Goal: Task Accomplishment & Management: Manage account settings

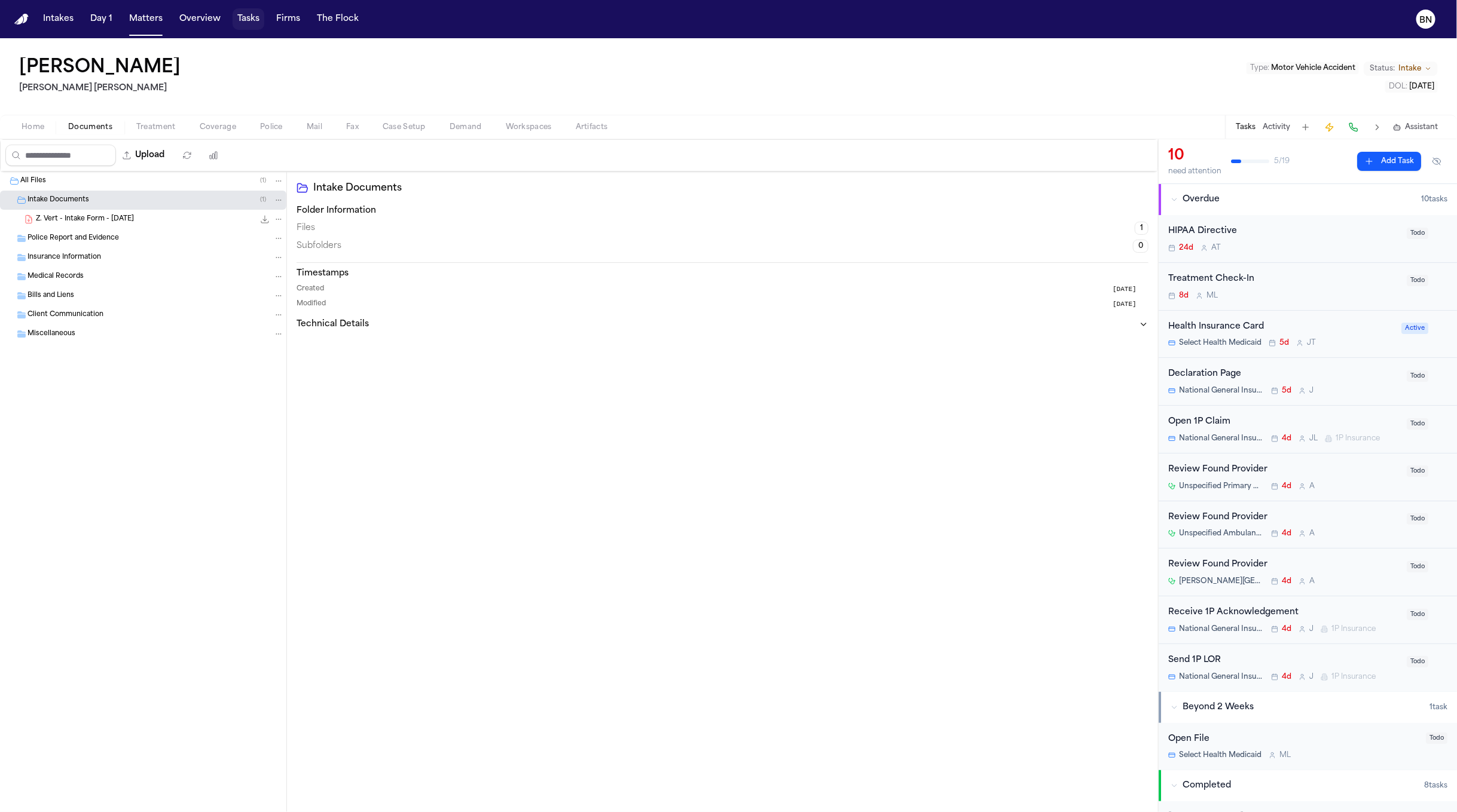
click at [239, 25] on button "Tasks" at bounding box center [249, 19] width 31 height 22
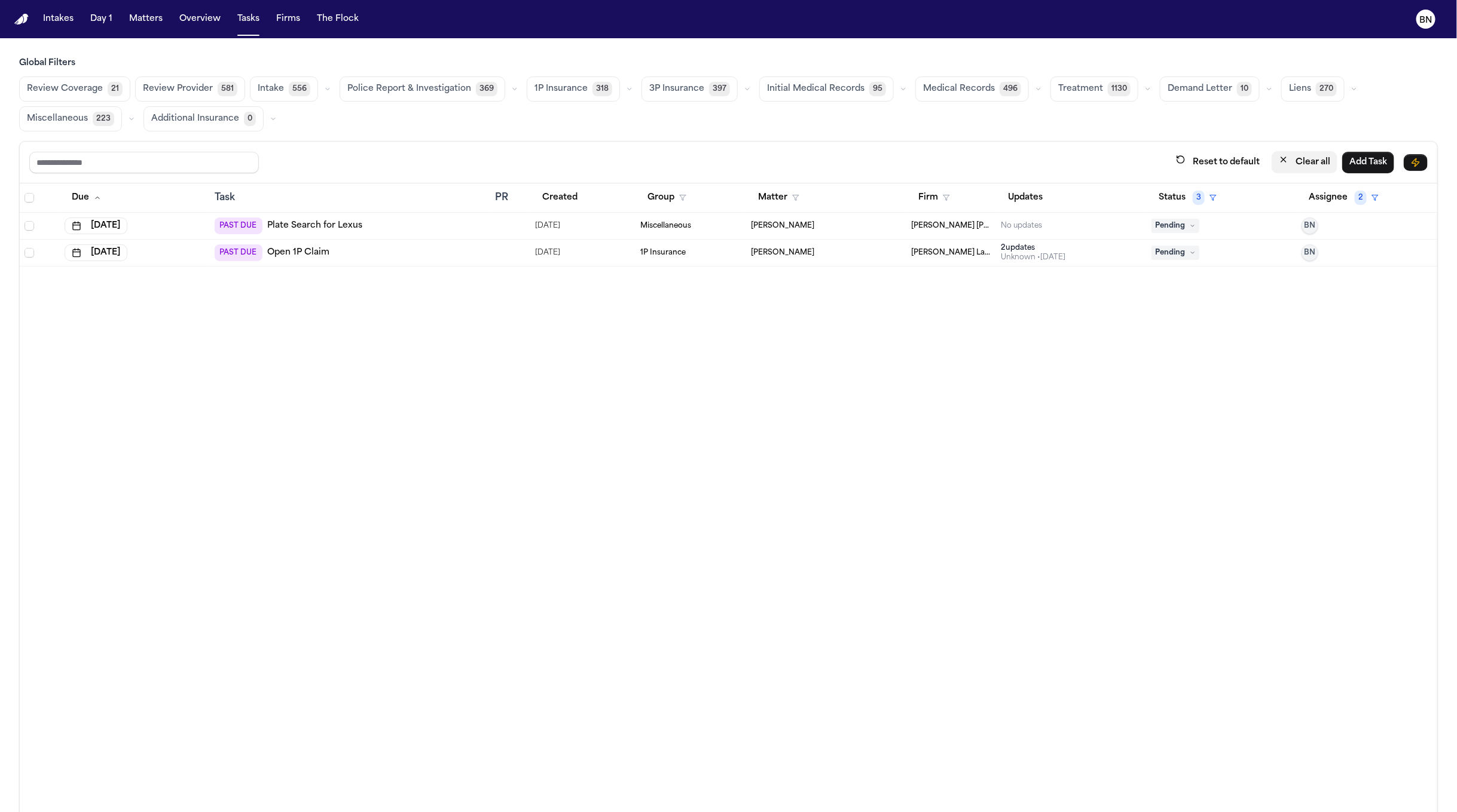
click at [1279, 159] on icon "button" at bounding box center [1284, 160] width 10 height 10
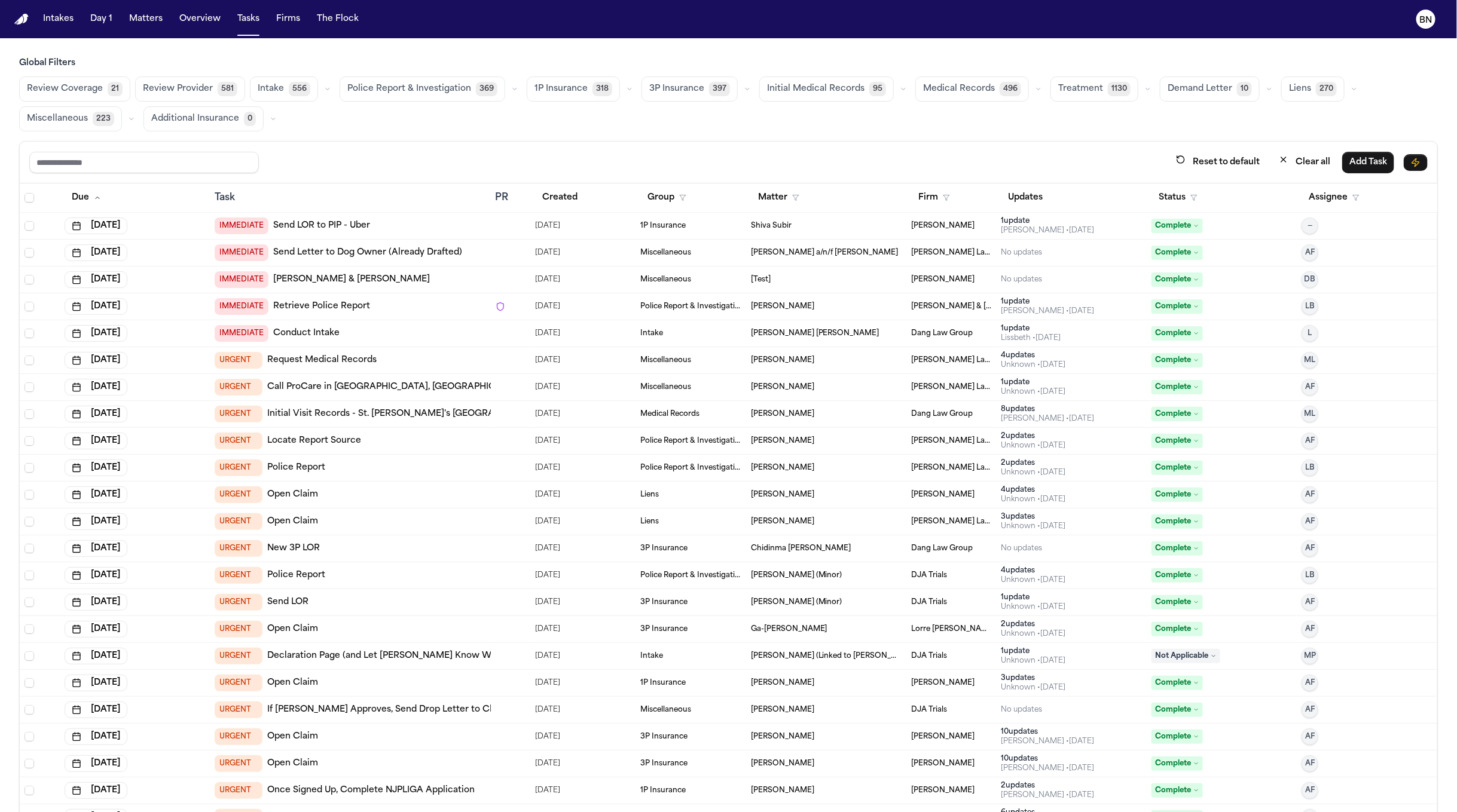
click at [507, 89] on button "button" at bounding box center [514, 89] width 14 height 14
click at [432, 147] on span "Police Report Escalation" at bounding box center [399, 143] width 104 height 12
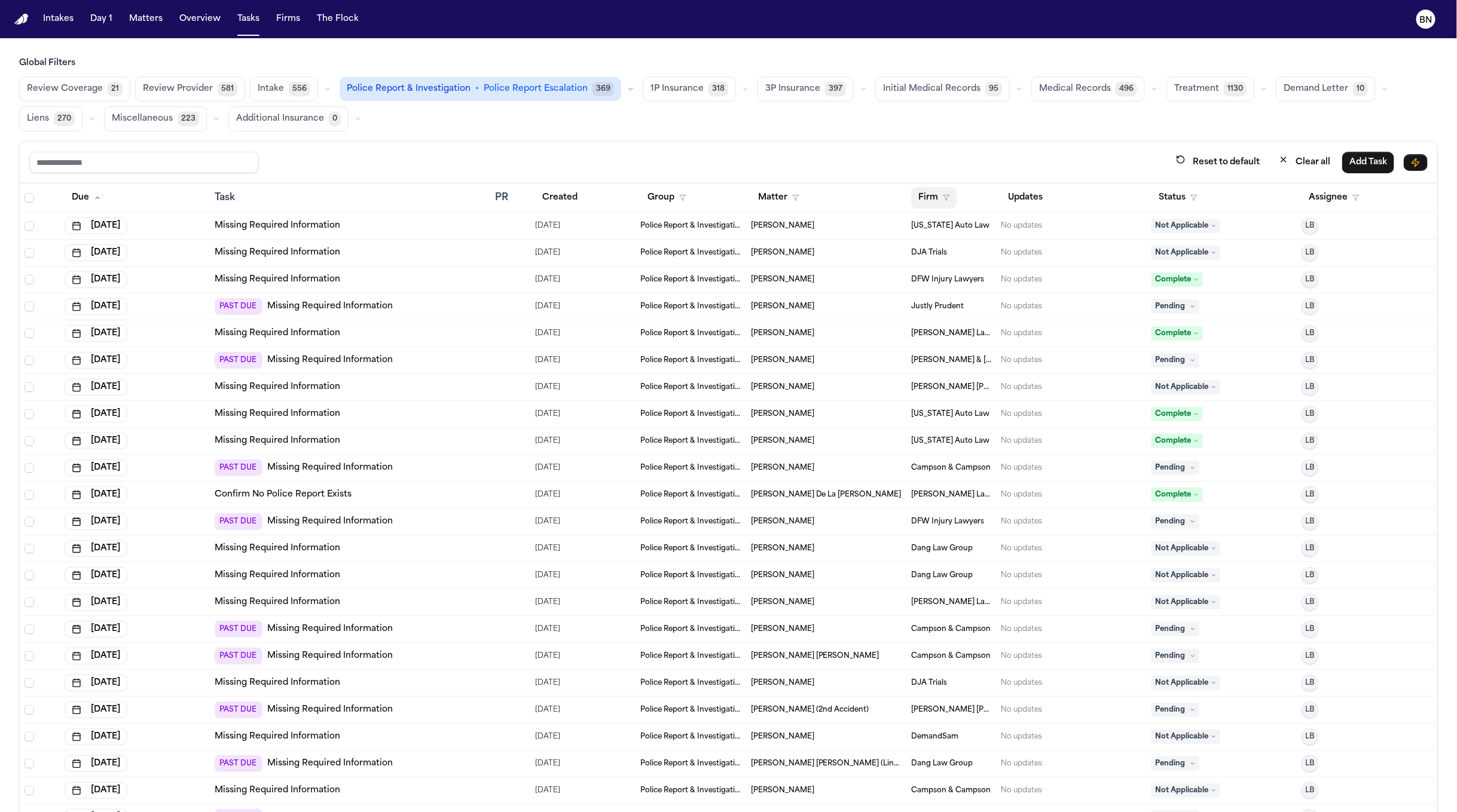
click at [943, 201] on polygon "button" at bounding box center [946, 198] width 6 height 5
click at [887, 174] on div "Reset to default Clear all Add Task Due Task PR Created Group Matter Firm Updat…" at bounding box center [728, 503] width 1419 height 724
drag, startPoint x: 919, startPoint y: 205, endPoint x: 913, endPoint y: 180, distance: 25.7
click at [919, 205] on button "Firm" at bounding box center [934, 198] width 46 height 22
click at [911, 175] on div "Reset to default Clear all Add Task Due Task PR Created Group Matter Firm Updat…" at bounding box center [728, 503] width 1419 height 724
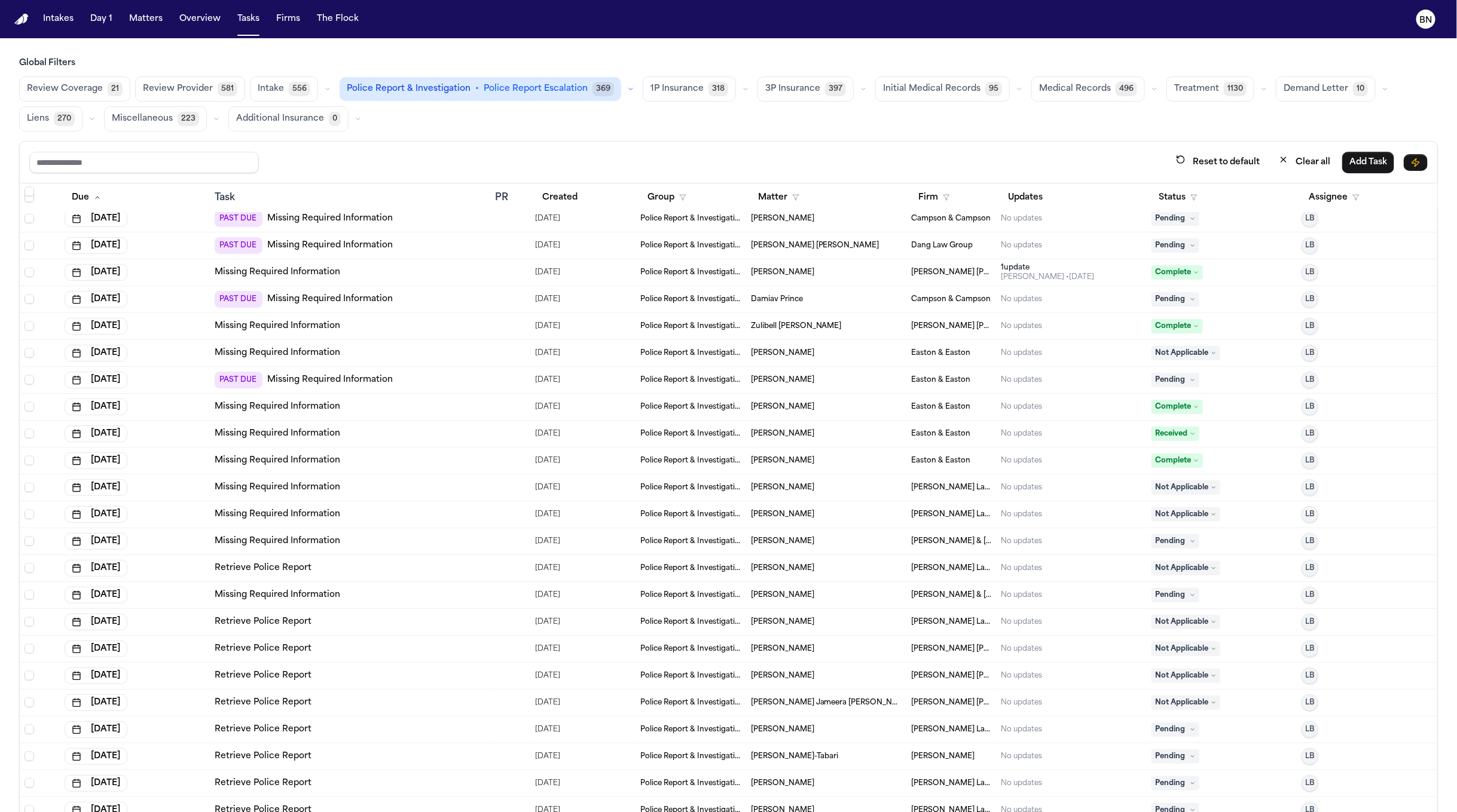
scroll to position [10296, 0]
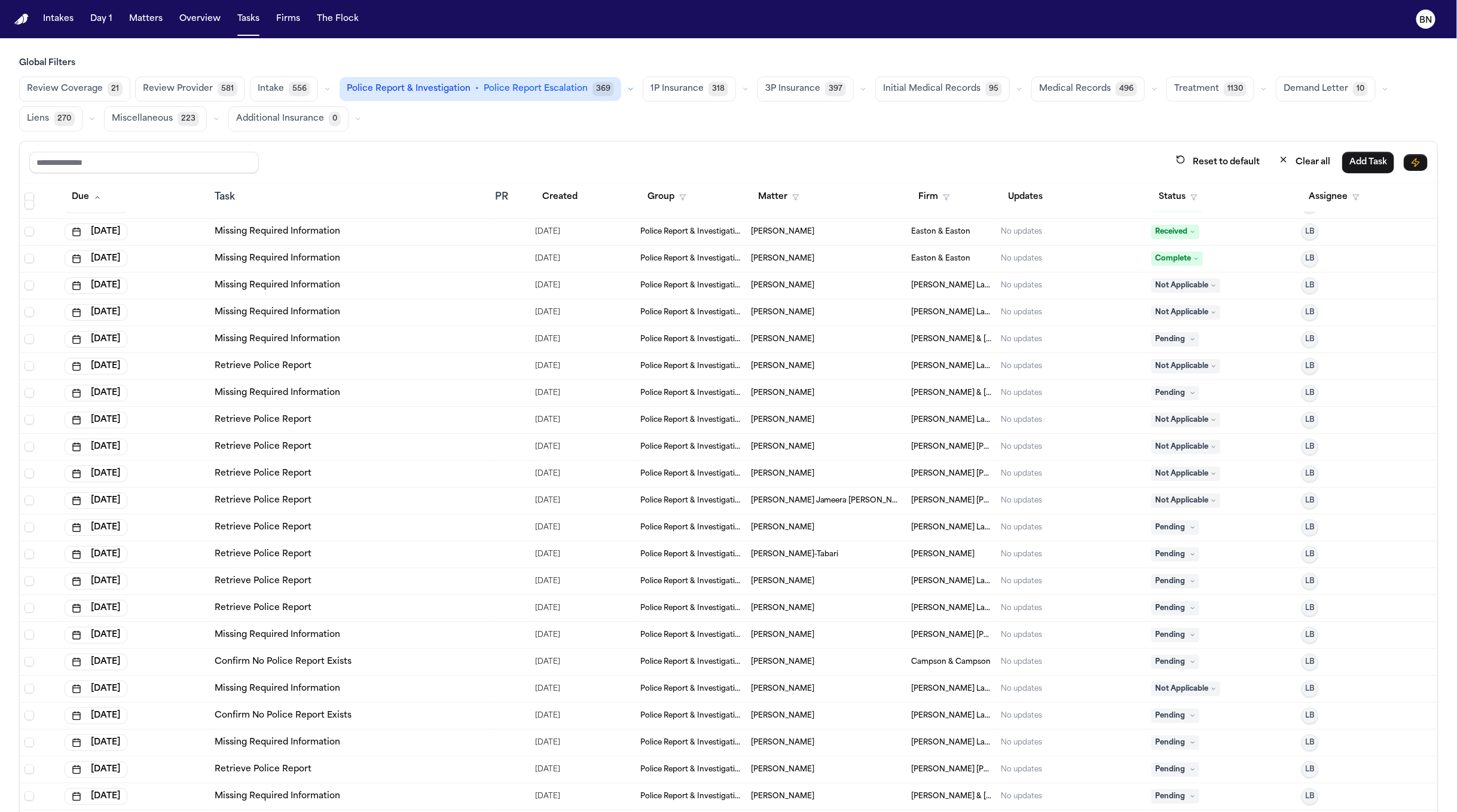
click at [847, 632] on div "[PERSON_NAME]" at bounding box center [826, 636] width 151 height 10
click at [492, 171] on div "Reset to default Clear all Add Task" at bounding box center [728, 162] width 1398 height 22
click at [623, 89] on button "button" at bounding box center [630, 89] width 14 height 14
click at [424, 137] on span "Police Report Escalation" at bounding box center [399, 142] width 104 height 12
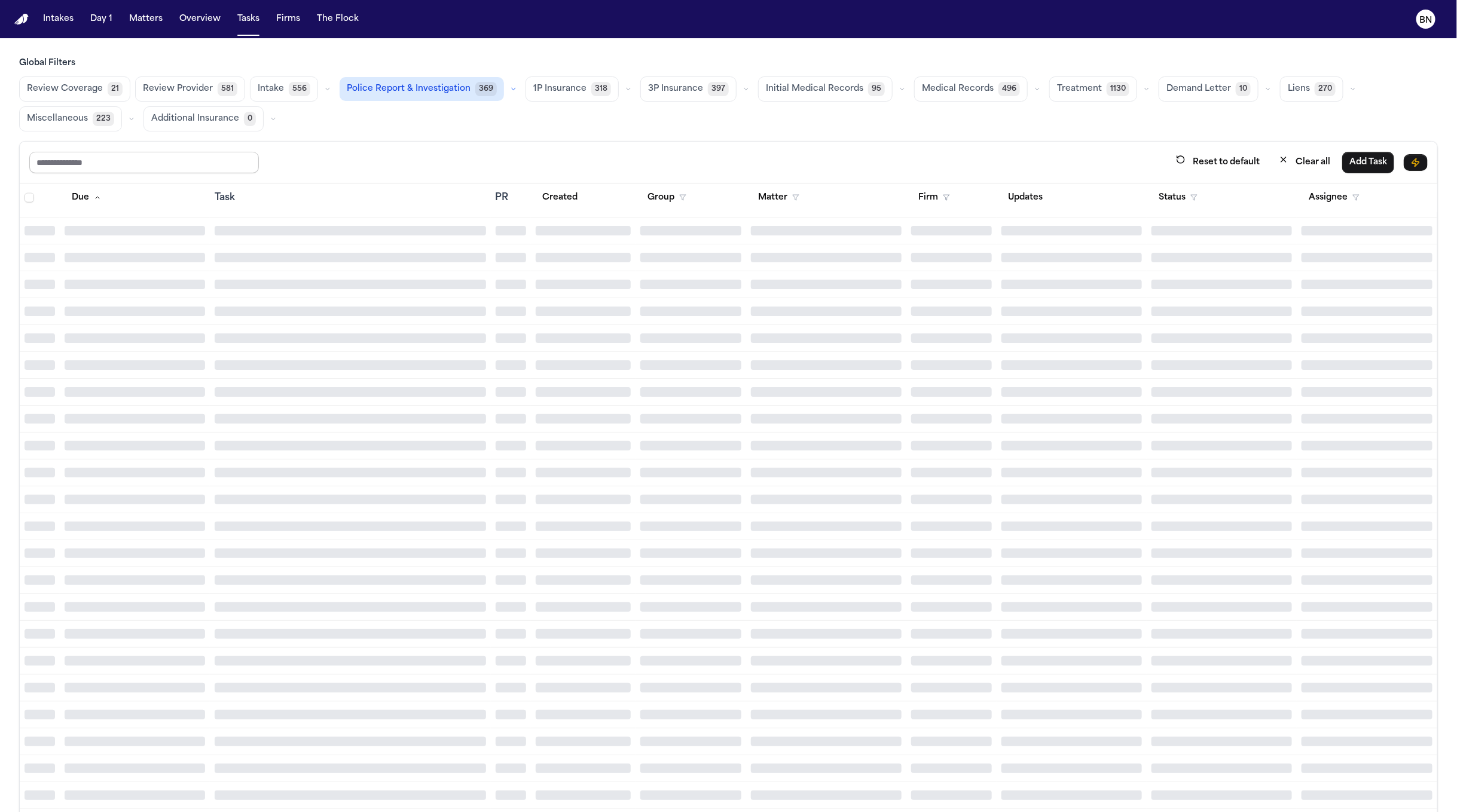
click at [144, 157] on input "text" at bounding box center [143, 162] width 230 height 22
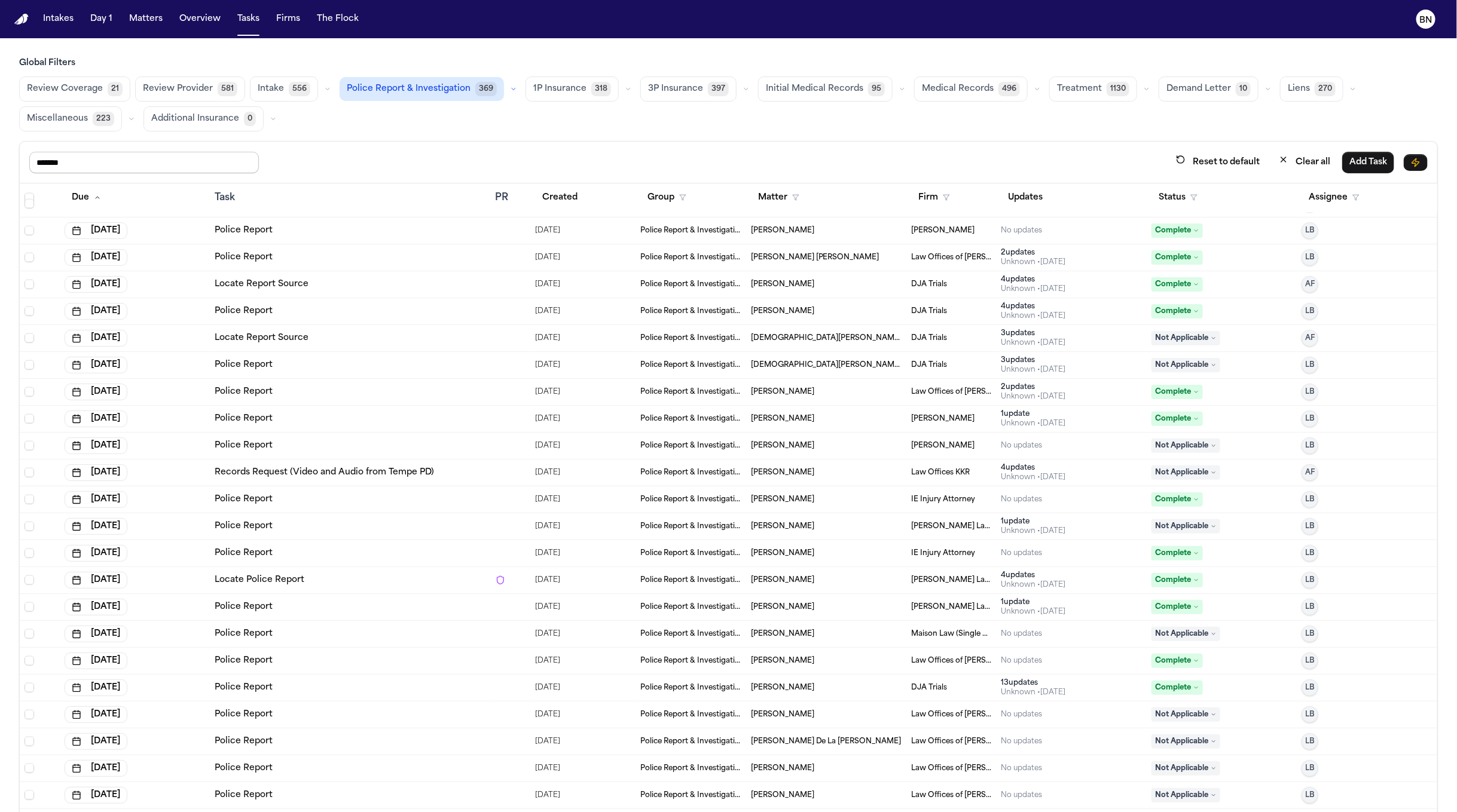
type input "*******"
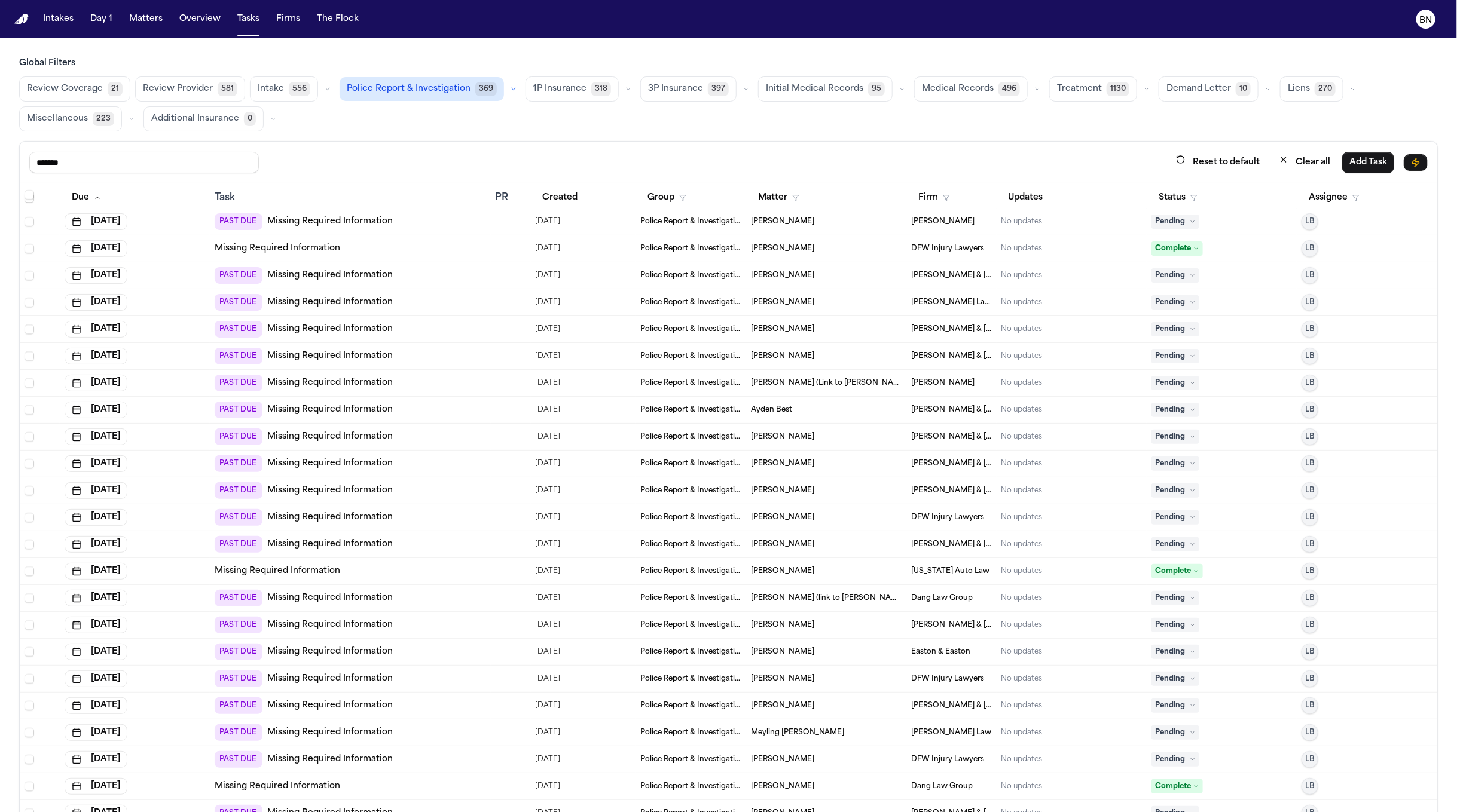
scroll to position [7455, 0]
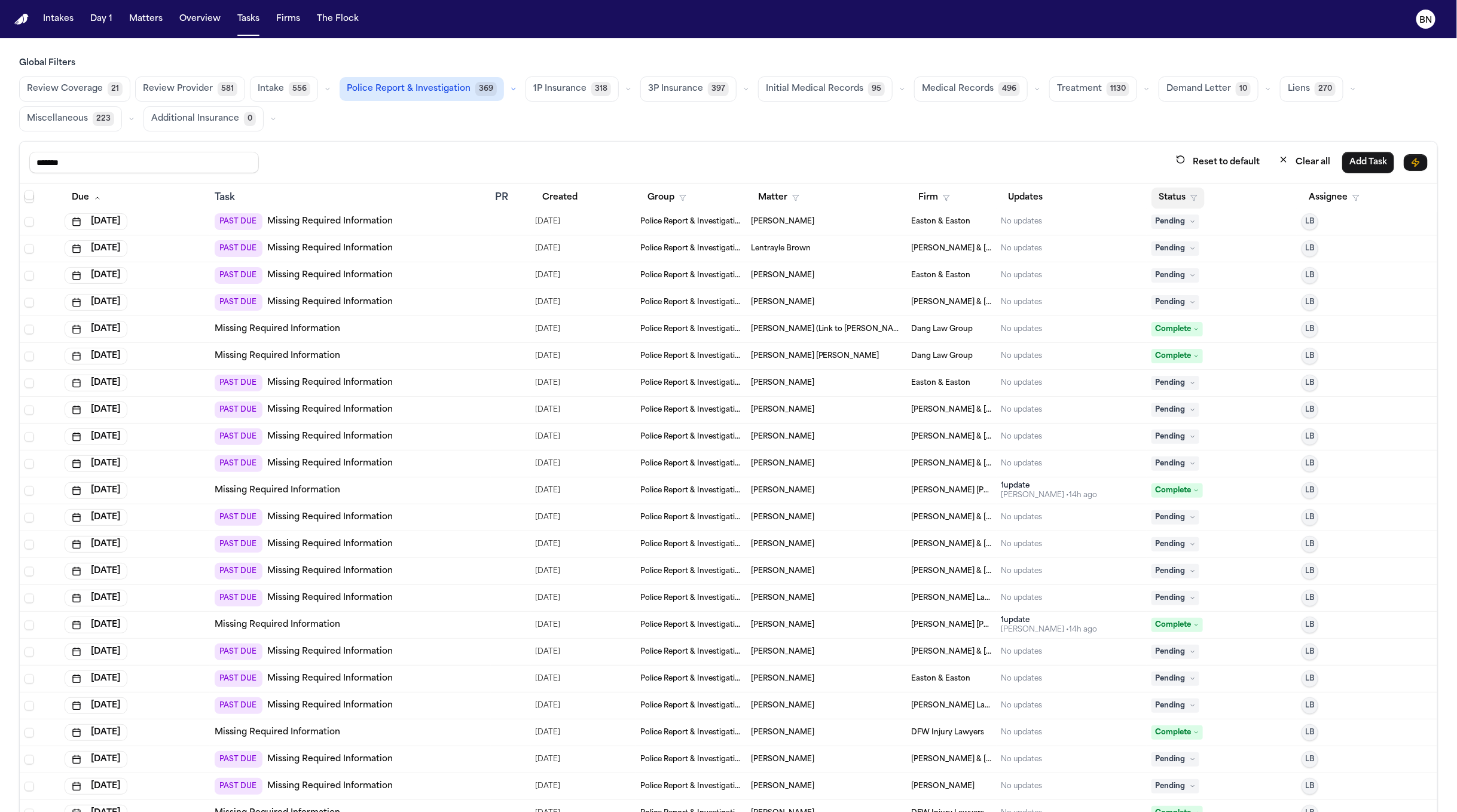
click at [1165, 199] on button "Status" at bounding box center [1178, 198] width 53 height 22
click at [1138, 269] on button "Active" at bounding box center [1154, 274] width 33 height 16
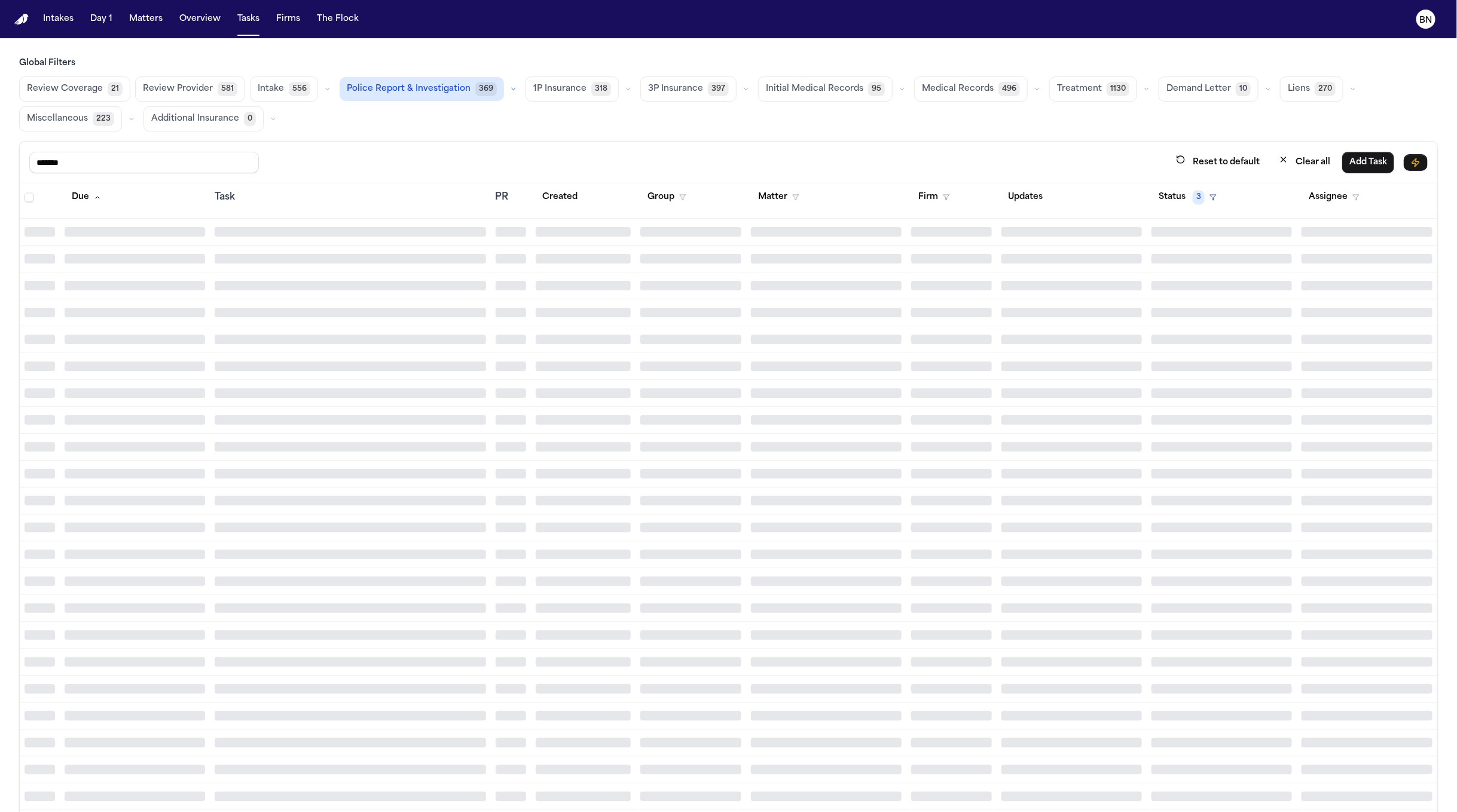
scroll to position [7364, 0]
click at [928, 149] on div "******* Reset to default Clear all Add Task" at bounding box center [728, 162] width 1417 height 41
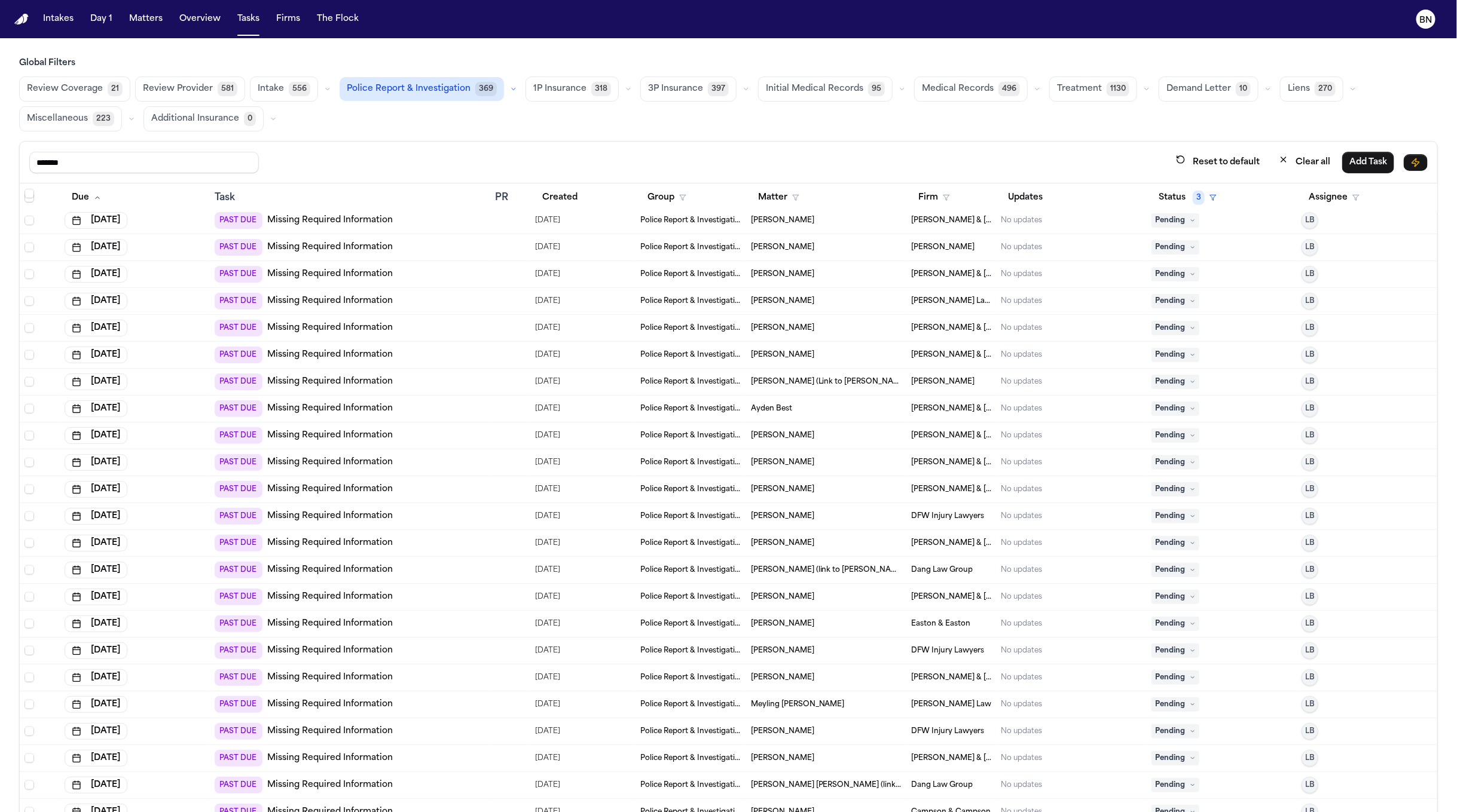
scroll to position [6125, 0]
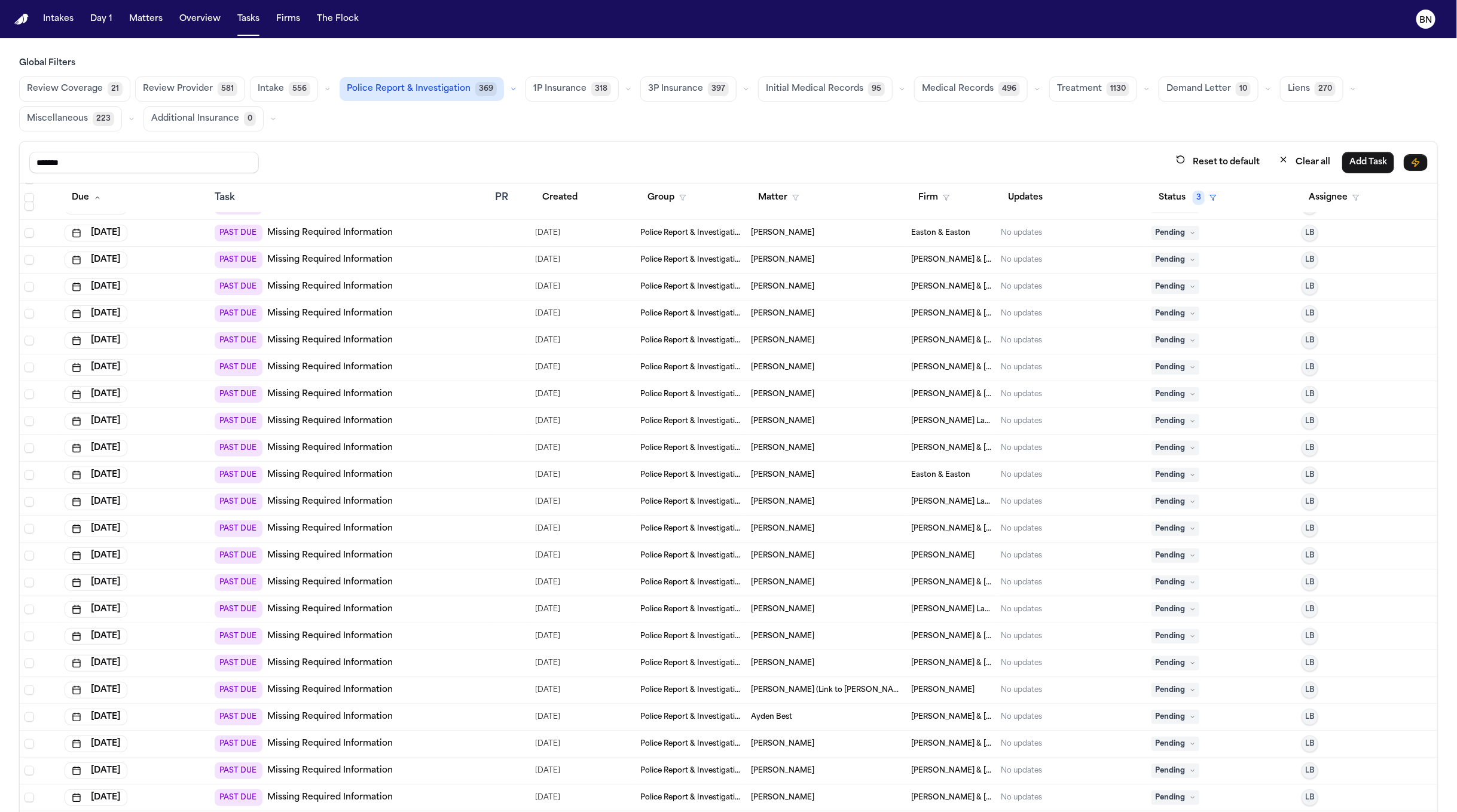
click at [814, 556] on div "[PERSON_NAME]" at bounding box center [826, 556] width 151 height 10
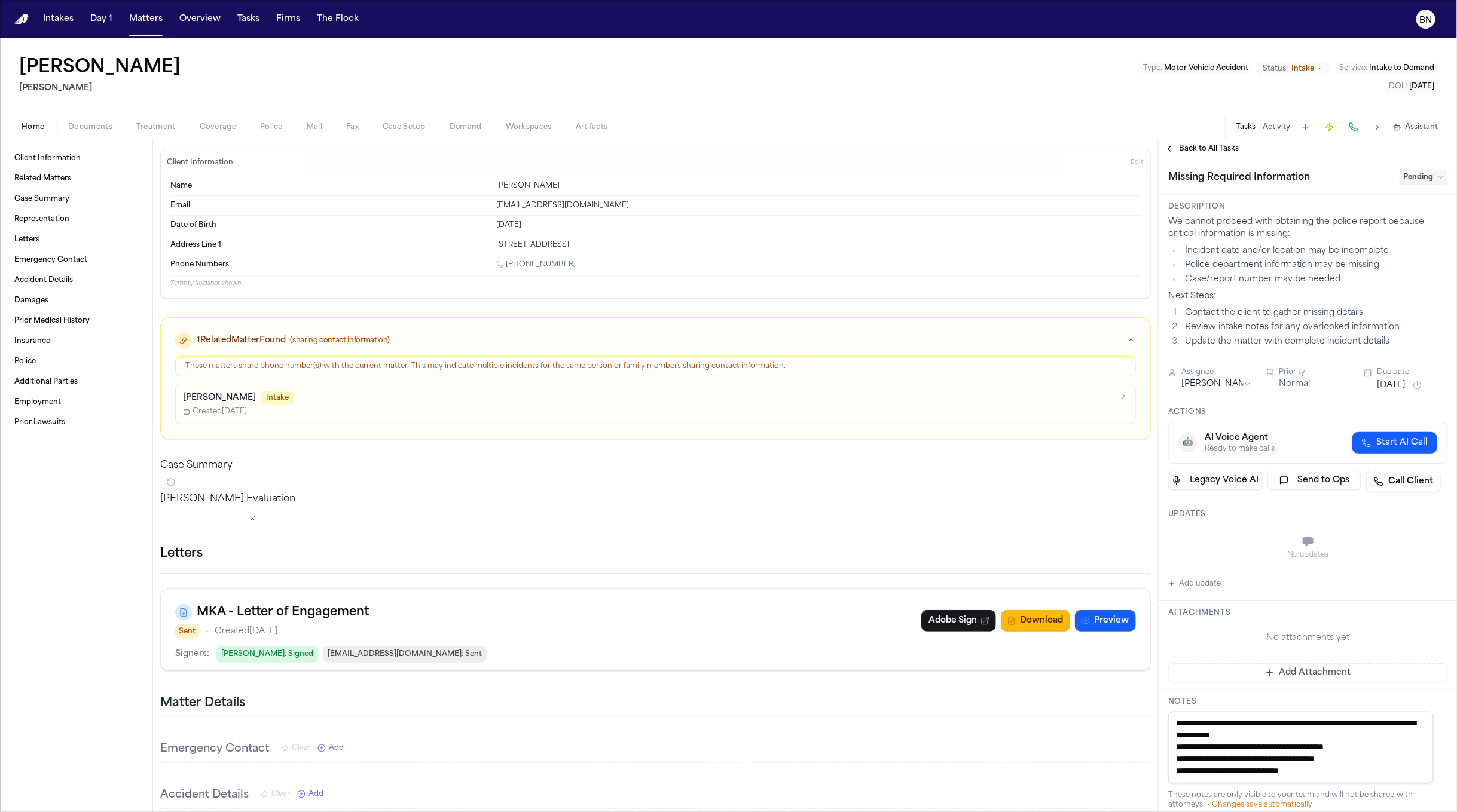
click at [1195, 149] on span "Back to All Tasks" at bounding box center [1208, 149] width 60 height 10
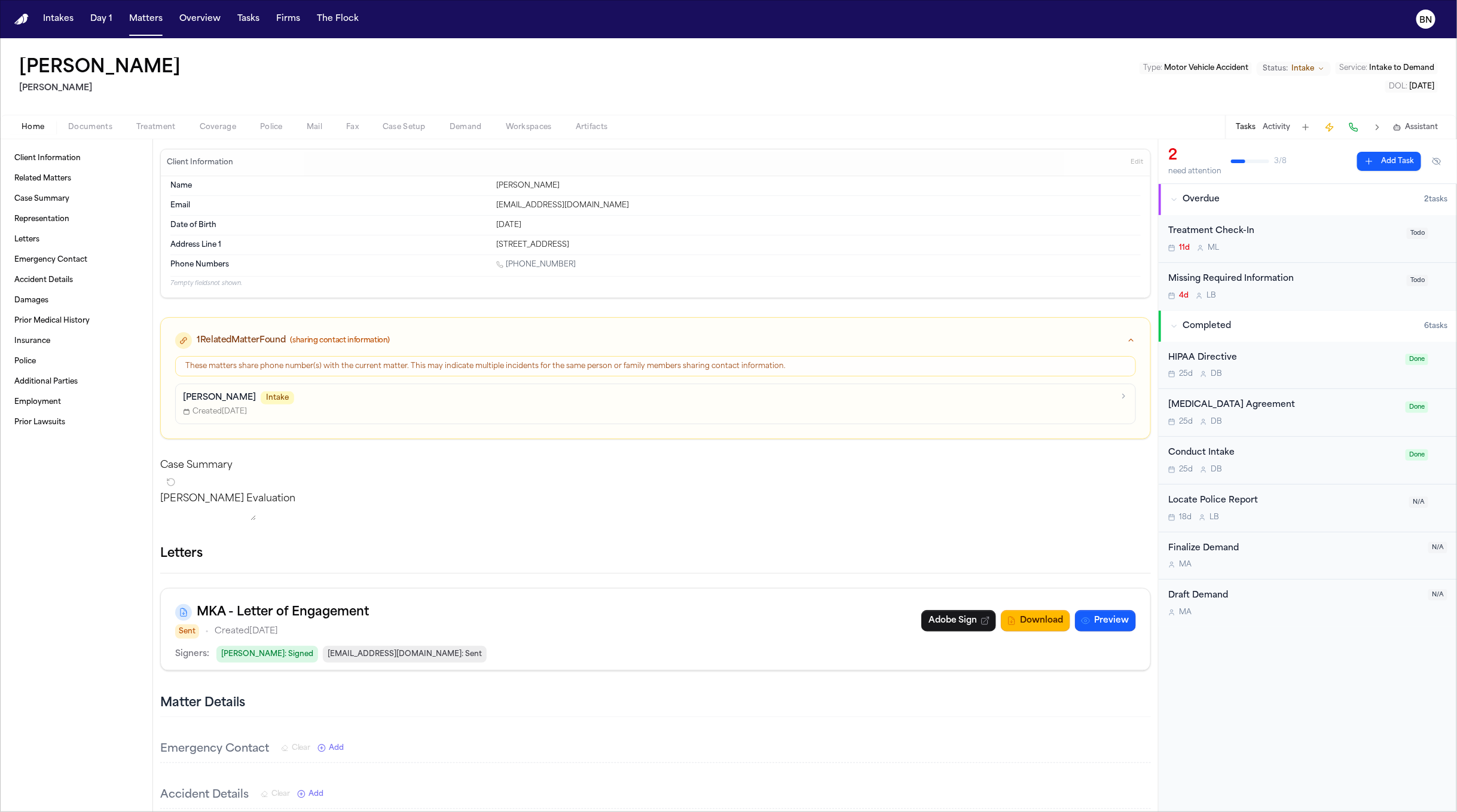
click at [1273, 128] on button "Activity" at bounding box center [1275, 128] width 27 height 10
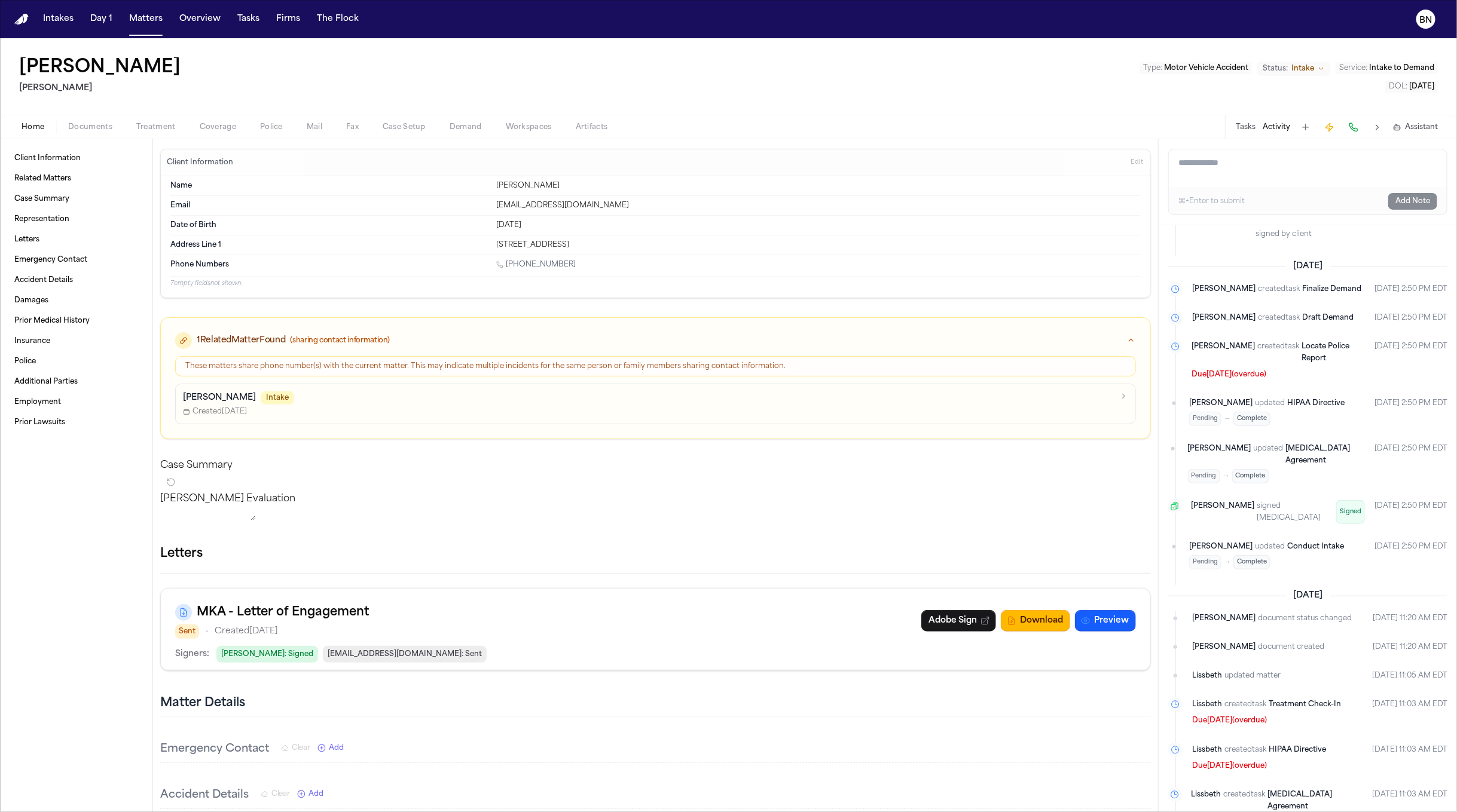
scroll to position [520, 0]
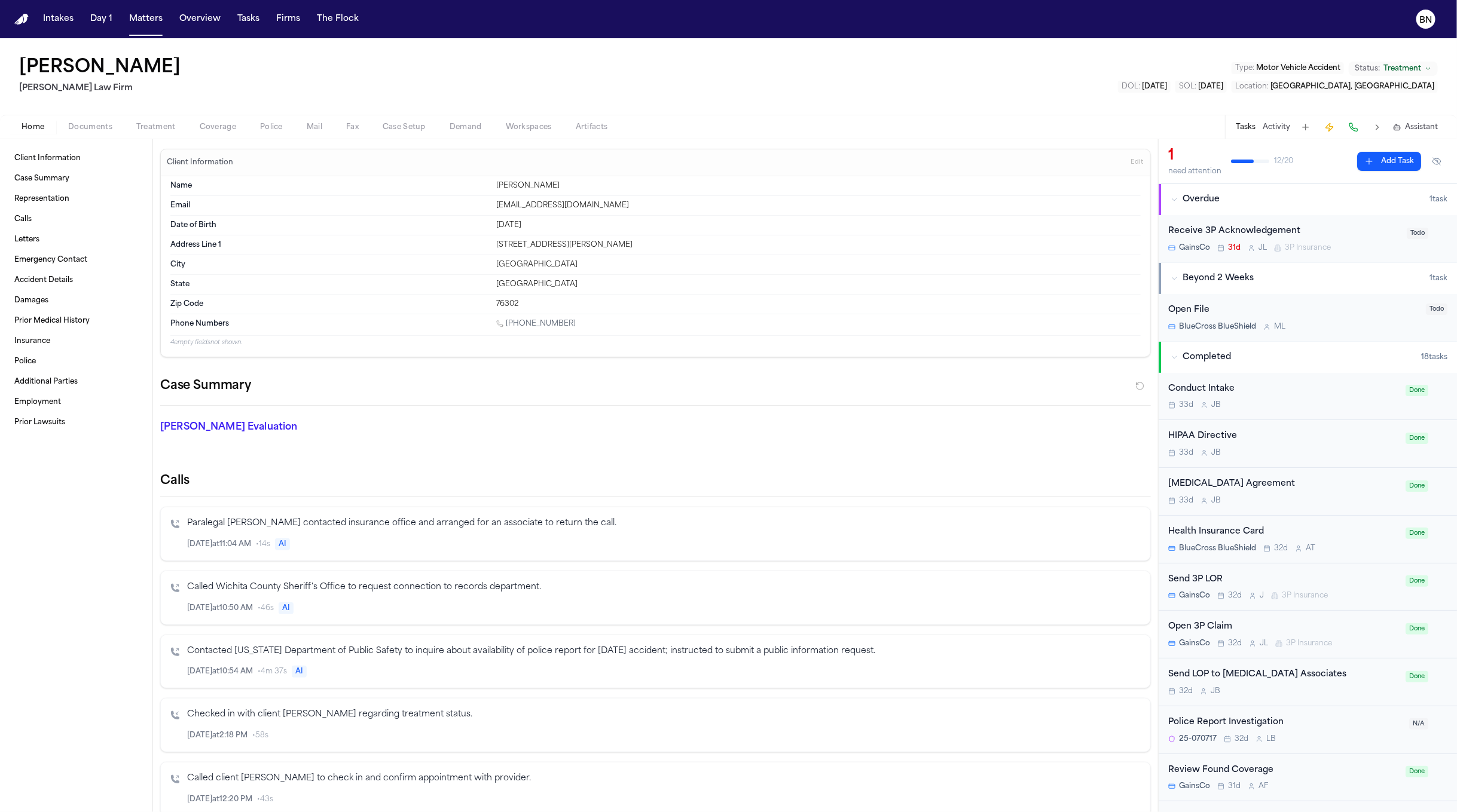
click at [94, 127] on span "Documents" at bounding box center [90, 128] width 44 height 10
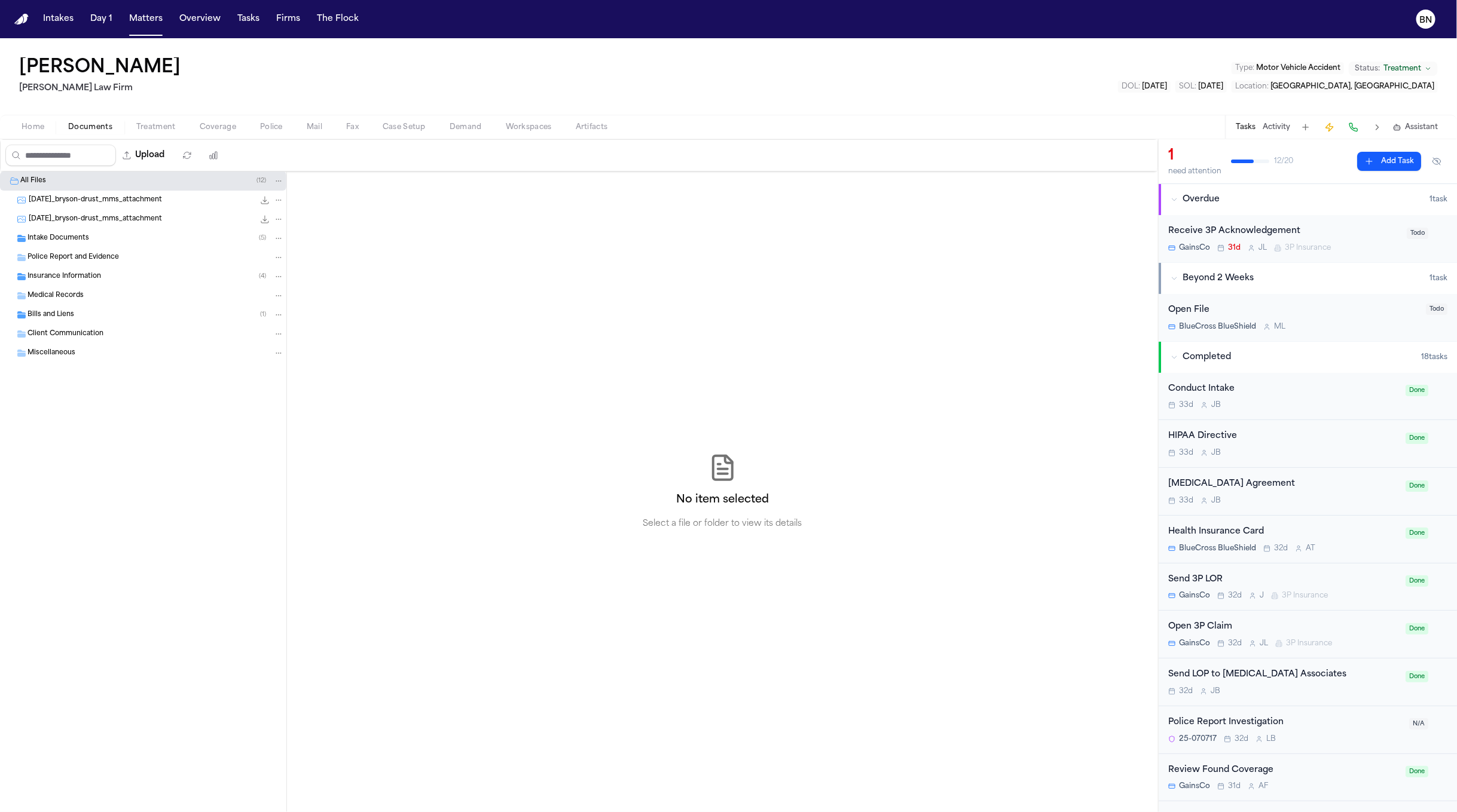
click at [101, 285] on div "Insurance Information ( 4 )" at bounding box center [143, 276] width 287 height 19
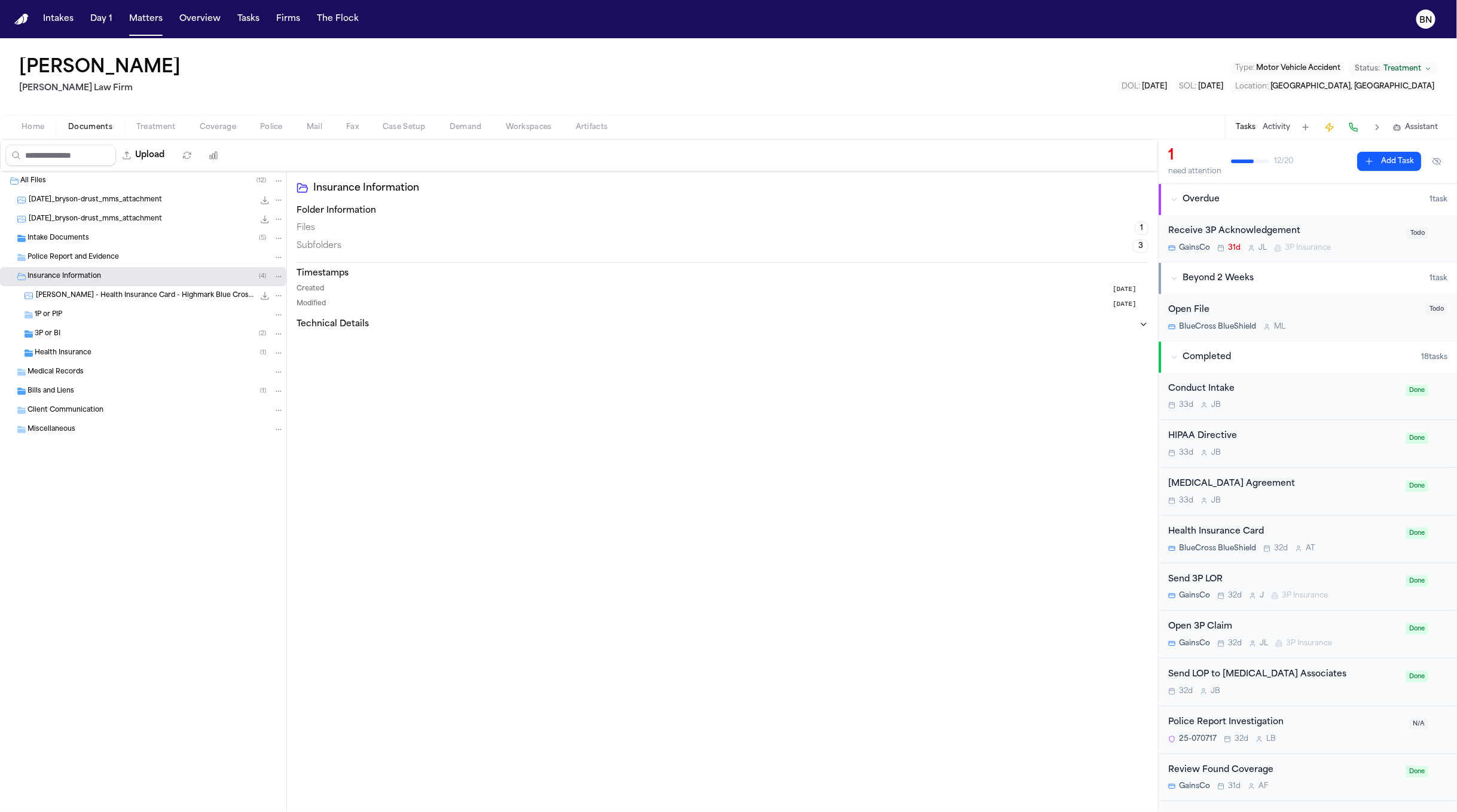
click at [101, 269] on div "Insurance Information ( 4 )" at bounding box center [143, 276] width 287 height 19
click at [265, 116] on div "Home Documents Treatment Coverage Police Mail Fax Case Setup Demand Workspaces …" at bounding box center [728, 126] width 1457 height 24
click at [265, 119] on div "Home Documents Treatment Coverage Police Mail Fax Case Setup Demand Workspaces …" at bounding box center [728, 126] width 1457 height 24
click at [265, 123] on span "Police" at bounding box center [271, 128] width 22 height 10
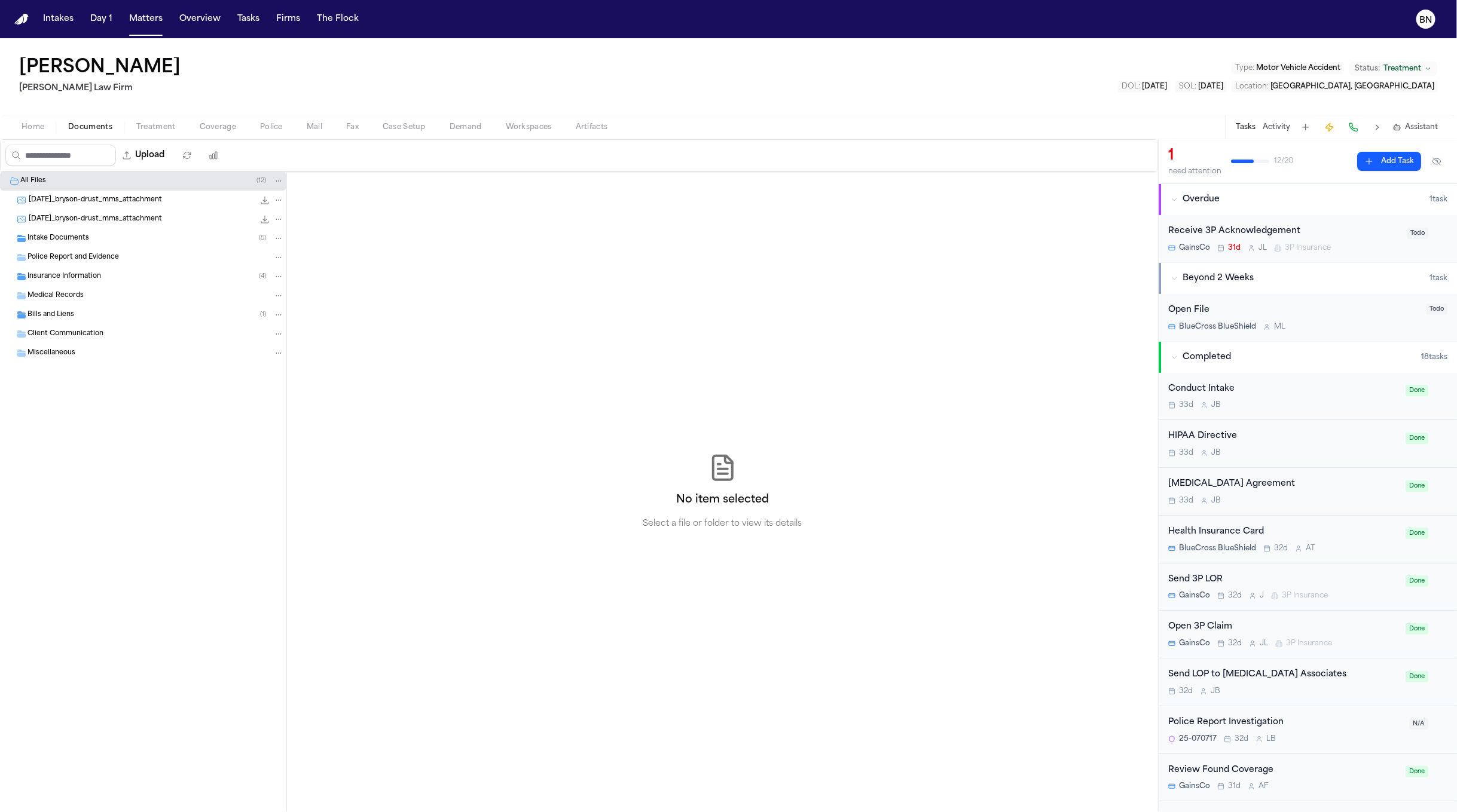
click at [66, 120] on button "Documents" at bounding box center [90, 127] width 68 height 14
click at [121, 257] on div "Police Report and Evidence" at bounding box center [155, 257] width 256 height 11
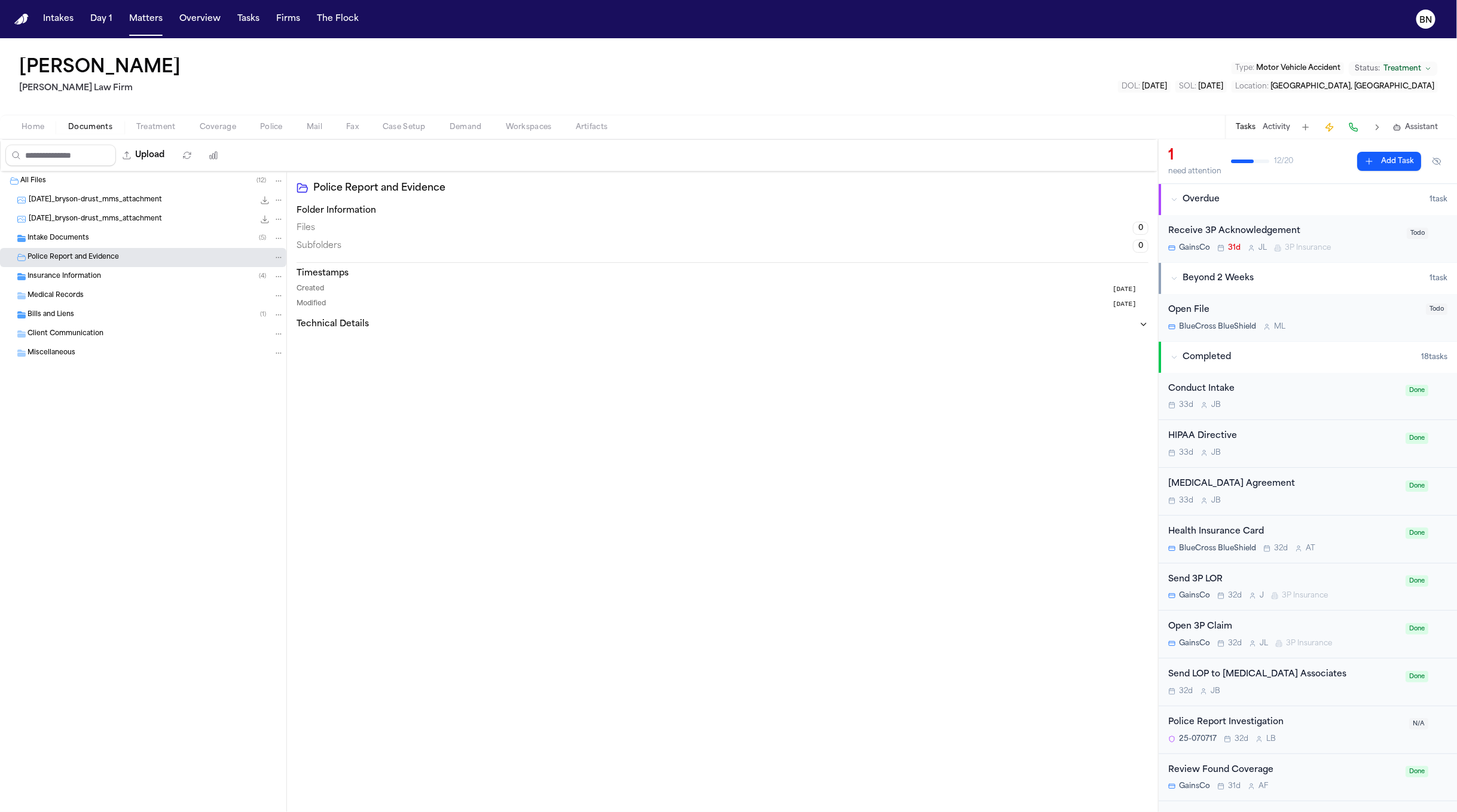
click at [133, 288] on div "Medical Records" at bounding box center [143, 296] width 287 height 19
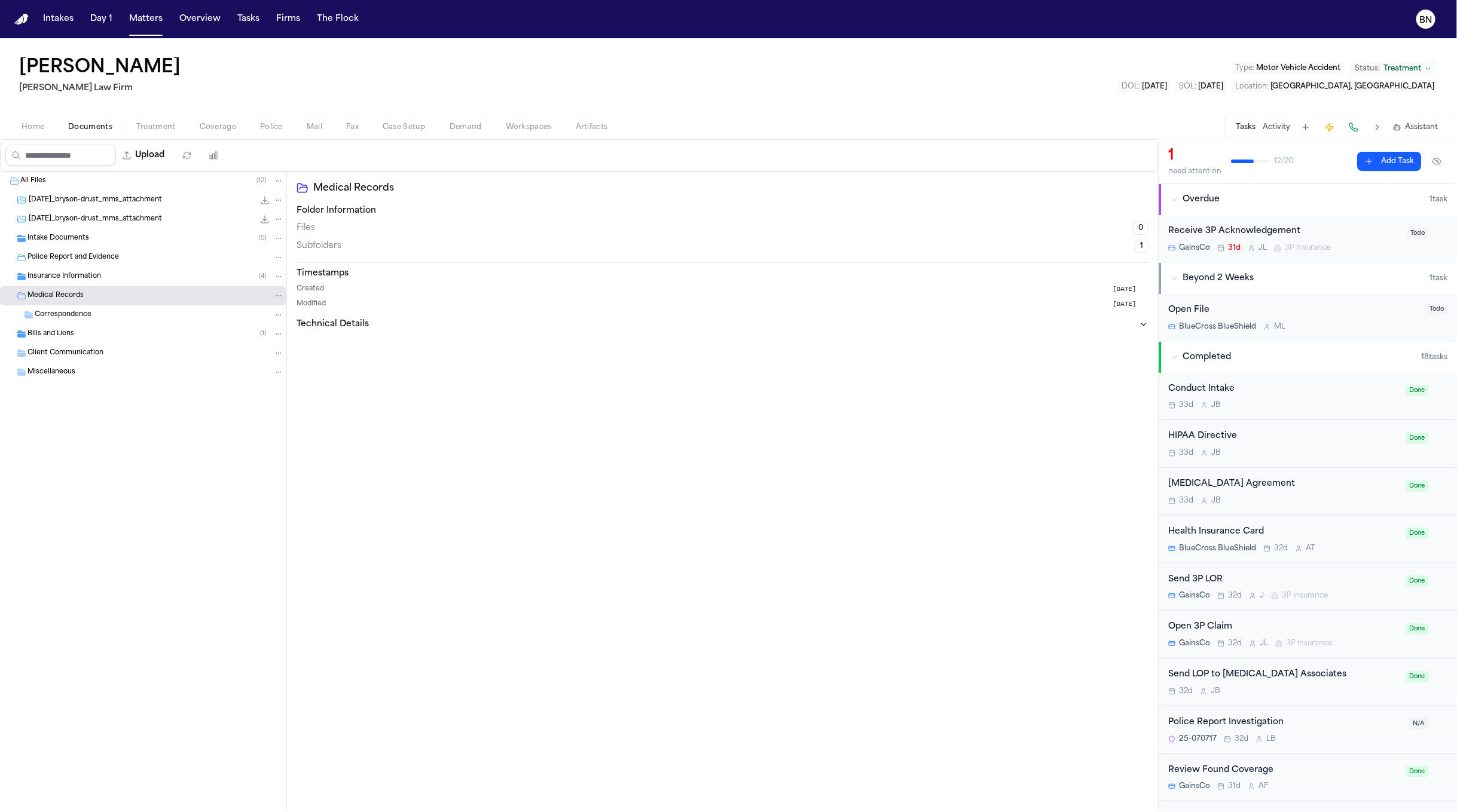
click at [134, 280] on div "Insurance Information ( 4 )" at bounding box center [155, 276] width 256 height 11
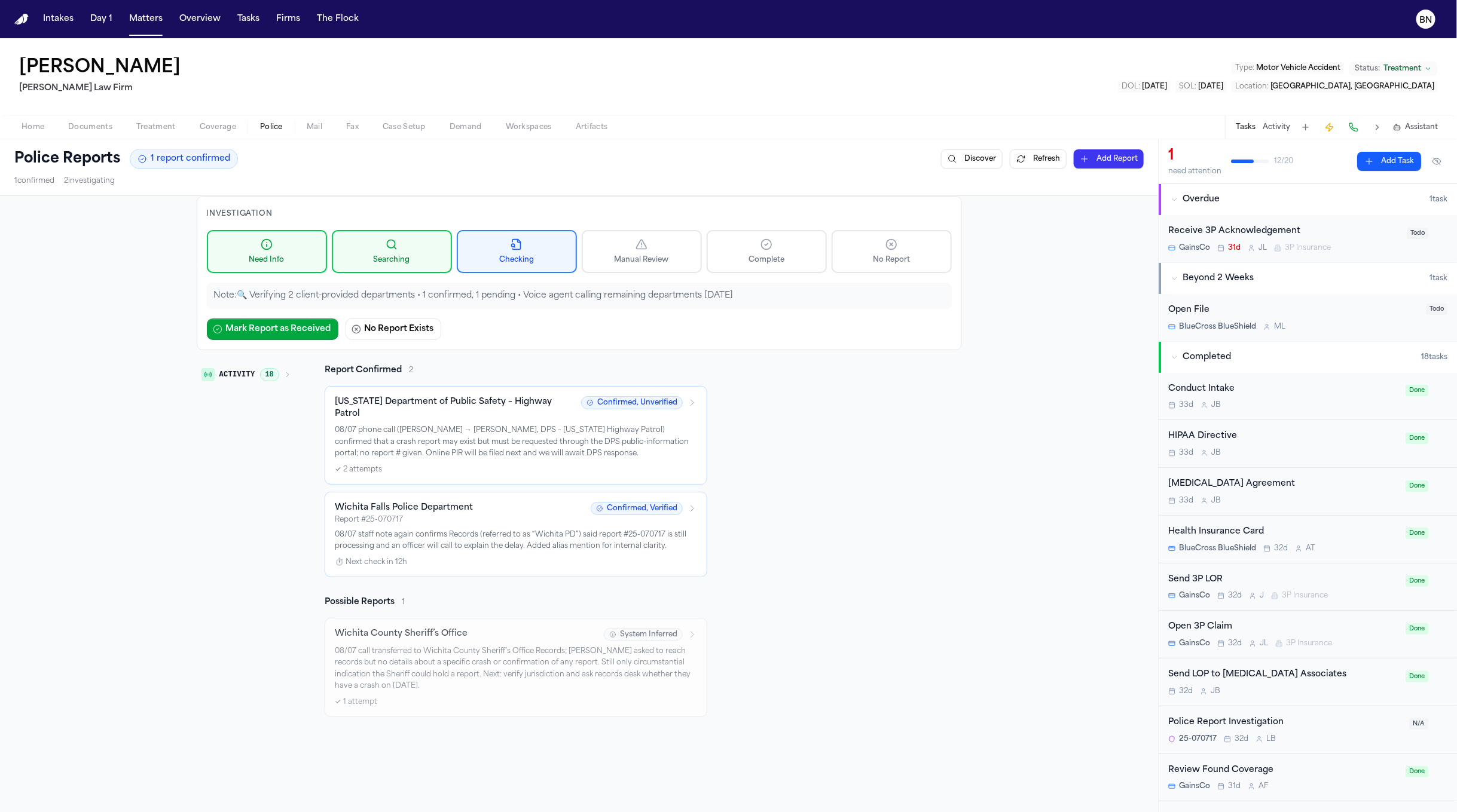
click at [284, 127] on button "Police" at bounding box center [271, 127] width 46 height 14
click at [251, 331] on button "Mark Report as Received" at bounding box center [273, 329] width 132 height 22
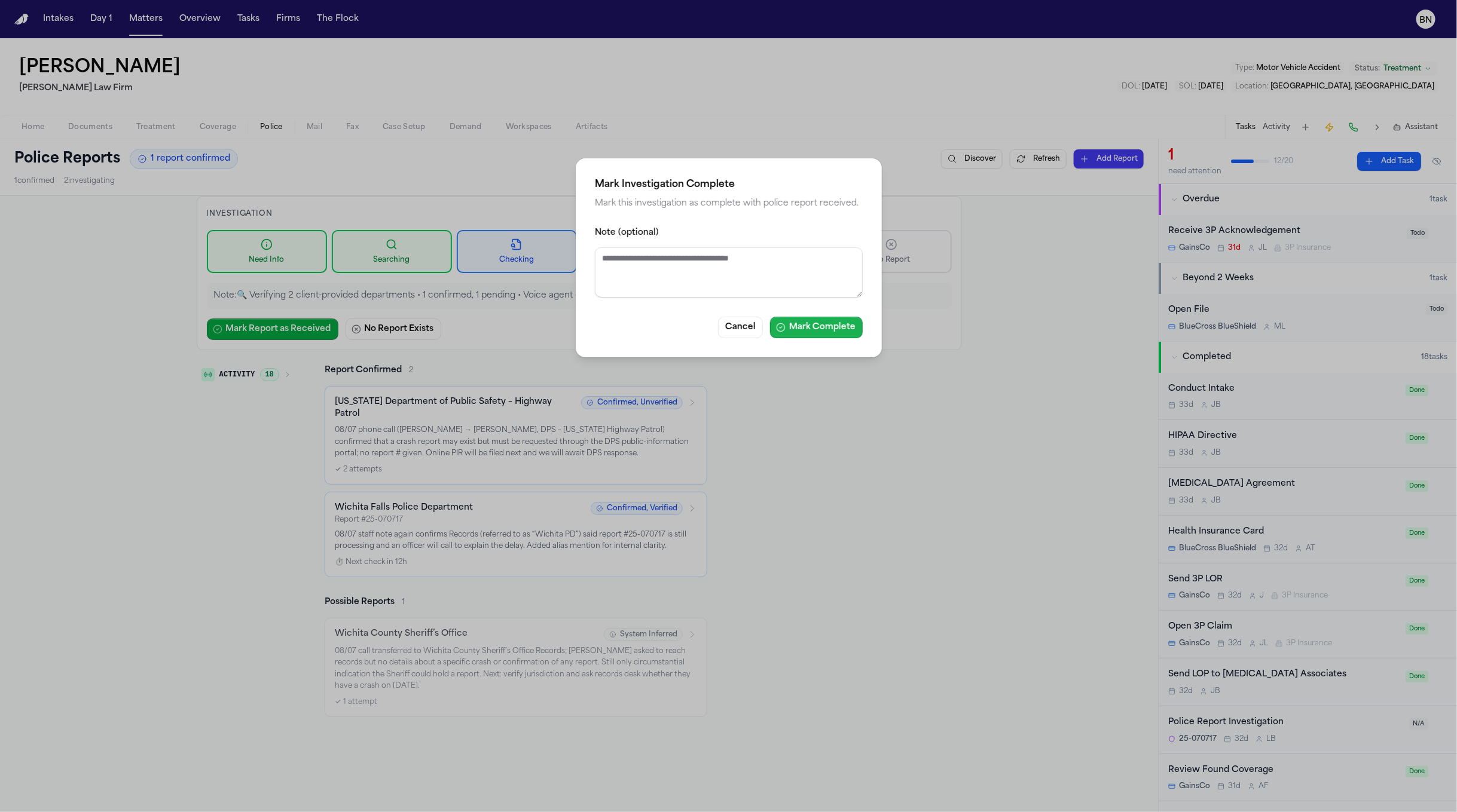
click at [845, 332] on button "Mark Complete" at bounding box center [816, 327] width 93 height 22
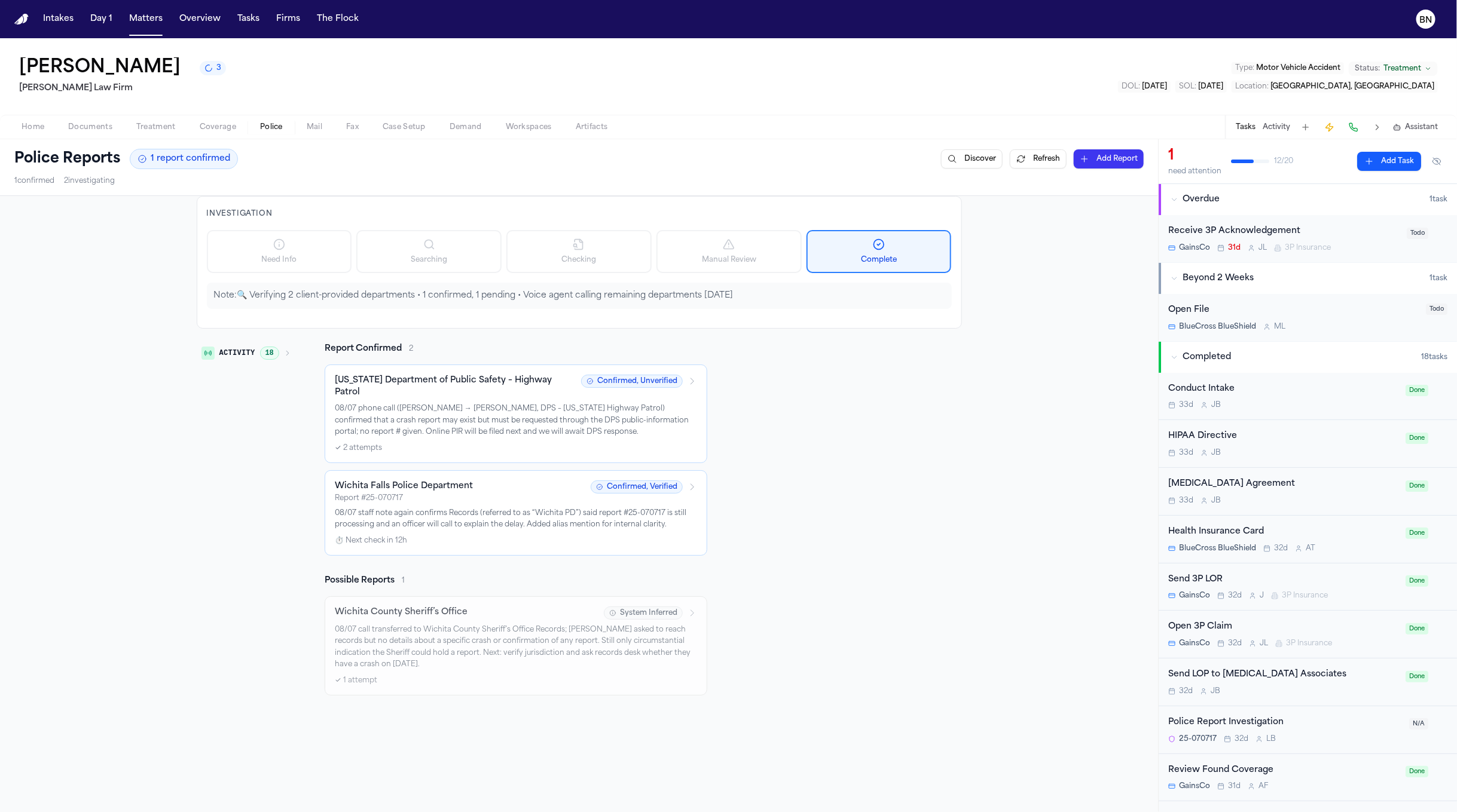
click at [818, 380] on div "Activity 18 Report Confirmed 2 Texas Department of Public Safety – Highway Patr…" at bounding box center [578, 520] width 765 height 353
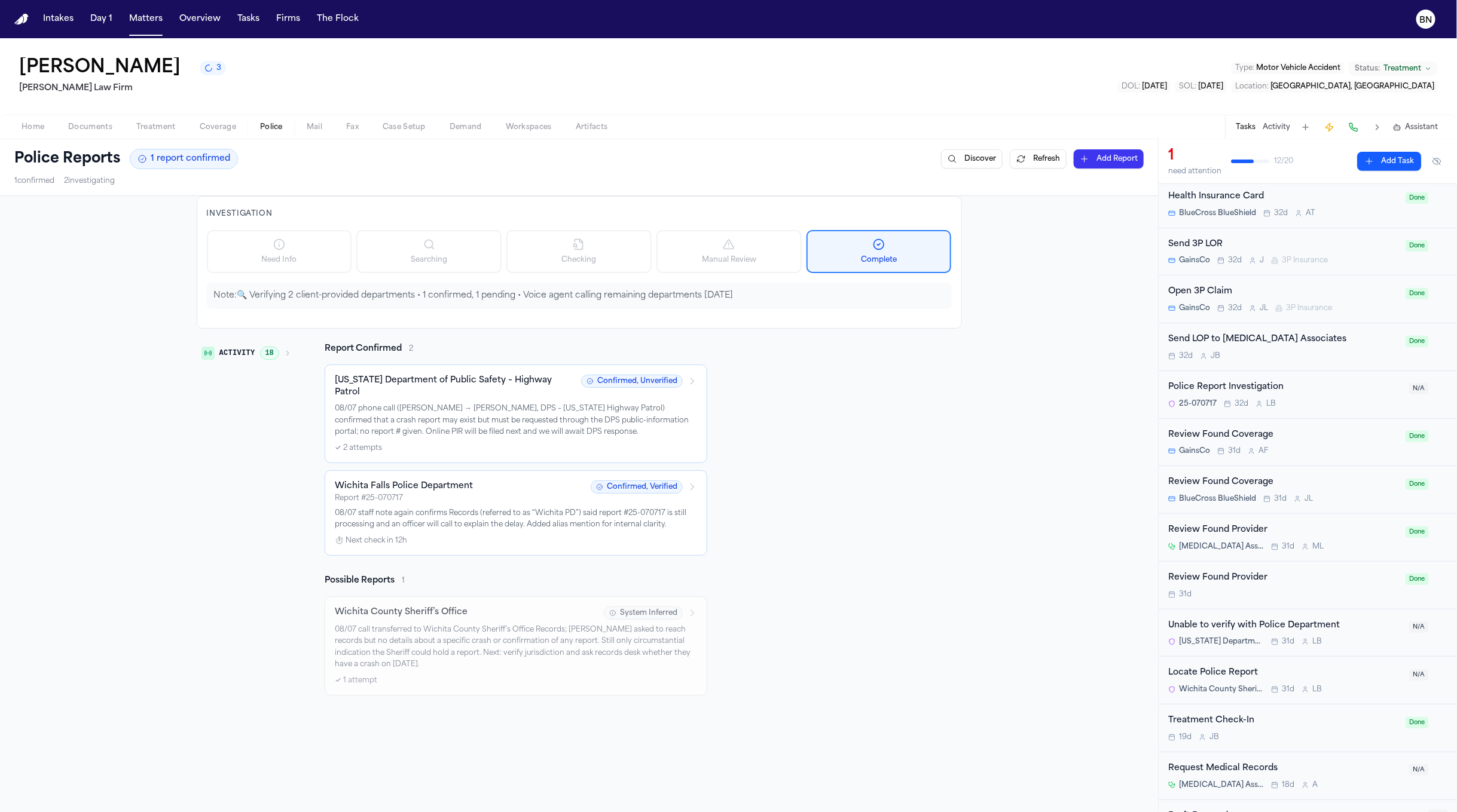
scroll to position [423, 0]
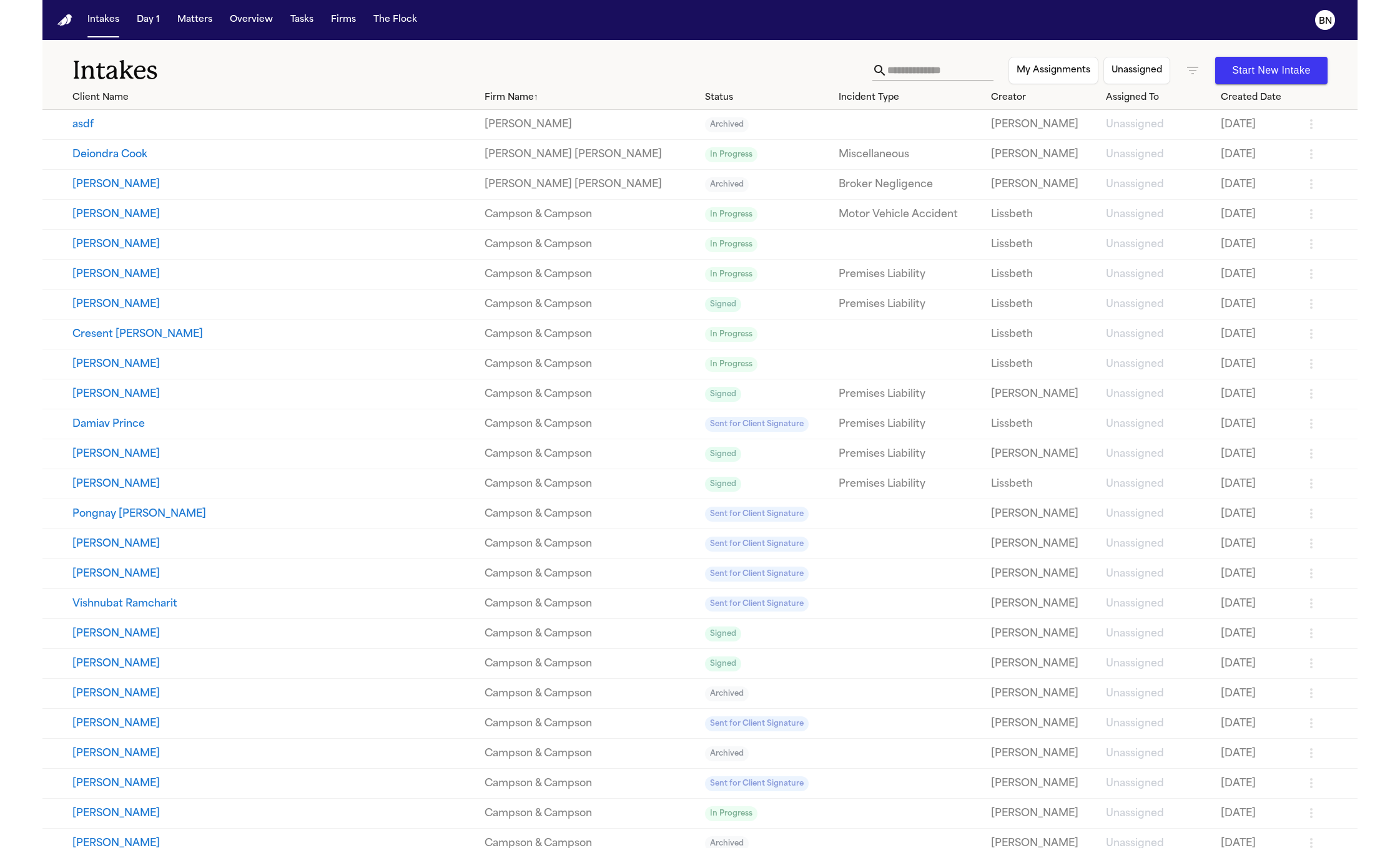
scroll to position [9144, 0]
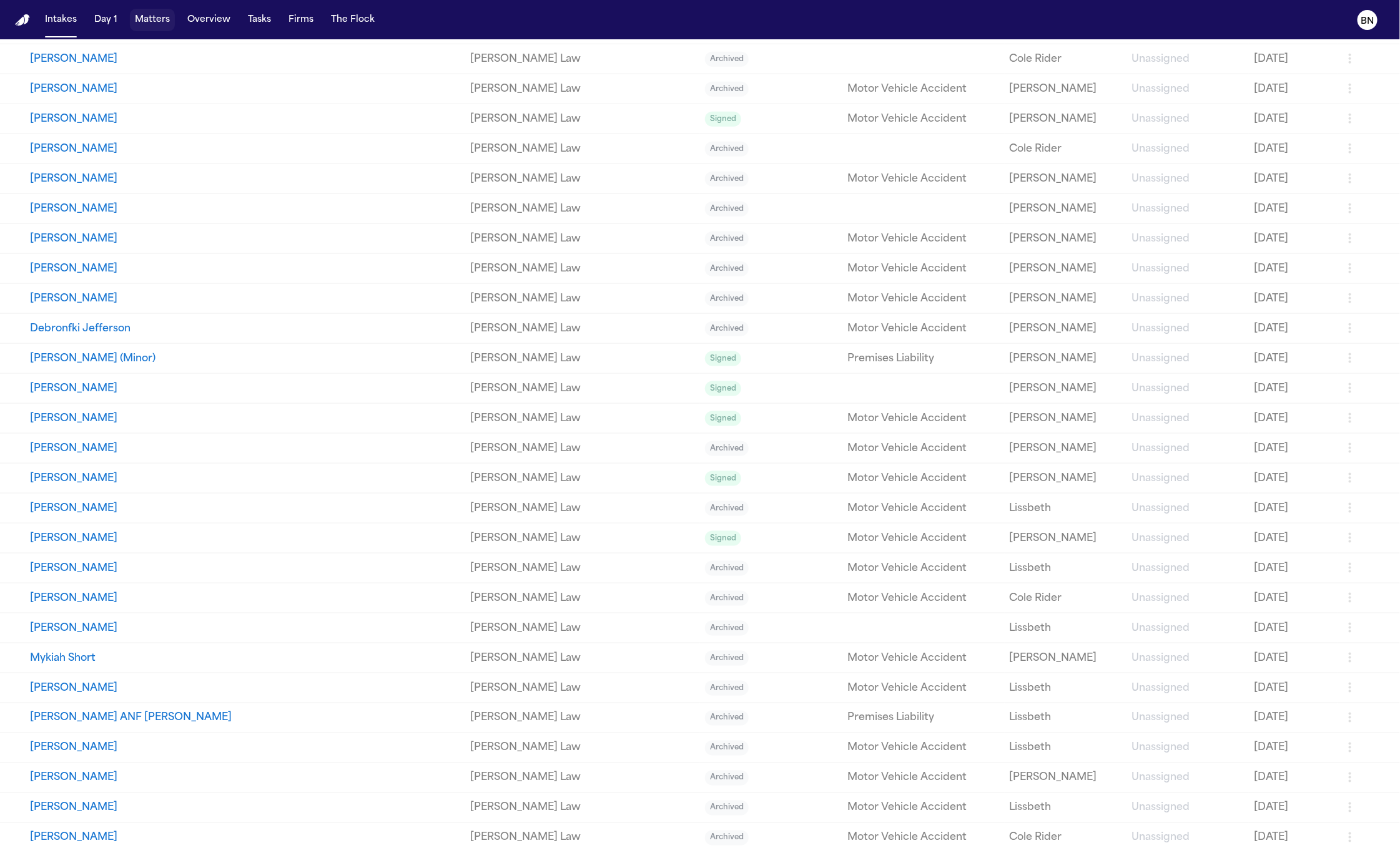
click at [156, 23] on button "Matters" at bounding box center [152, 20] width 45 height 22
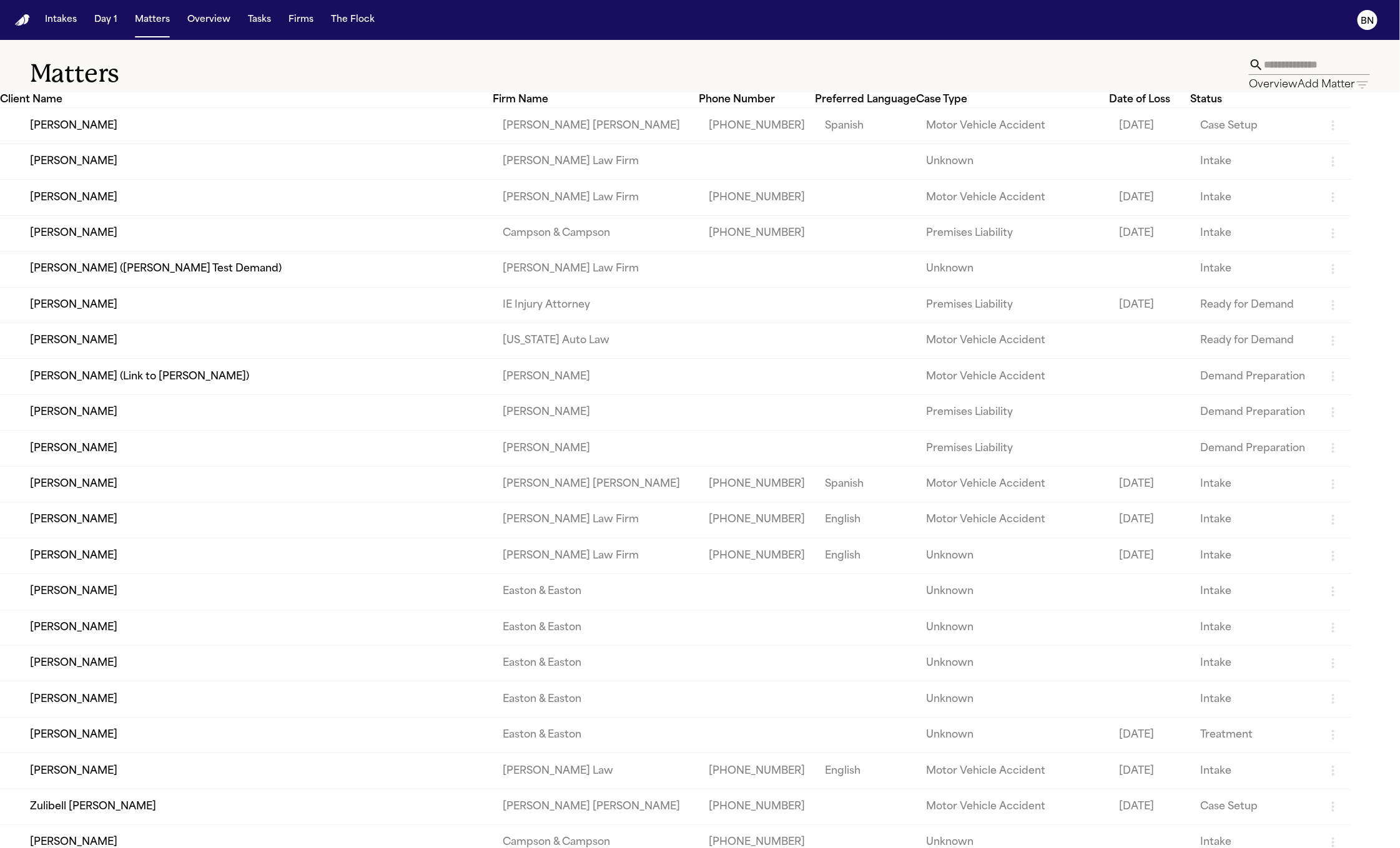
click at [1264, 63] on input "text" at bounding box center [1317, 64] width 106 height 20
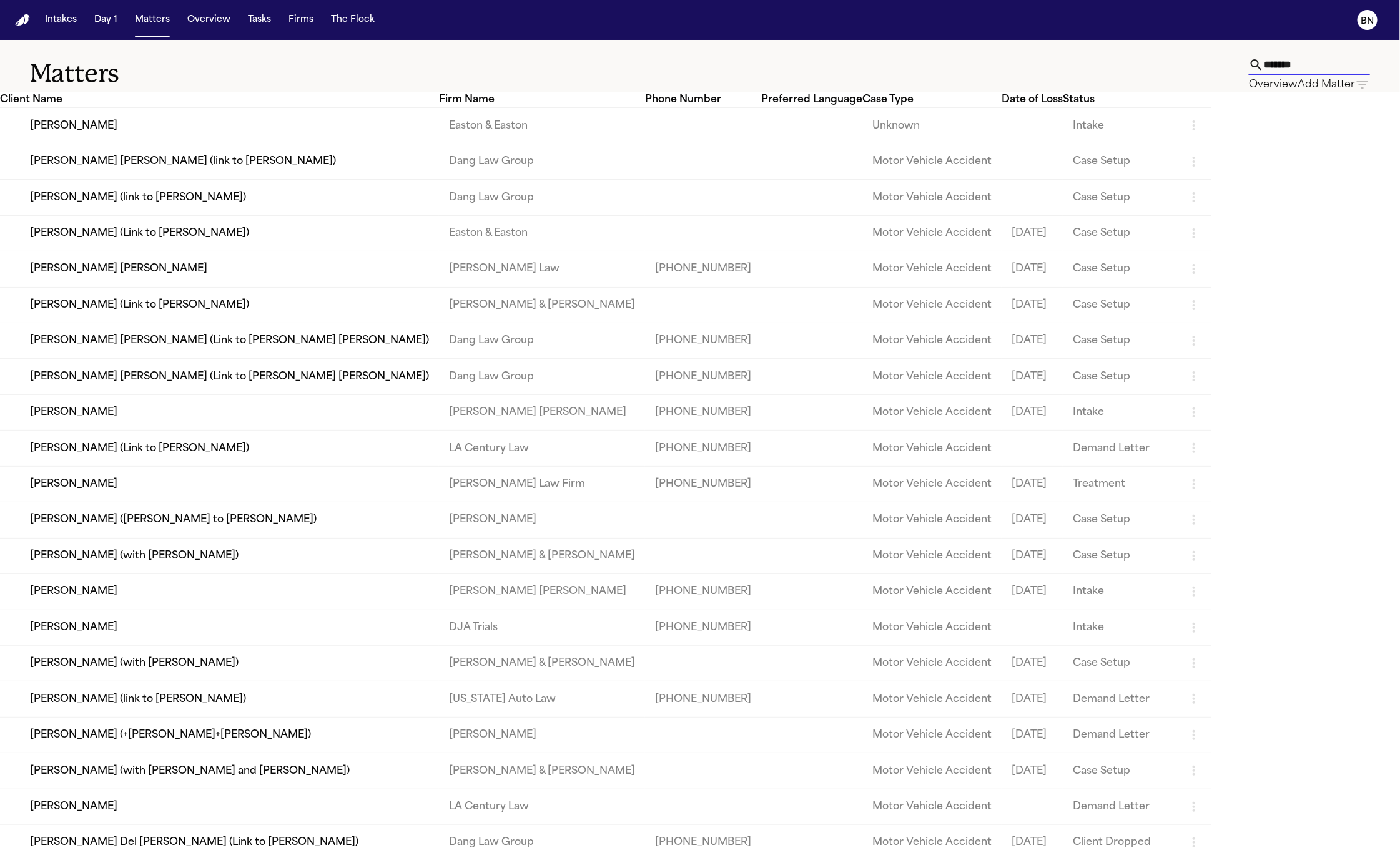
type input "*******"
click at [326, 287] on td "[PERSON_NAME] [PERSON_NAME]" at bounding box center [219, 269] width 439 height 35
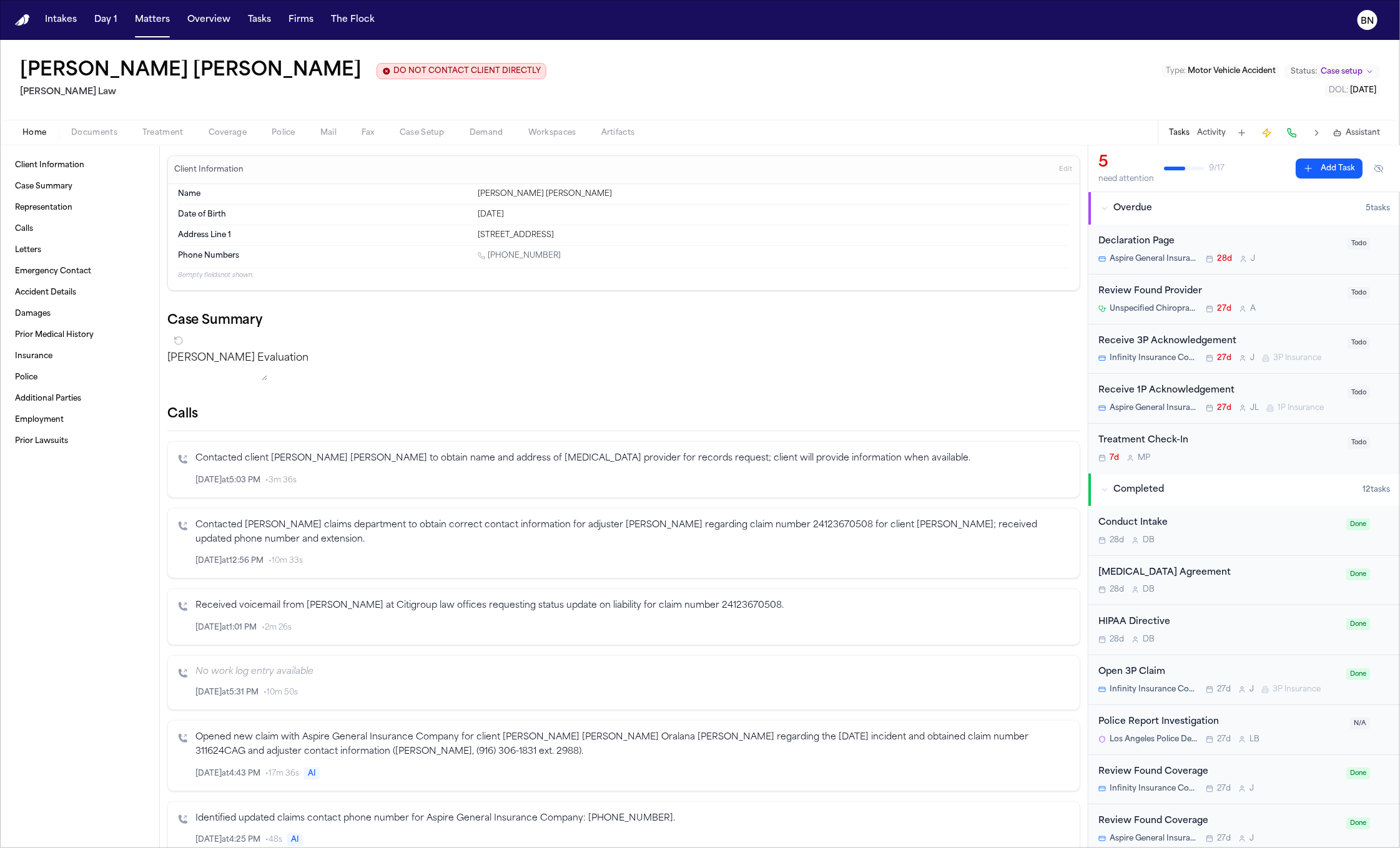
drag, startPoint x: 307, startPoint y: 74, endPoint x: 158, endPoint y: 80, distance: 149.1
click at [158, 80] on div "Maria Celinda Orellana Ochoa DO NOT CONTACT CLIENT DIRECTLY DO NOT CONTACT" at bounding box center [283, 71] width 526 height 22
copy h1 "Orellana Ochoa"
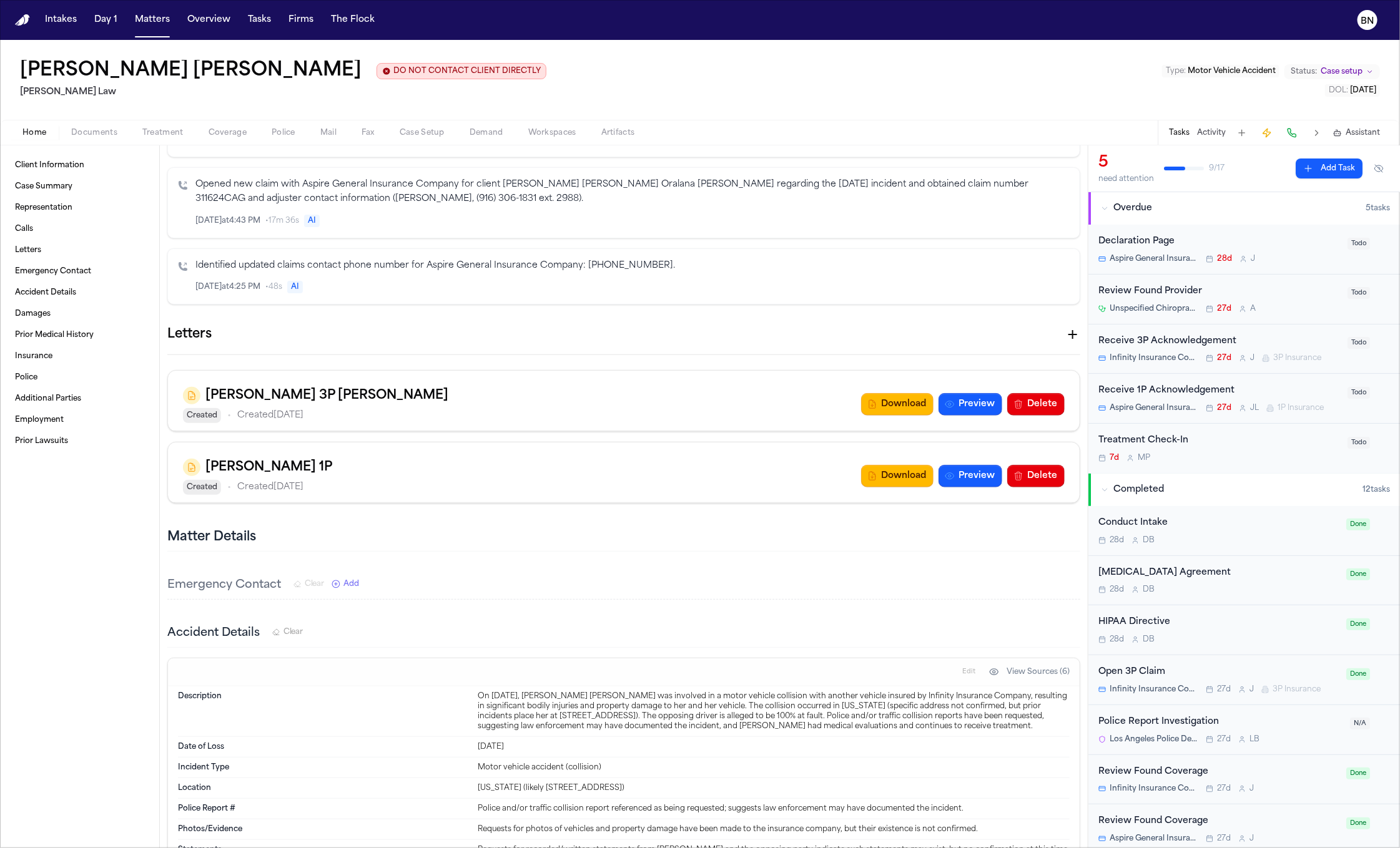
scroll to position [873, 0]
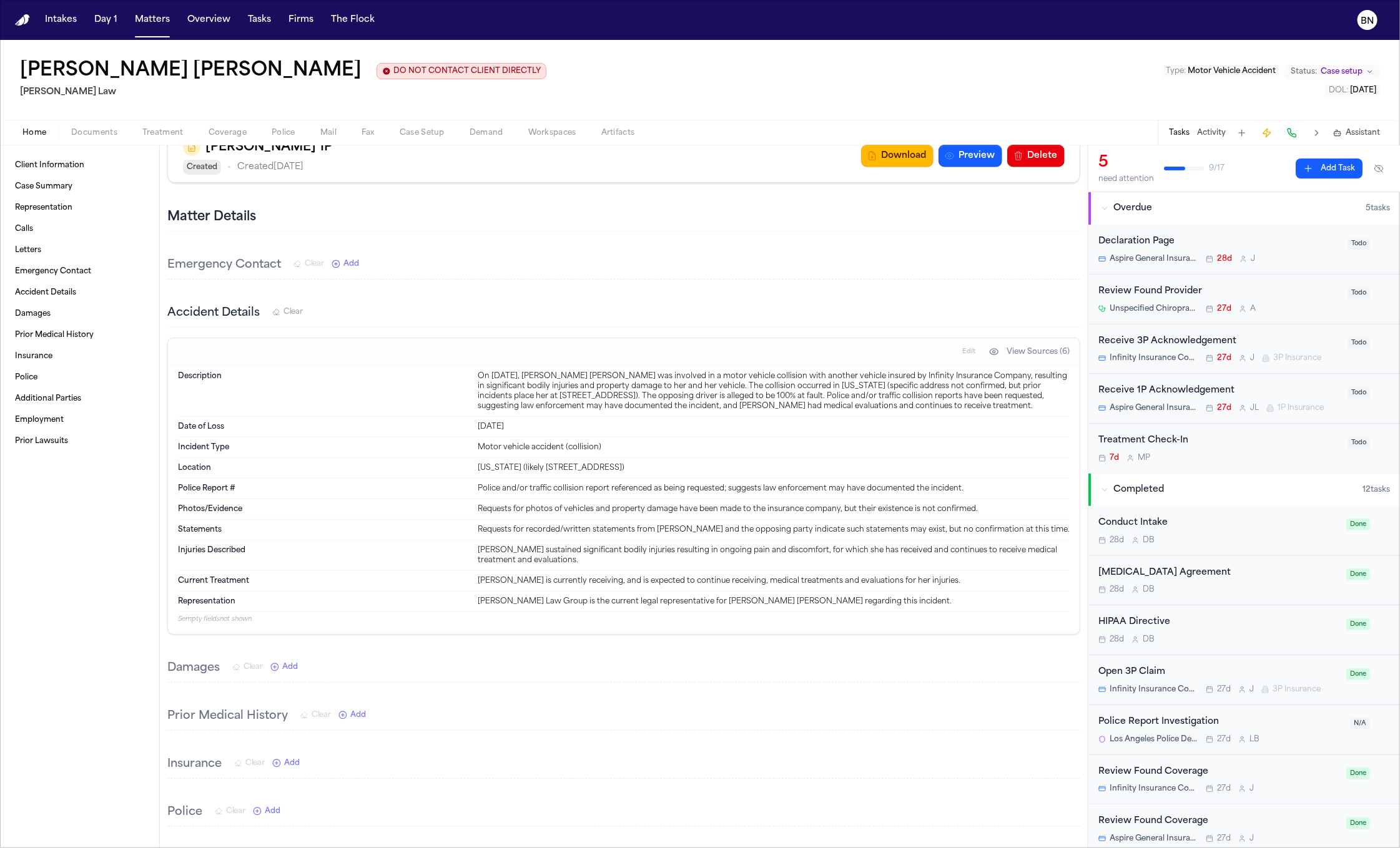
click at [665, 479] on div "Location California (likely 1404 Imperial Hwy, Los Angeles)" at bounding box center [624, 468] width 892 height 21
click at [279, 135] on span "Police" at bounding box center [283, 133] width 23 height 10
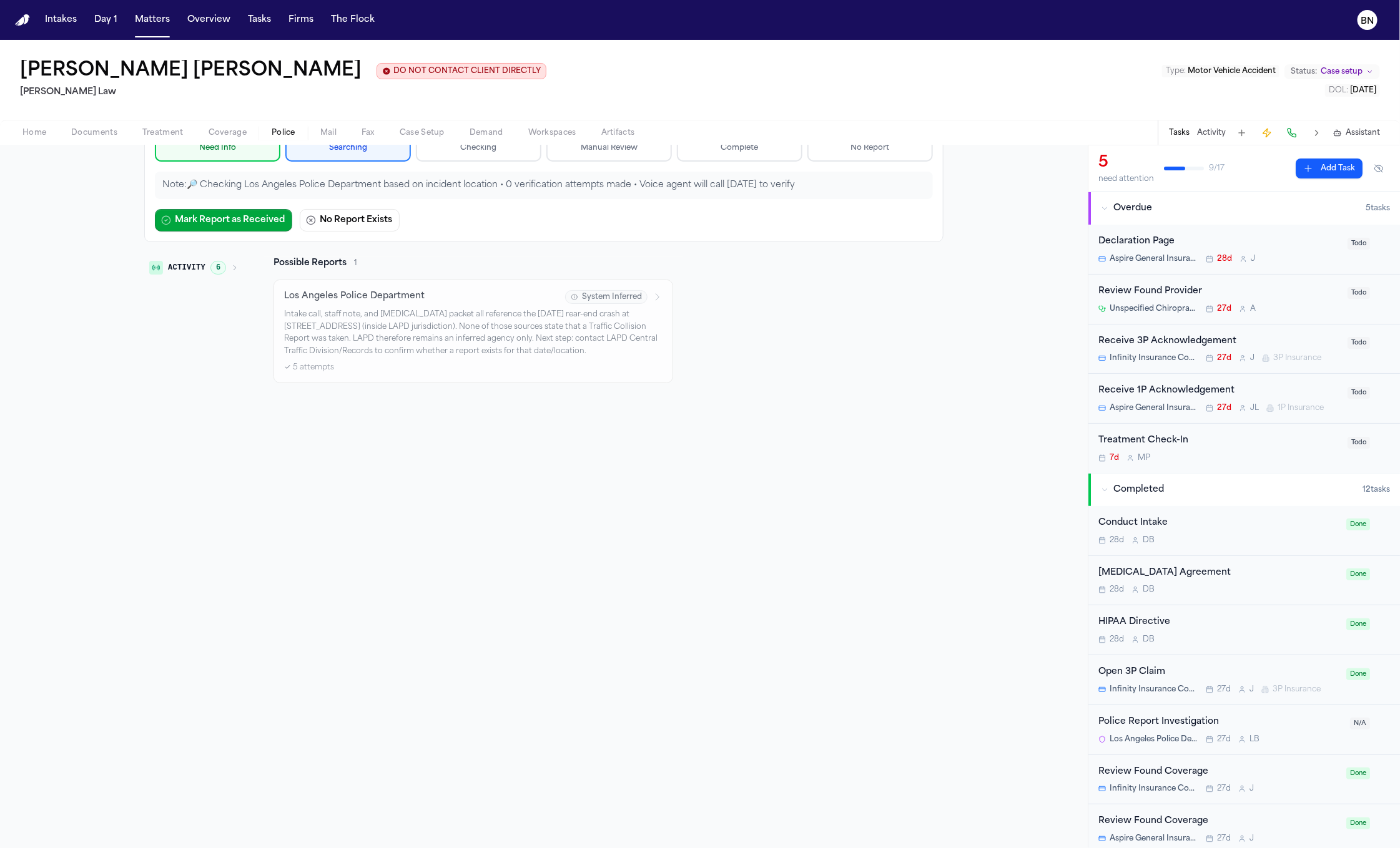
scroll to position [111, 0]
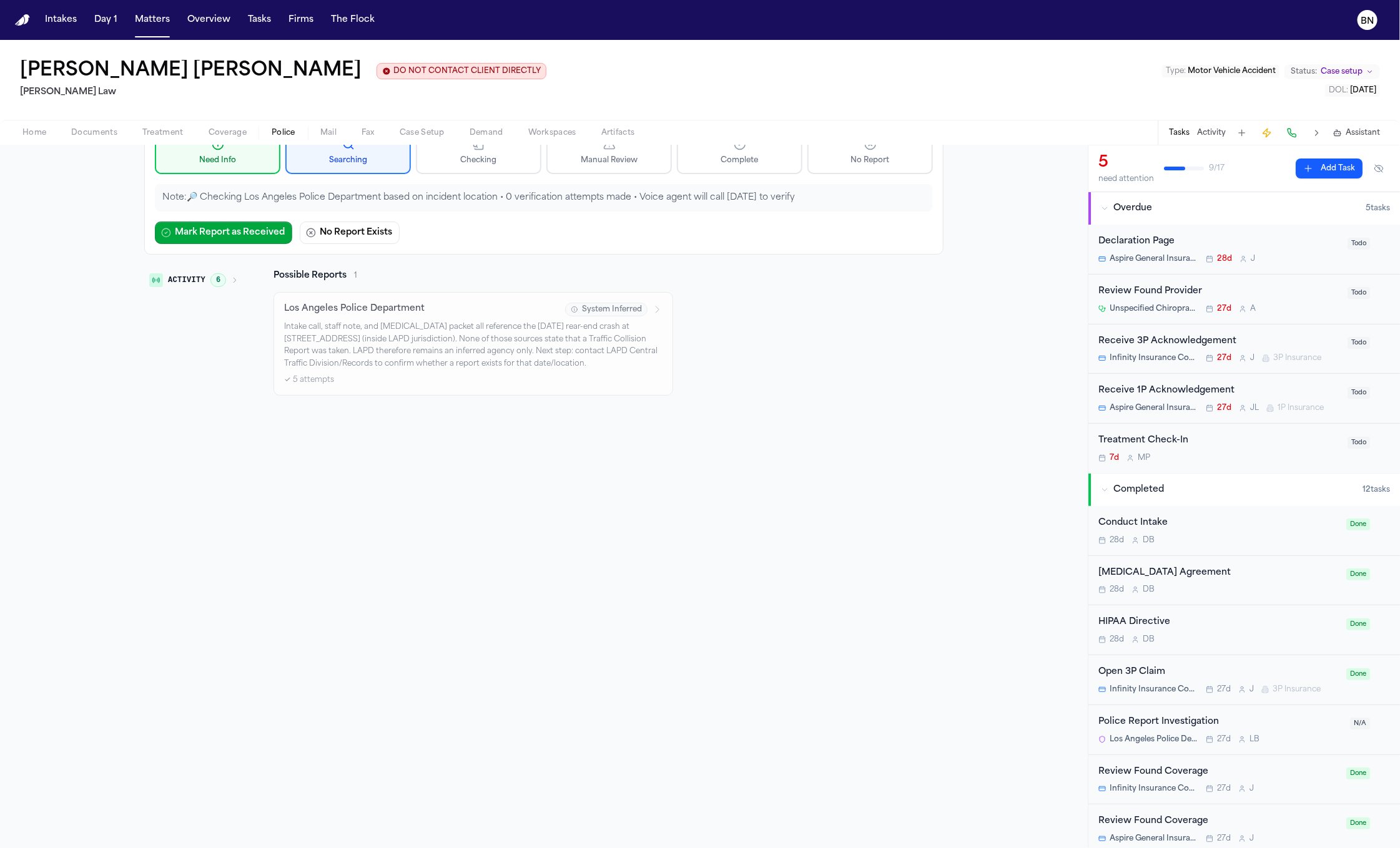
click at [102, 132] on span "Documents" at bounding box center [94, 133] width 46 height 10
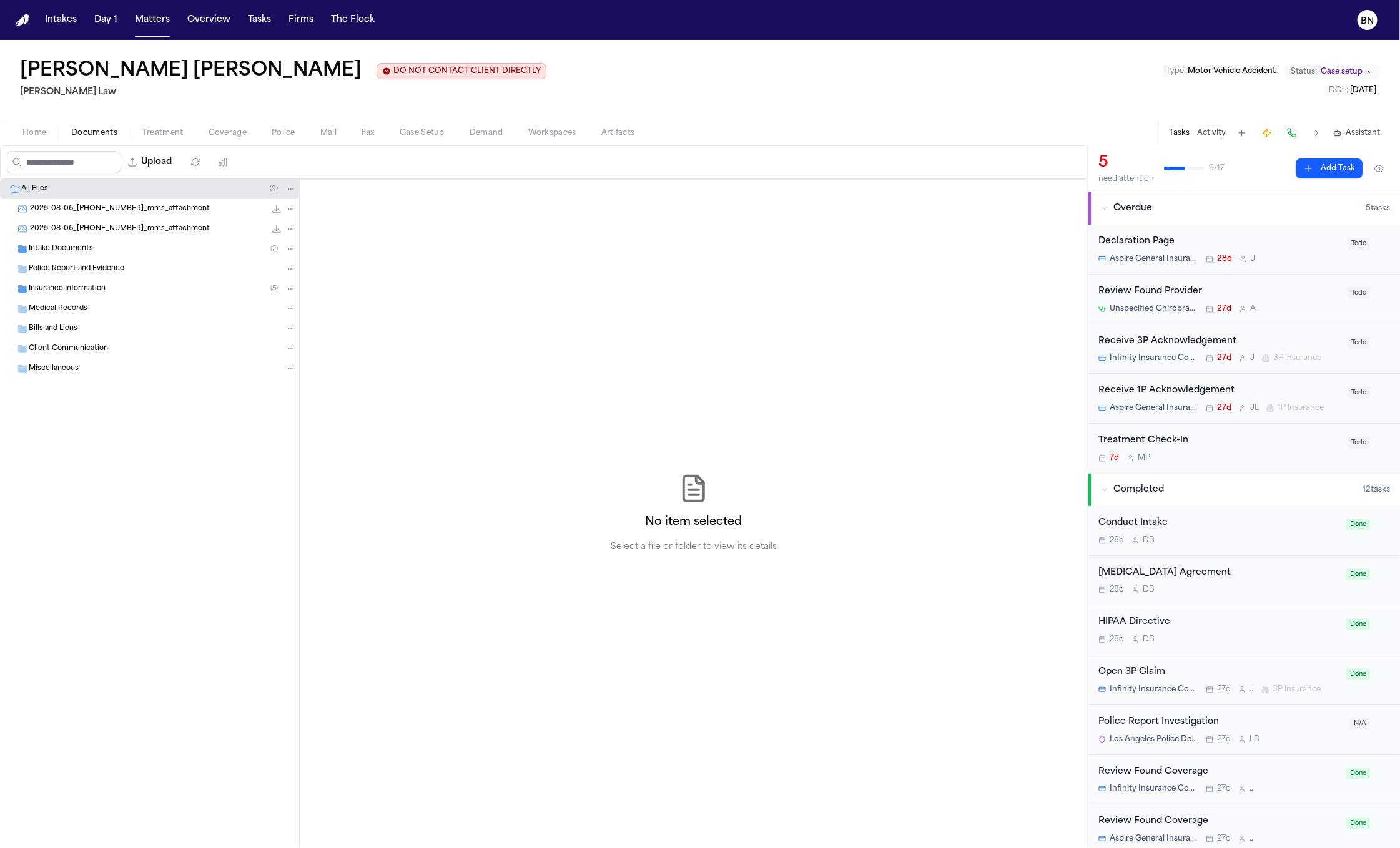
click at [104, 258] on div "Intake Documents ( 2 )" at bounding box center [150, 248] width 300 height 20
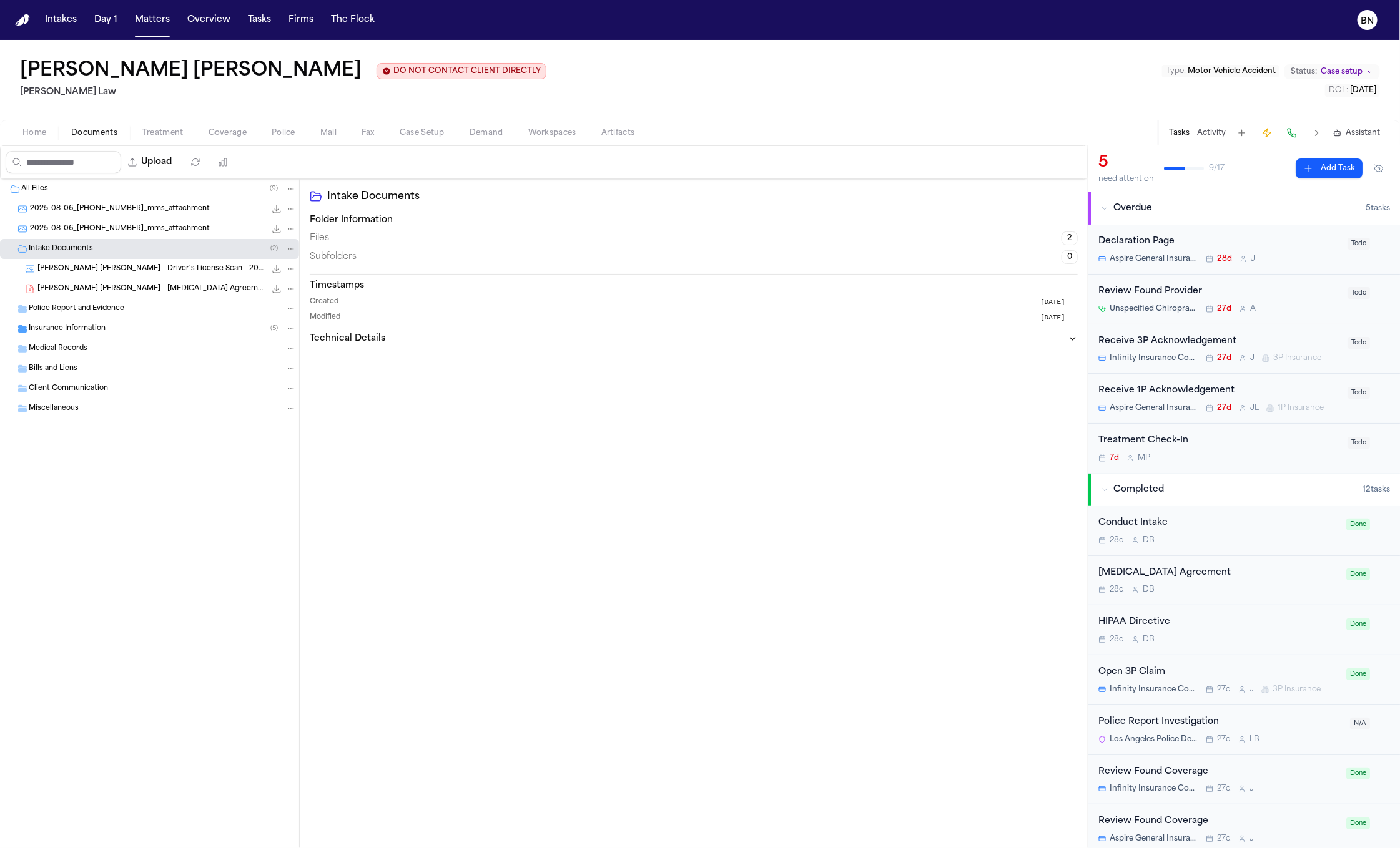
click at [106, 268] on span "M. Orellana Ochoa - Driver's License Scan - 2025" at bounding box center [151, 269] width 228 height 10
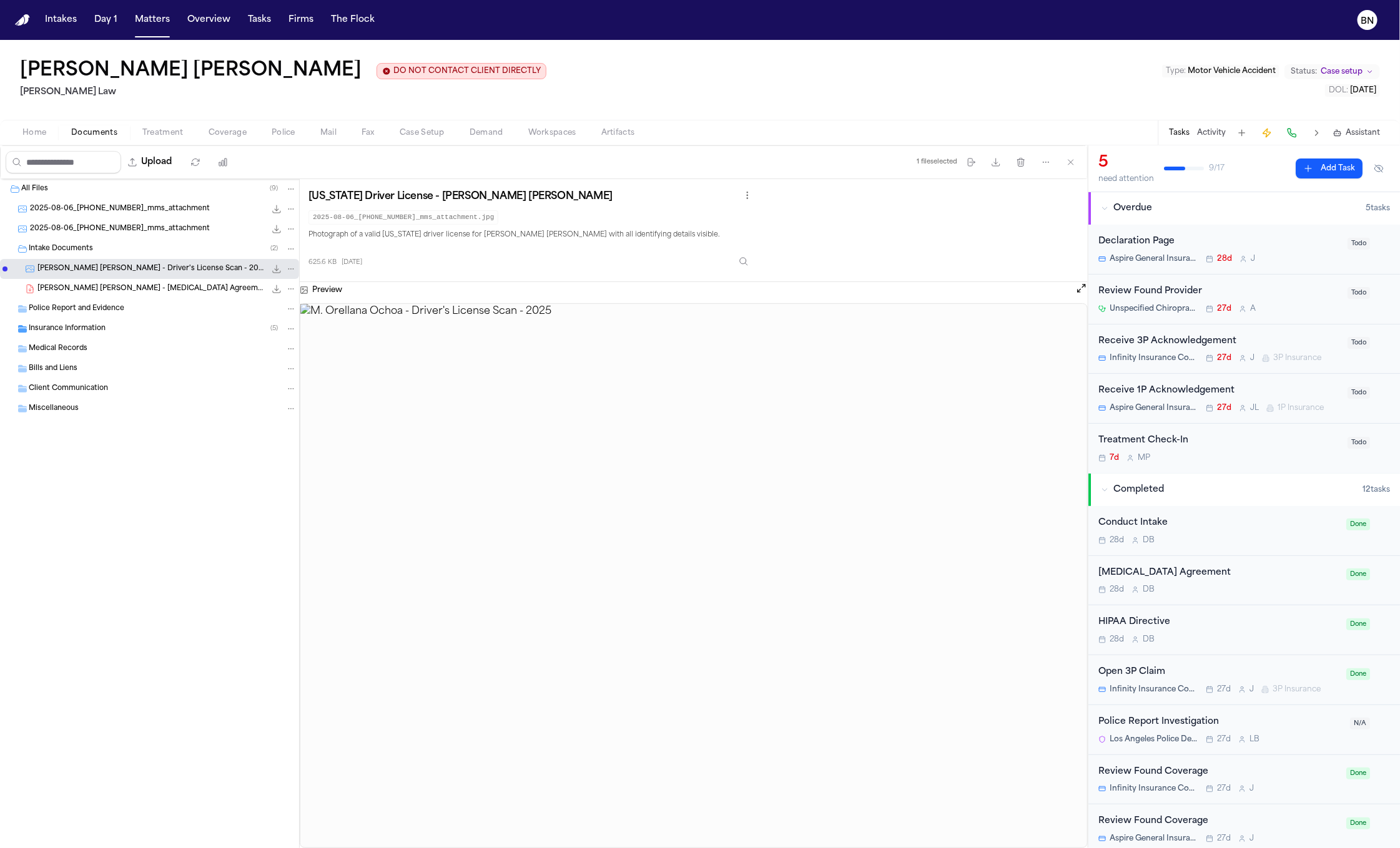
click at [111, 290] on span "M. Orellana Ochoa - Retainer Agreement - 7.17.25" at bounding box center [151, 289] width 228 height 10
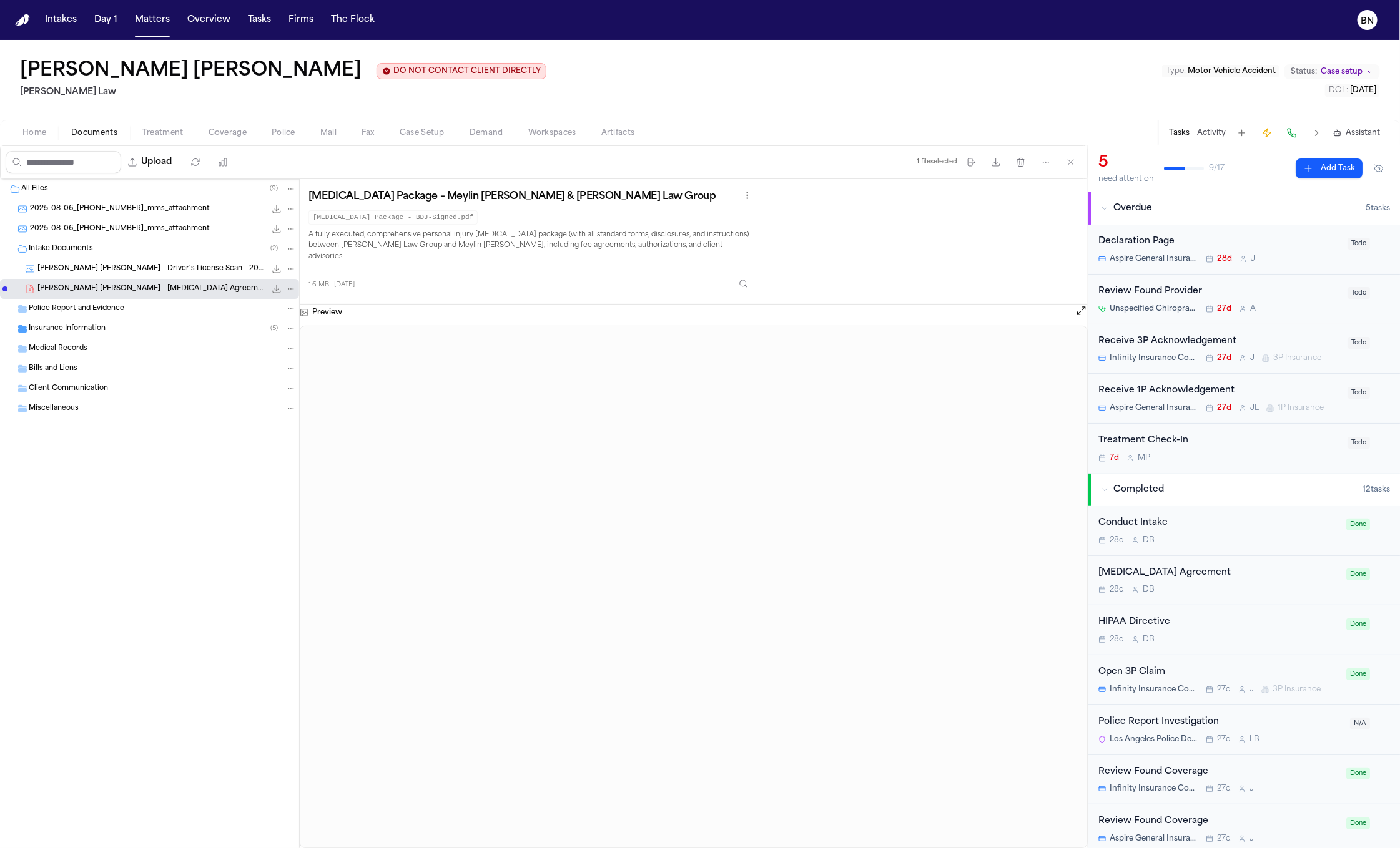
click at [126, 273] on span "M. Orellana Ochoa - Driver's License Scan - 2025" at bounding box center [151, 269] width 228 height 10
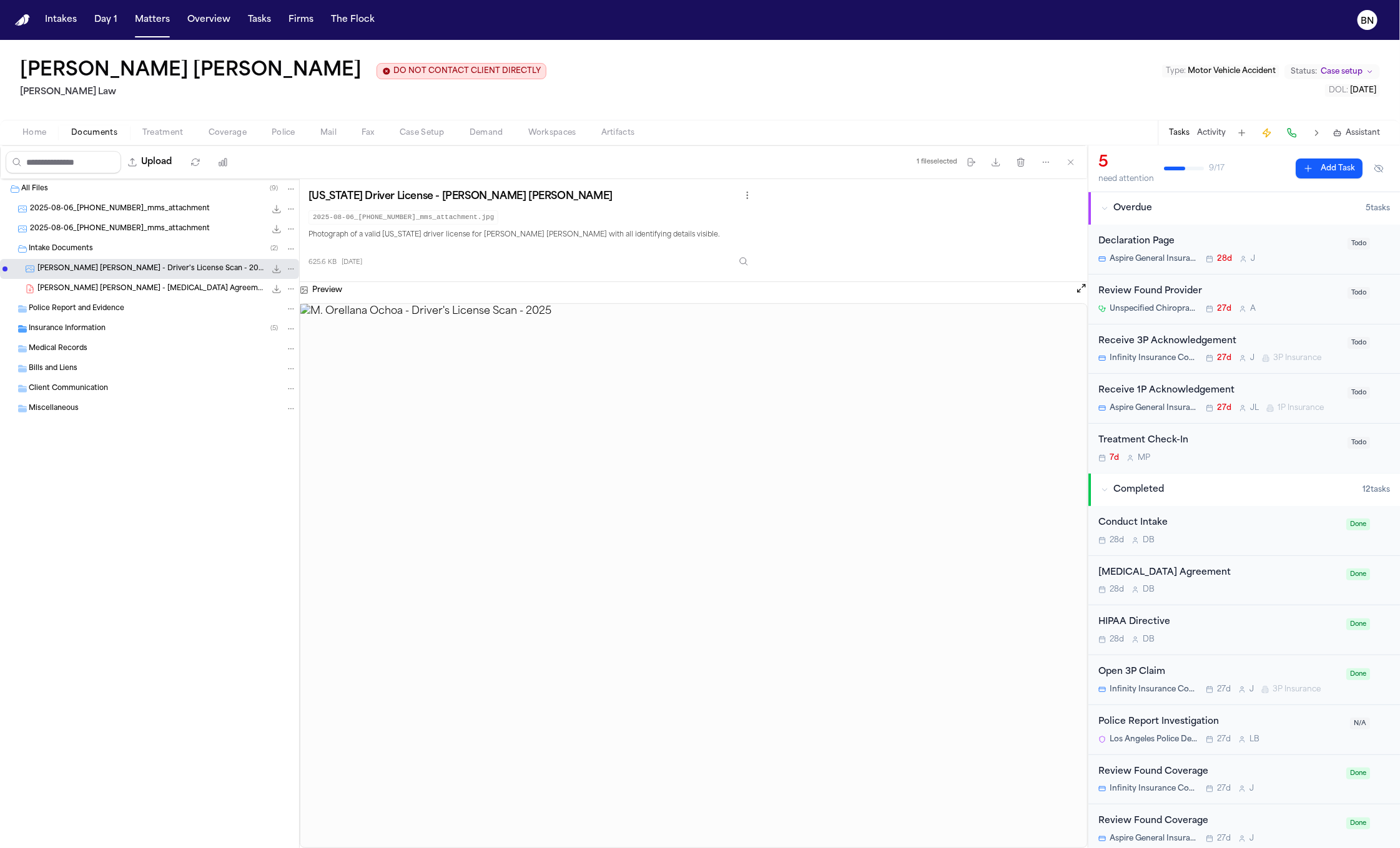
click at [125, 293] on span "M. Orellana Ochoa - Retainer Agreement - 7.17.25" at bounding box center [151, 289] width 228 height 10
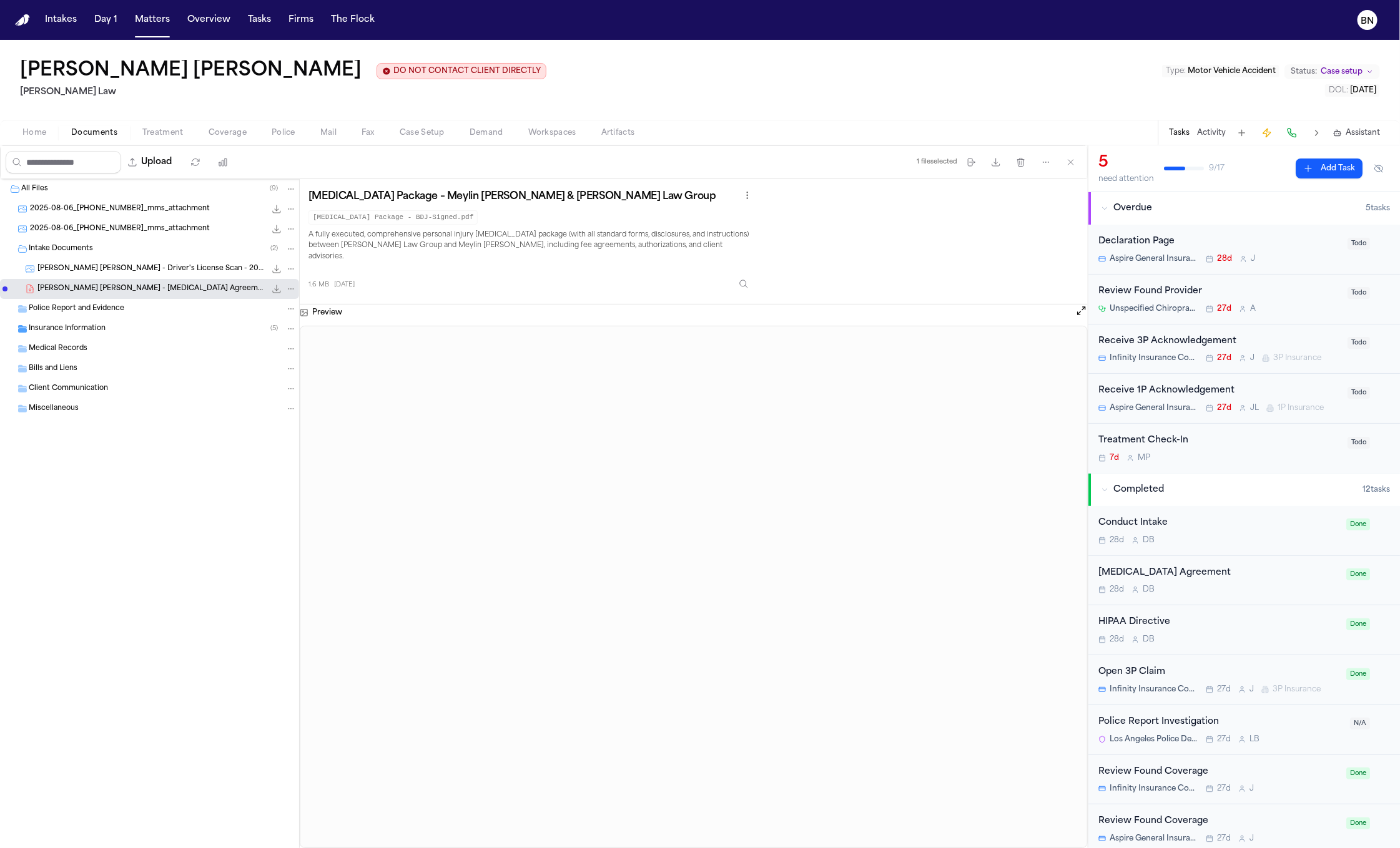
click at [169, 331] on div "Insurance Information ( 5 )" at bounding box center [162, 329] width 268 height 11
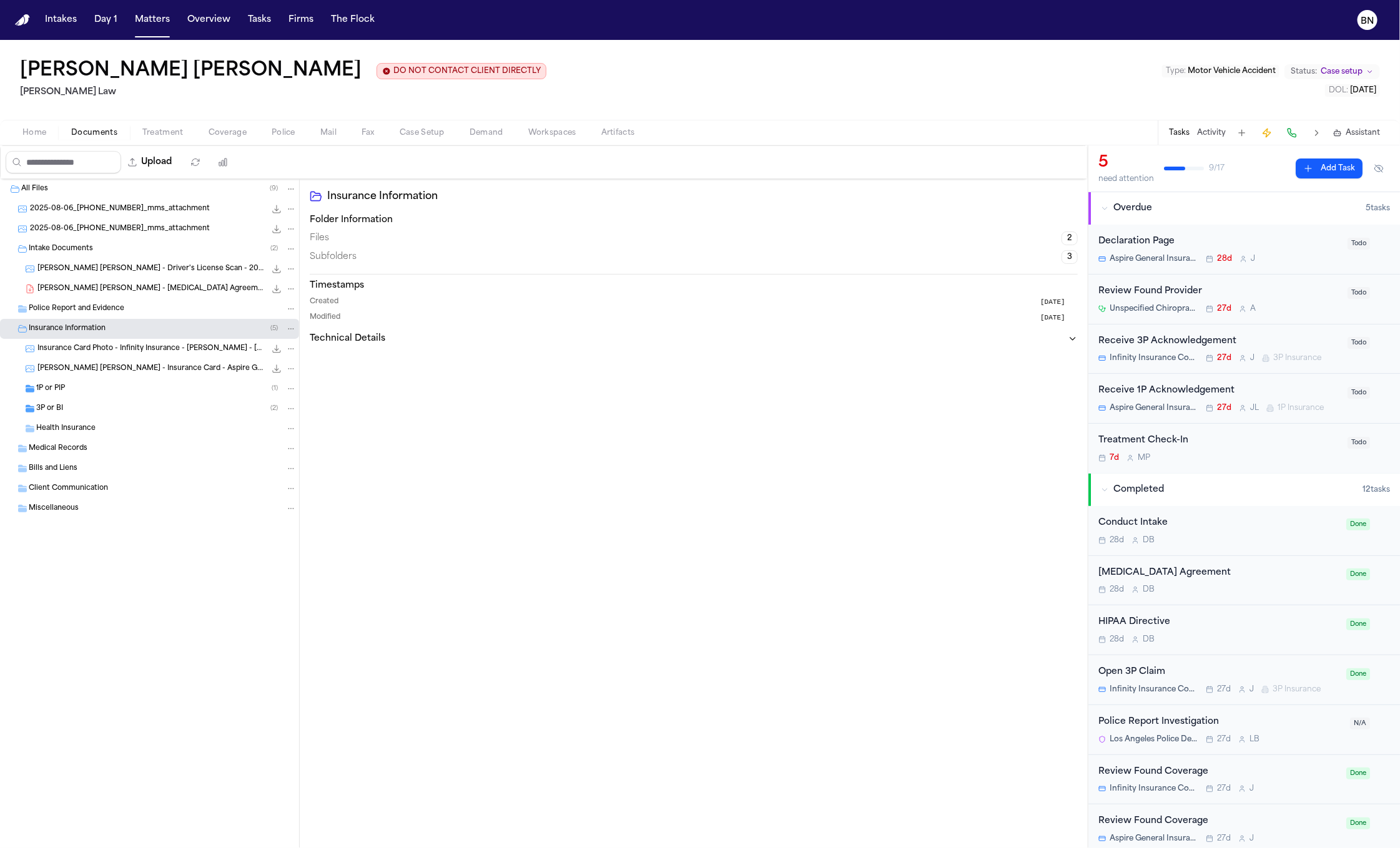
click at [152, 395] on div "1P or PIP ( 1 )" at bounding box center [166, 389] width 261 height 11
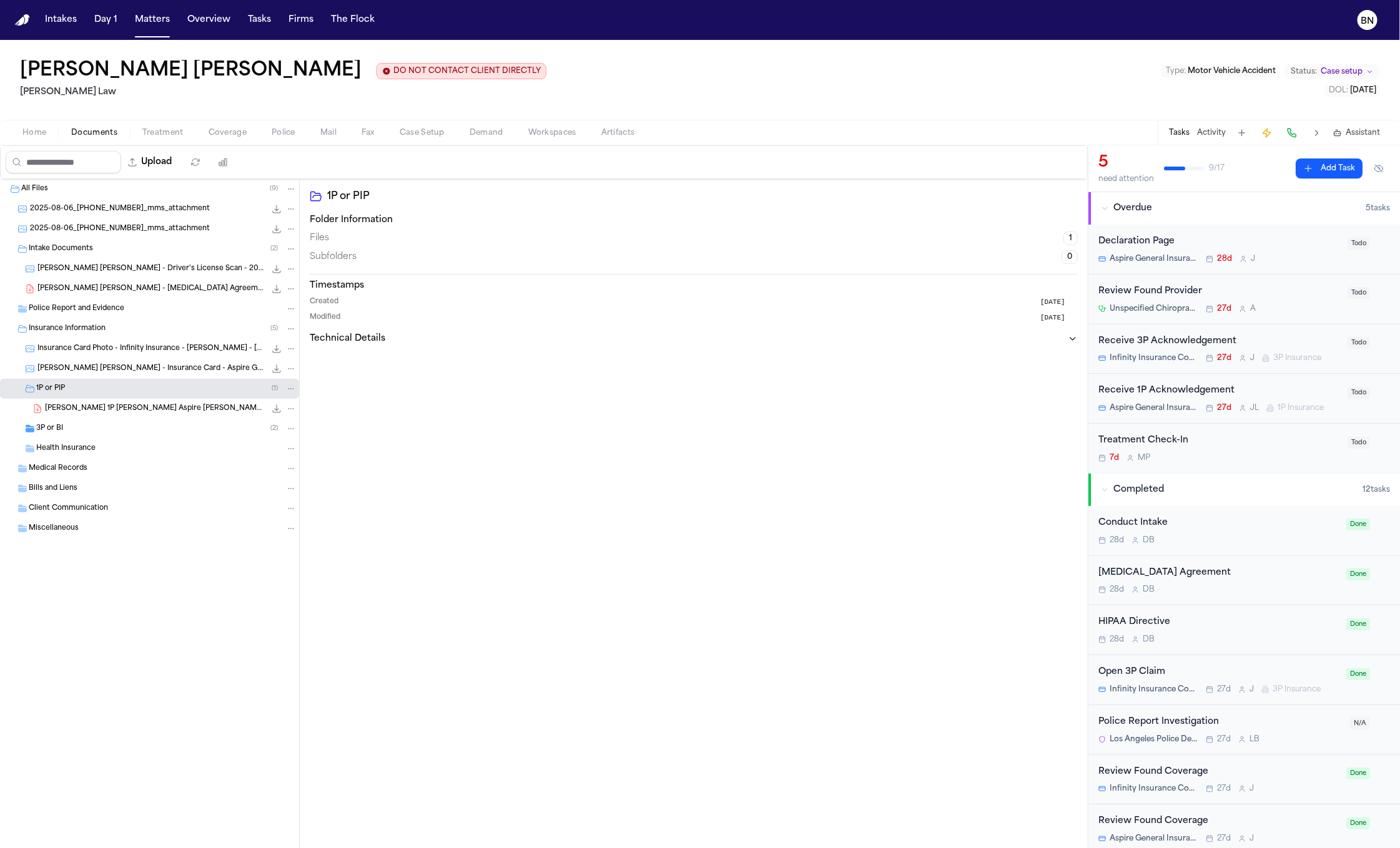
click at [155, 379] on div "M. Orellana Ochoa - Insurance Card - Aspire General - 5.21.25 595.3 KB • JPG" at bounding box center [150, 369] width 300 height 20
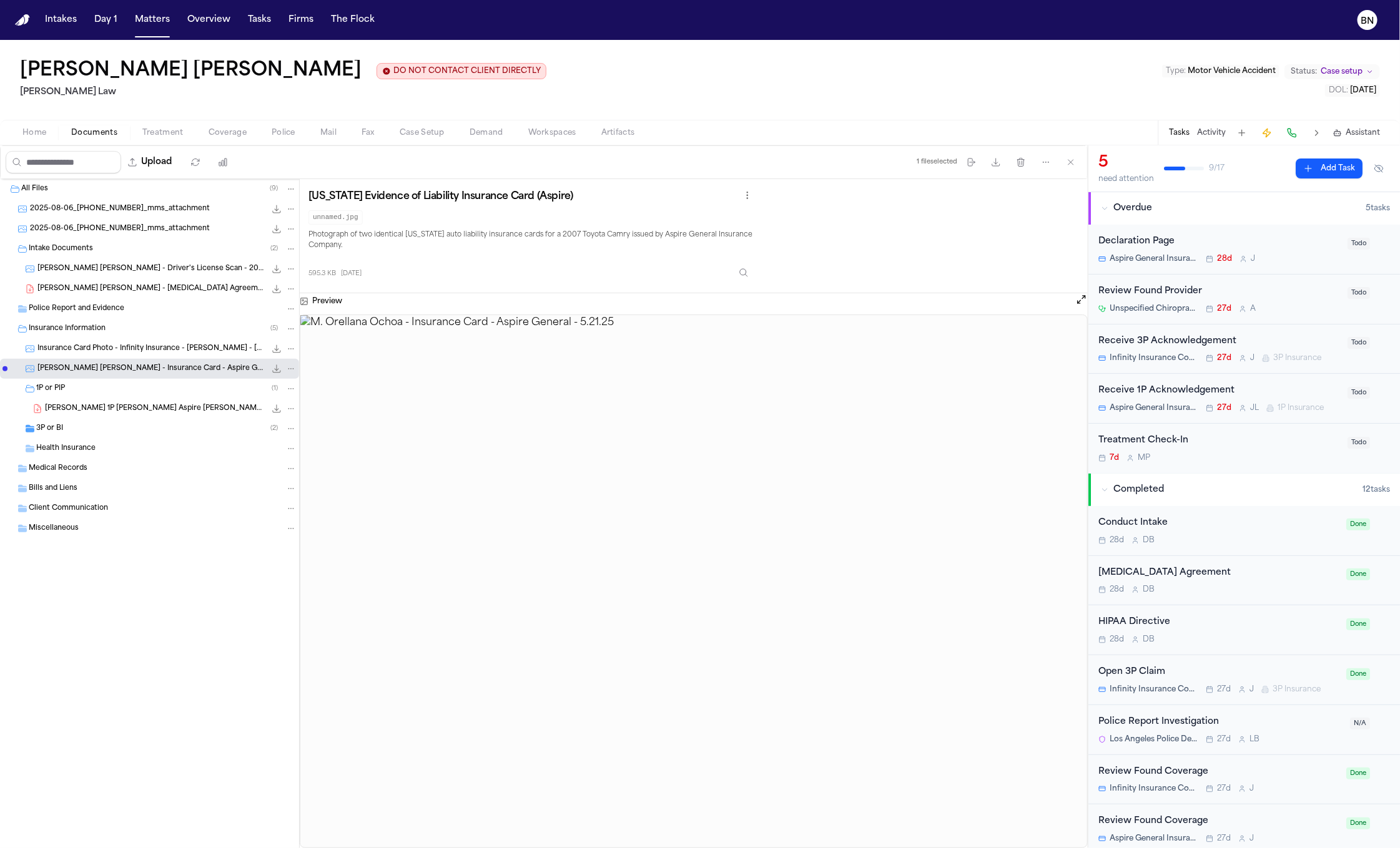
click at [156, 346] on span "Insurance Card Photo - Infinity Insurance - Rashell J. Mims - 1.24.24" at bounding box center [151, 349] width 228 height 10
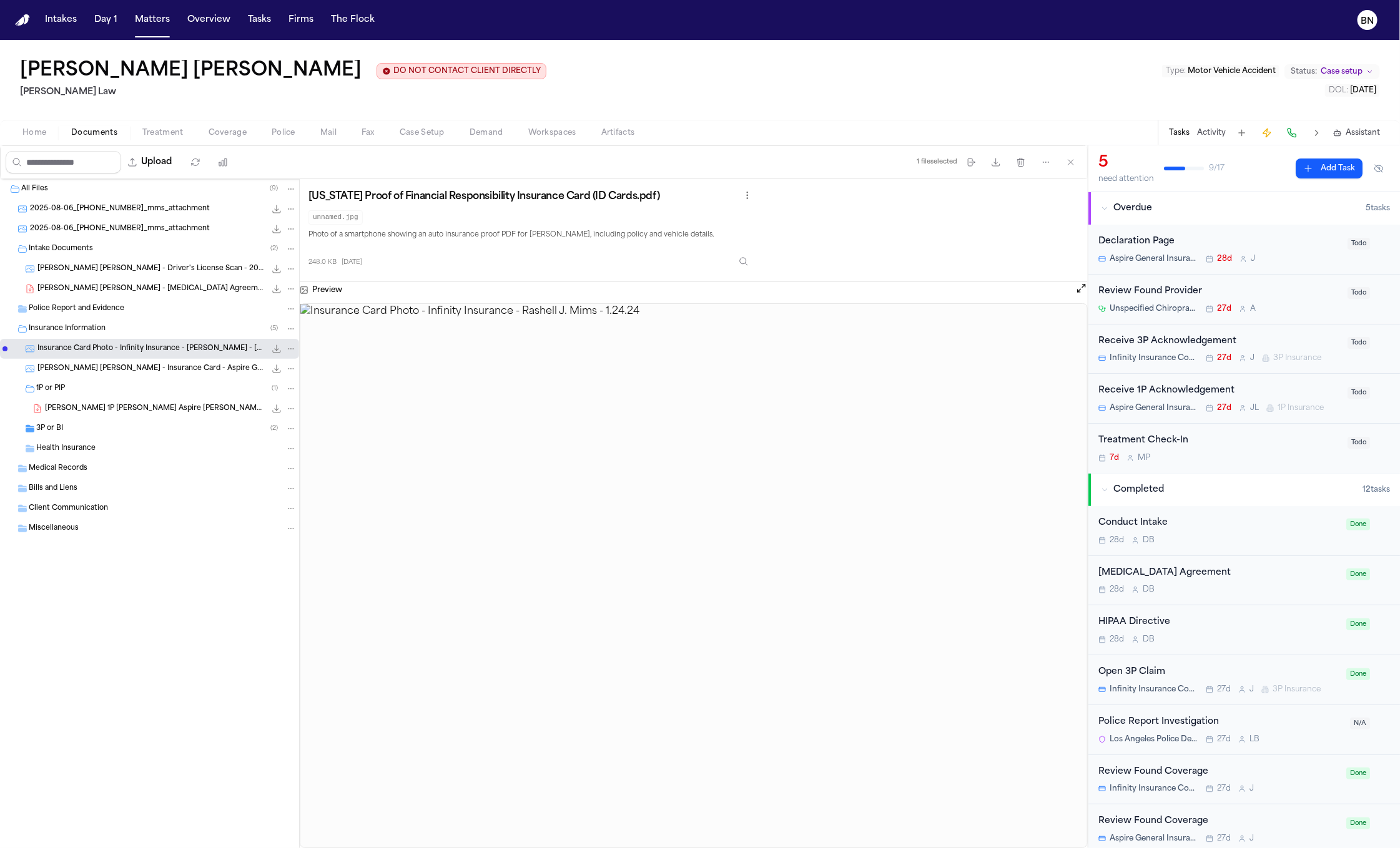
click at [720, 581] on img at bounding box center [694, 575] width 787 height 543
click at [610, 543] on img at bounding box center [694, 575] width 787 height 543
click at [1081, 294] on button "Open preview" at bounding box center [1081, 288] width 12 height 12
click at [104, 434] on div "3P or BI ( 2 )" at bounding box center [166, 428] width 261 height 11
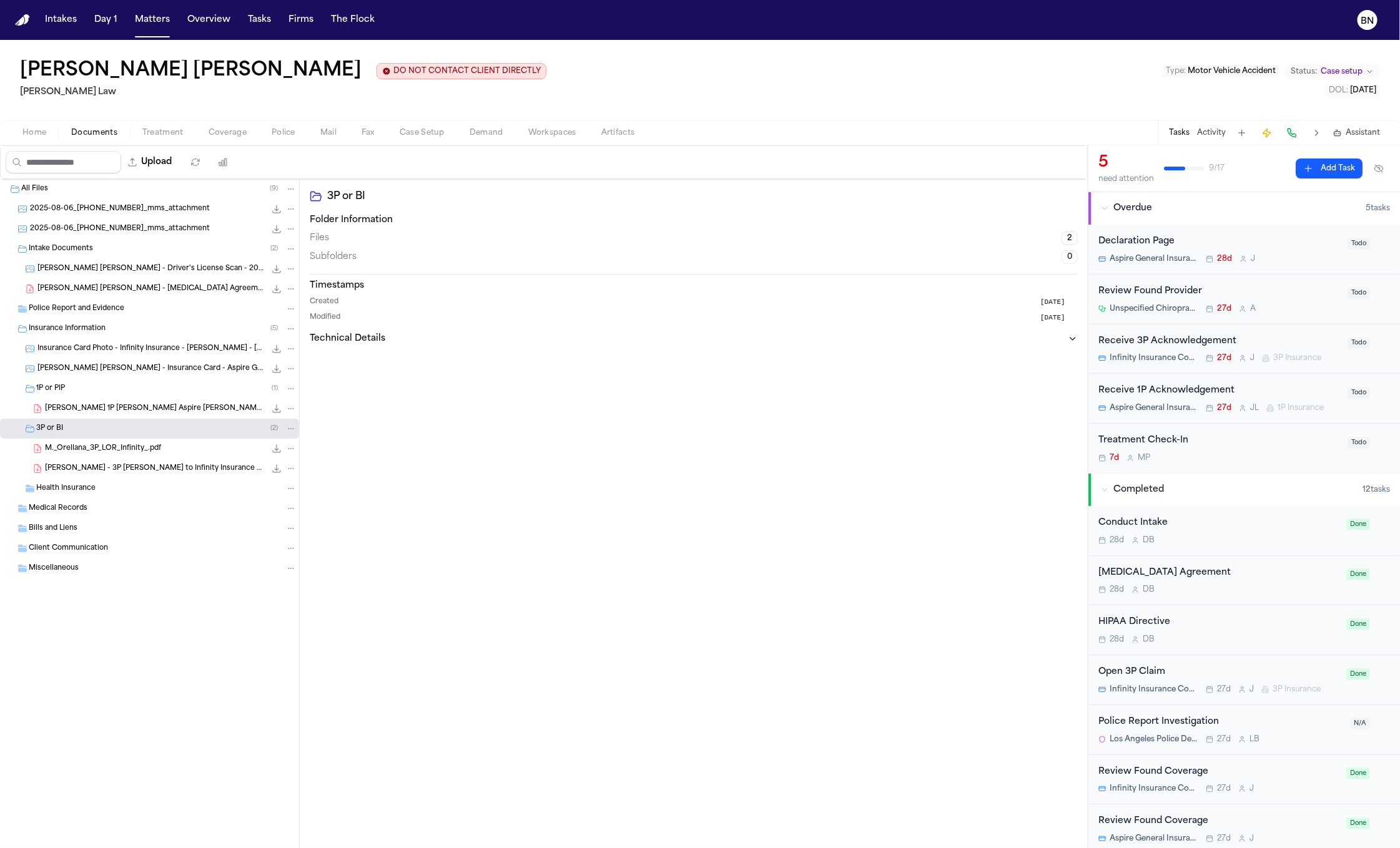
click at [106, 463] on div "M. Orellana - 3P LOR to Infinity Insurance Company - 8.6.25 297.2 KB • PDF" at bounding box center [150, 468] width 300 height 20
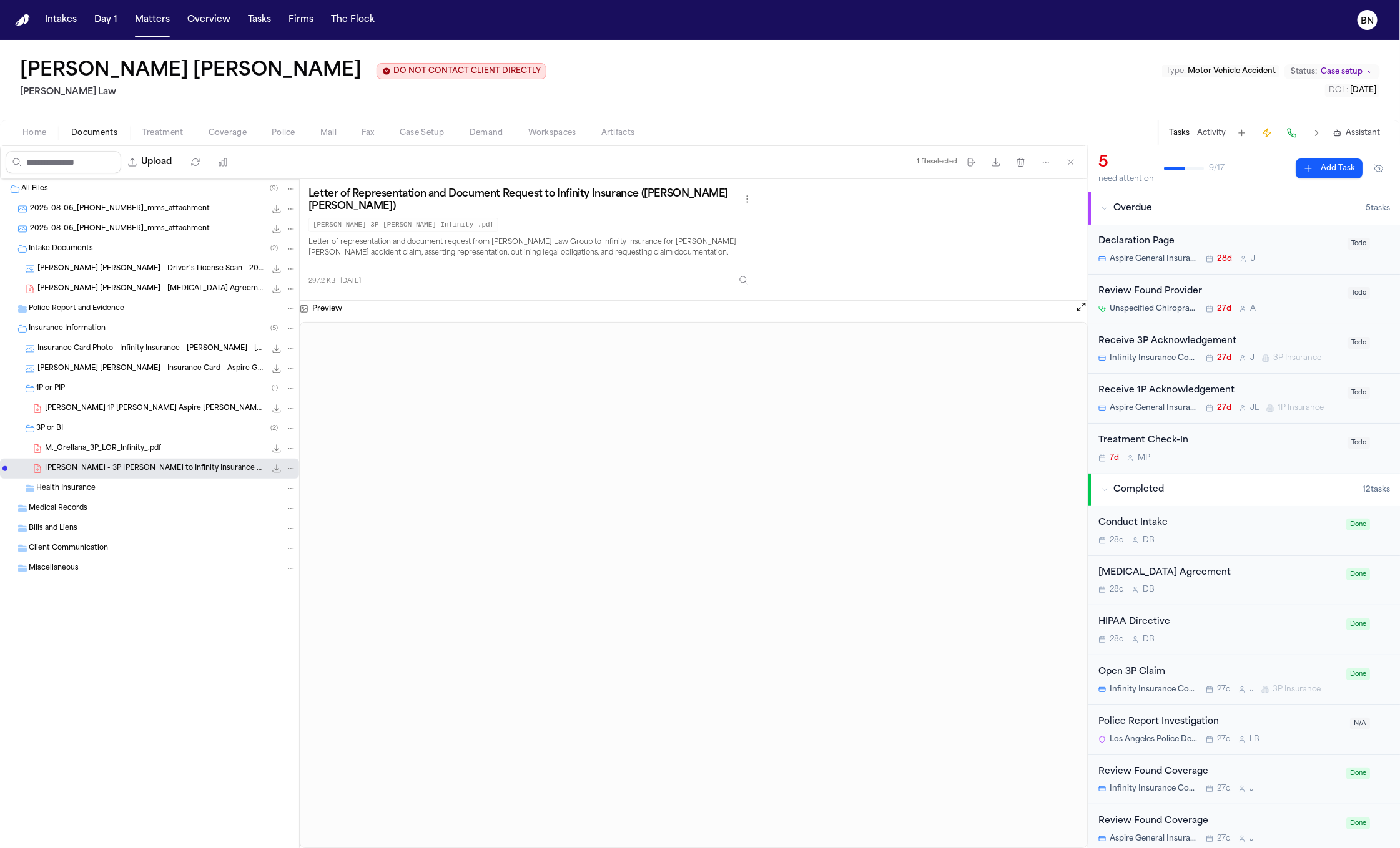
click at [108, 453] on span "M._Orellana_3P_LOR_Infinity_.pdf" at bounding box center [103, 449] width 116 height 10
click at [230, 129] on span "Coverage" at bounding box center [228, 133] width 38 height 10
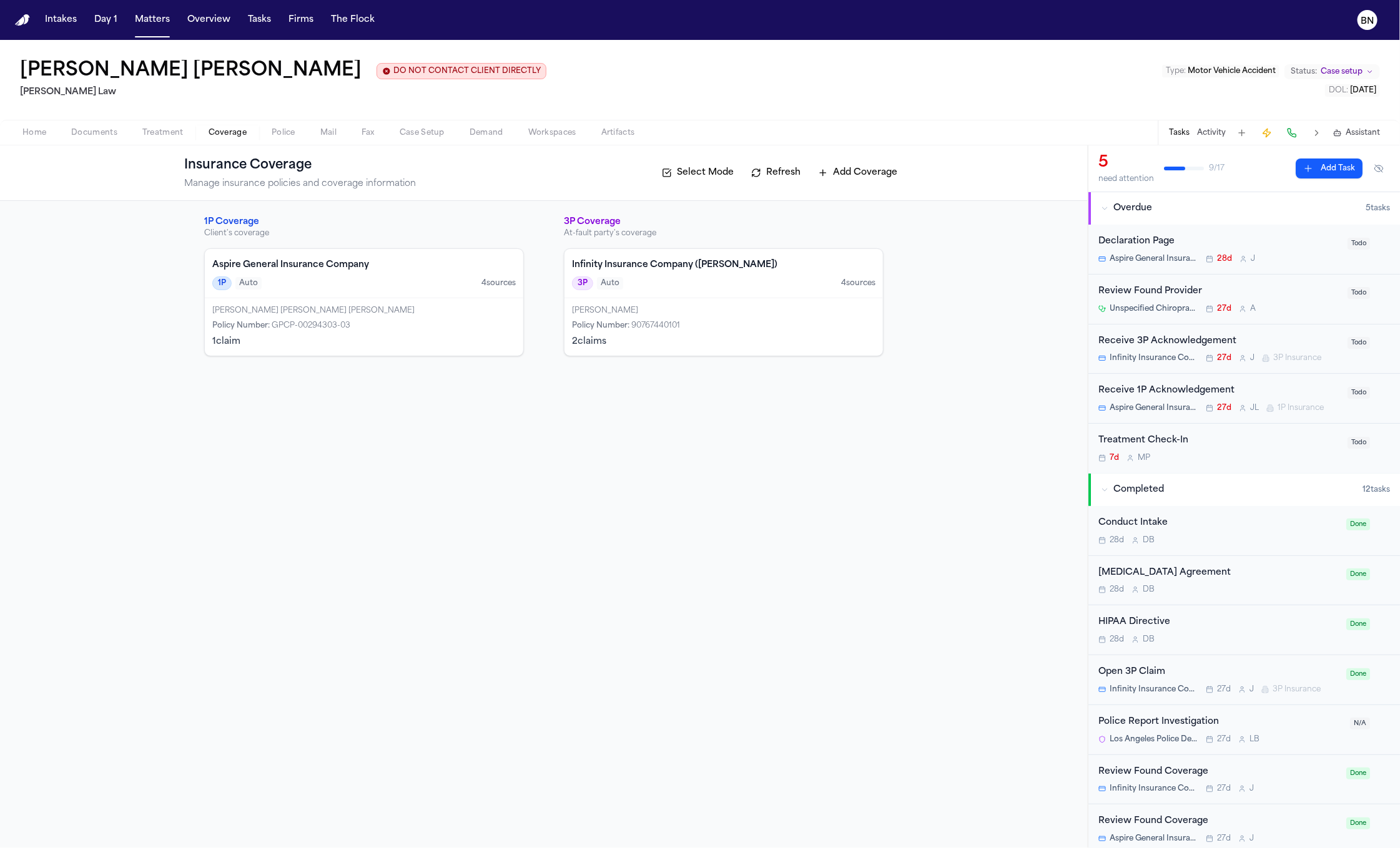
click at [39, 130] on span "Home" at bounding box center [34, 133] width 23 height 10
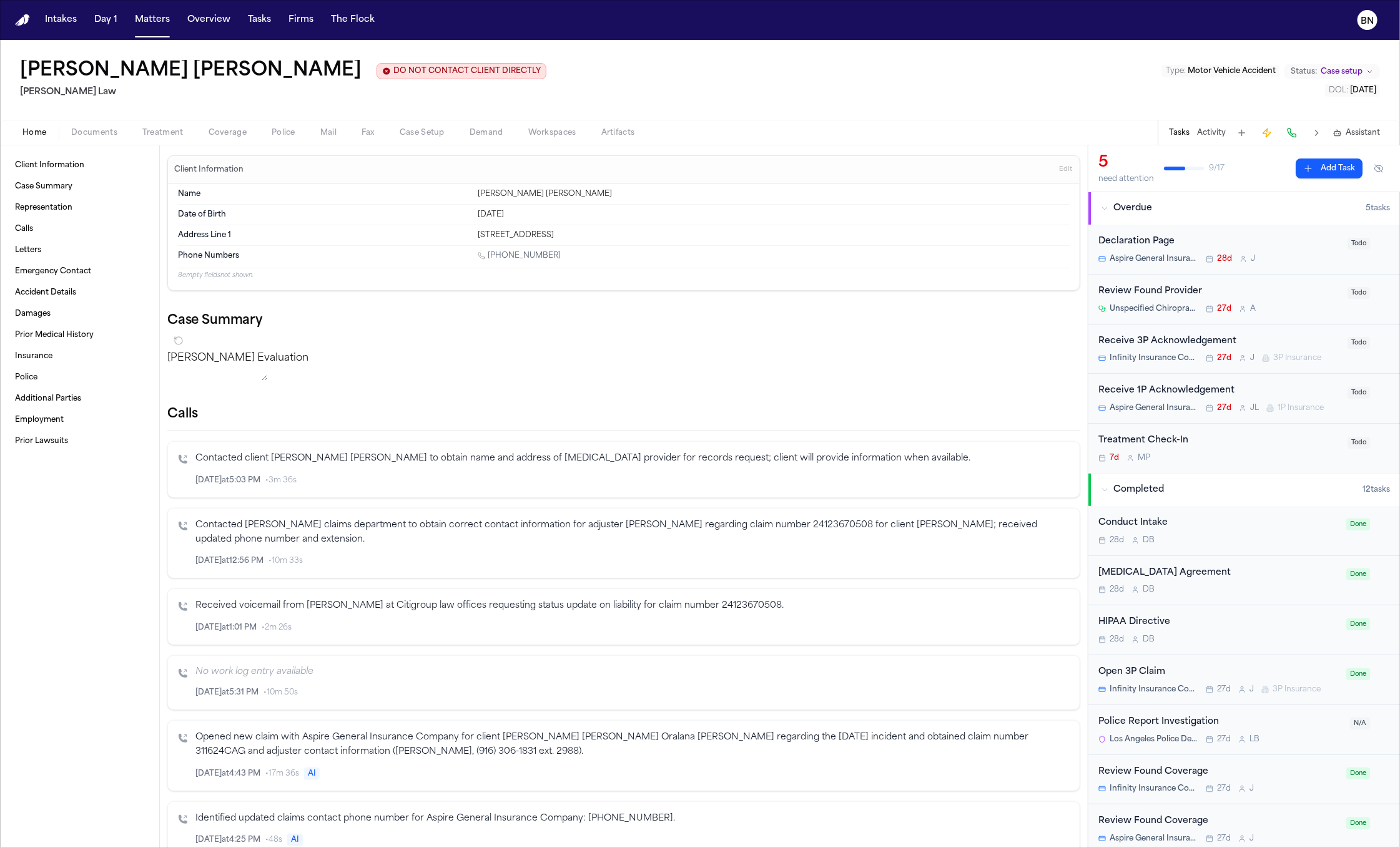
click at [94, 142] on div "Home Documents Treatment Coverage Police Mail Fax Case Setup Demand Workspaces …" at bounding box center [700, 132] width 1400 height 25
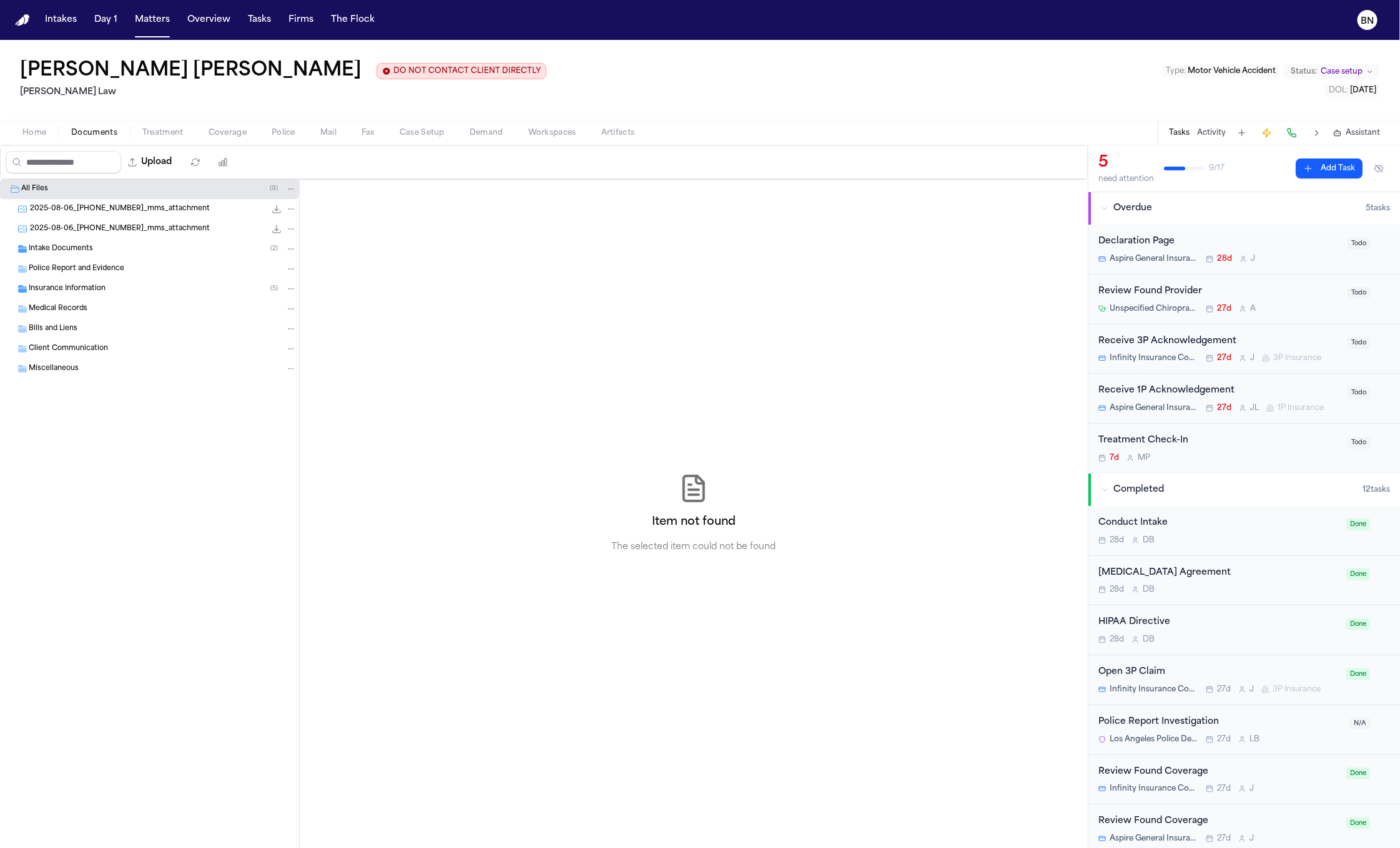
click at [94, 139] on button "Documents" at bounding box center [94, 132] width 71 height 15
click at [87, 288] on span "Insurance Information" at bounding box center [67, 289] width 77 height 10
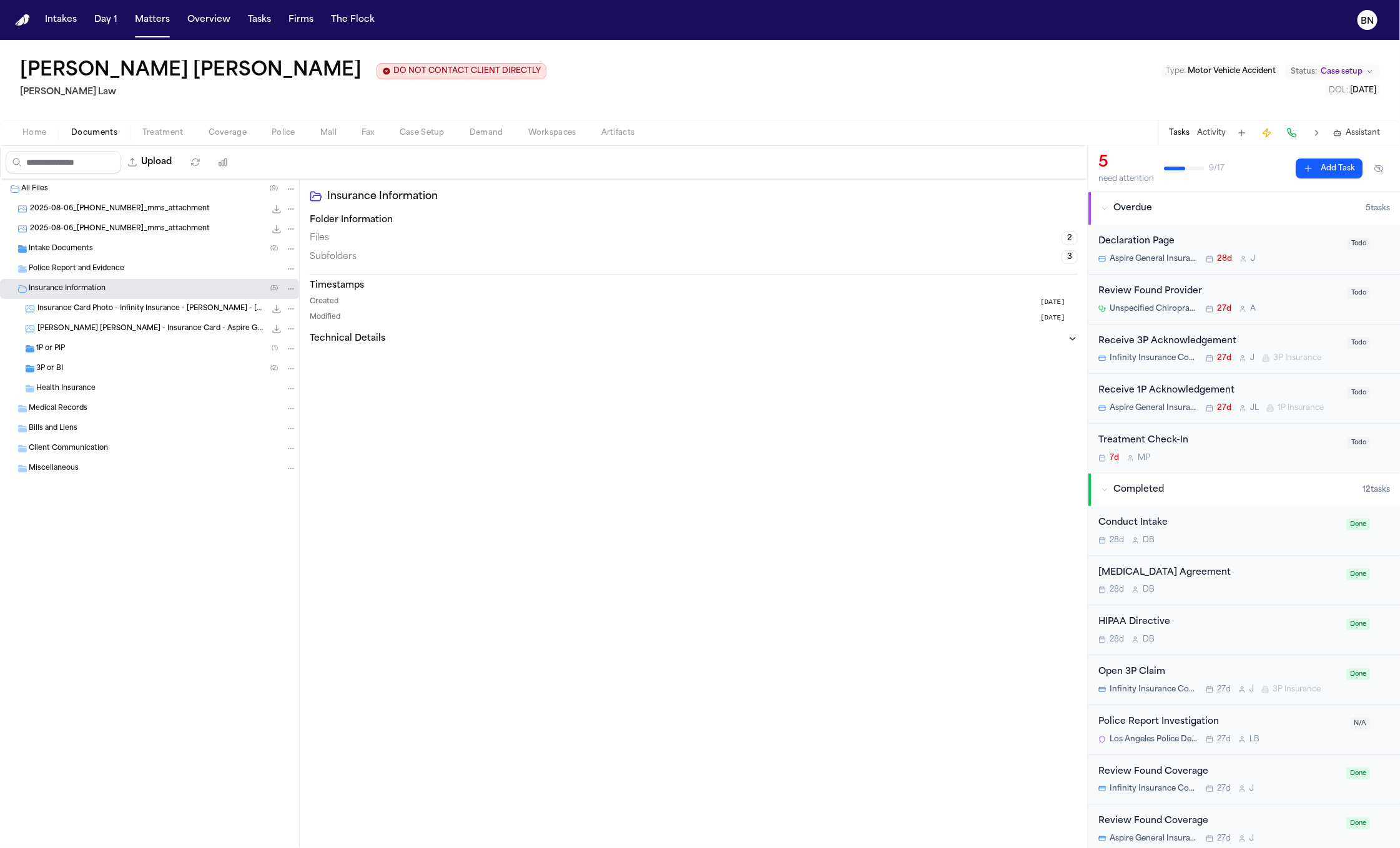
click at [118, 349] on div "1P or PIP ( 1 )" at bounding box center [166, 349] width 261 height 11
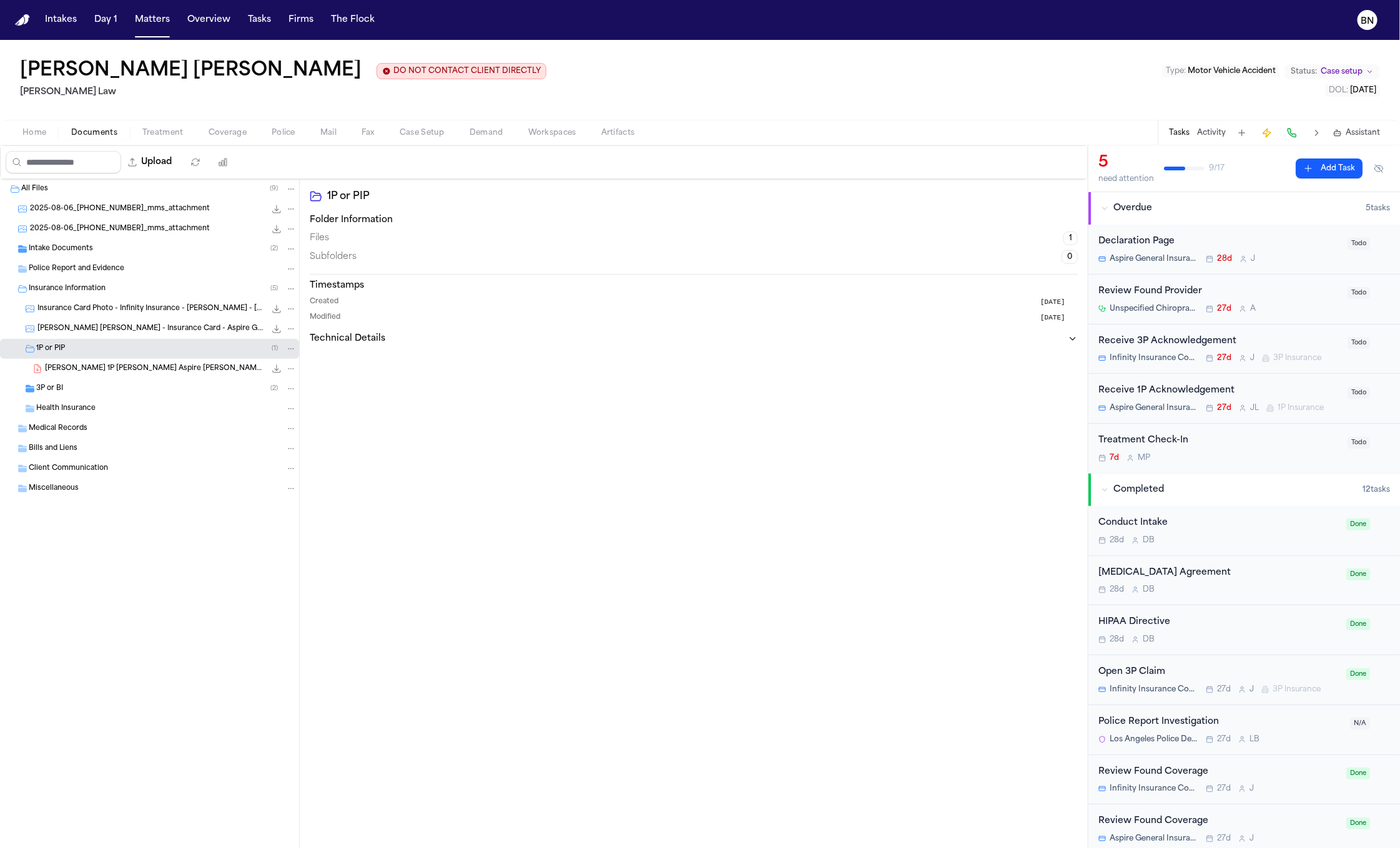
click at [118, 395] on div "3P or BI ( 2 )" at bounding box center [166, 389] width 261 height 11
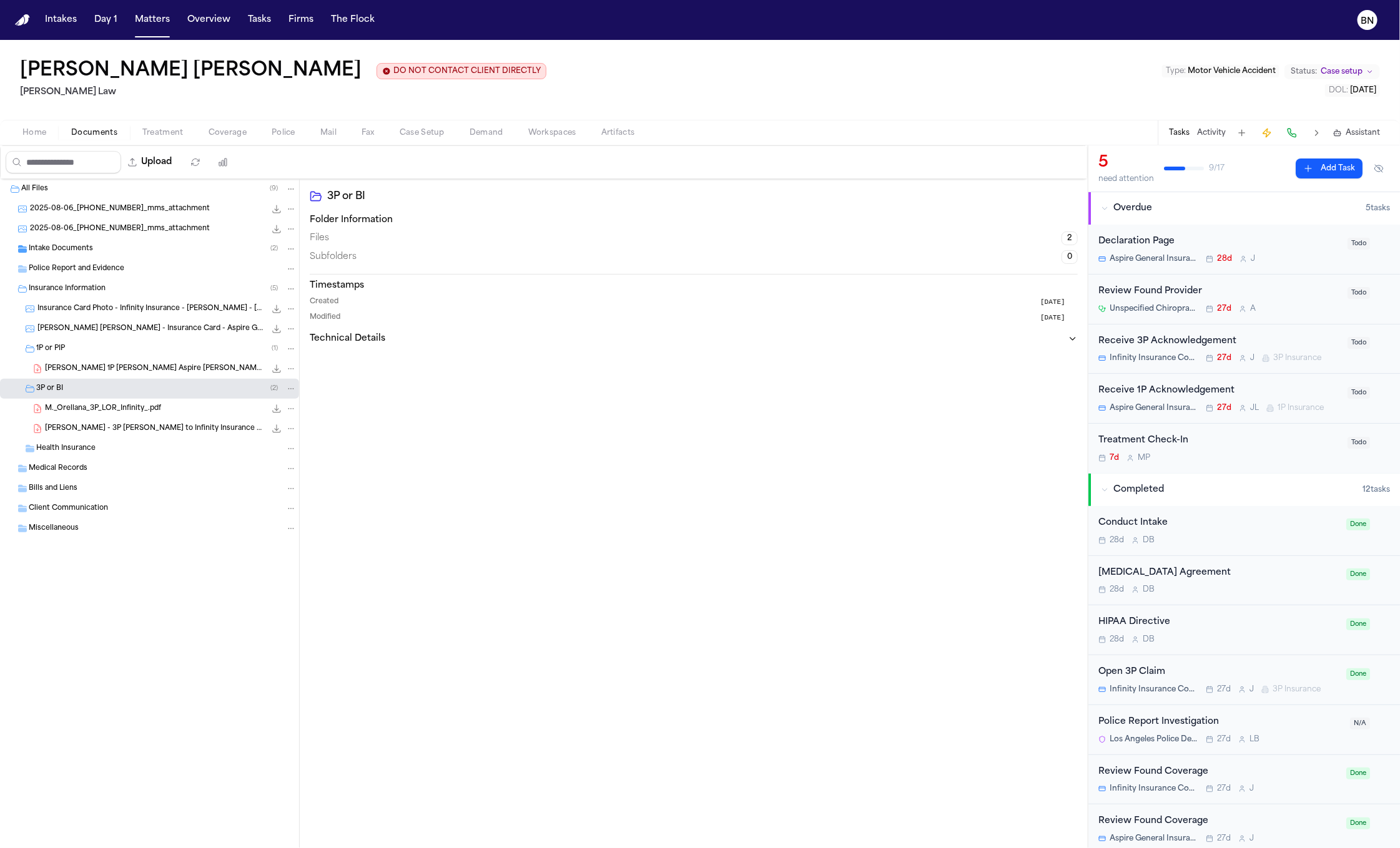
click at [123, 410] on span "M._Orellana_3P_LOR_Infinity_.pdf" at bounding box center [103, 409] width 116 height 10
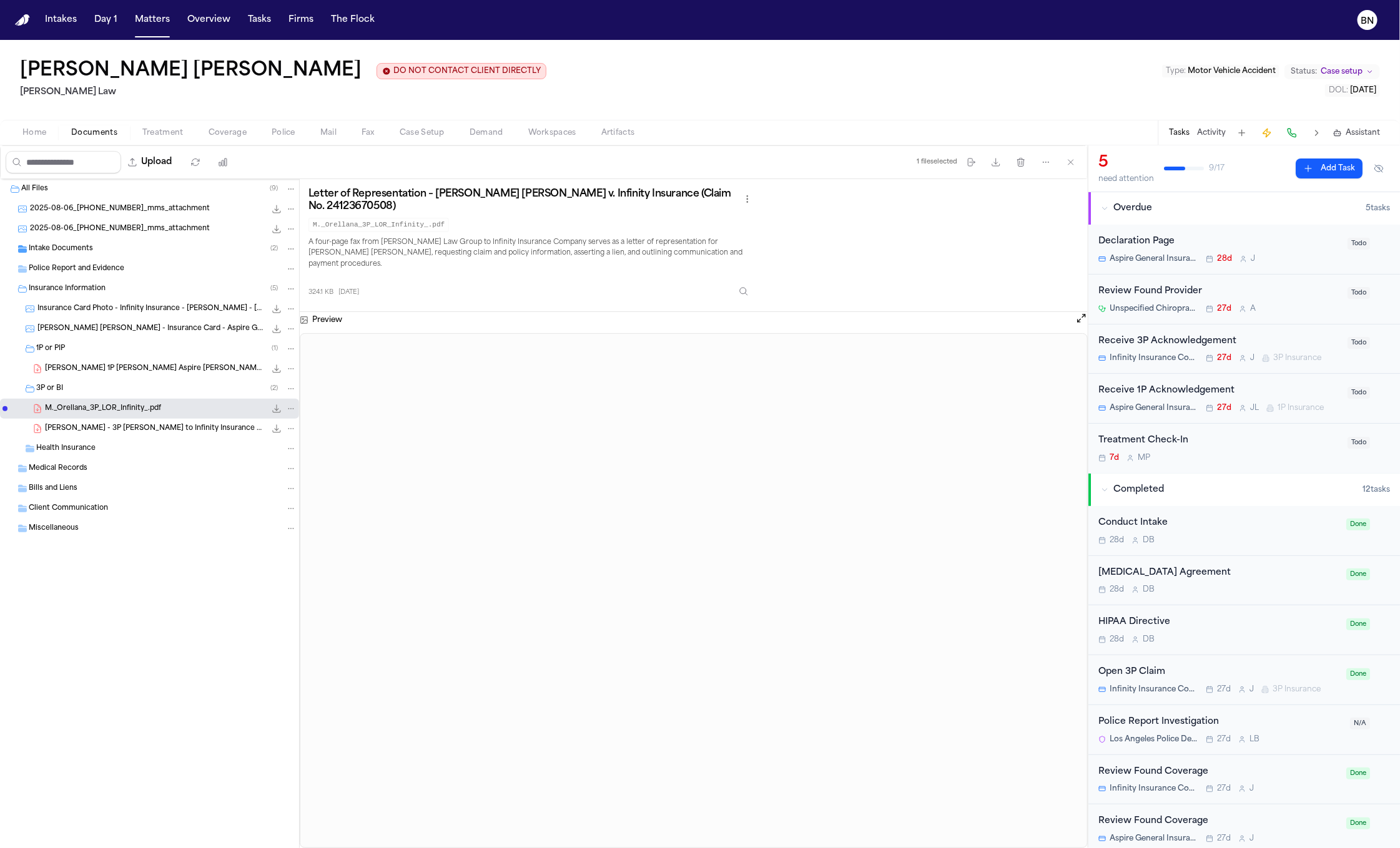
click at [113, 251] on div "Intake Documents ( 2 )" at bounding box center [162, 248] width 268 height 11
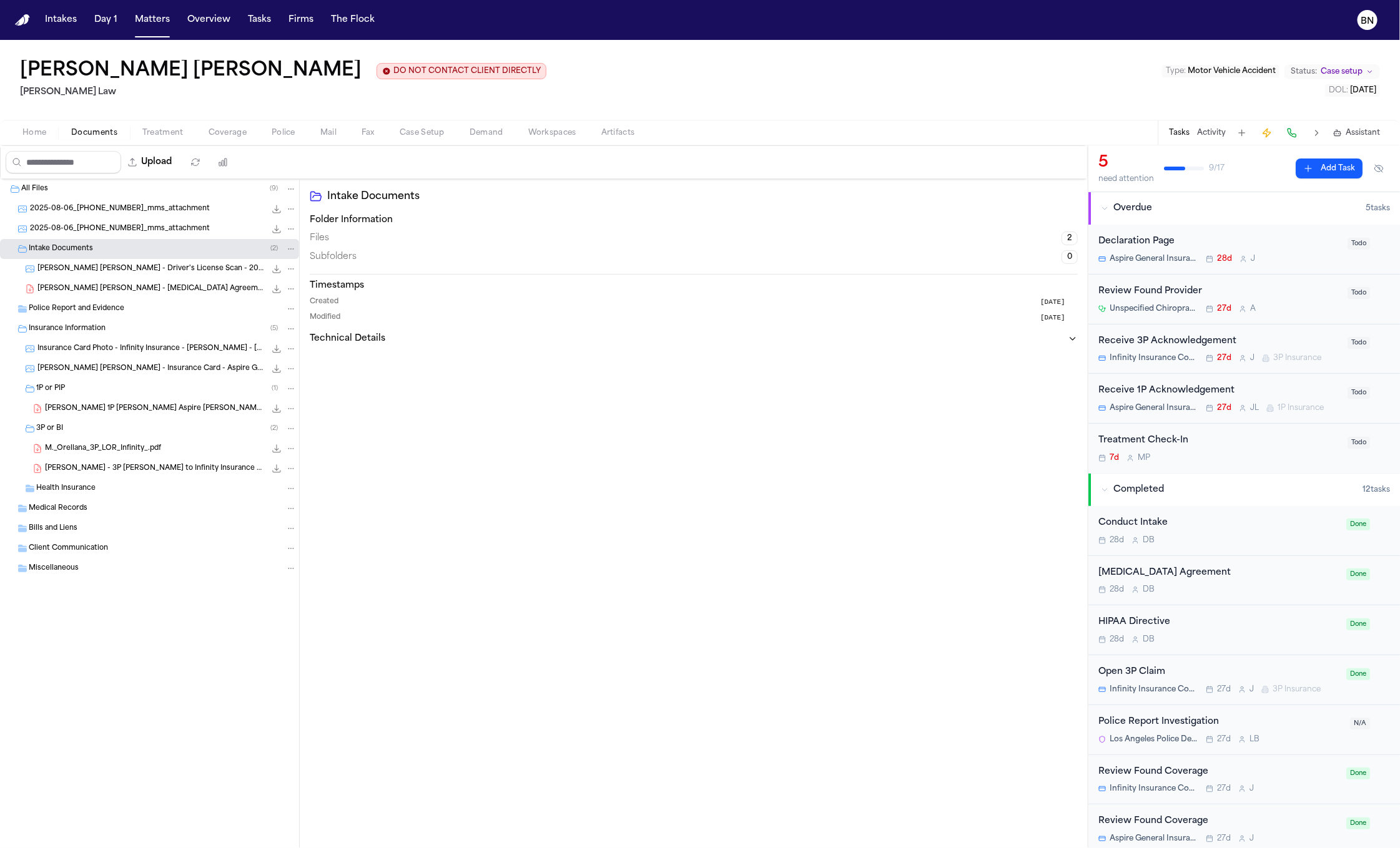
click at [127, 267] on span "M. Orellana Ochoa - Driver's License Scan - 2025" at bounding box center [151, 269] width 228 height 10
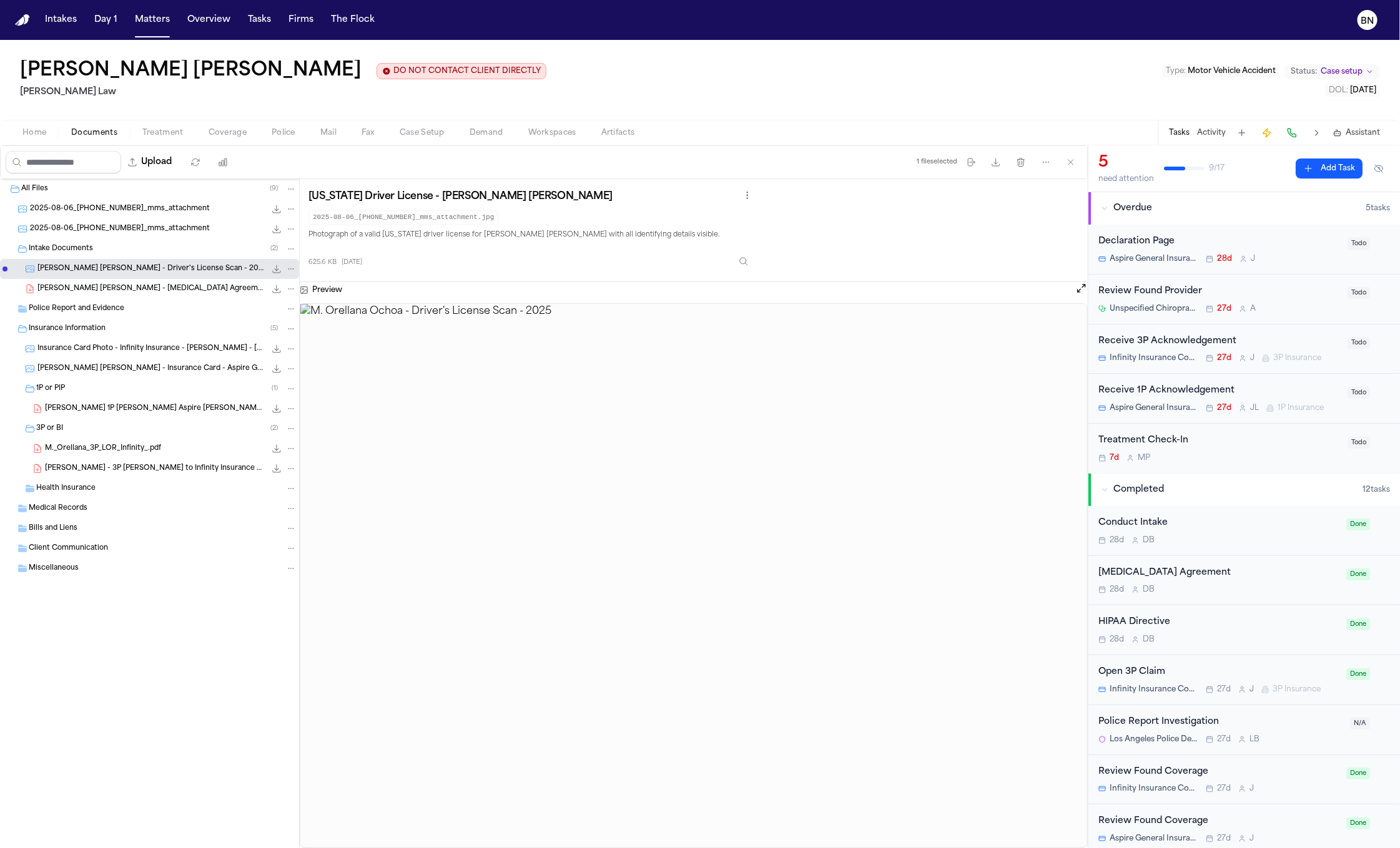
click at [131, 291] on span "M. Orellana Ochoa - Retainer Agreement - 7.17.25" at bounding box center [151, 289] width 228 height 10
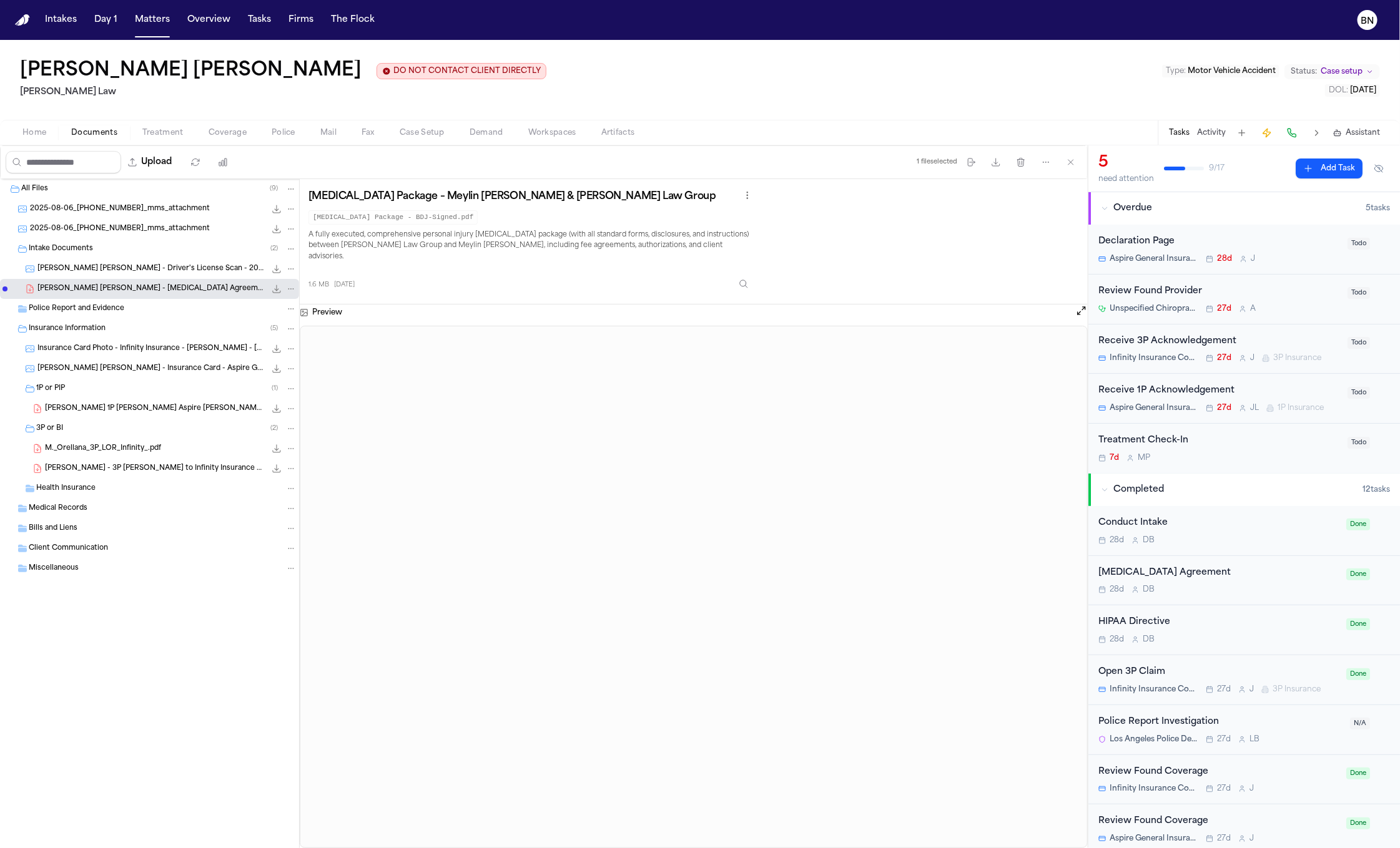
click at [140, 273] on span "M. Orellana Ochoa - Driver's License Scan - 2025" at bounding box center [151, 269] width 228 height 10
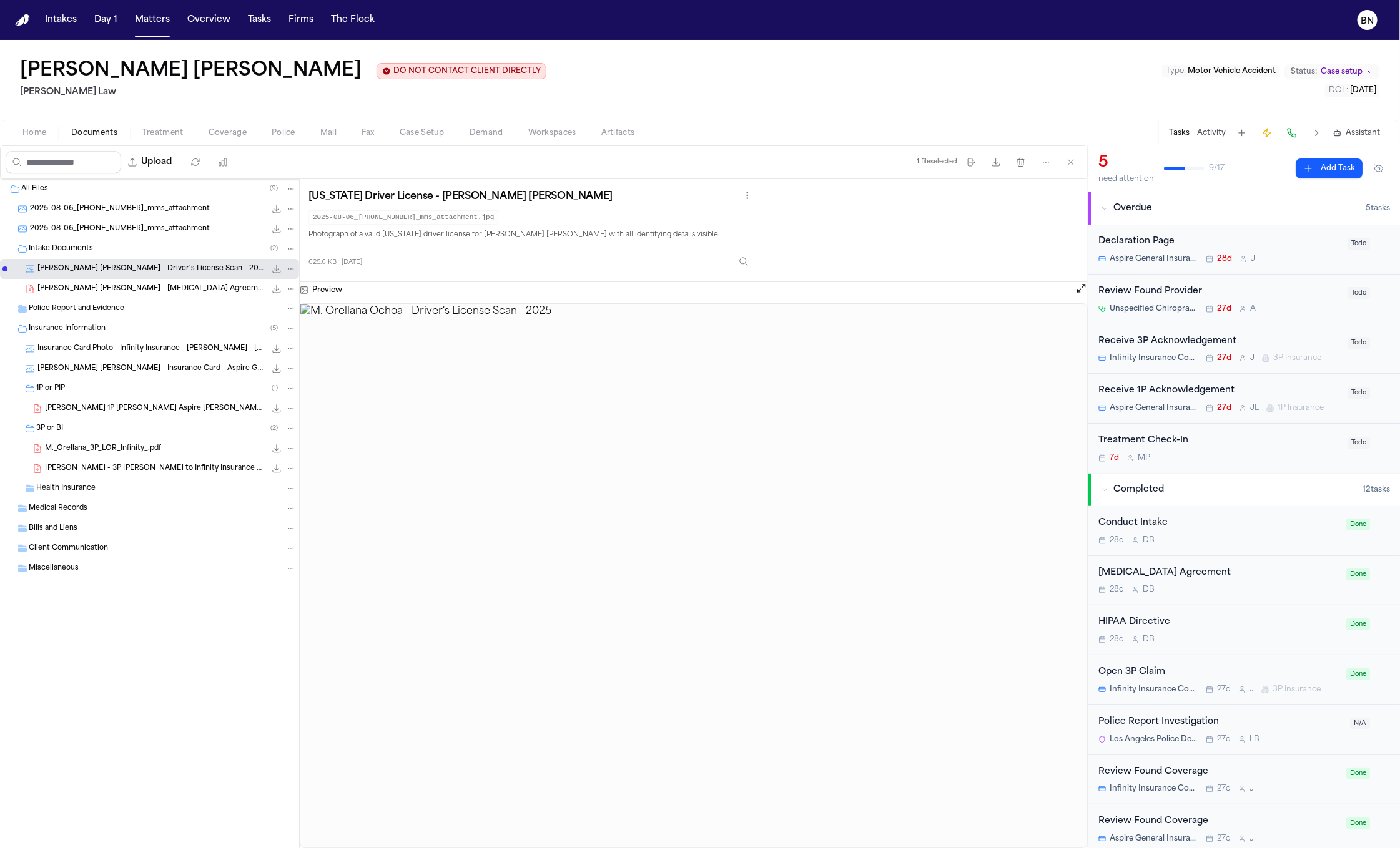
click at [156, 275] on div "M. Orellana Ochoa - Driver's License Scan - 2025 625.6 KB • JPG" at bounding box center [166, 269] width 259 height 12
click at [156, 281] on div "M. Orellana Ochoa - Retainer Agreement - 7.17.25 1.6 MB • PDF" at bounding box center [150, 288] width 300 height 20
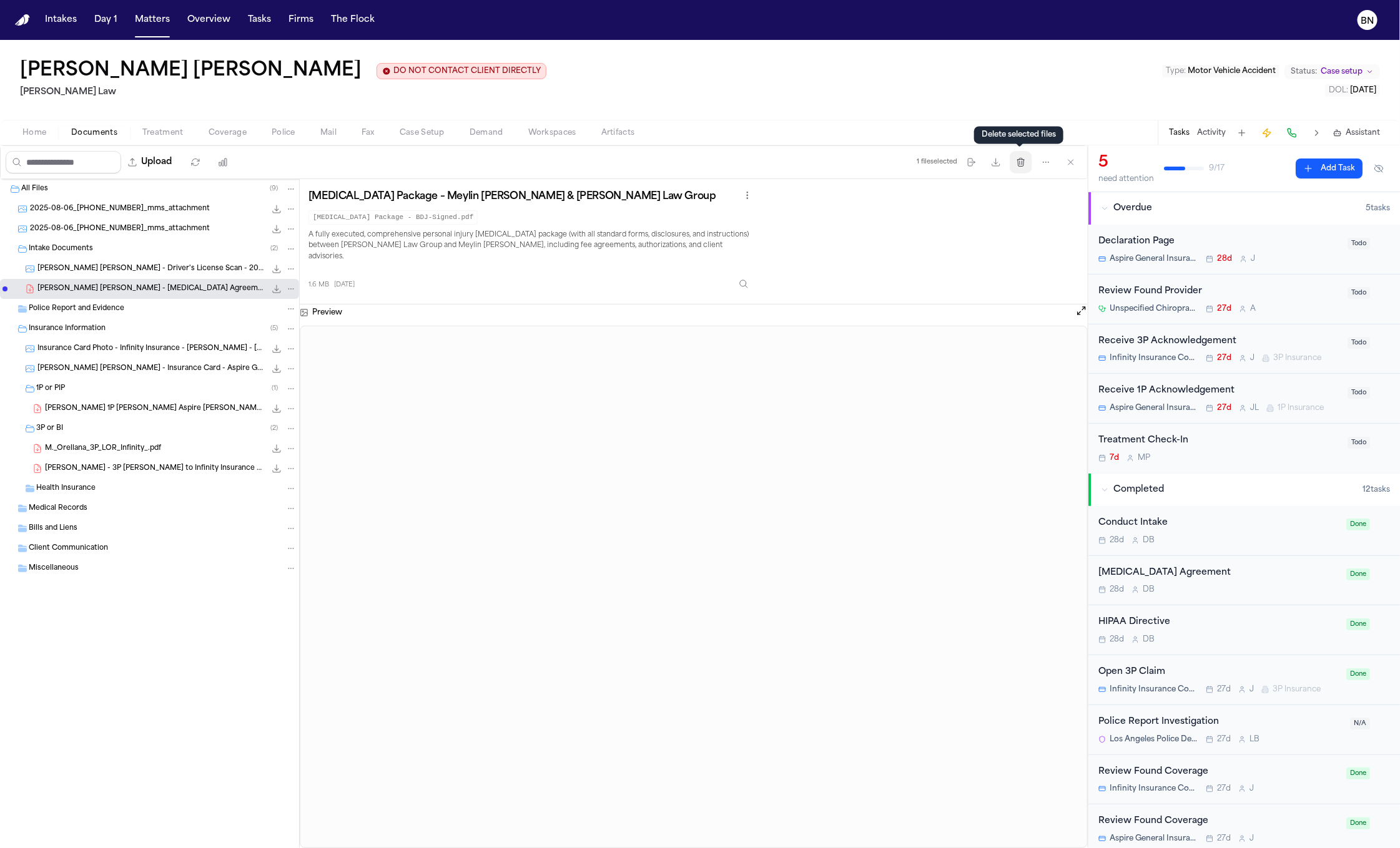
click at [1017, 169] on button "Delete files" at bounding box center [1021, 163] width 23 height 22
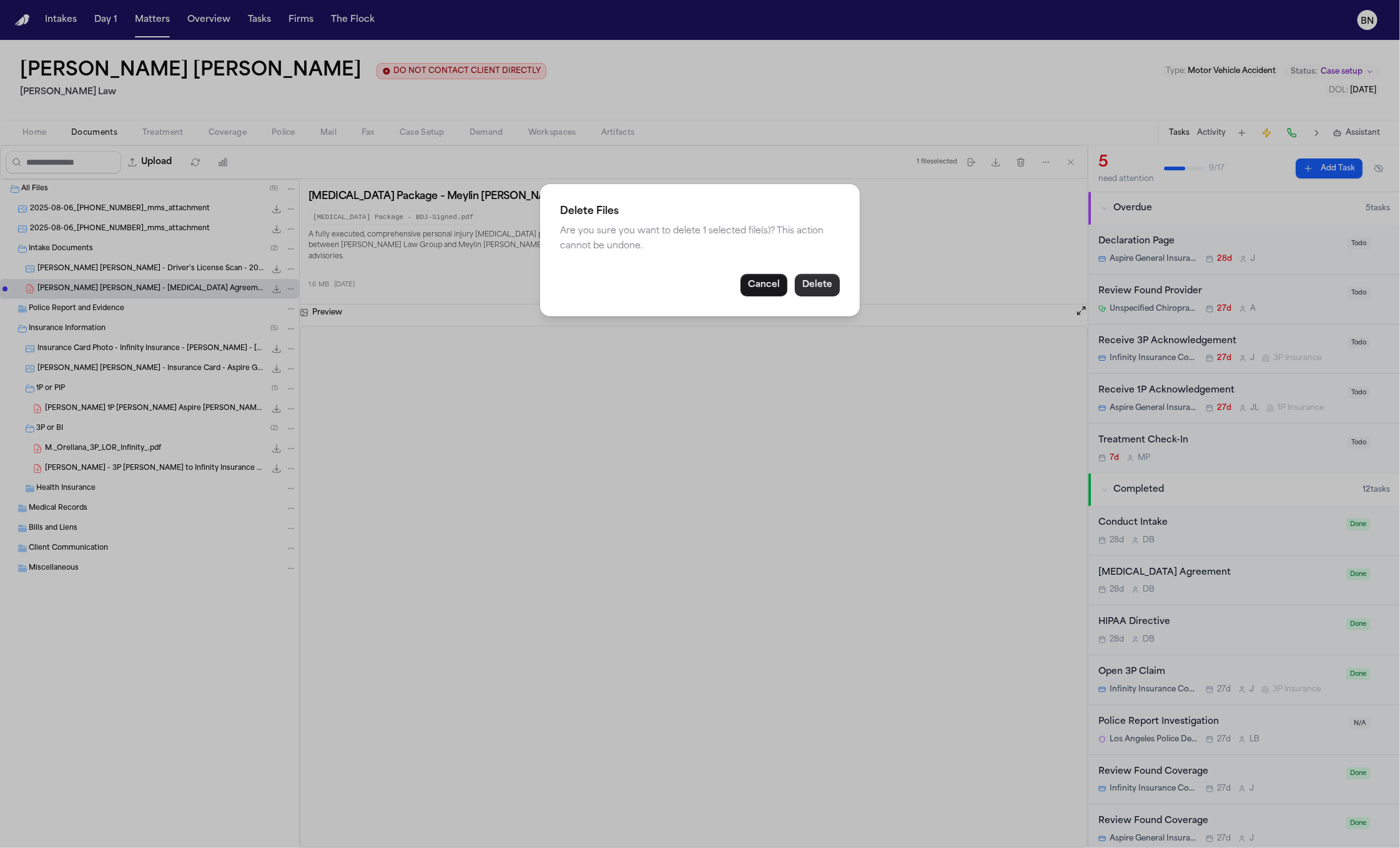
click at [821, 288] on button "Delete" at bounding box center [817, 286] width 45 height 22
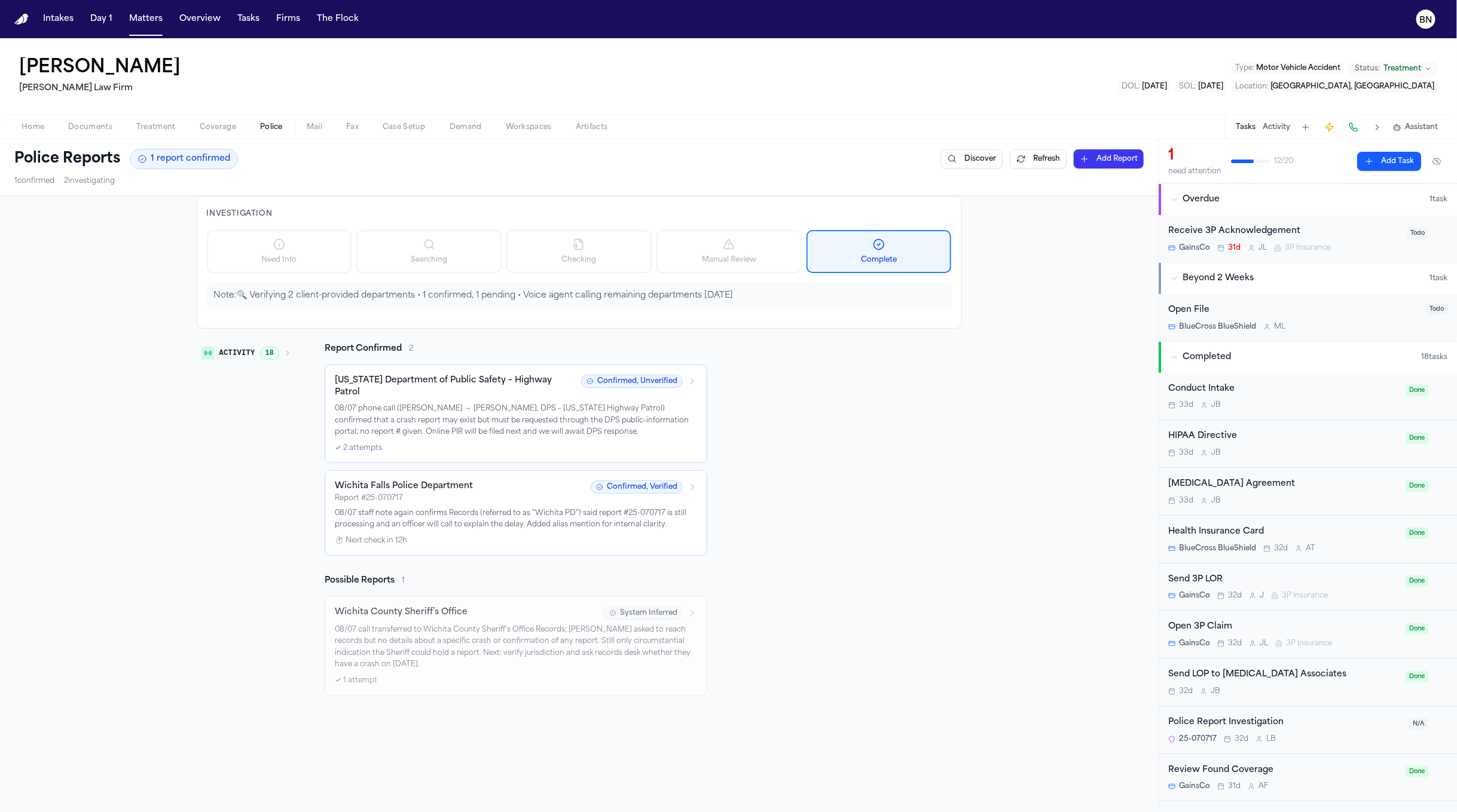
click at [498, 494] on div "Report # 25-070717" at bounding box center [459, 499] width 249 height 10
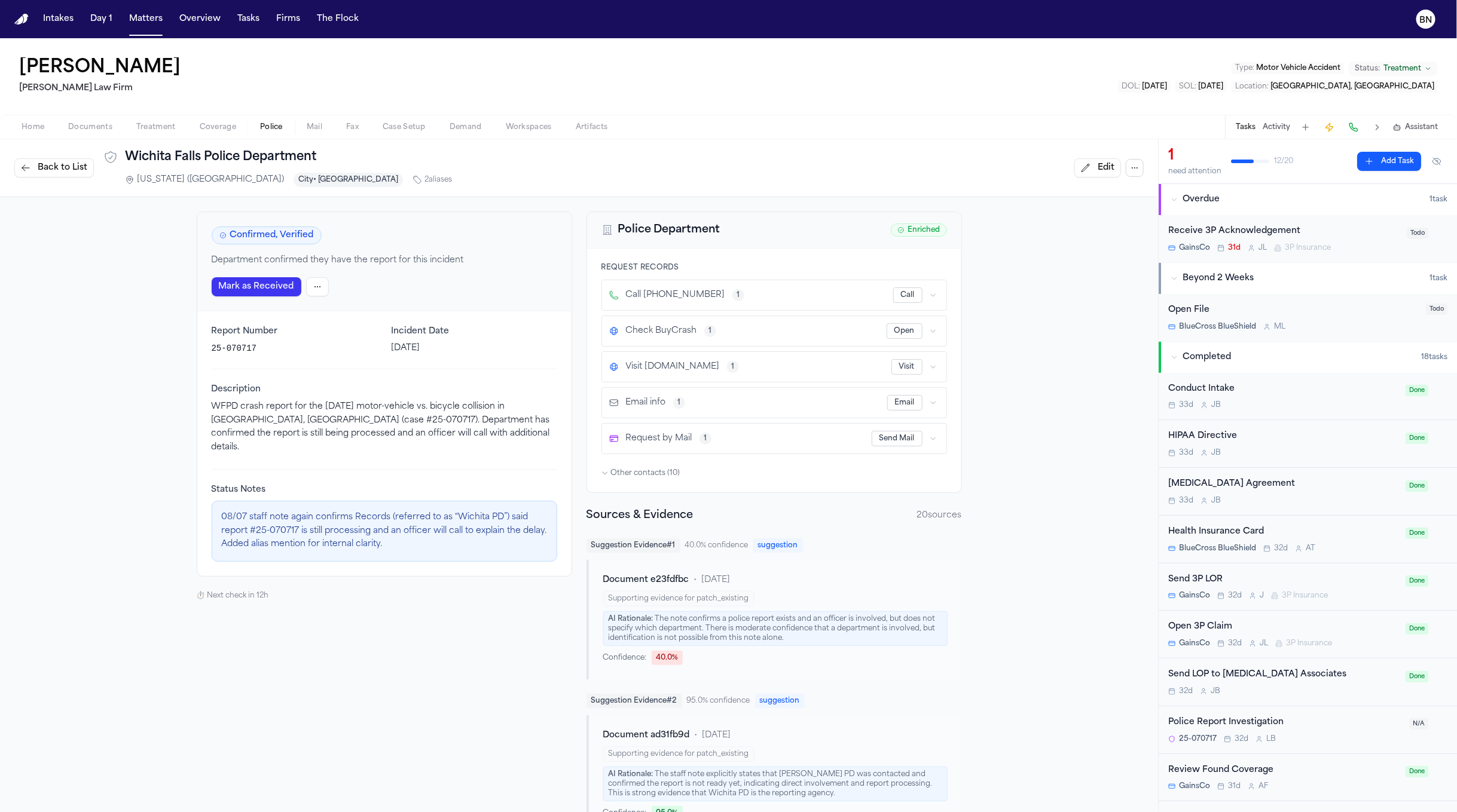
click at [58, 171] on span "Back to List" at bounding box center [62, 167] width 50 height 12
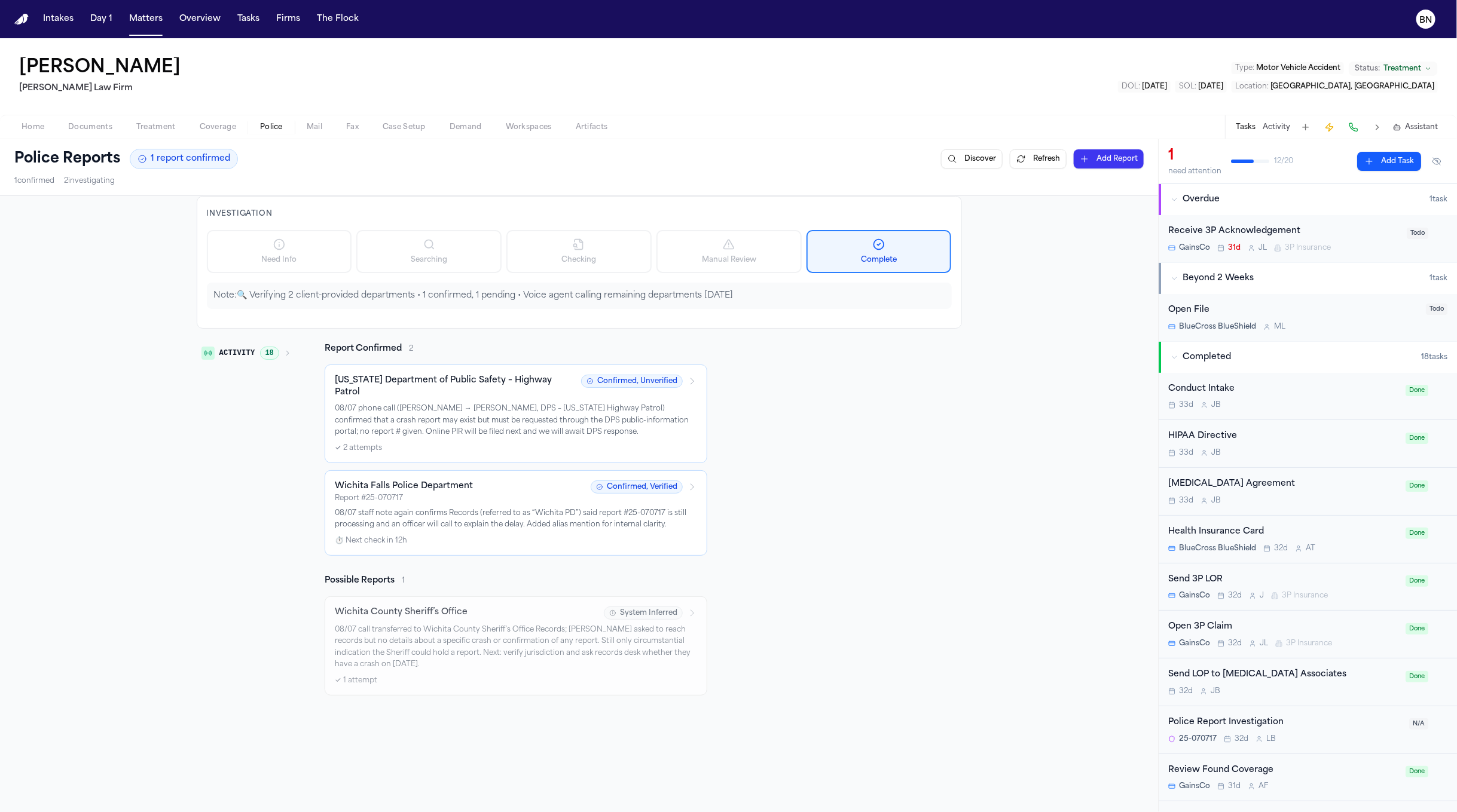
click at [390, 536] on div "⏱️ Next check in 12h" at bounding box center [516, 541] width 362 height 10
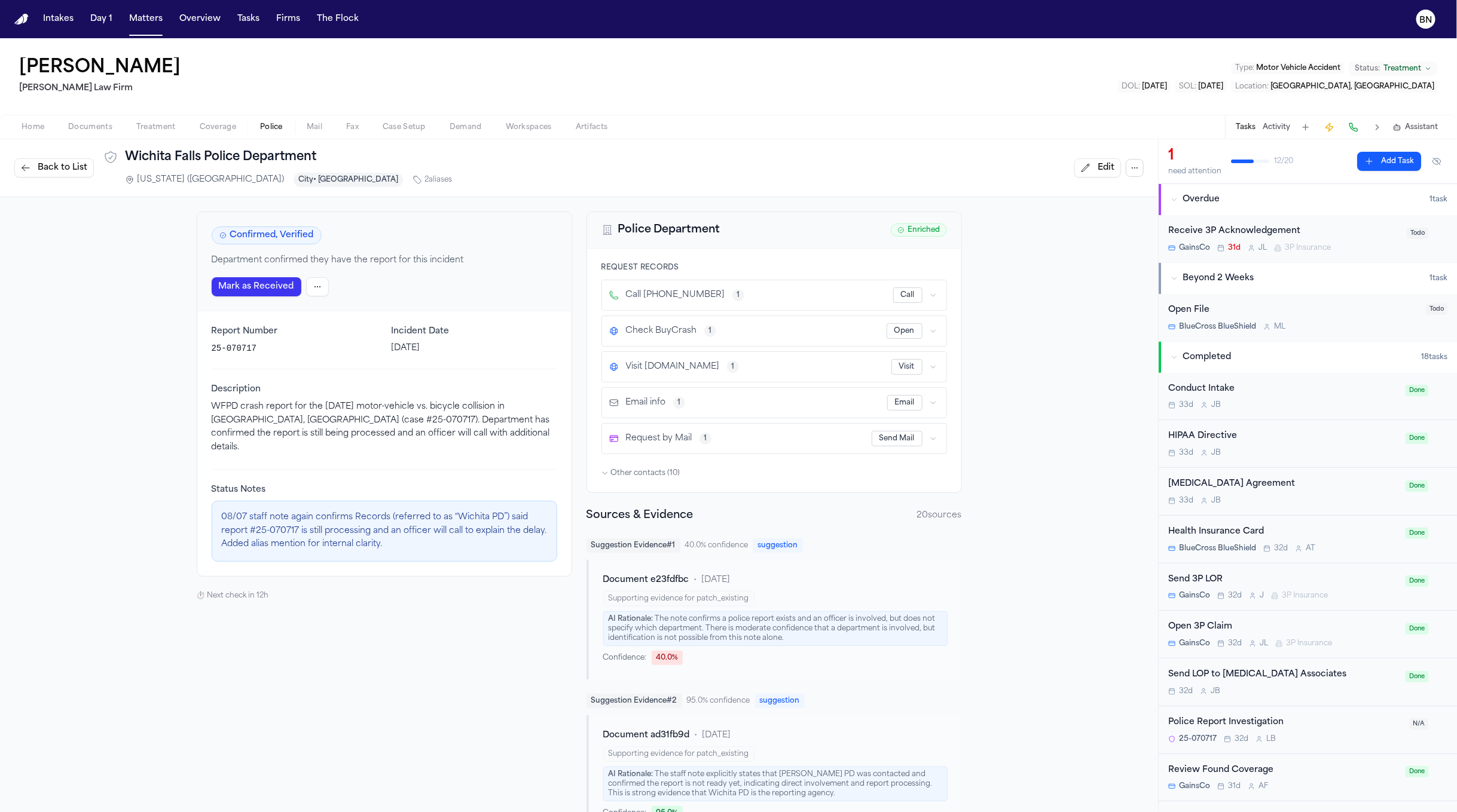
click at [302, 287] on html "Intakes Day 1 Matters Overview Tasks Firms The Flock [PERSON_NAME] [PERSON_NAME…" at bounding box center [728, 406] width 1457 height 812
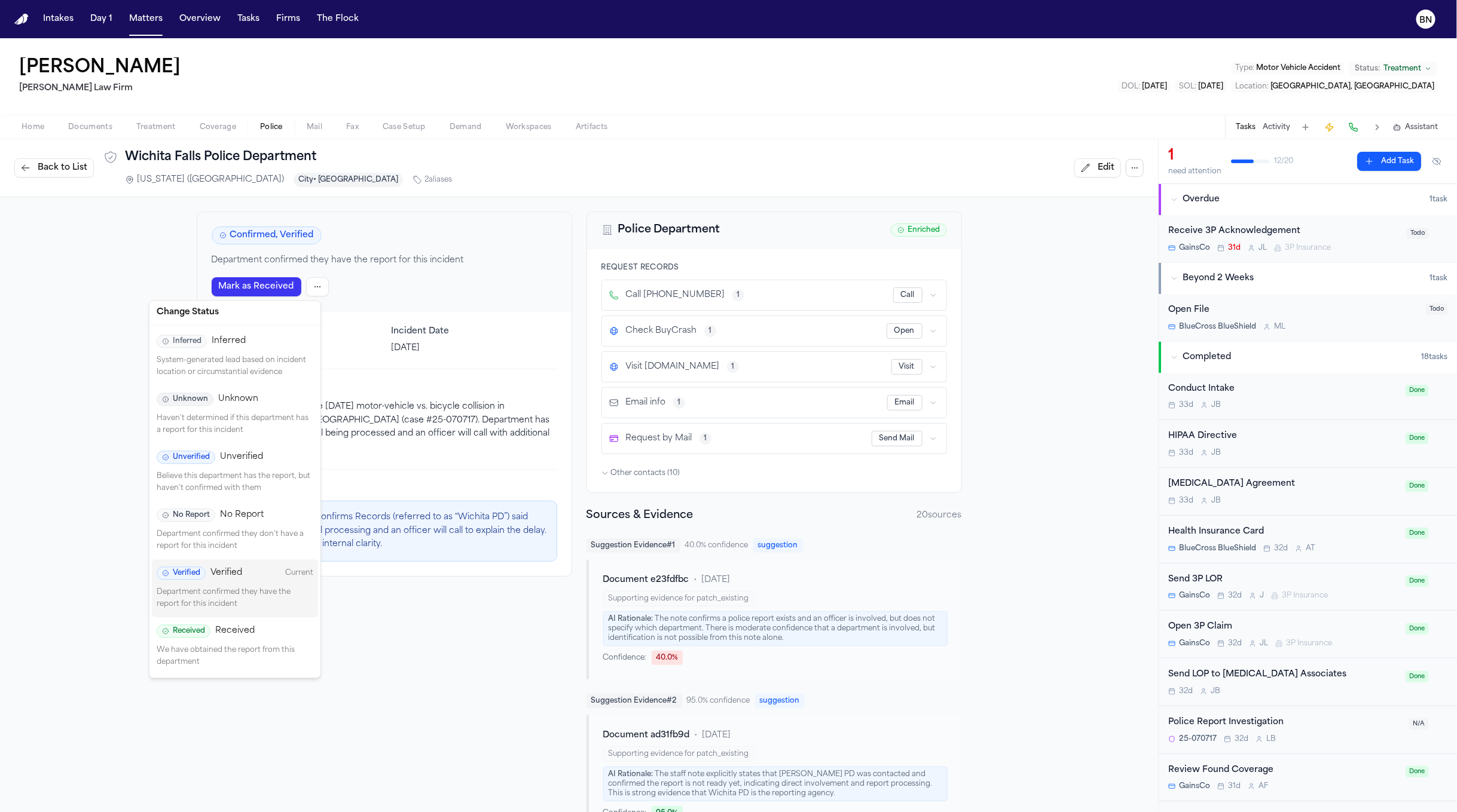
click at [95, 367] on html "Intakes Day 1 Matters Overview Tasks Firms The Flock BN Bryson Drust Ruy Mirele…" at bounding box center [728, 406] width 1457 height 812
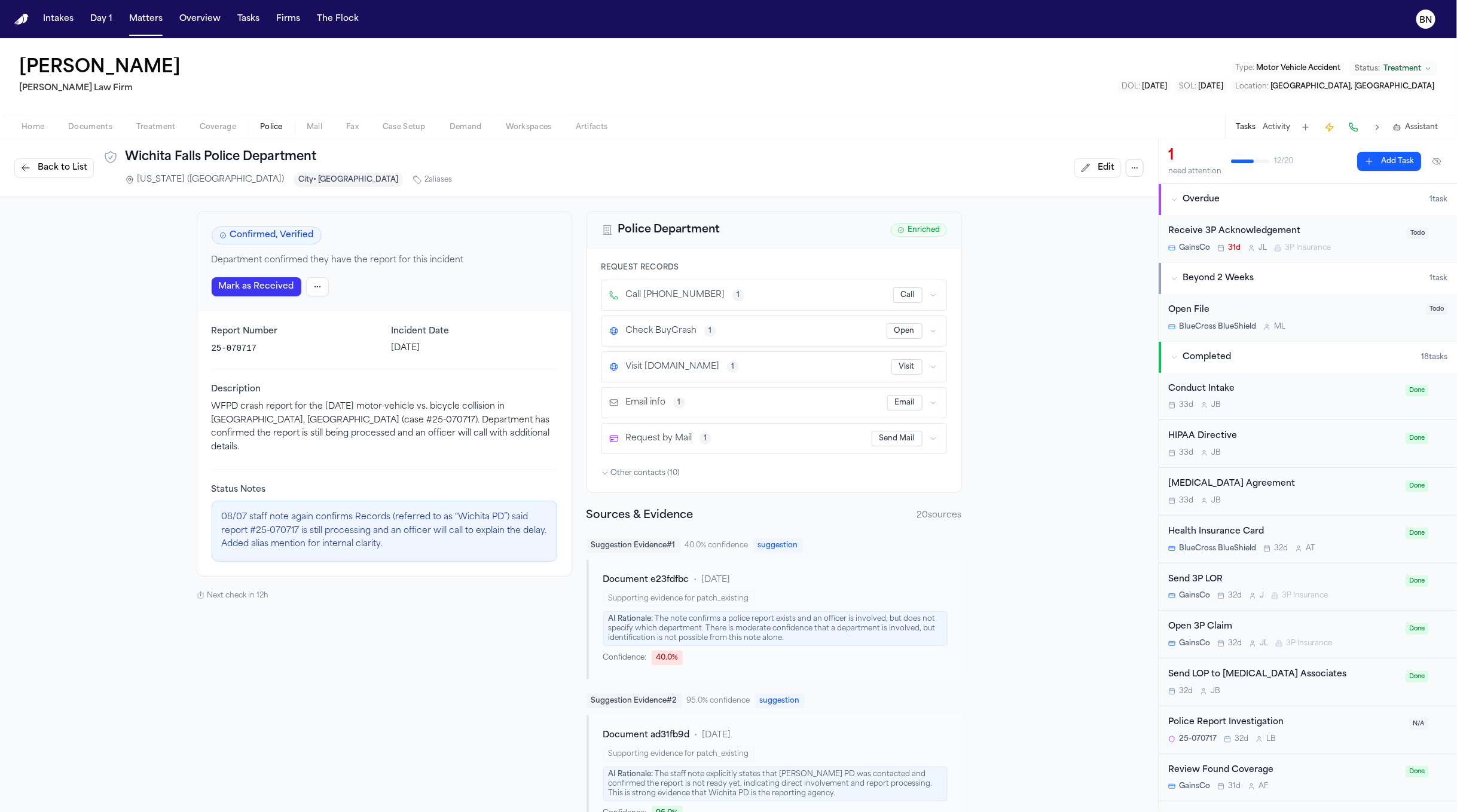
click at [68, 175] on button "Back to List" at bounding box center [54, 167] width 80 height 19
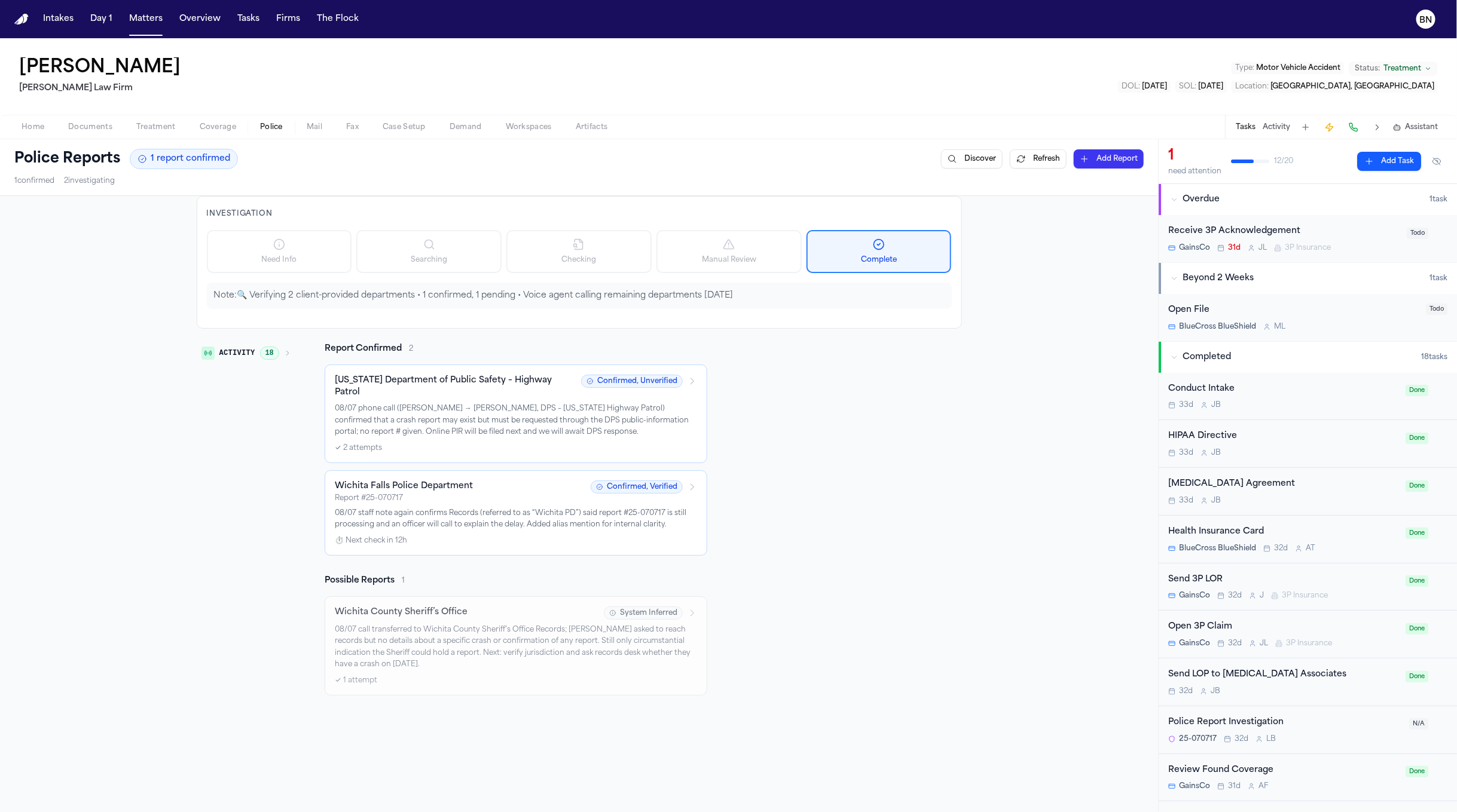
click at [269, 364] on button "Activity 18" at bounding box center [246, 353] width 99 height 21
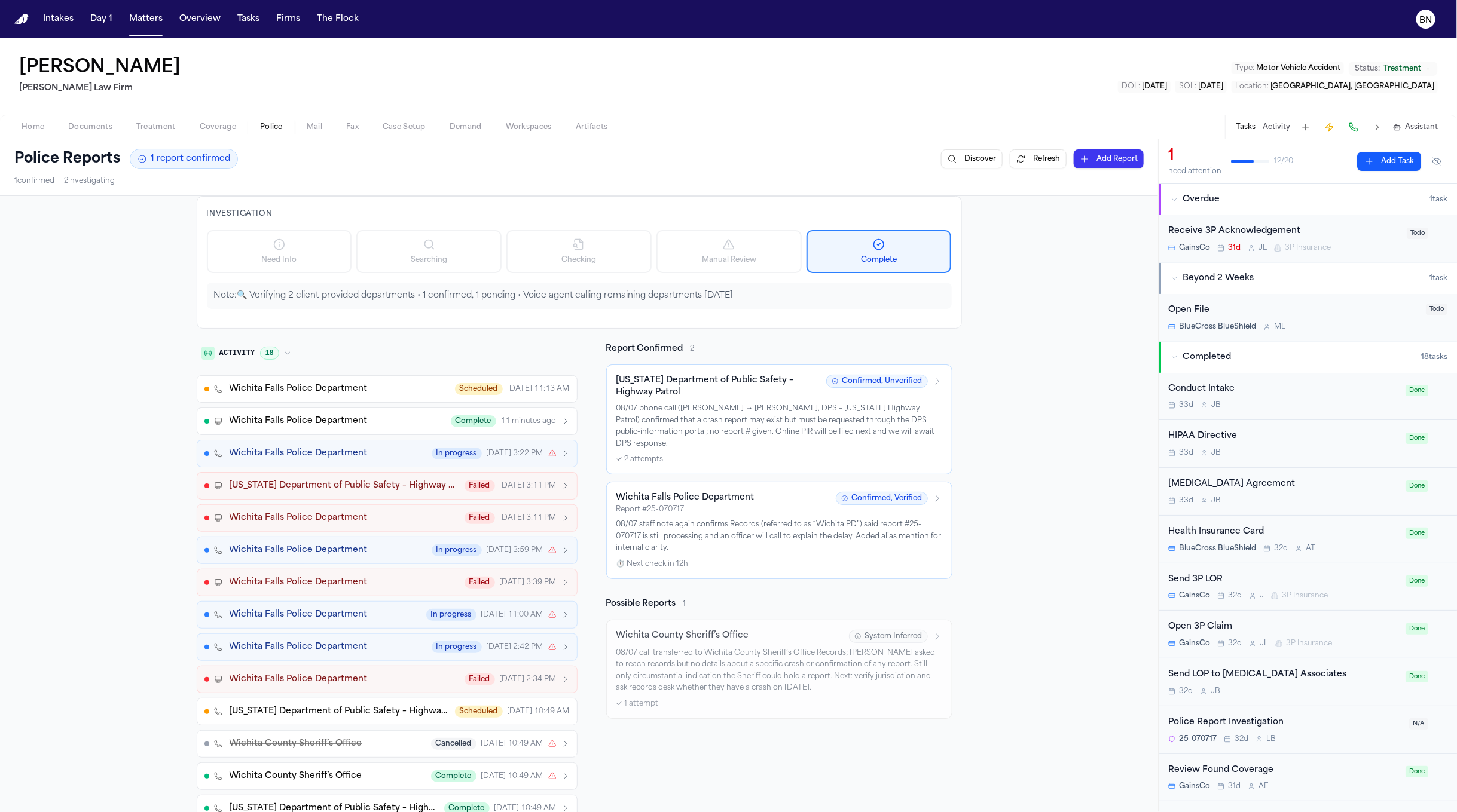
click at [399, 394] on div "Wichita Falls Police Department Scheduled tomorrow 11:13 AM" at bounding box center [399, 389] width 340 height 12
click at [365, 391] on div "Wichita Falls Police Department Scheduled tomorrow 11:13 AM" at bounding box center [399, 389] width 340 height 12
click at [284, 355] on icon "button" at bounding box center [288, 353] width 7 height 7
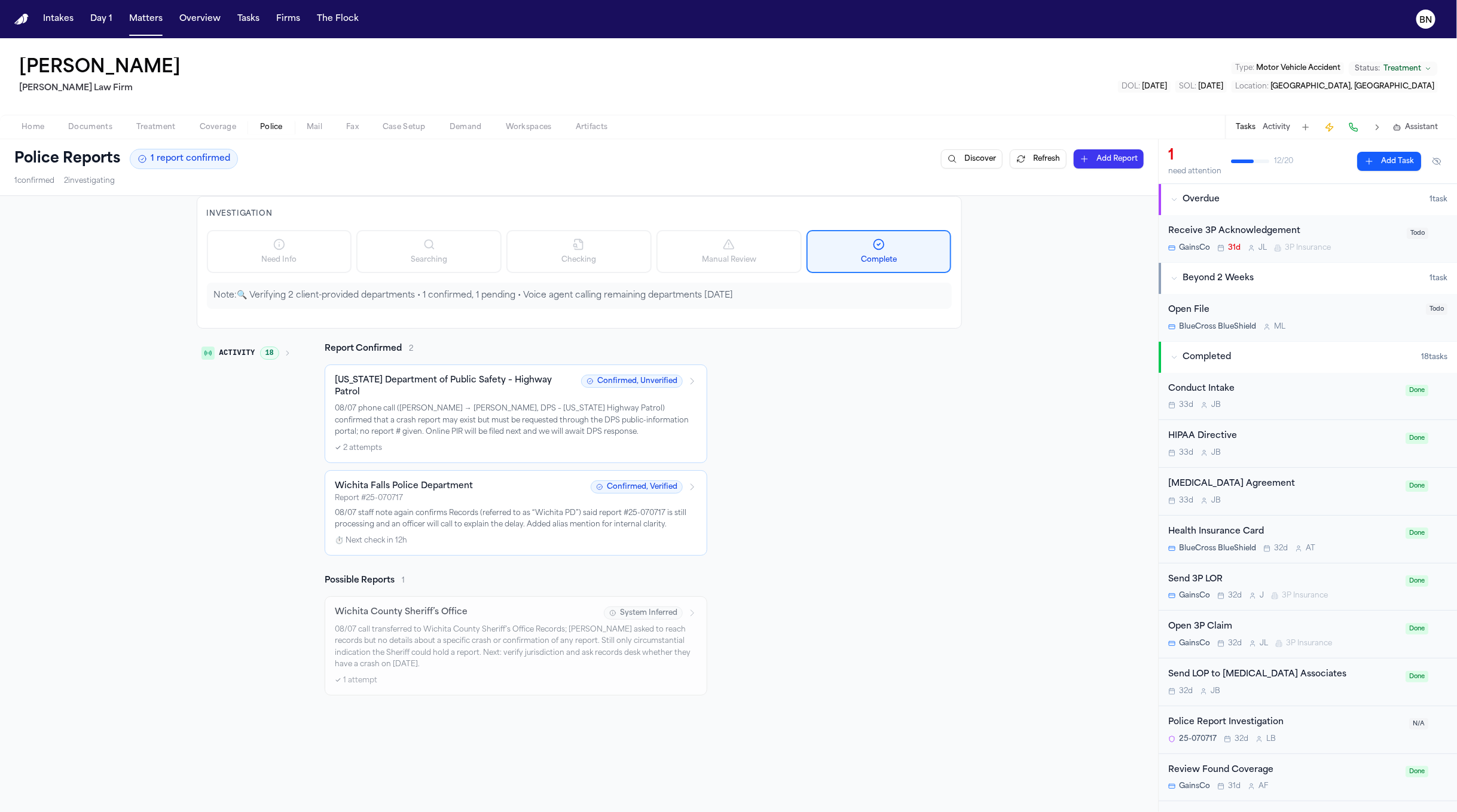
click at [466, 481] on div "Wichita Falls Police Department" at bounding box center [459, 486] width 249 height 12
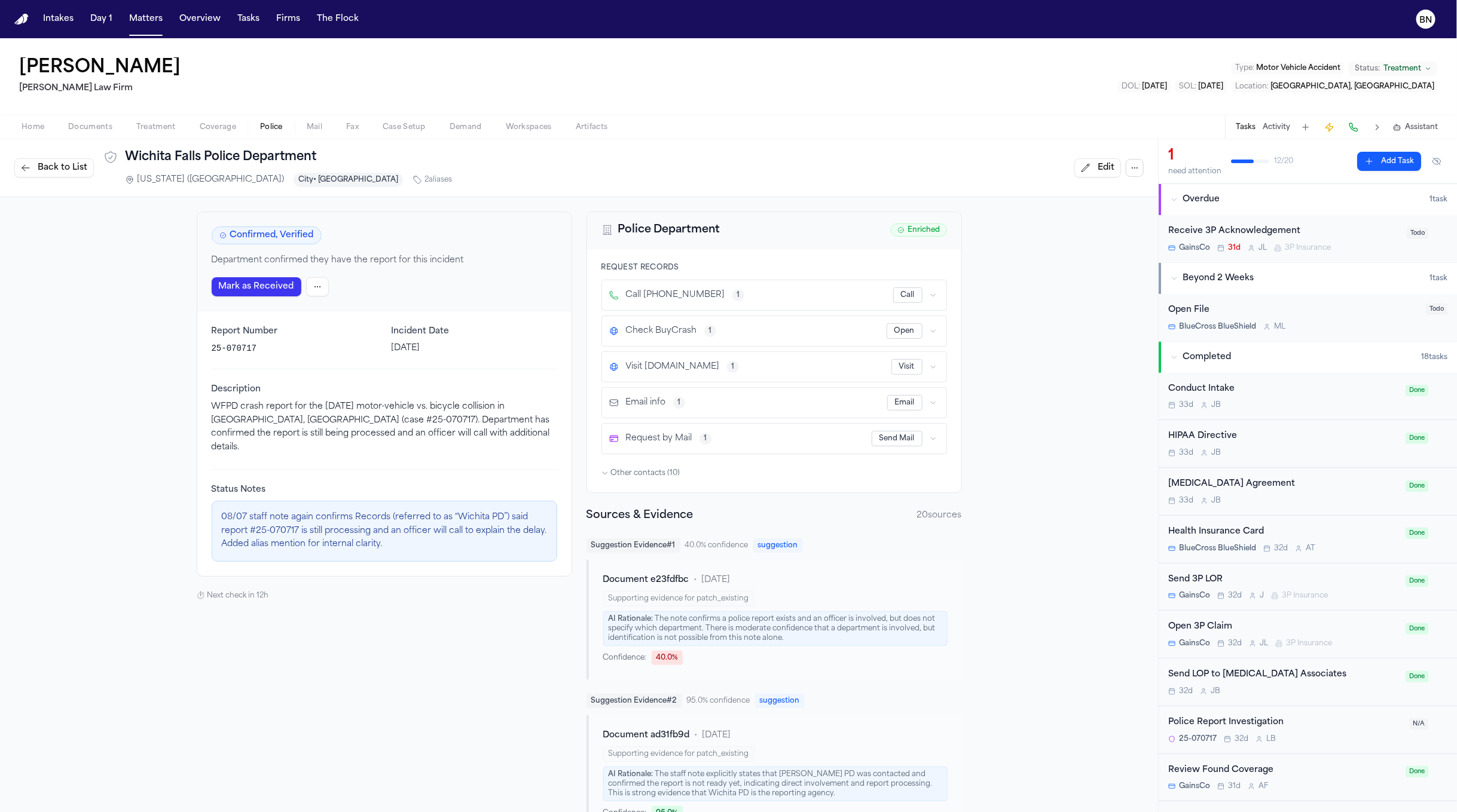
click at [278, 292] on button "Mark as Received" at bounding box center [256, 287] width 90 height 19
click at [75, 162] on span "Back to List" at bounding box center [62, 167] width 50 height 12
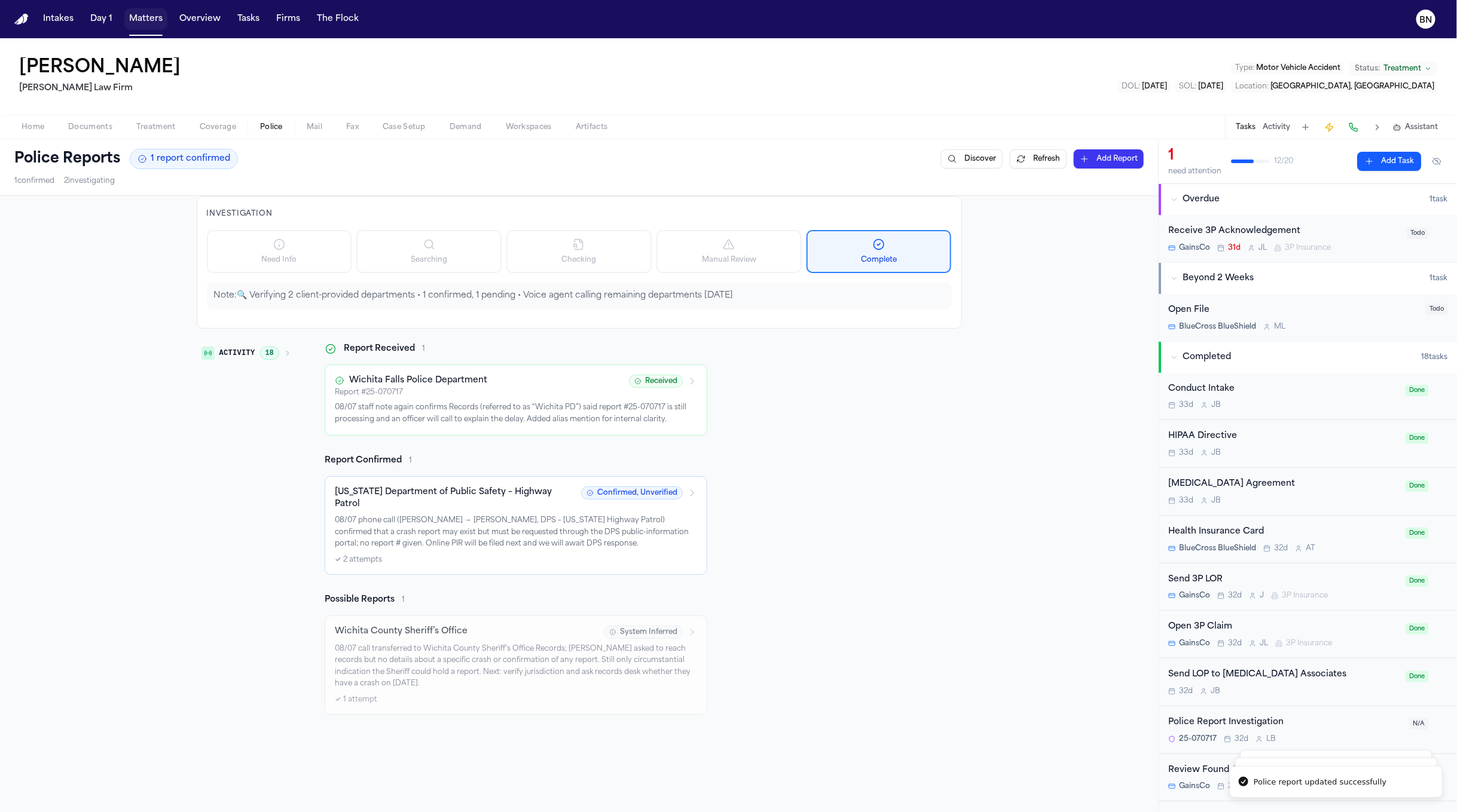
click at [143, 25] on button "Matters" at bounding box center [146, 19] width 43 height 22
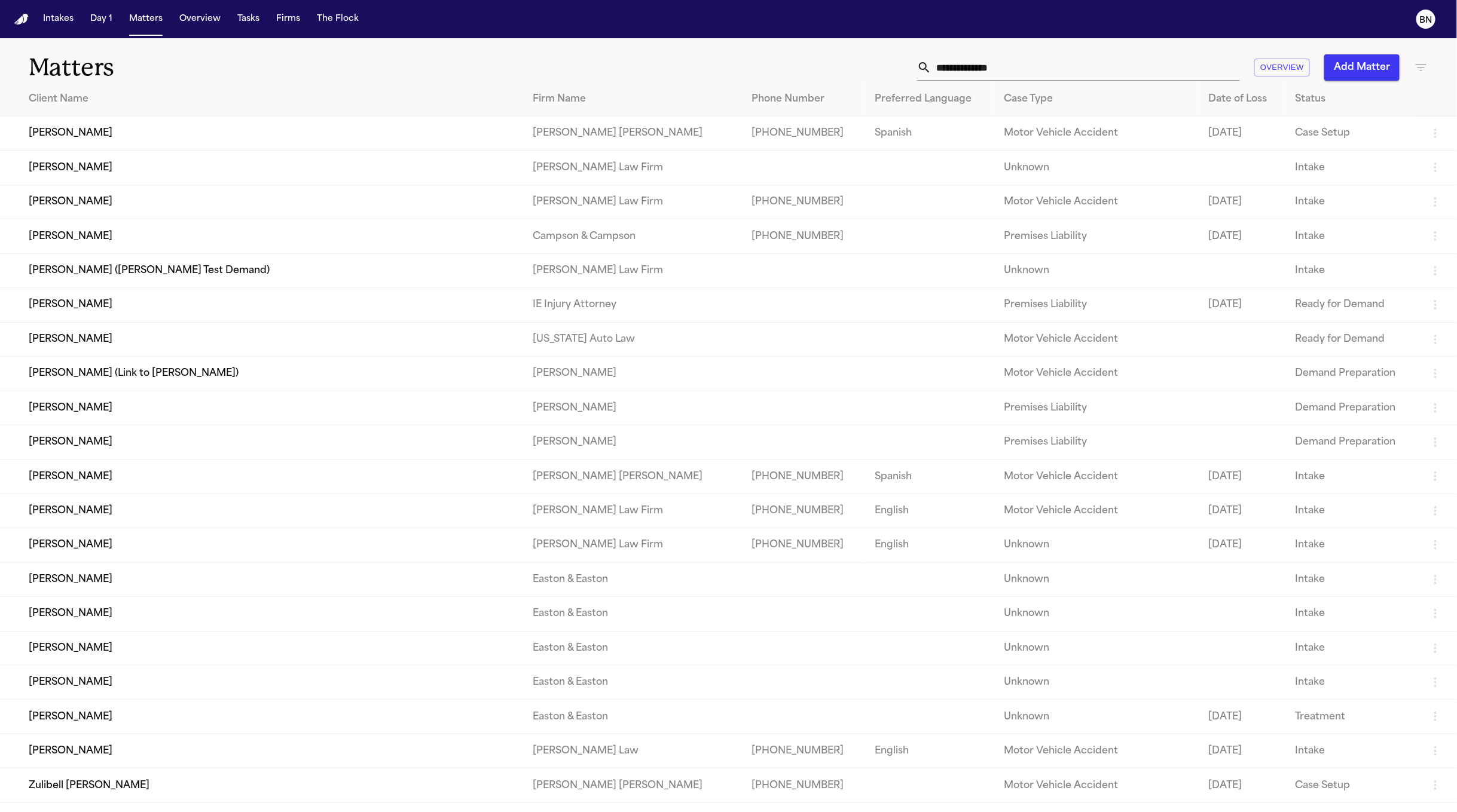
click at [1019, 63] on input "text" at bounding box center [1086, 68] width 308 height 27
paste input "**********"
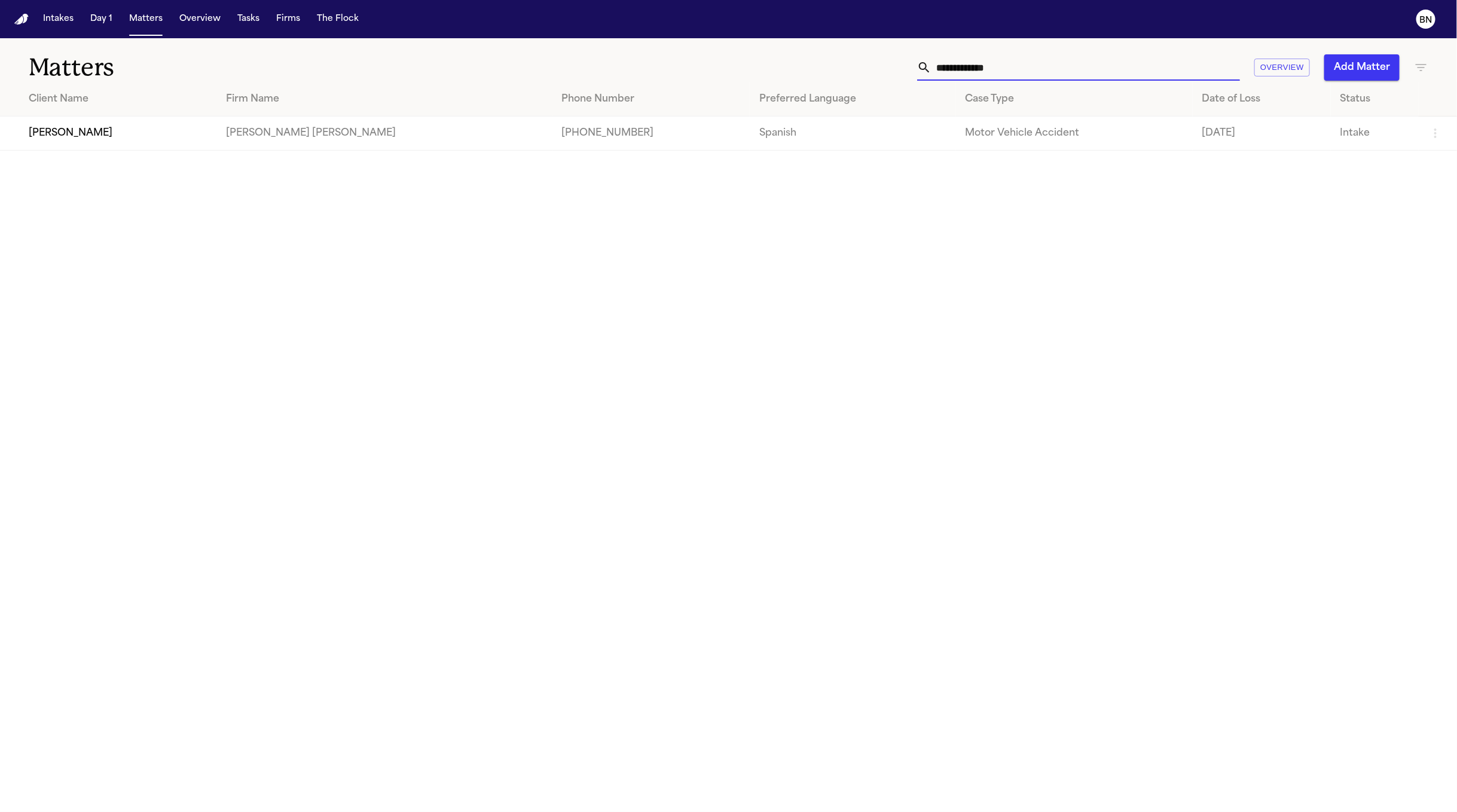
type input "**********"
click at [186, 136] on td "[PERSON_NAME]" at bounding box center [108, 133] width 216 height 34
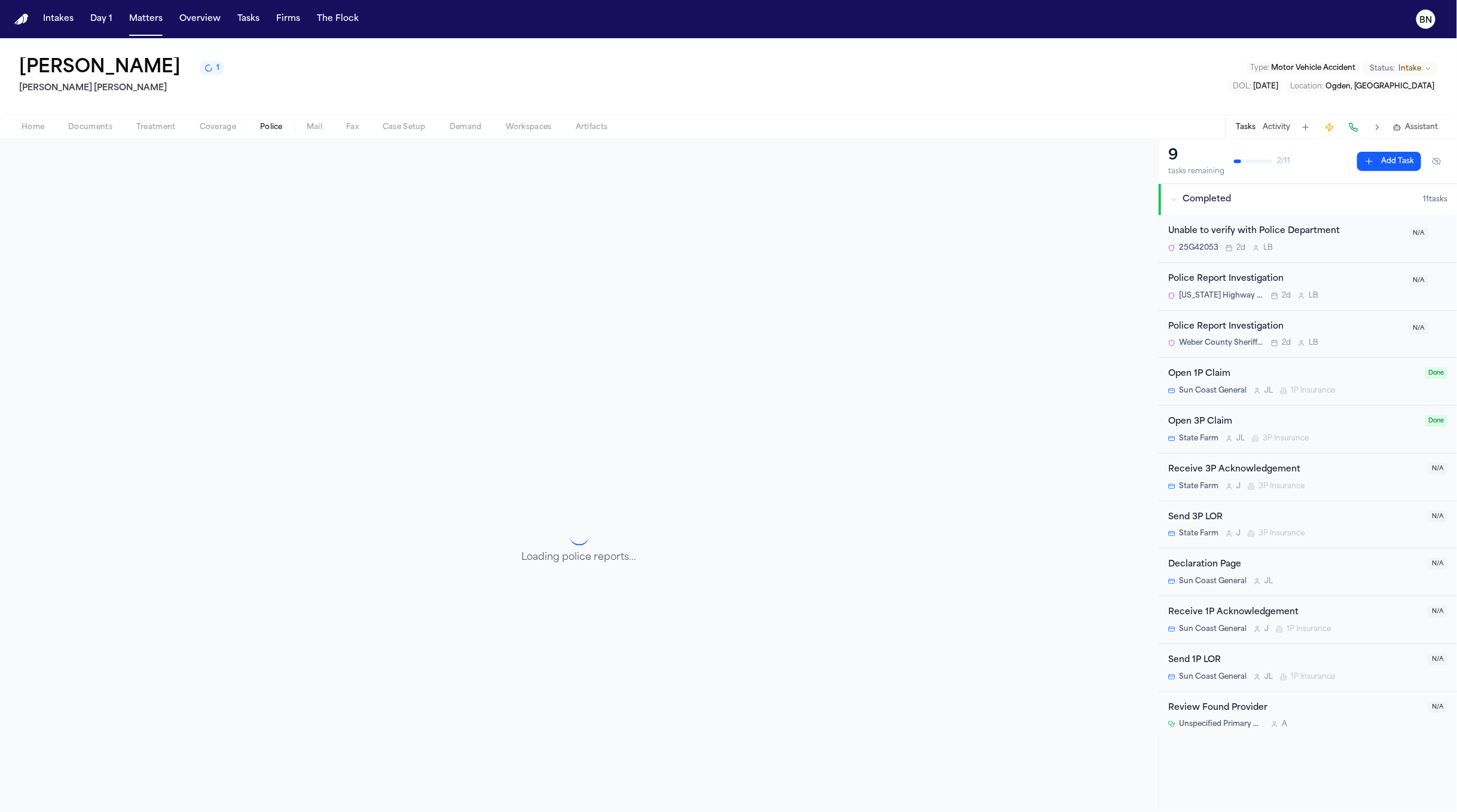
click at [265, 125] on span "Police" at bounding box center [271, 128] width 22 height 10
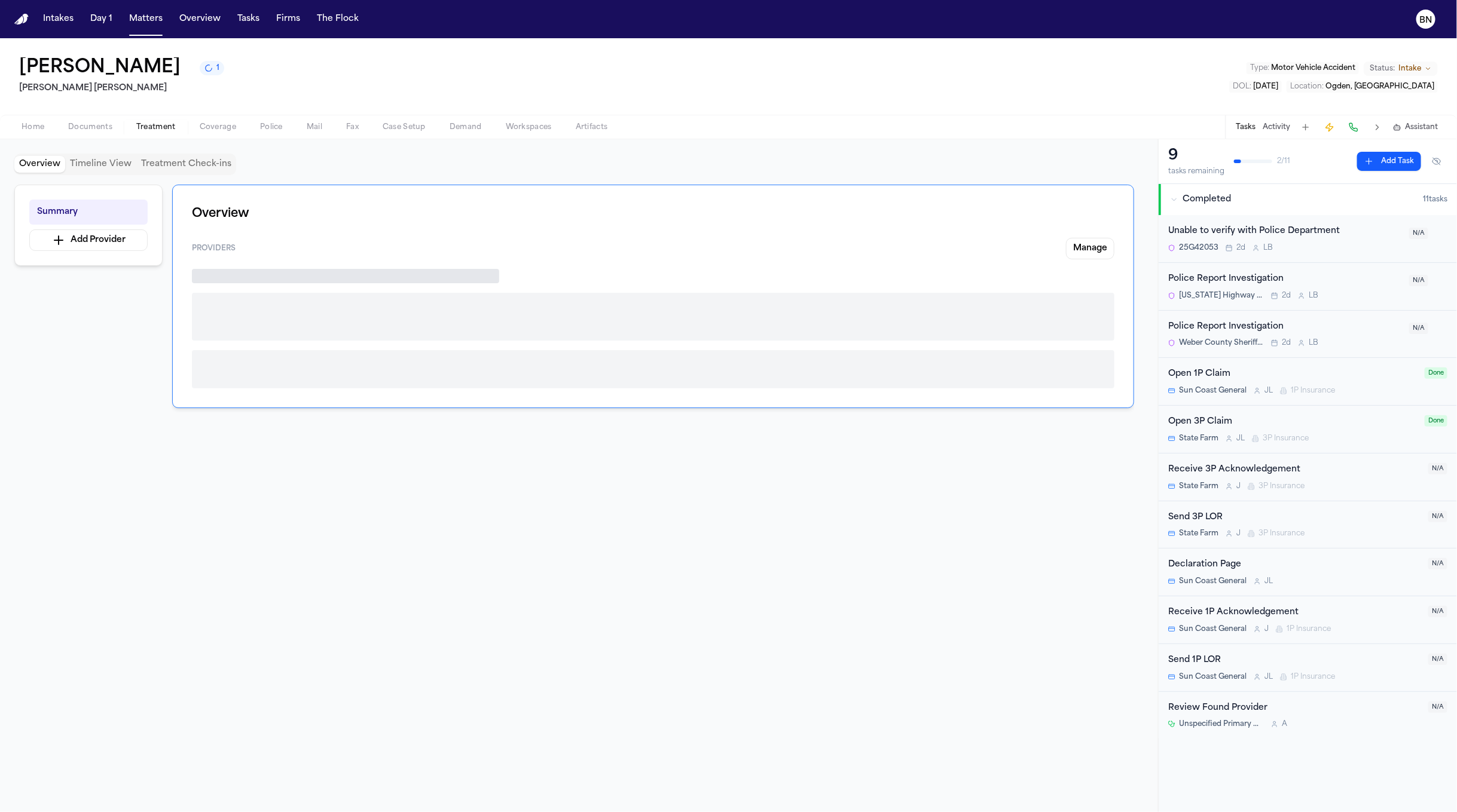
drag, startPoint x: 128, startPoint y: 129, endPoint x: 74, endPoint y: 121, distance: 54.6
click at [128, 129] on button "Treatment" at bounding box center [156, 127] width 63 height 14
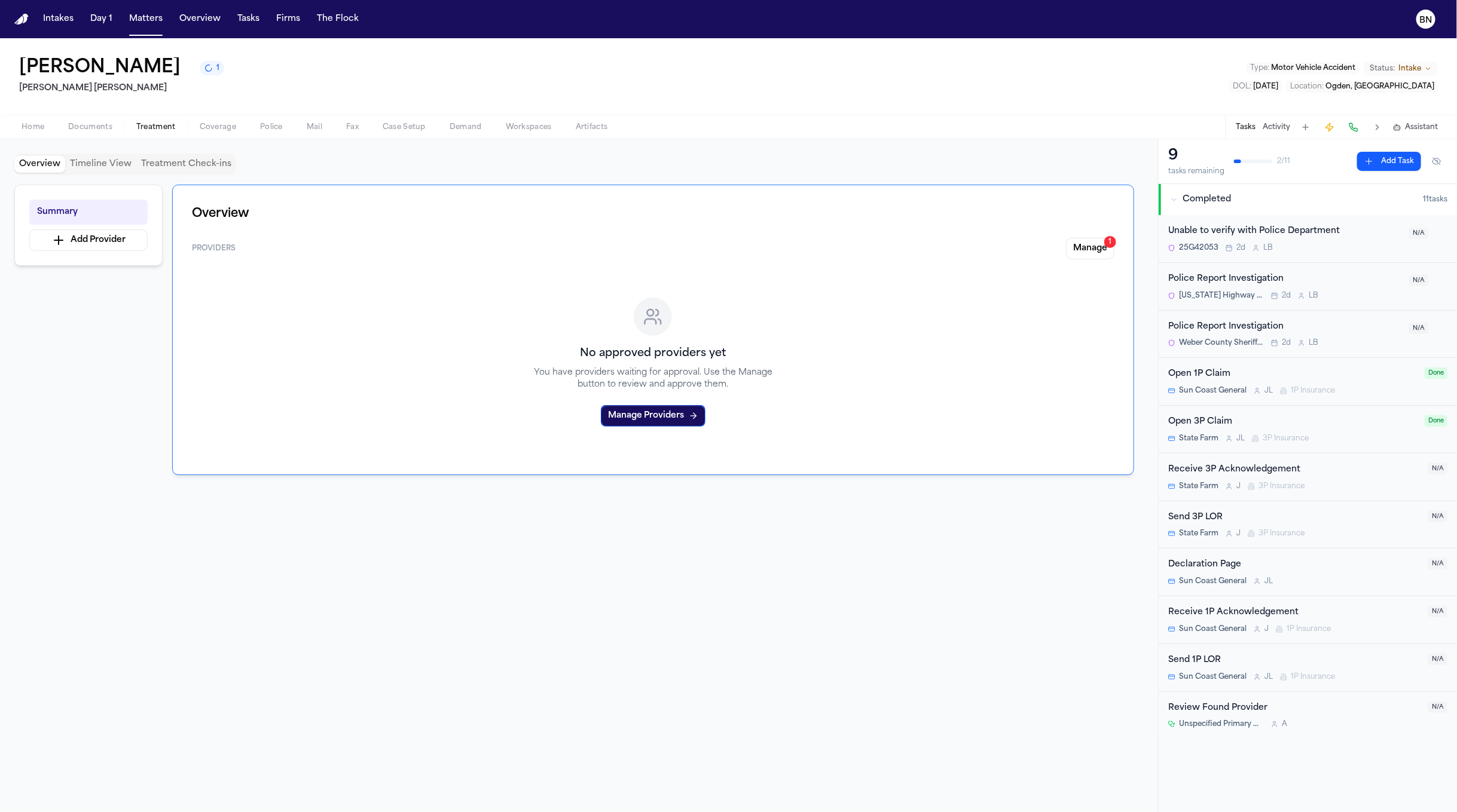
click at [63, 119] on div "Home Documents Treatment Coverage Police Mail Fax Case Setup Demand Workspaces …" at bounding box center [728, 126] width 1457 height 24
click at [84, 136] on div "Home Documents Treatment Coverage Police Mail Fax Case Setup Demand Workspaces …" at bounding box center [728, 126] width 1457 height 24
click at [80, 127] on span "Documents" at bounding box center [90, 128] width 44 height 10
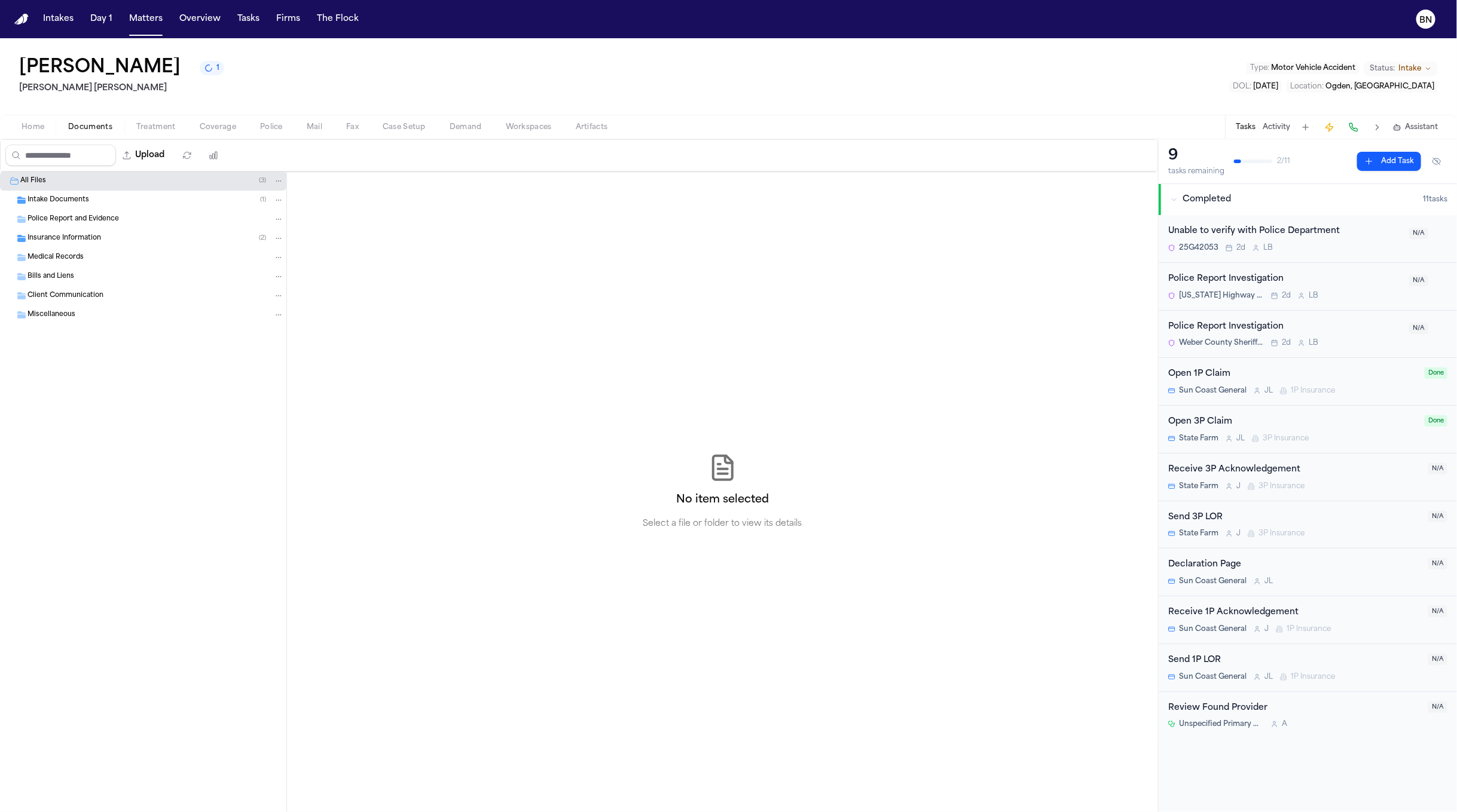
click at [103, 237] on div "Insurance Information ( 2 )" at bounding box center [155, 238] width 256 height 11
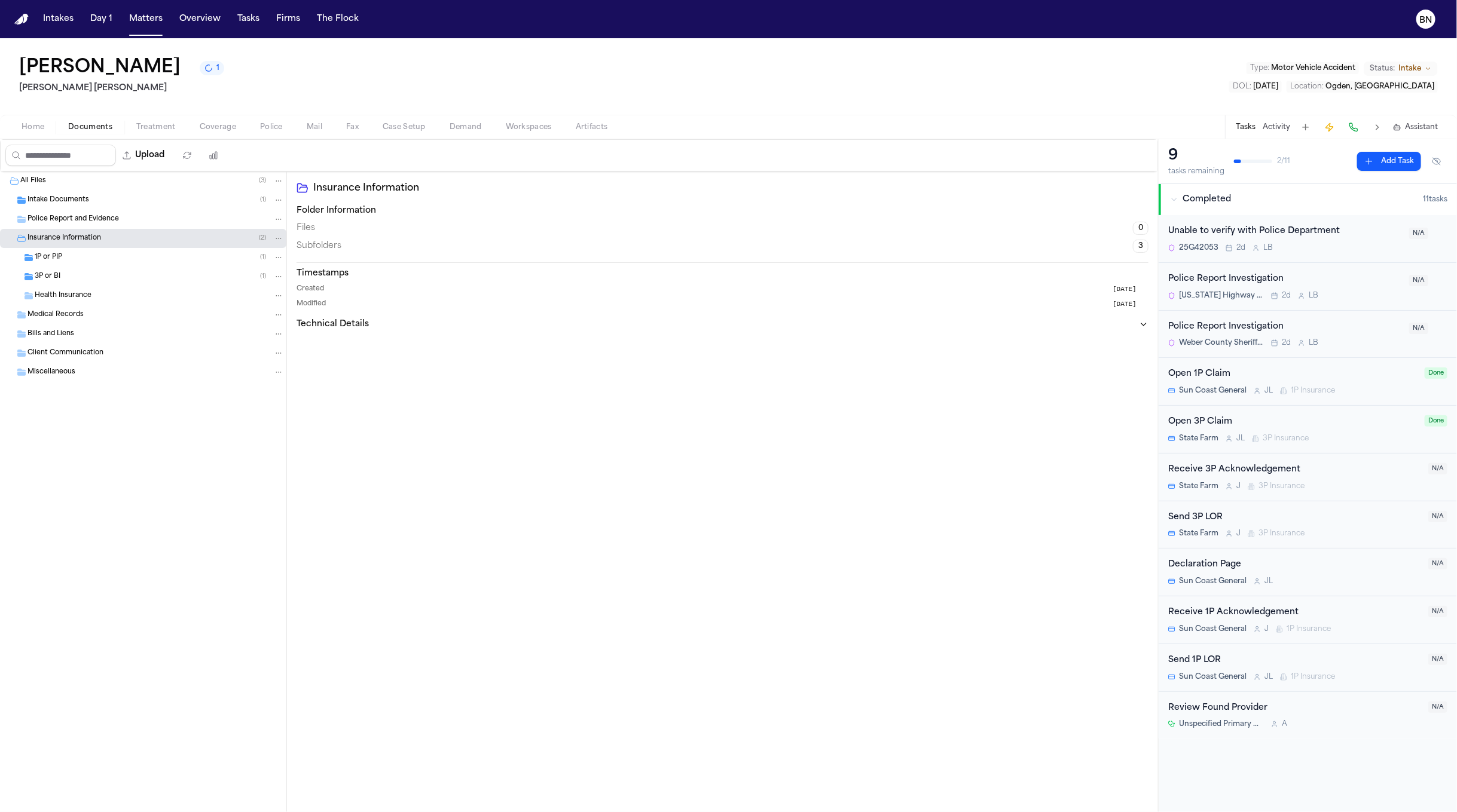
click at [104, 224] on span "Police Report and Evidence" at bounding box center [73, 220] width 91 height 10
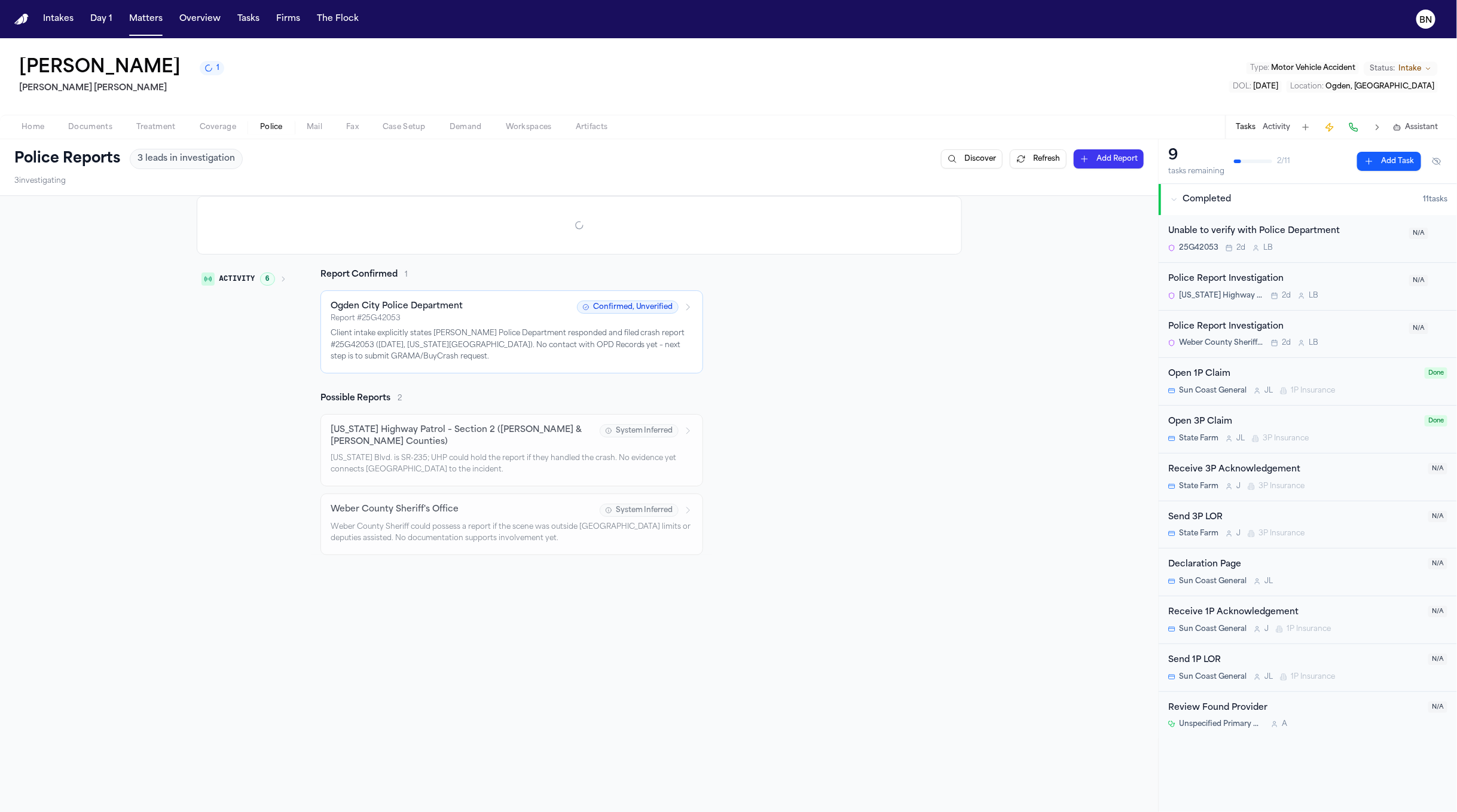
click at [261, 128] on span "Police" at bounding box center [271, 128] width 22 height 10
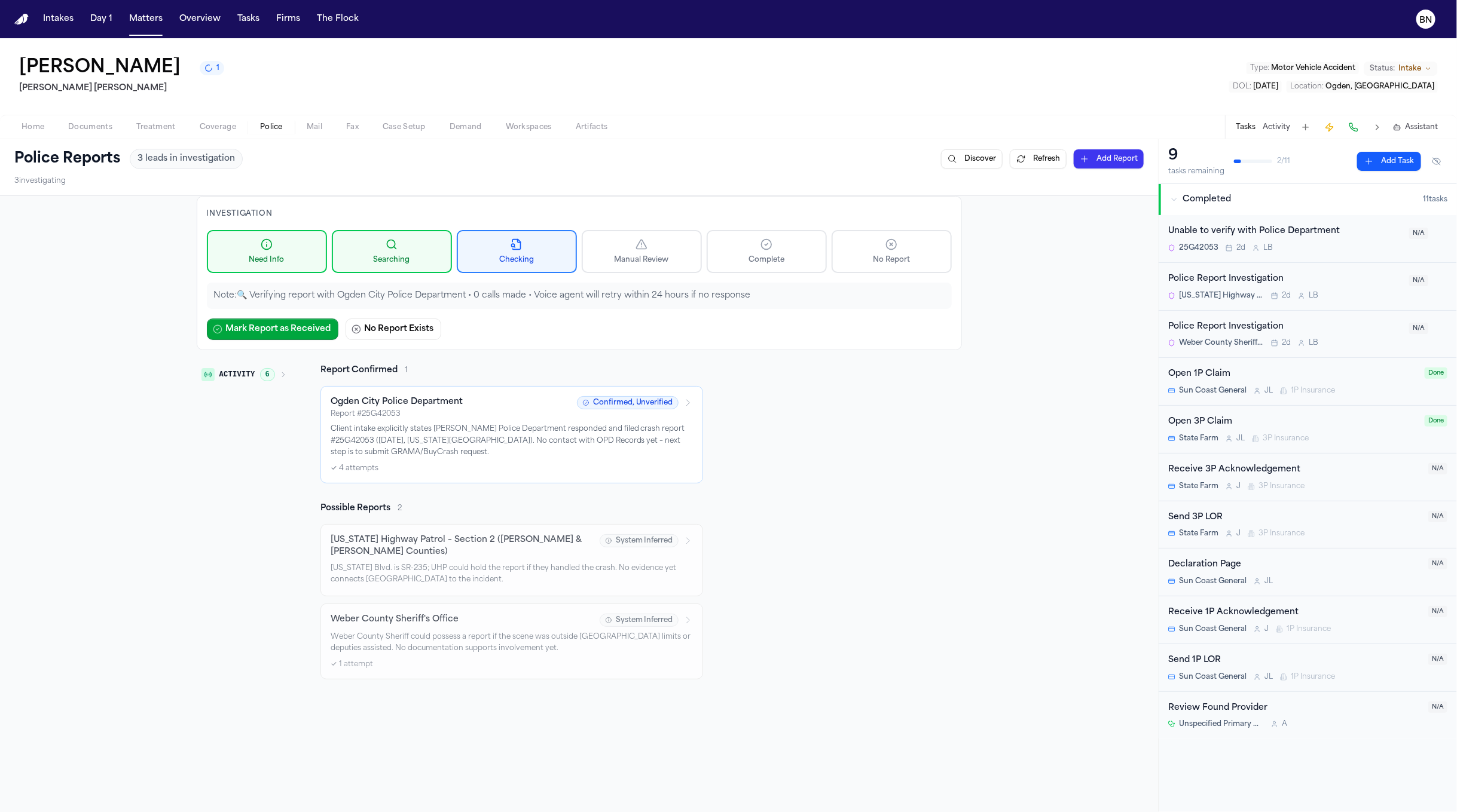
click at [98, 129] on span "Documents" at bounding box center [90, 128] width 44 height 10
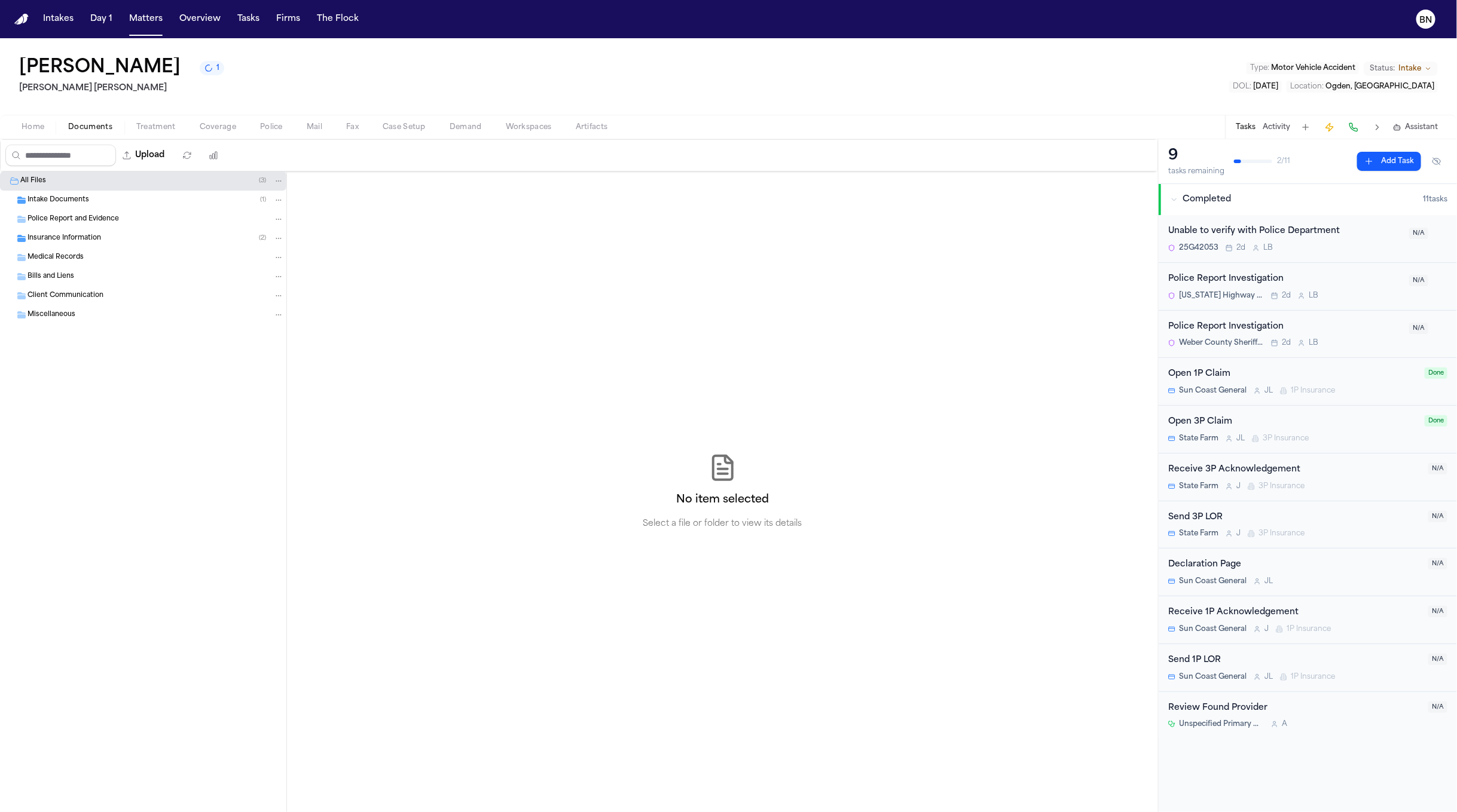
click at [122, 241] on div "Insurance Information ( 2 )" at bounding box center [155, 238] width 256 height 11
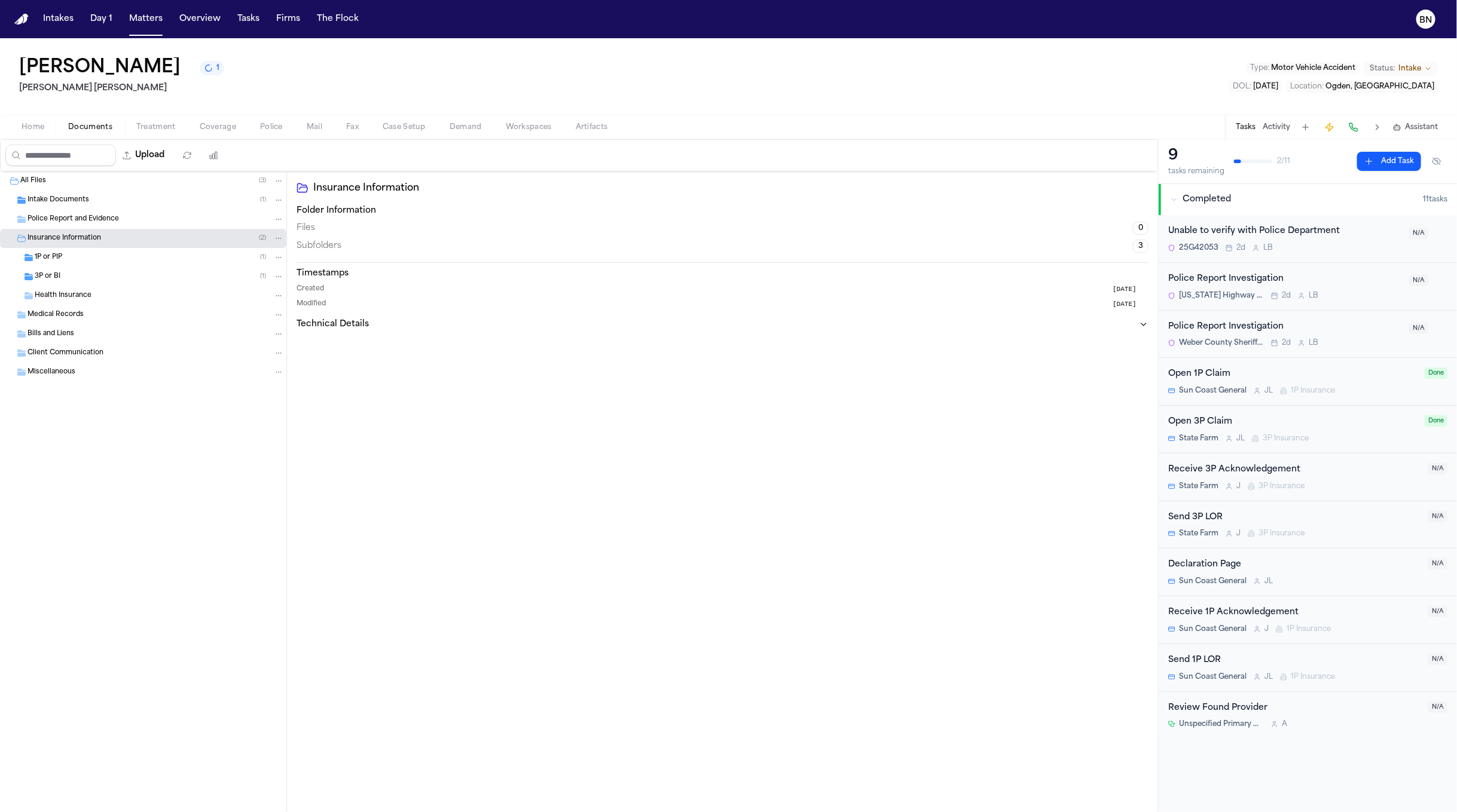
click at [127, 223] on div "Police Report and Evidence" at bounding box center [155, 219] width 256 height 11
click at [61, 210] on div "Intake Documents ( 1 )" at bounding box center [143, 200] width 287 height 19
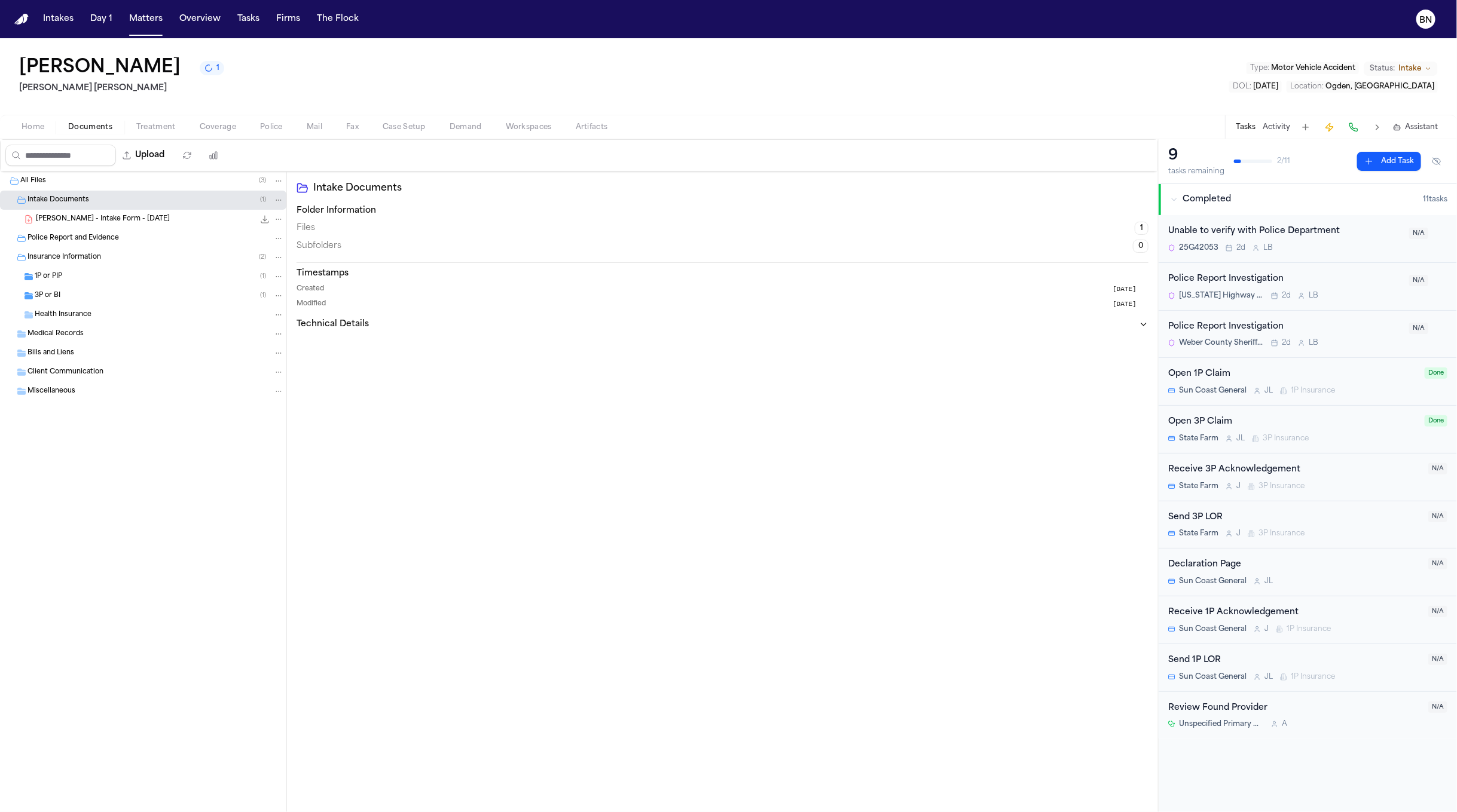
click at [85, 225] on span "J. Aguirre - Intake Form - 8.17.25" at bounding box center [103, 220] width 134 height 10
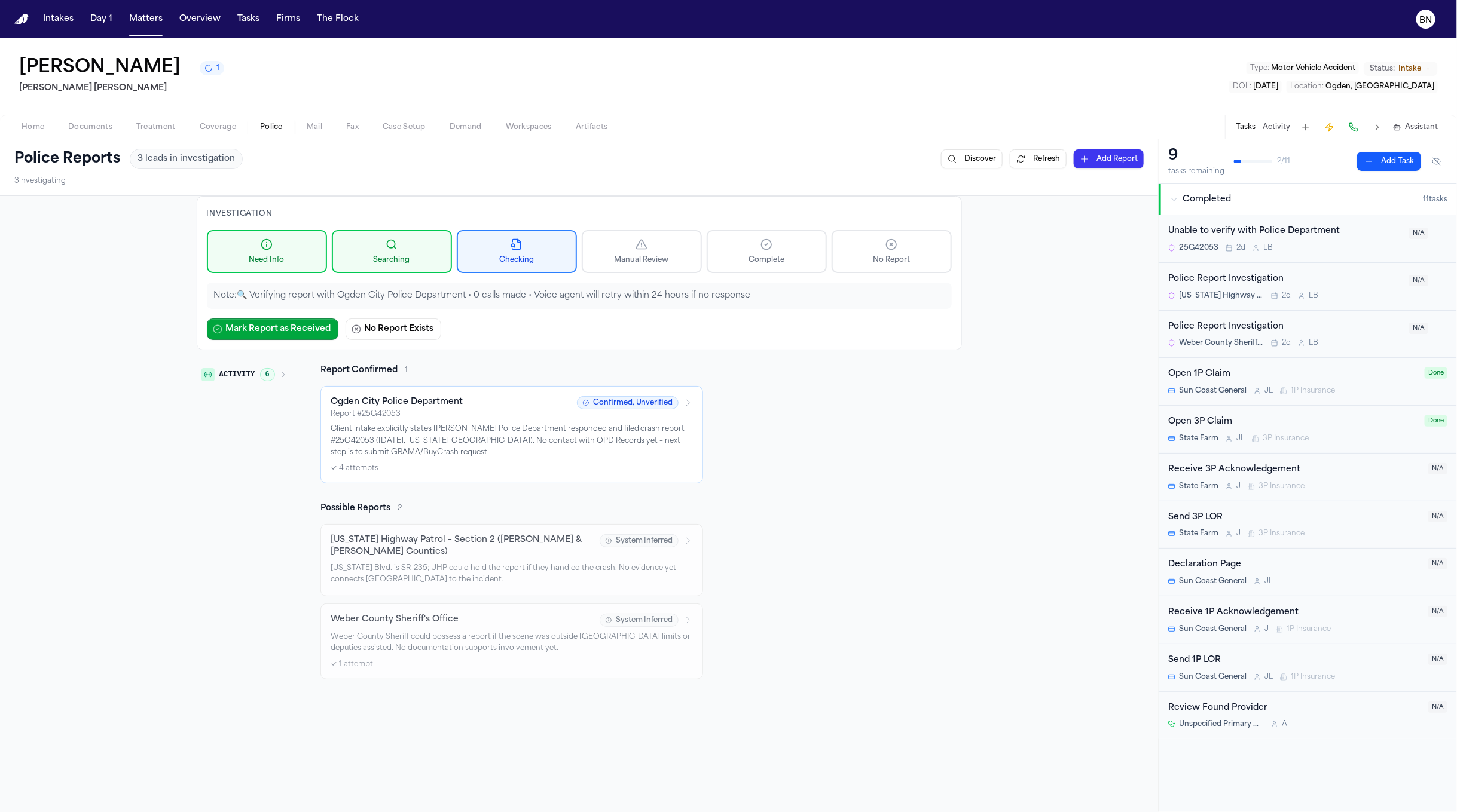
click at [265, 128] on span "Police" at bounding box center [271, 128] width 22 height 10
click at [436, 427] on p "Client intake explicitly states Ogden Police Department responded and filed cra…" at bounding box center [511, 441] width 362 height 36
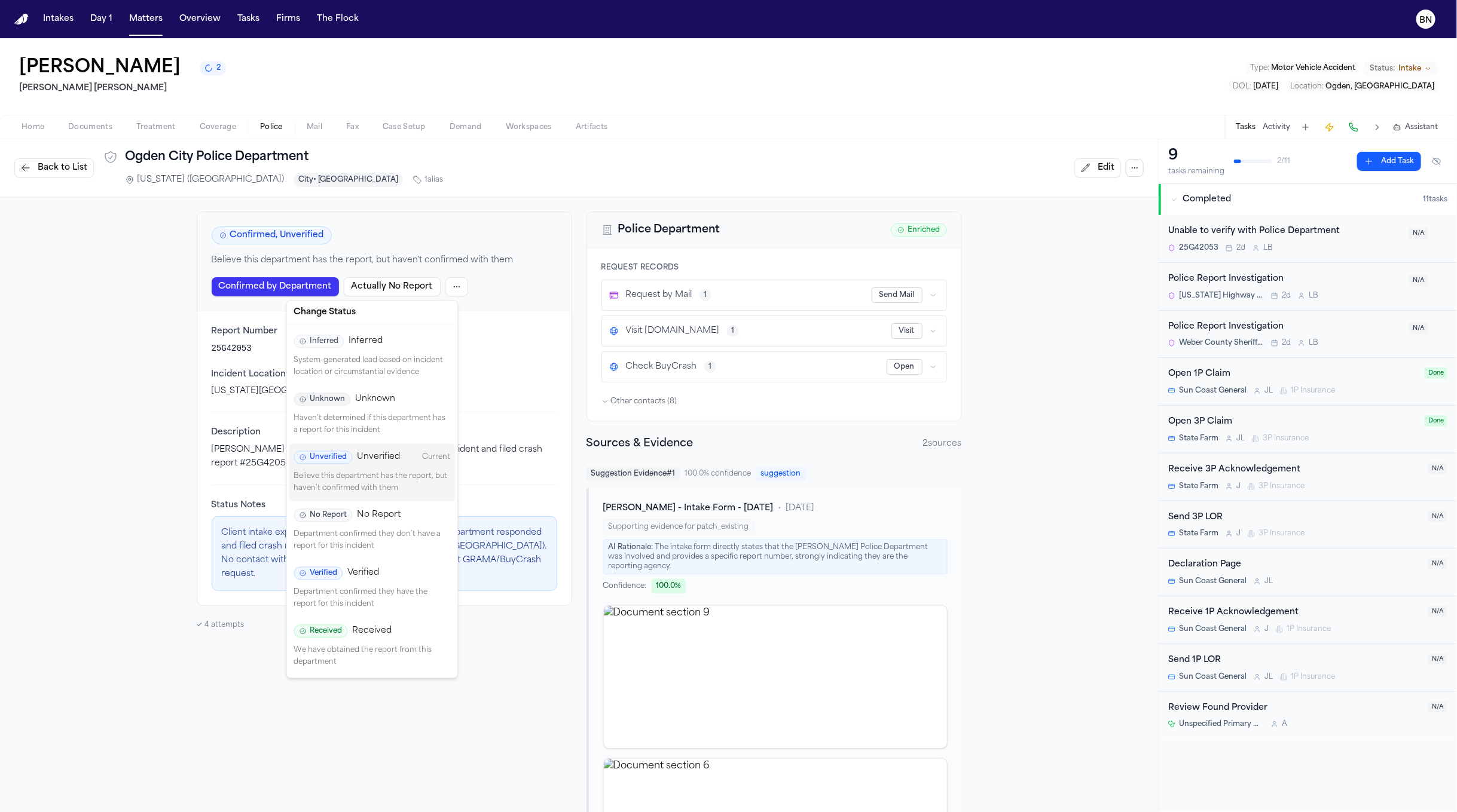
click at [448, 291] on html "Intakes Day 1 Matters Overview Tasks Firms The Flock BN Julio Aguirre 2 Steele …" at bounding box center [728, 406] width 1457 height 812
click at [379, 663] on p "We have obtained the report from this department" at bounding box center [372, 657] width 157 height 23
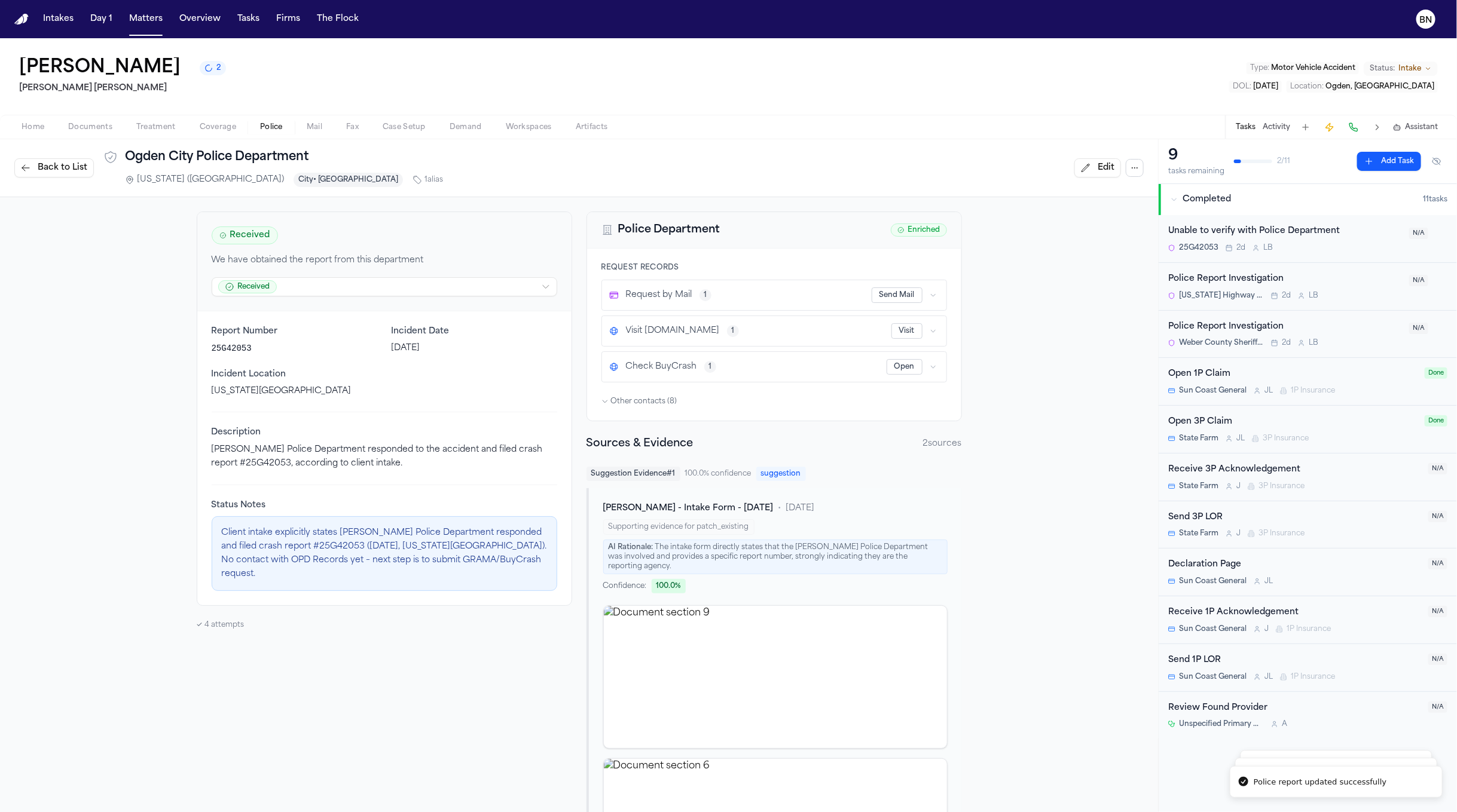
click at [40, 157] on div "Back to List Ogden City Police Department Utah (UT) City • Ogden 1 alias" at bounding box center [228, 168] width 428 height 38
click at [44, 166] on span "Back to List" at bounding box center [62, 167] width 50 height 12
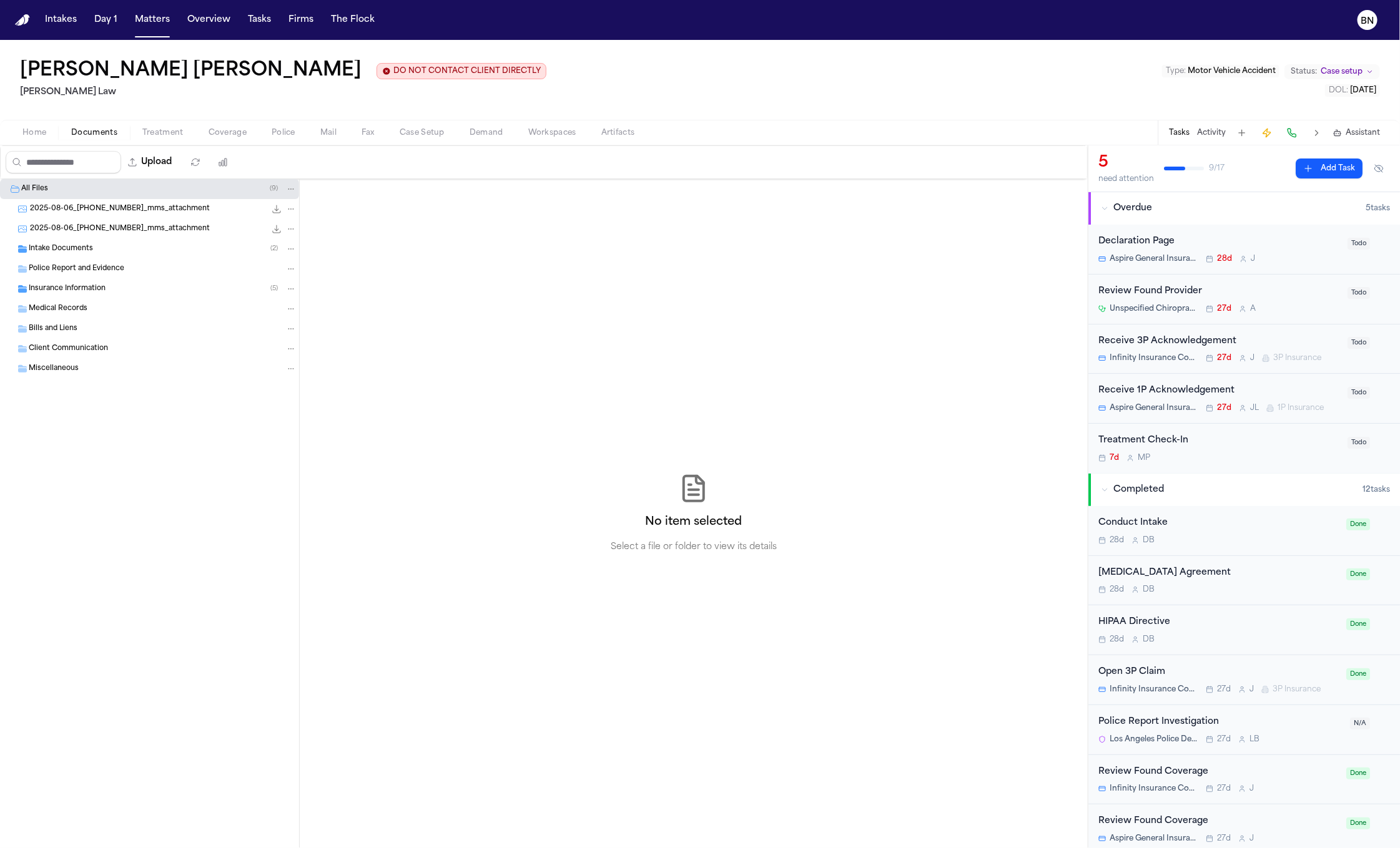
click at [131, 24] on button "Matters" at bounding box center [152, 20] width 45 height 22
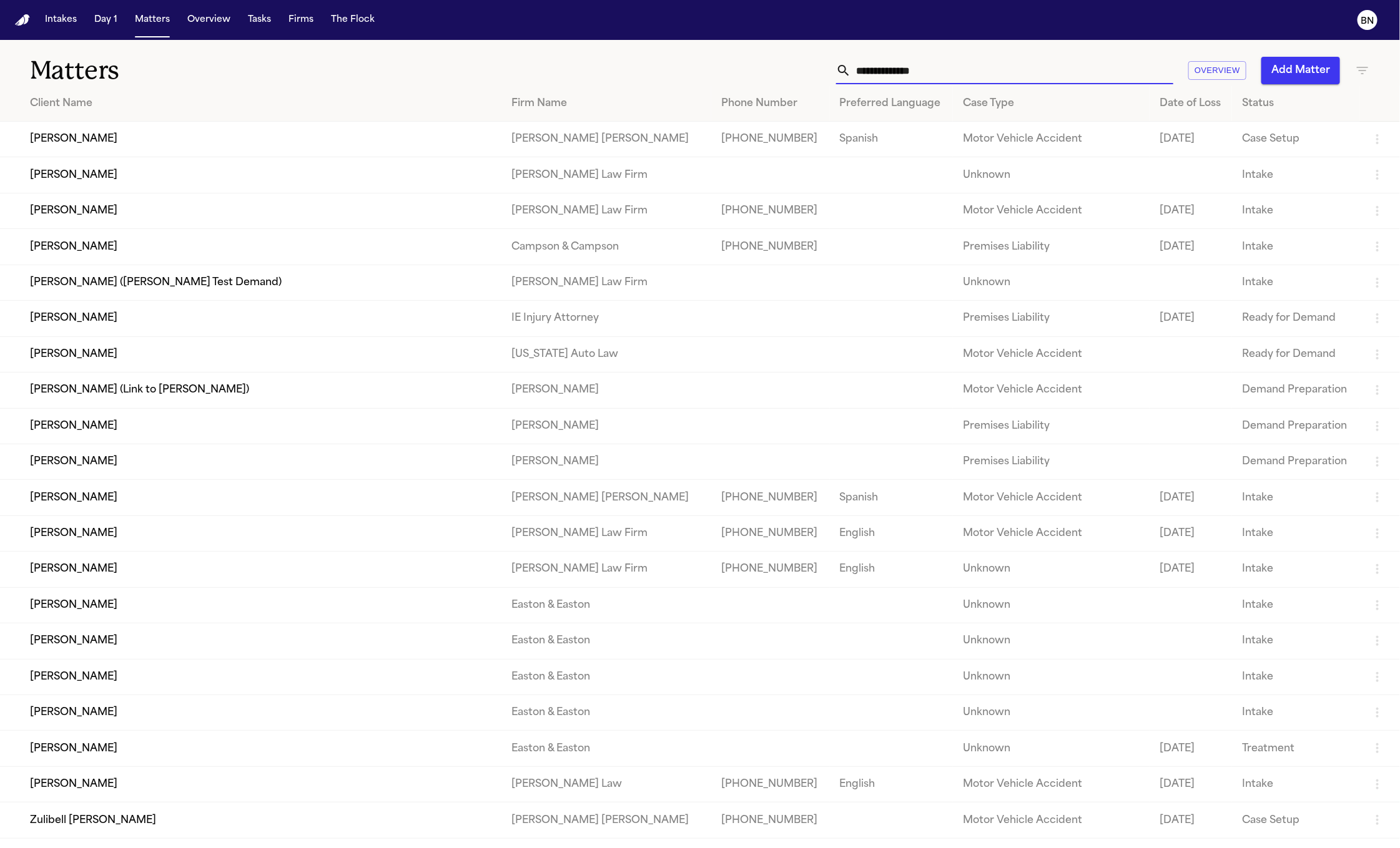
click at [949, 76] on input "text" at bounding box center [1012, 71] width 322 height 28
paste input "**********"
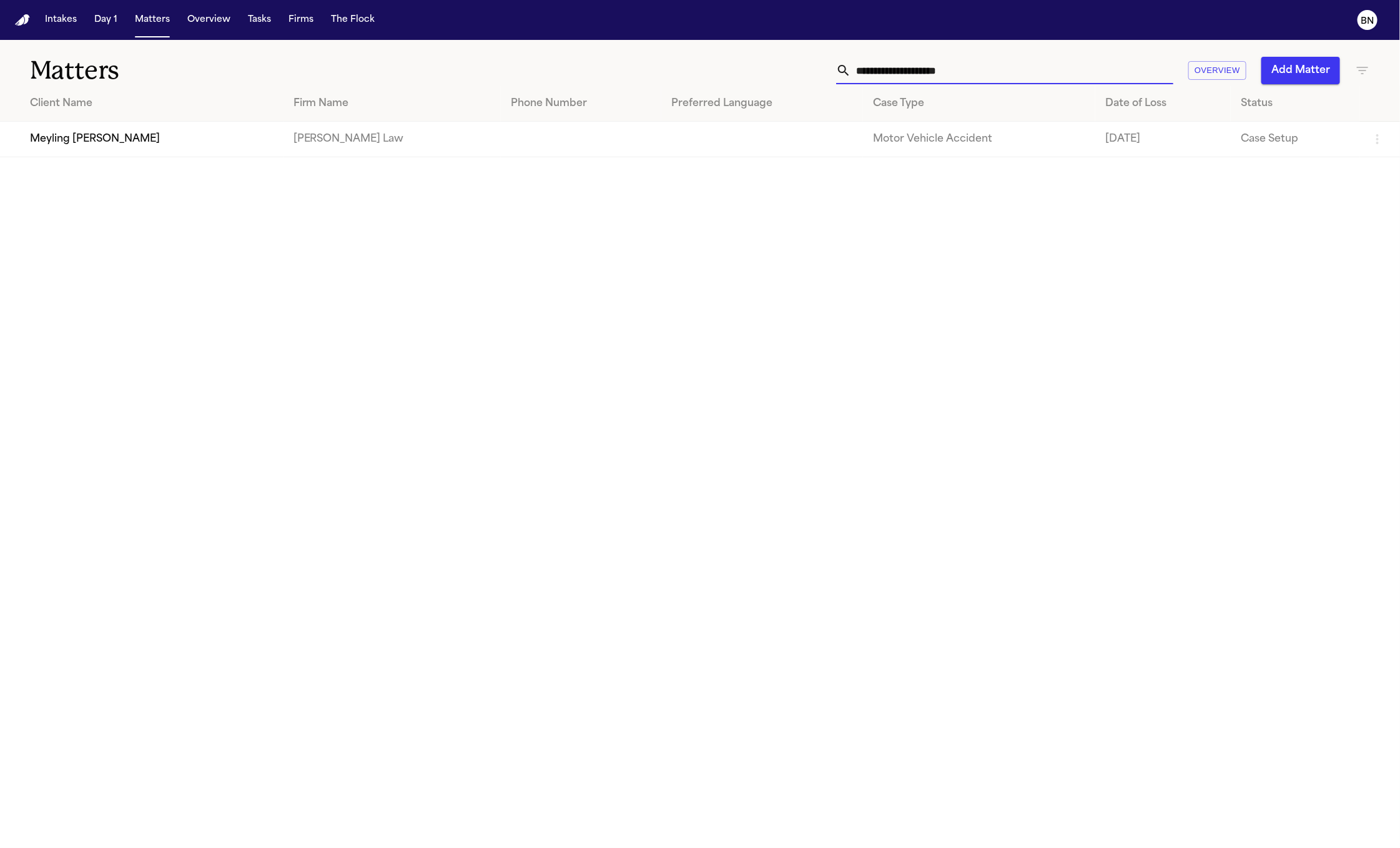
type input "**********"
click at [206, 147] on td "Meyling [PERSON_NAME]" at bounding box center [141, 139] width 283 height 35
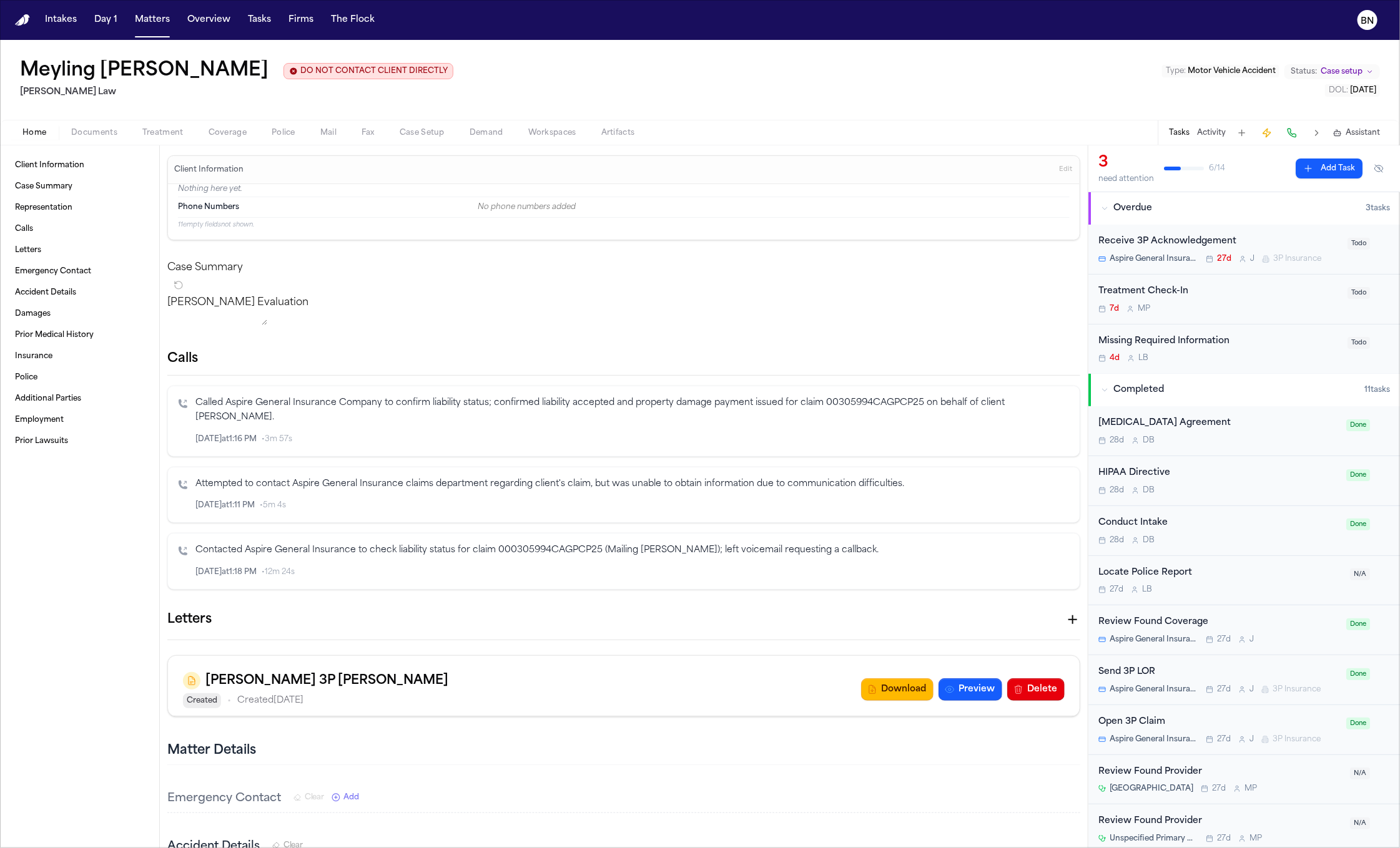
click at [105, 129] on span "Documents" at bounding box center [94, 133] width 46 height 10
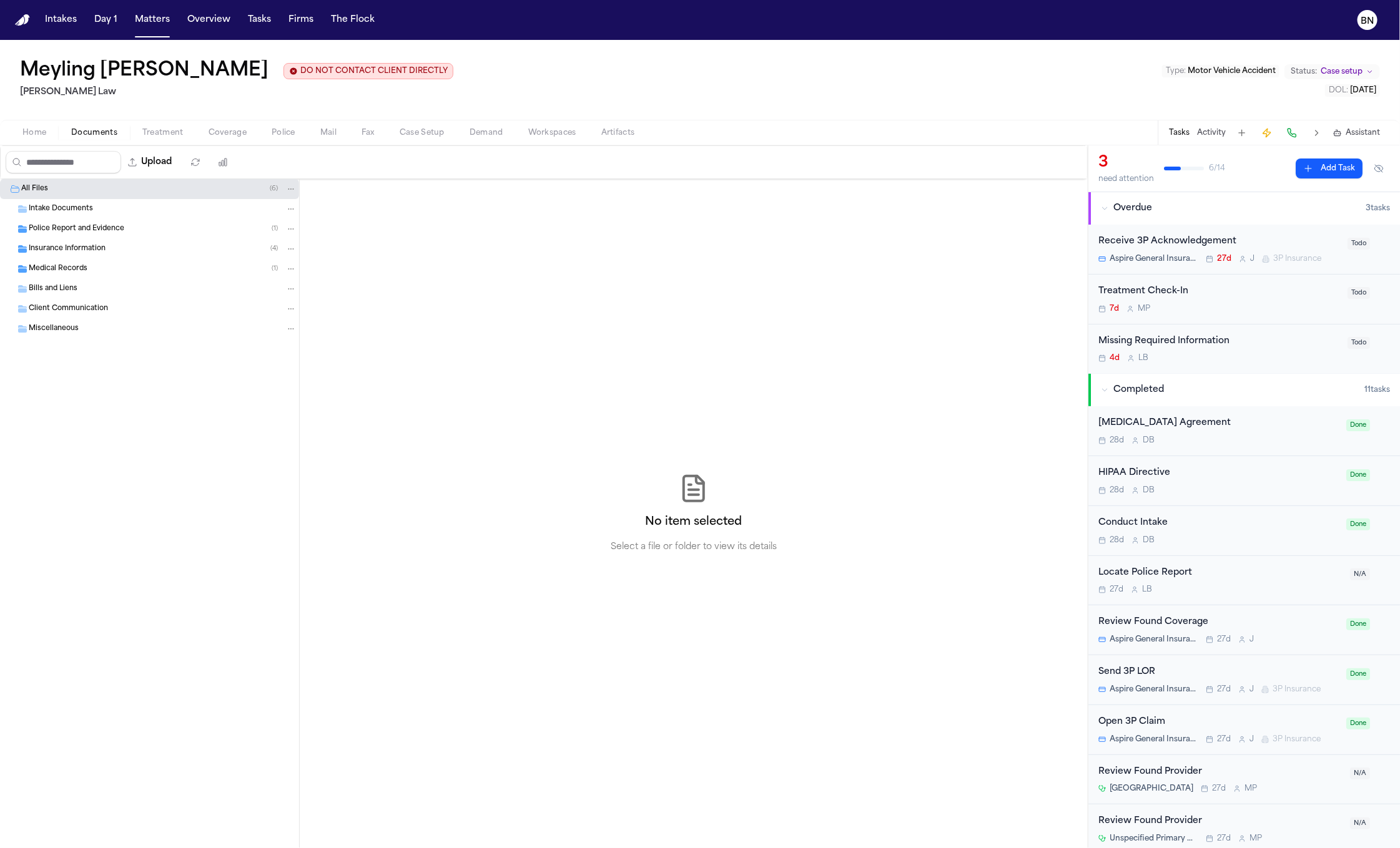
click at [113, 245] on div "Insurance Information ( 4 )" at bounding box center [150, 248] width 300 height 20
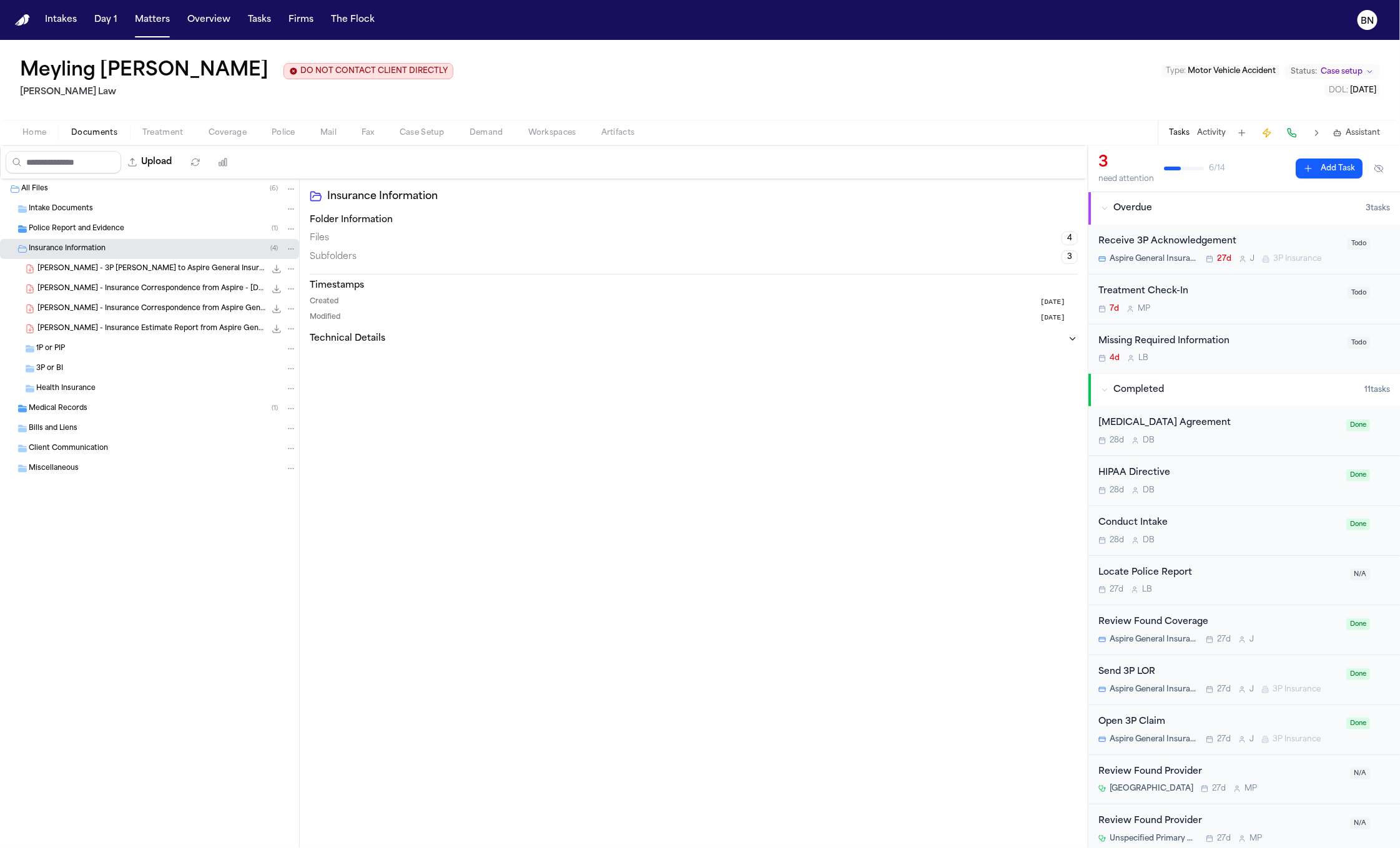
click at [98, 234] on span "Police Report and Evidence" at bounding box center [76, 229] width 95 height 10
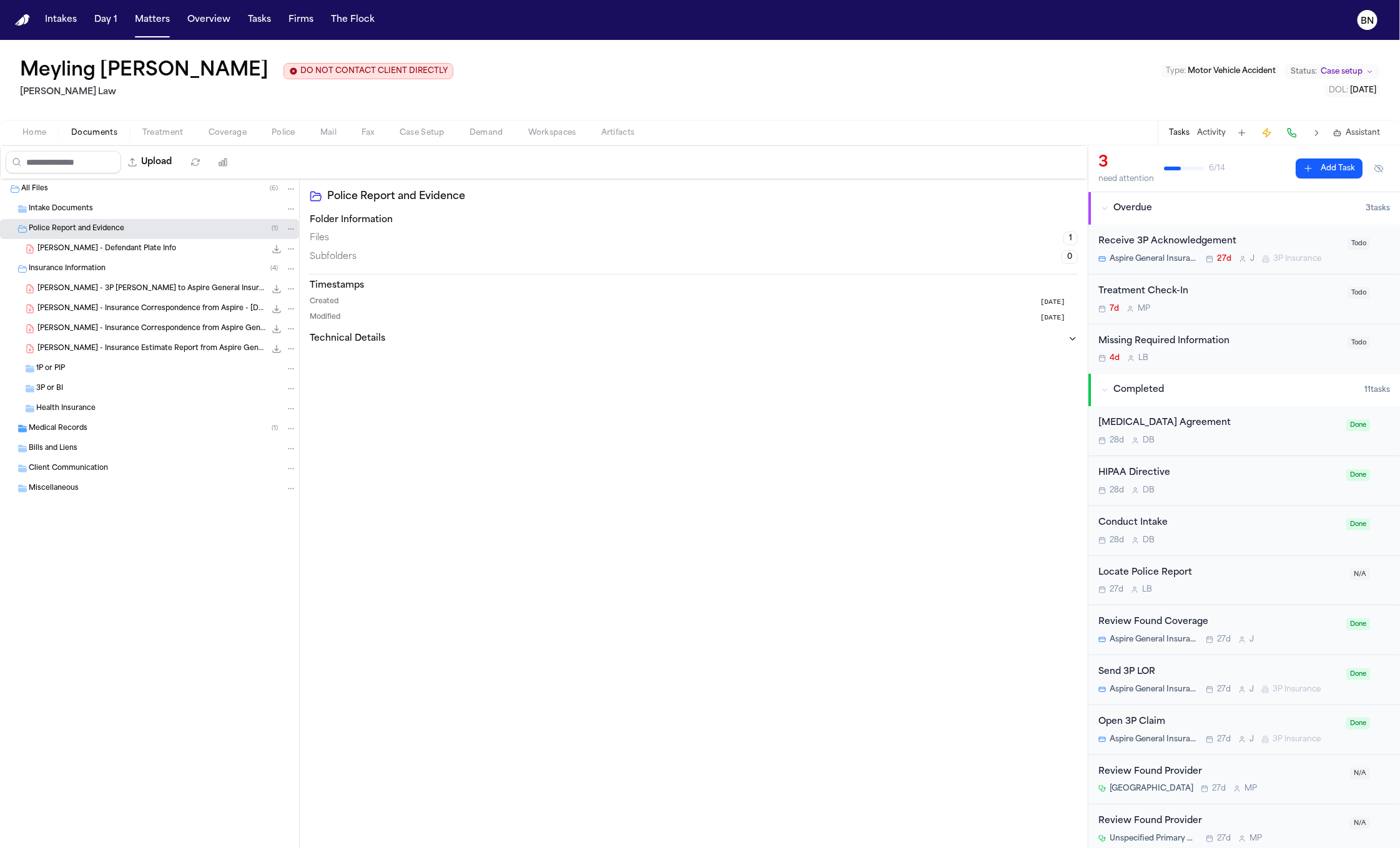
click at [100, 249] on span "[PERSON_NAME] - Defendant Plate Info" at bounding box center [106, 249] width 139 height 10
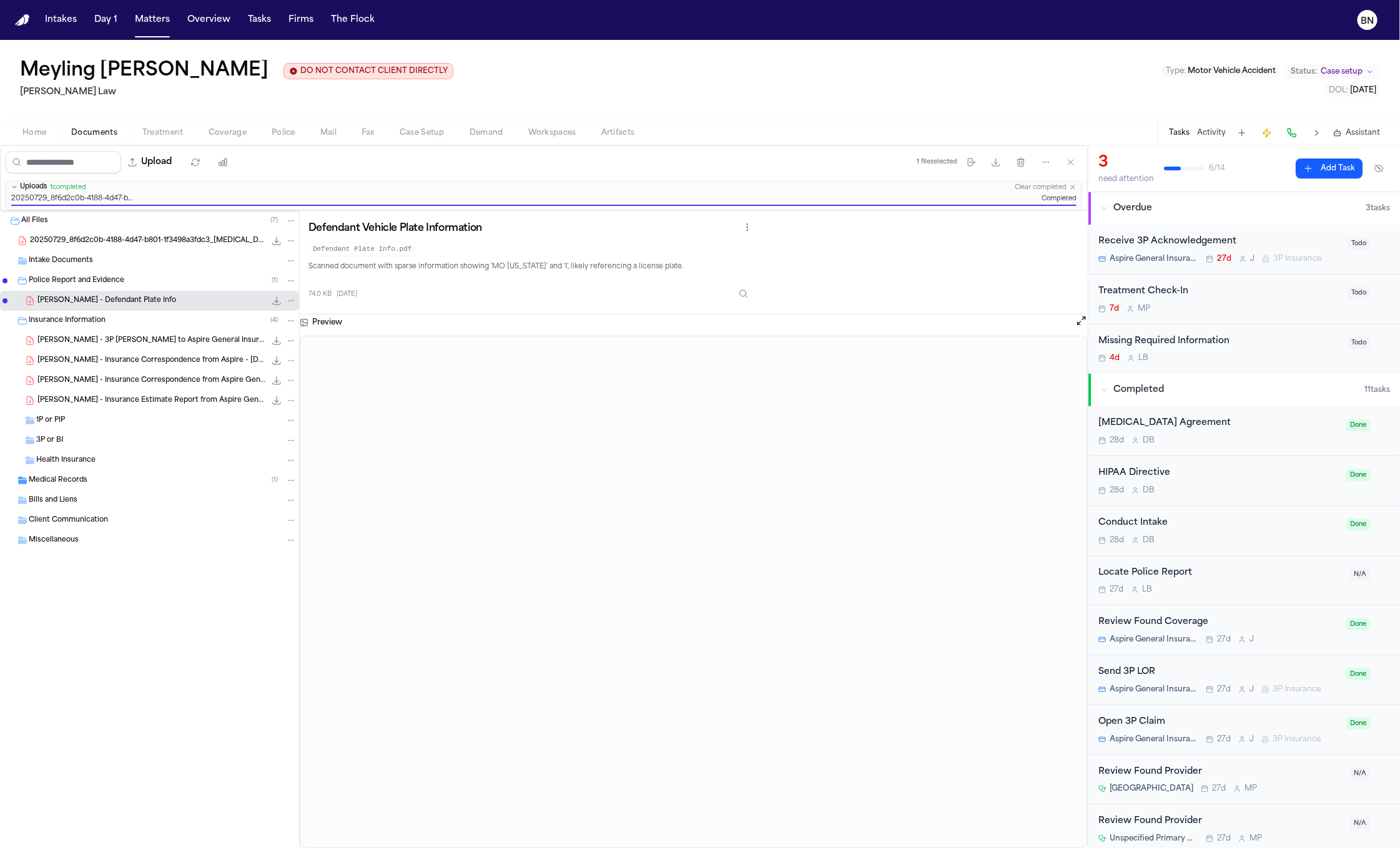
click at [147, 246] on span "20250729_8f6d2c0b-4188-4d47-b801-1f3498a3fdc3_[MEDICAL_DATA]_Package_-_BDJ-Sign…" at bounding box center [148, 241] width 235 height 10
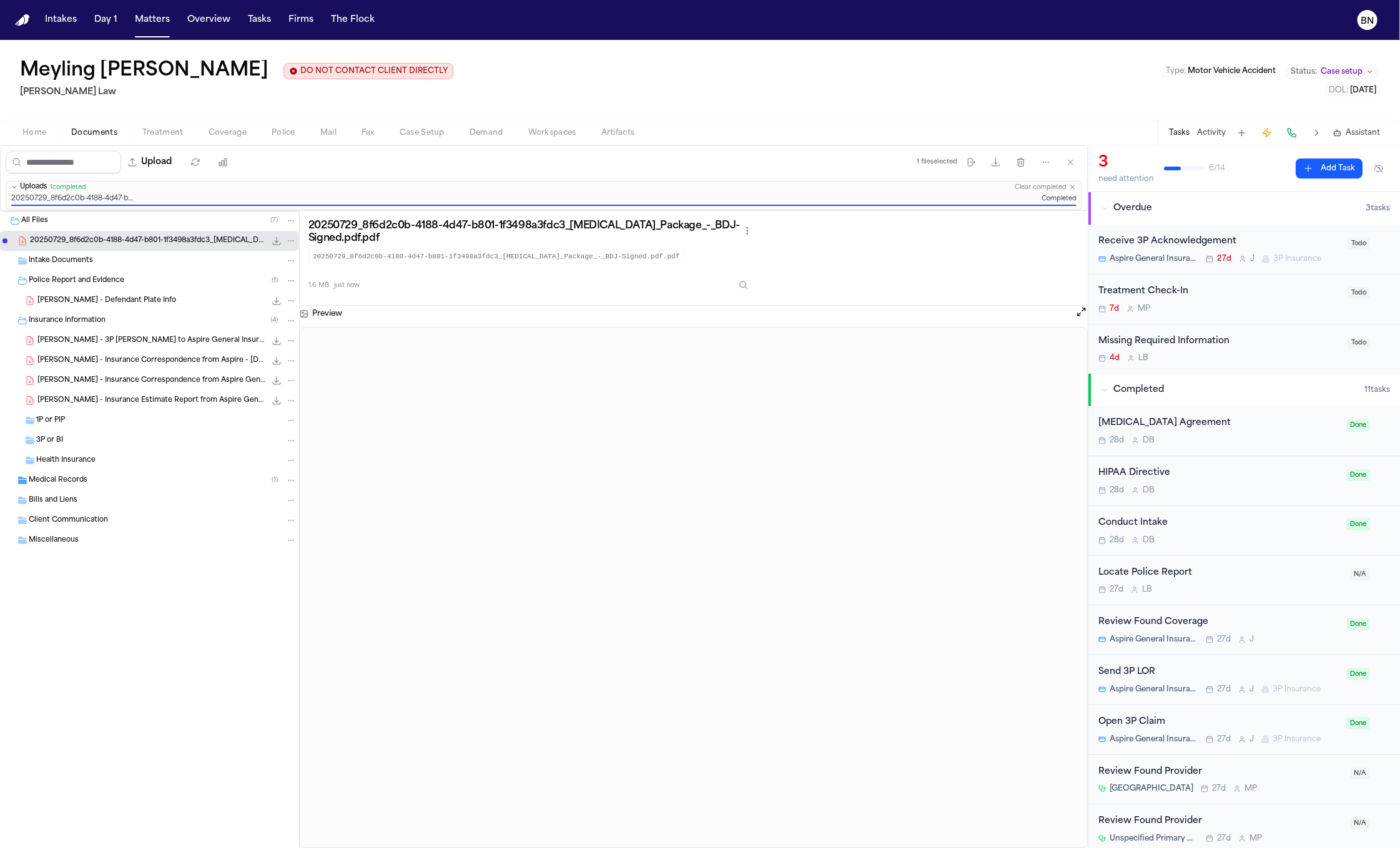
click at [171, 490] on div "Medical Records ( 1 )" at bounding box center [150, 480] width 300 height 20
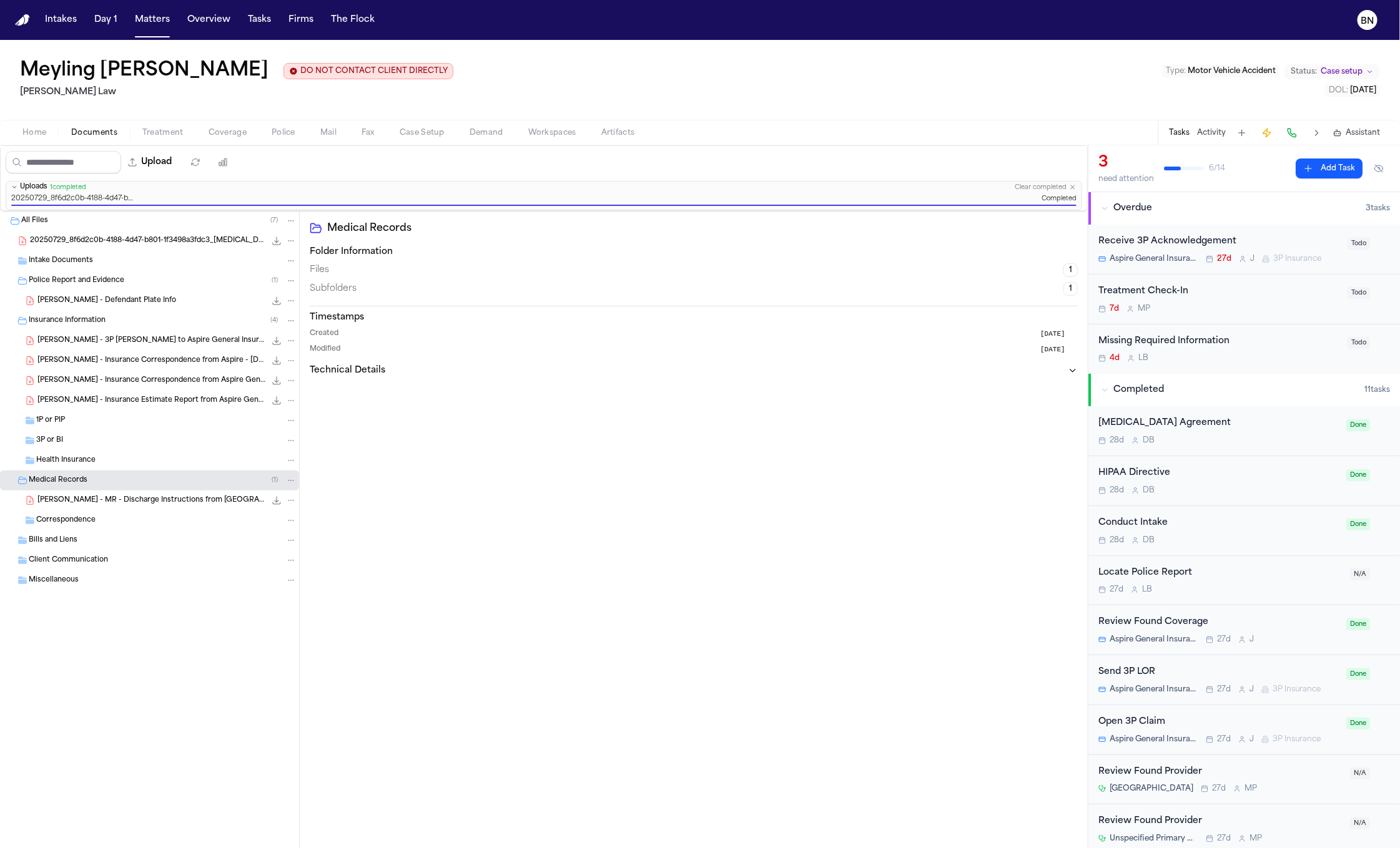
click at [171, 500] on span "[PERSON_NAME] - MR - Discharge Instructions from [GEOGRAPHIC_DATA] - Undated" at bounding box center [151, 501] width 228 height 10
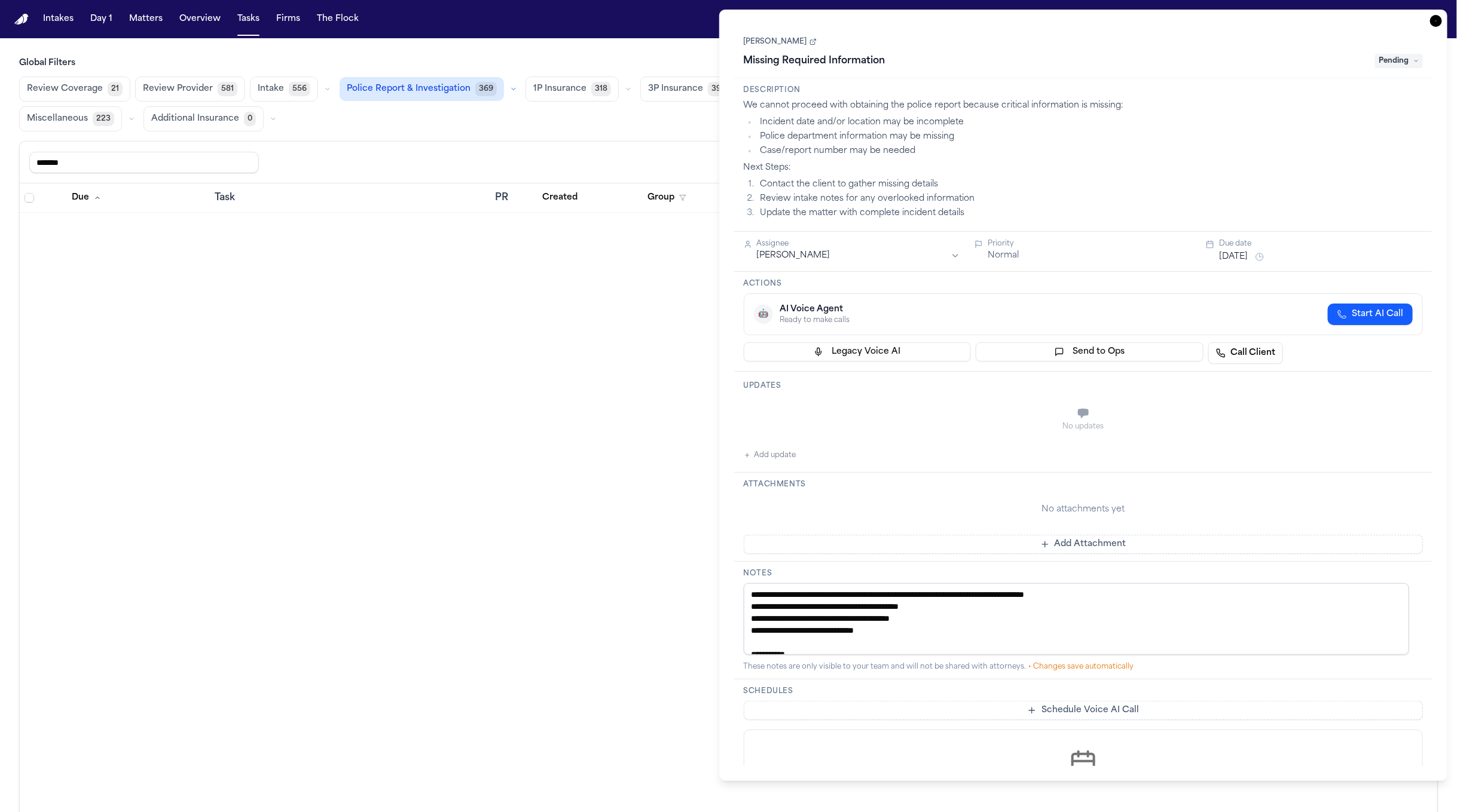
scroll to position [6125, 0]
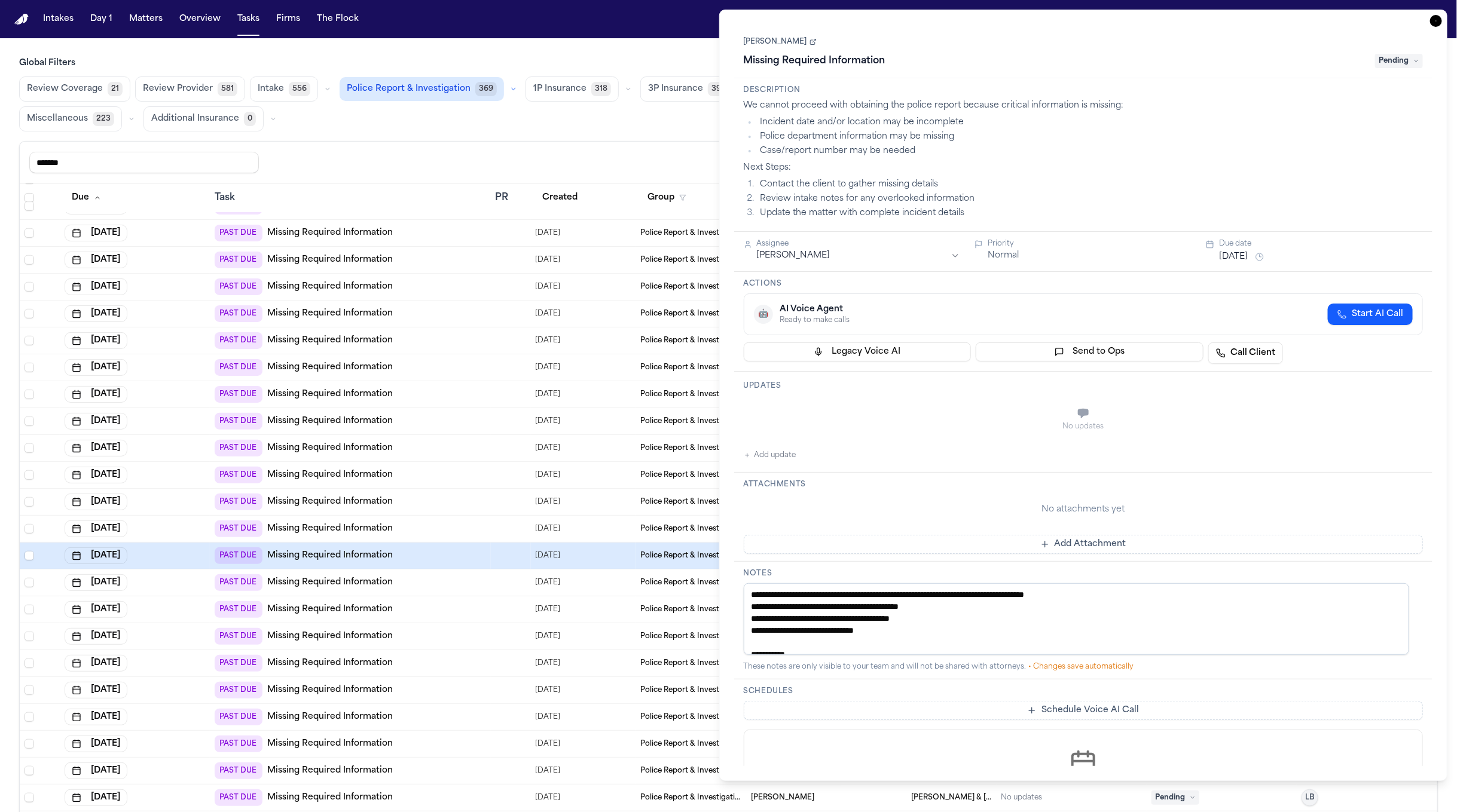
click at [1440, 22] on icon "button" at bounding box center [1435, 21] width 12 height 12
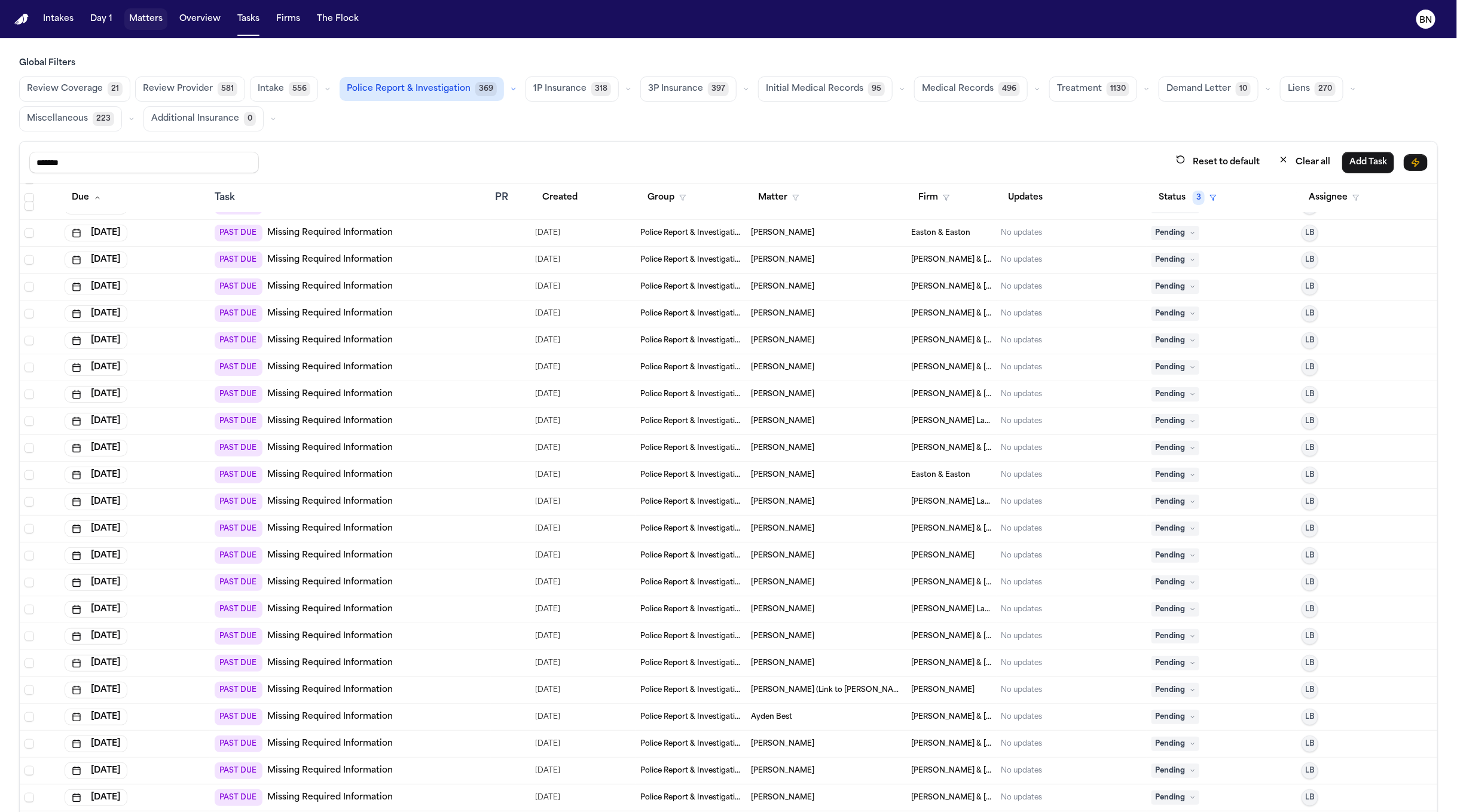
click at [128, 21] on button "Matters" at bounding box center [146, 19] width 43 height 22
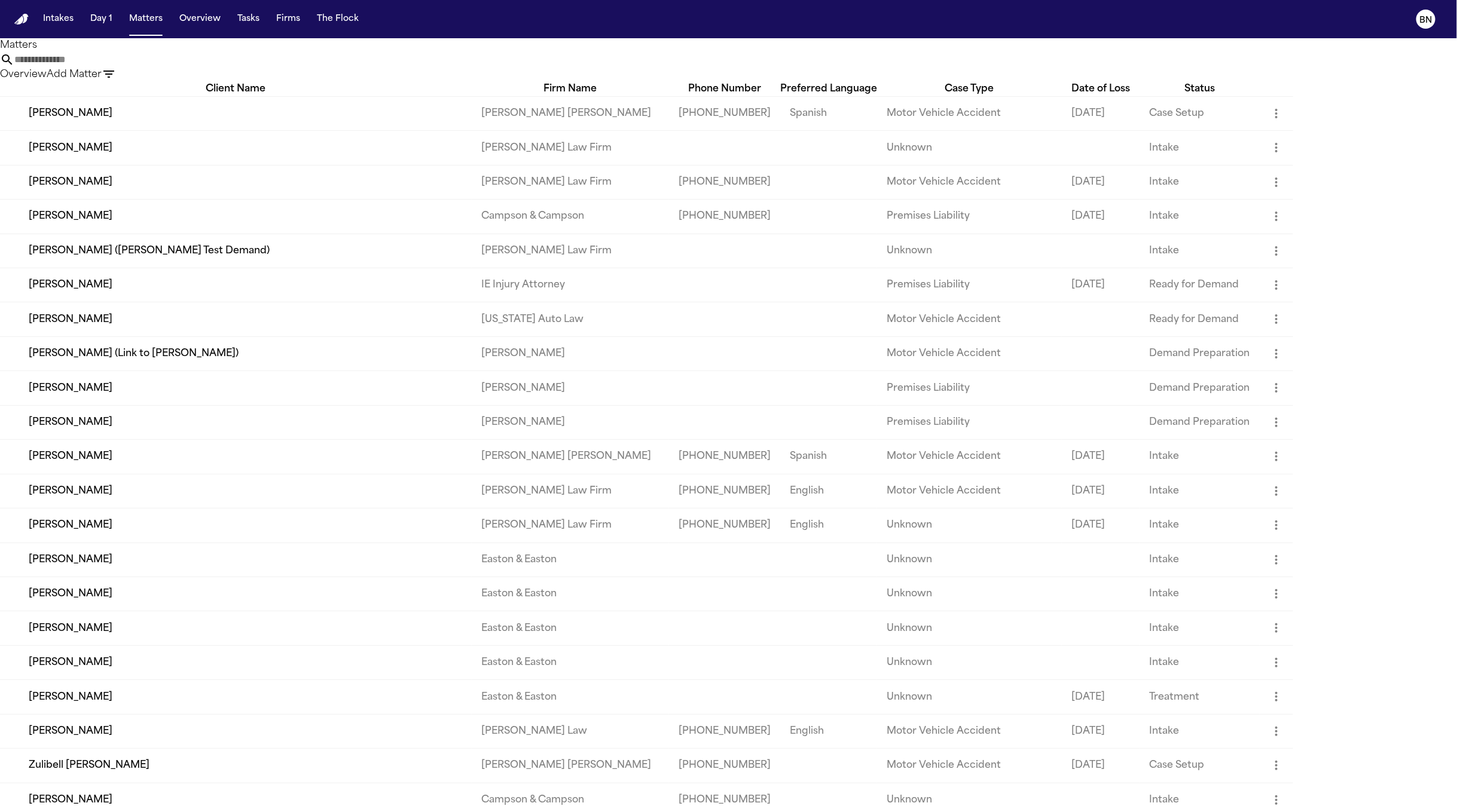
click at [110, 65] on input "text" at bounding box center [61, 59] width 95 height 14
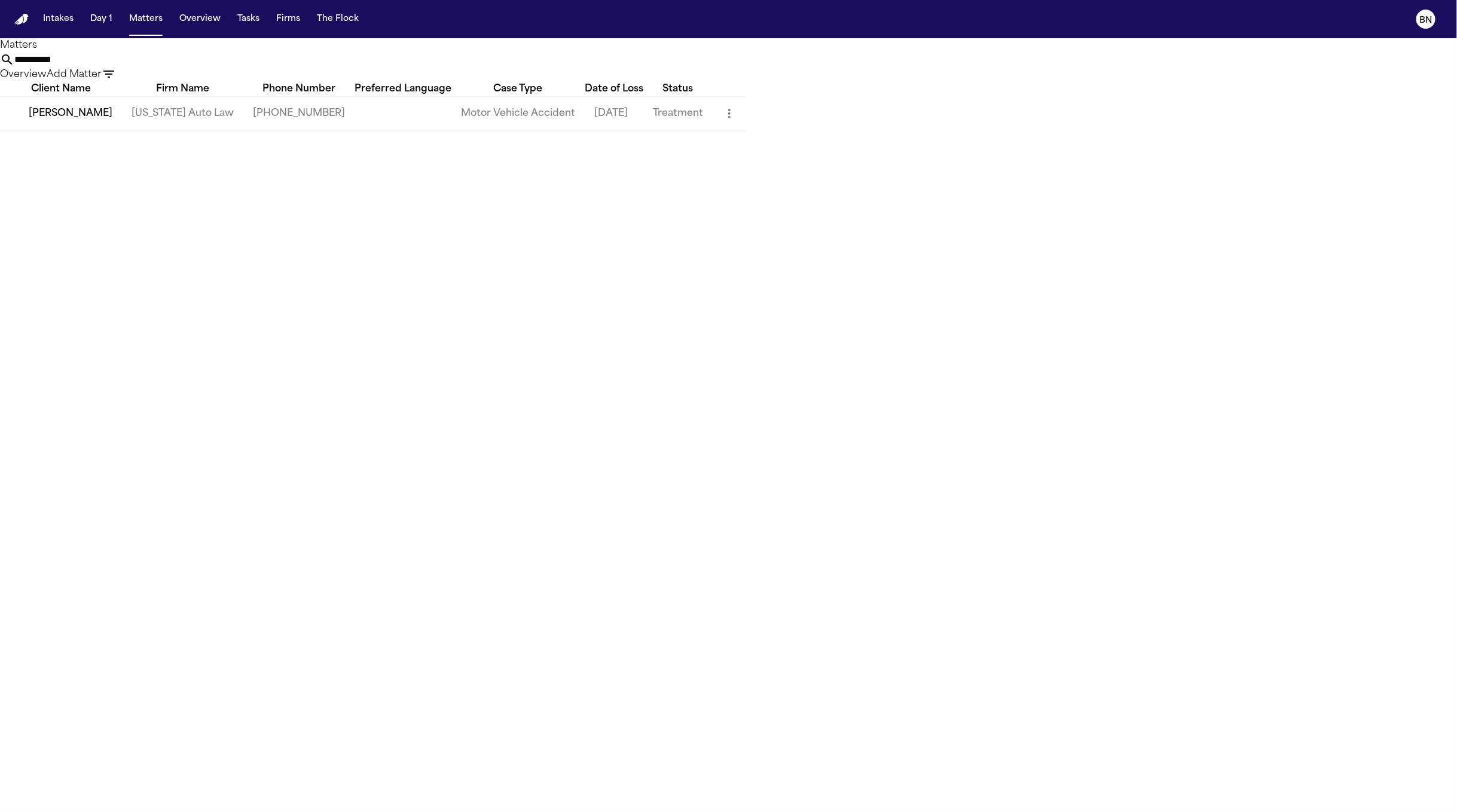
type input "**********"
click at [122, 130] on td "[PERSON_NAME]" at bounding box center [61, 113] width 122 height 34
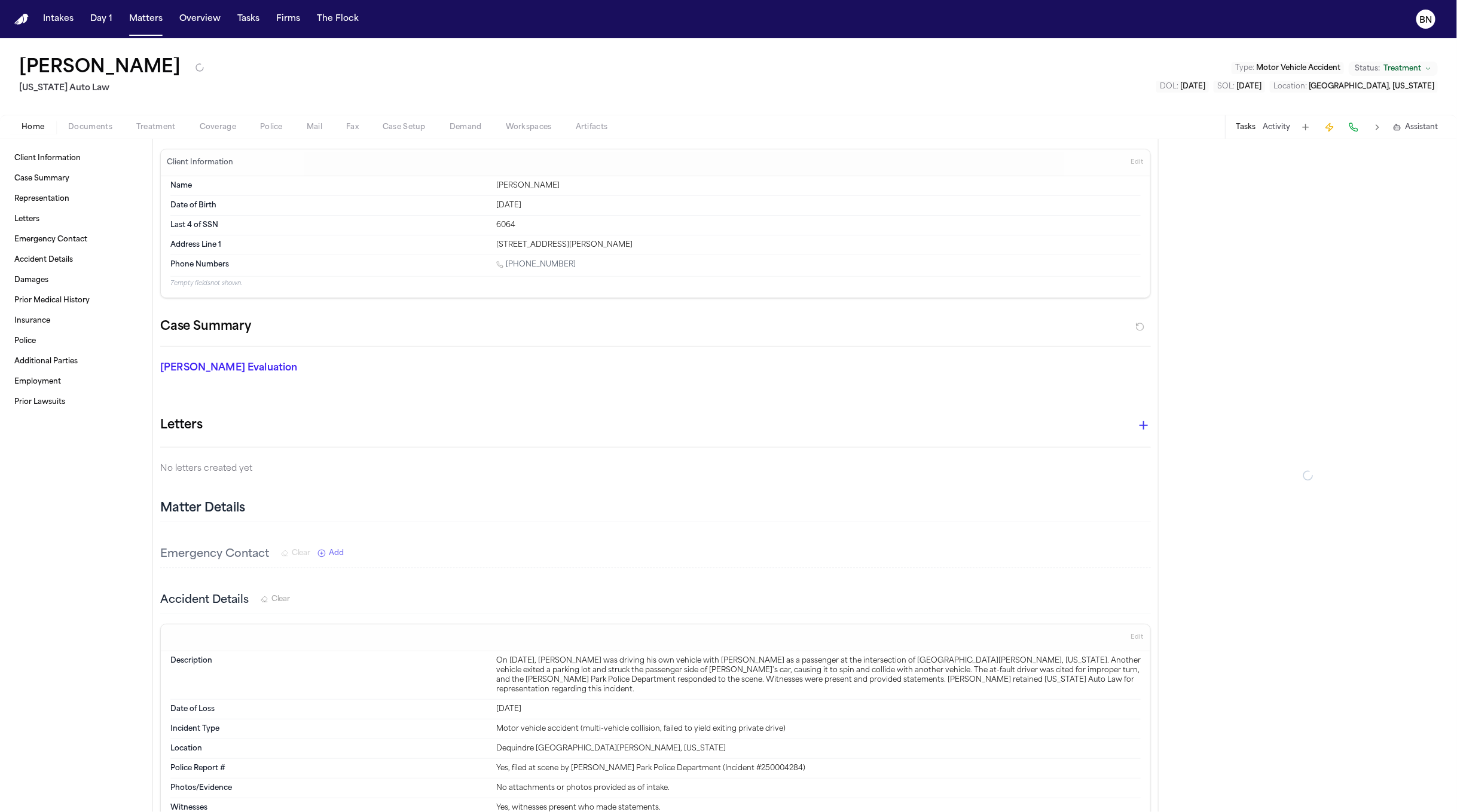
click at [87, 118] on div "Home Documents Treatment Coverage Police Mail Fax Case Setup Demand Workspaces …" at bounding box center [728, 126] width 1457 height 24
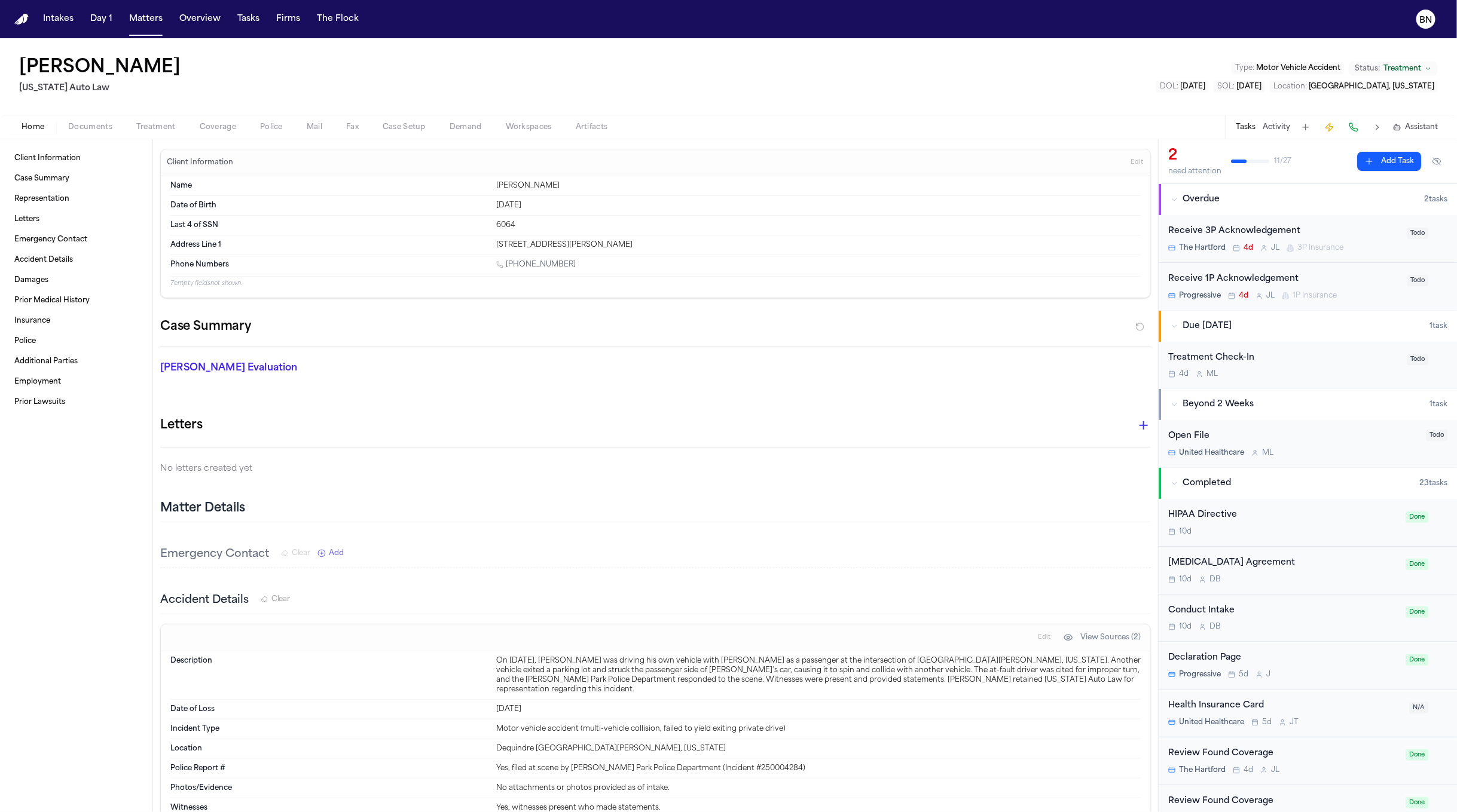
click at [92, 120] on button "Documents" at bounding box center [90, 127] width 68 height 14
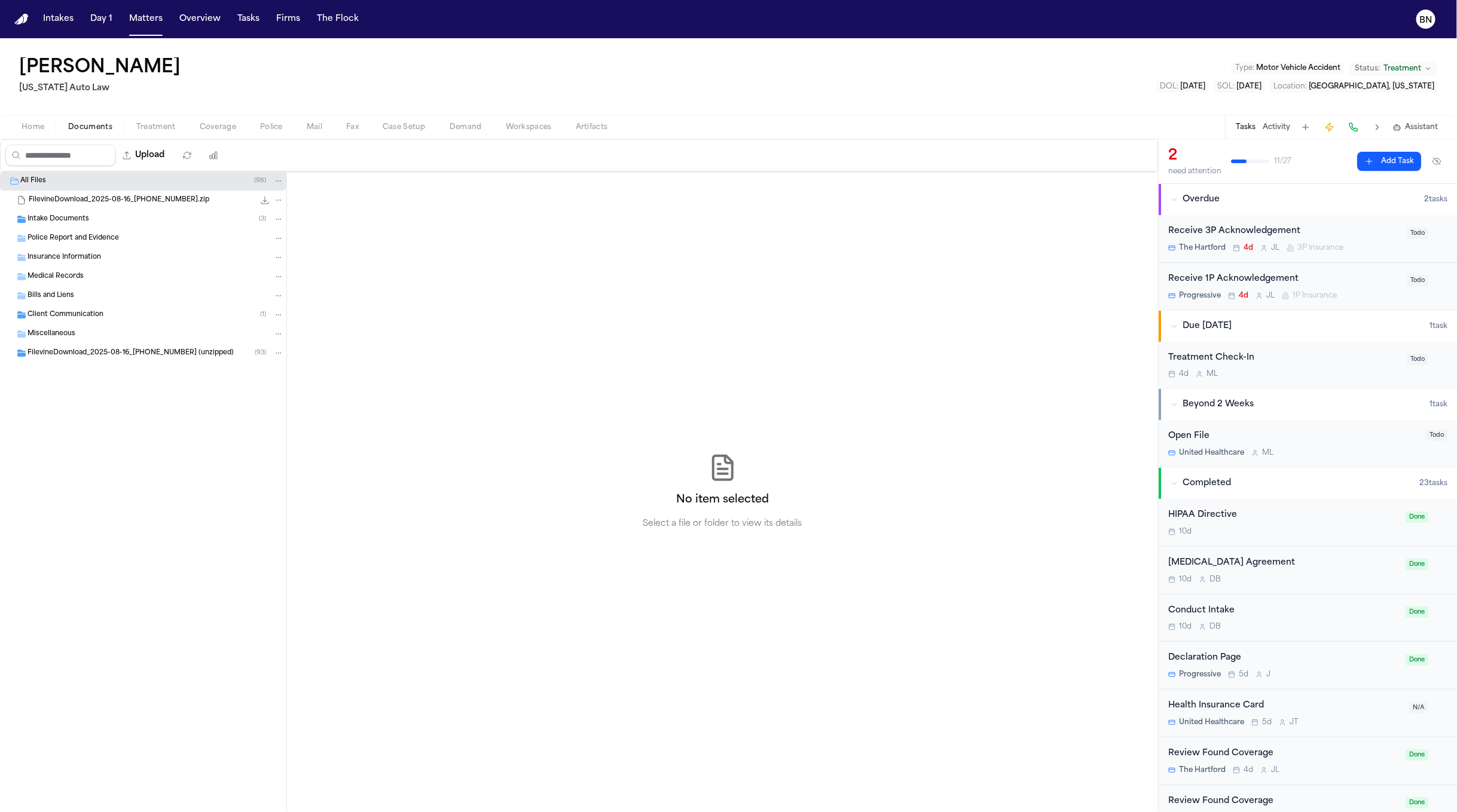
click at [112, 238] on span "Police Report and Evidence" at bounding box center [73, 239] width 91 height 10
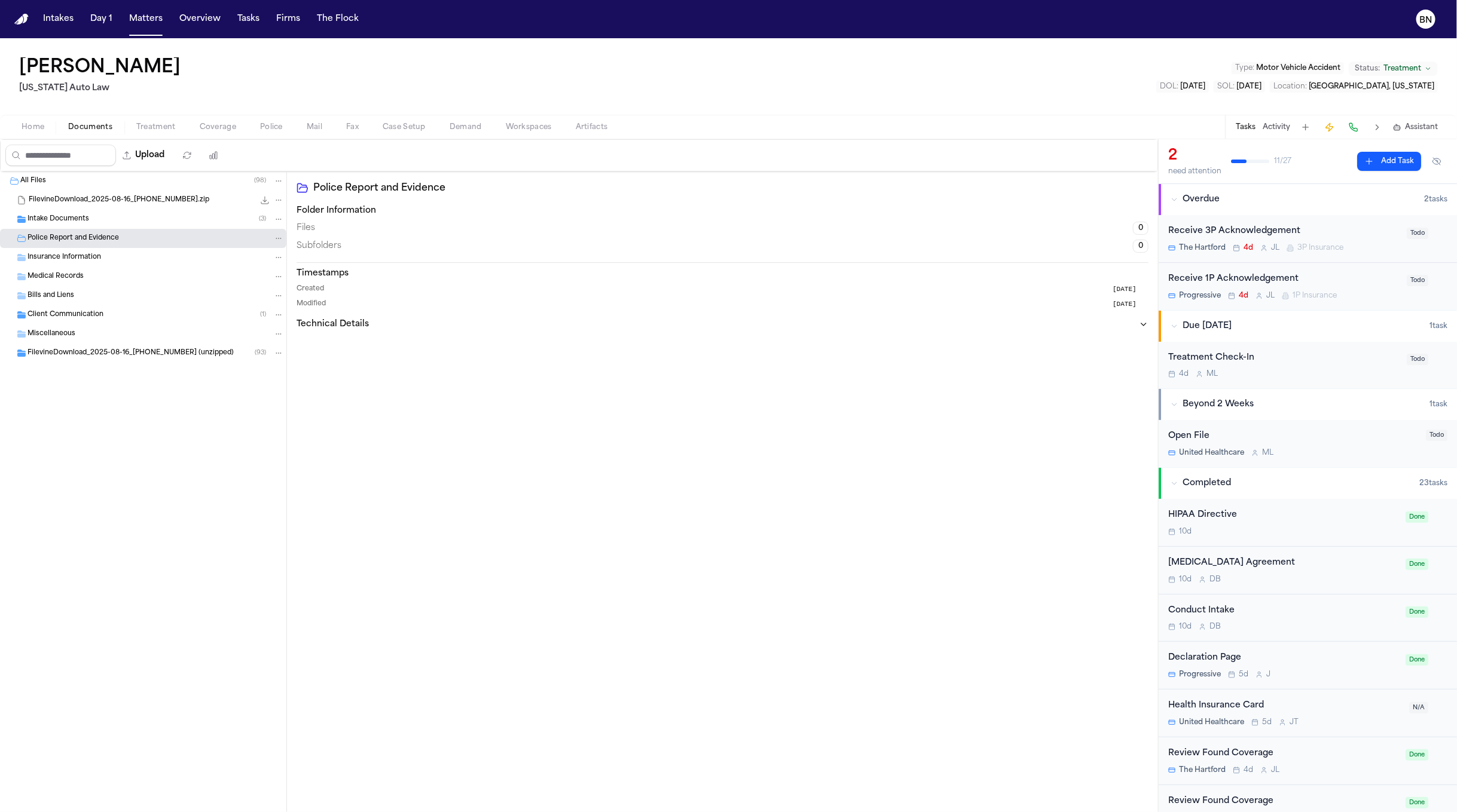
click at [163, 349] on span "FilevineDownload_2025-08-16_20-08-57-077 (unzipped)" at bounding box center [130, 354] width 206 height 10
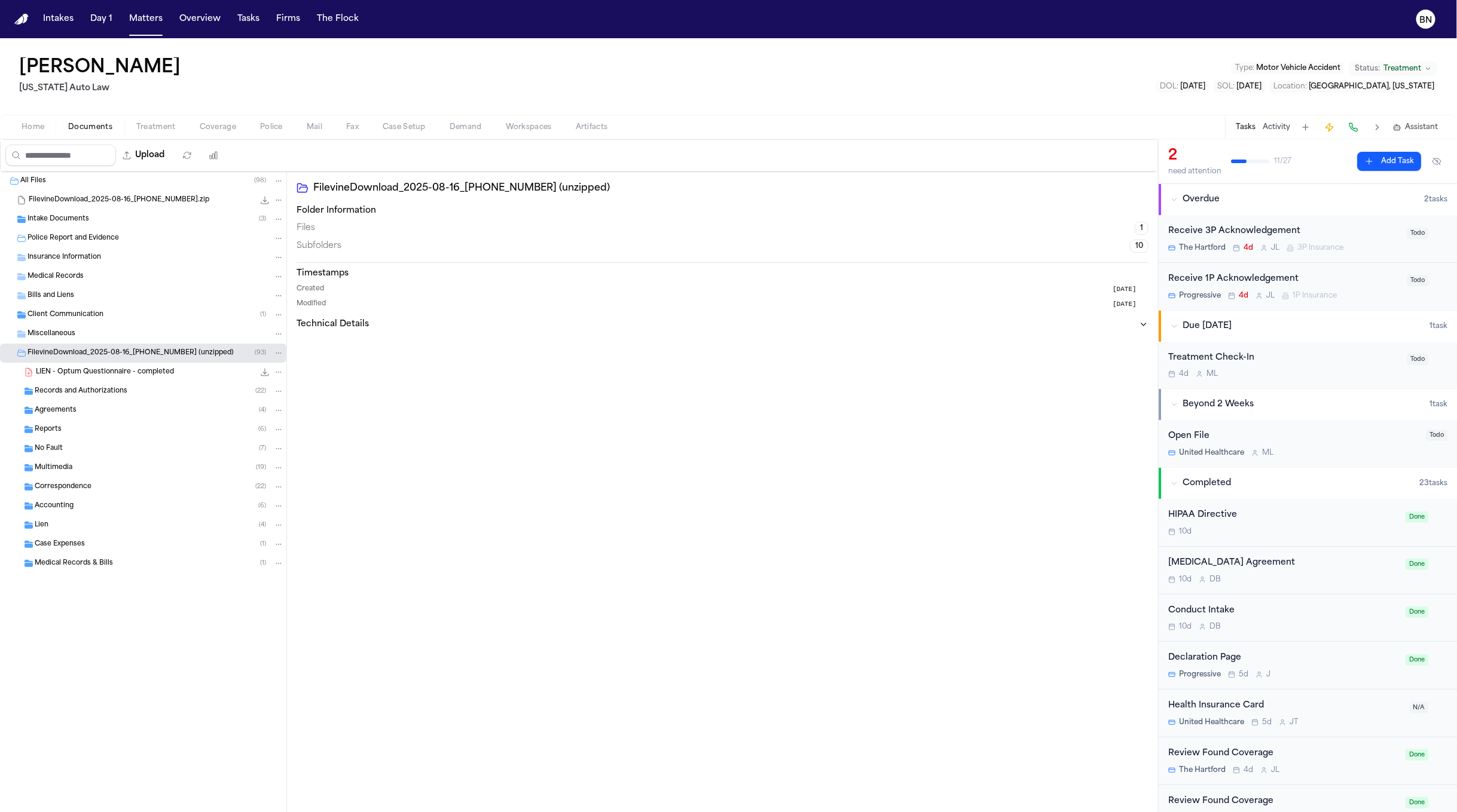
click at [85, 426] on div "Reports ( 6 )" at bounding box center [159, 429] width 249 height 11
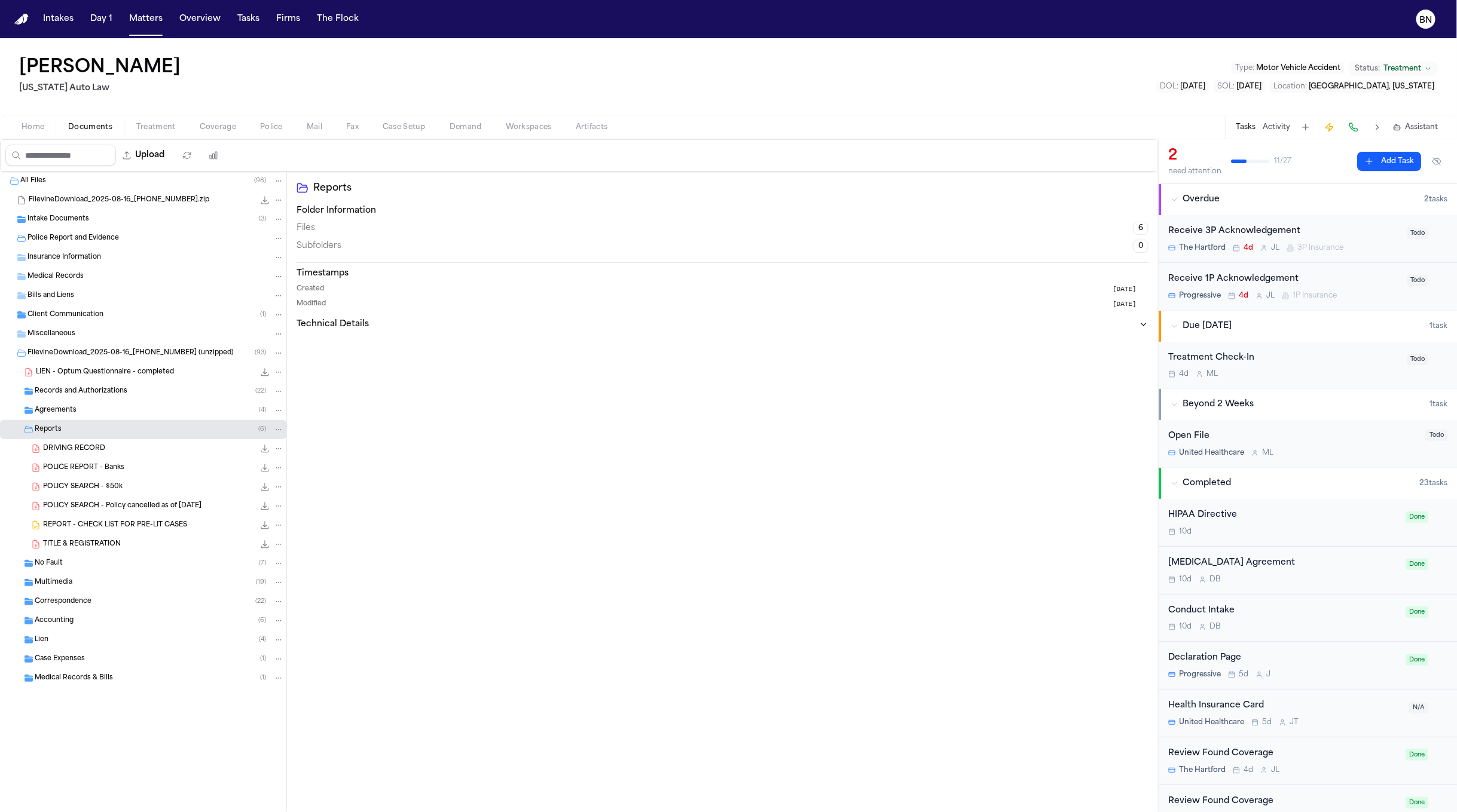
click at [95, 474] on div "POLICE REPORT - Banks 733.7 KB • PDF" at bounding box center [163, 468] width 241 height 12
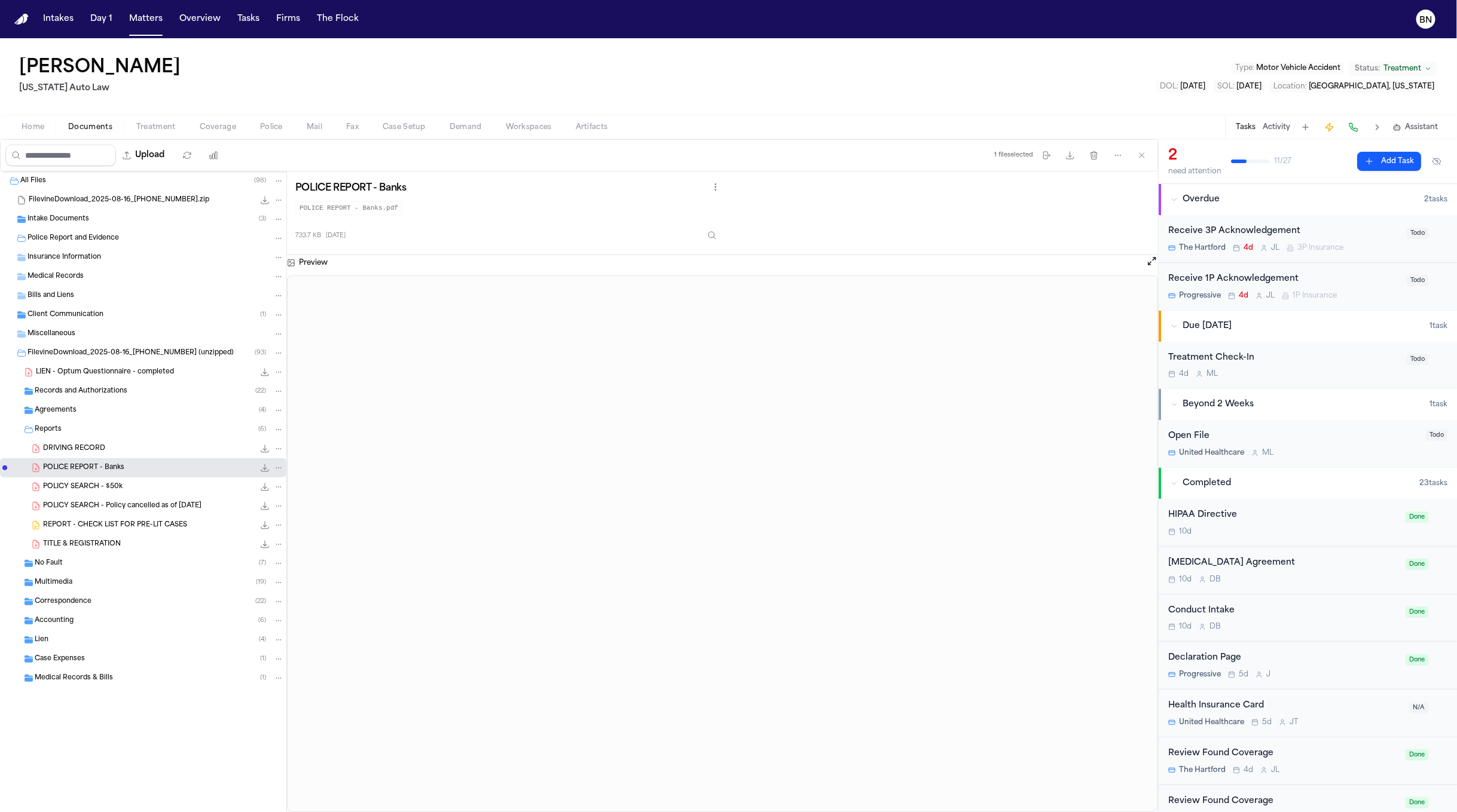
click at [124, 357] on span "FilevineDownload_2025-08-16_20-08-57-077 (unzipped)" at bounding box center [130, 354] width 206 height 10
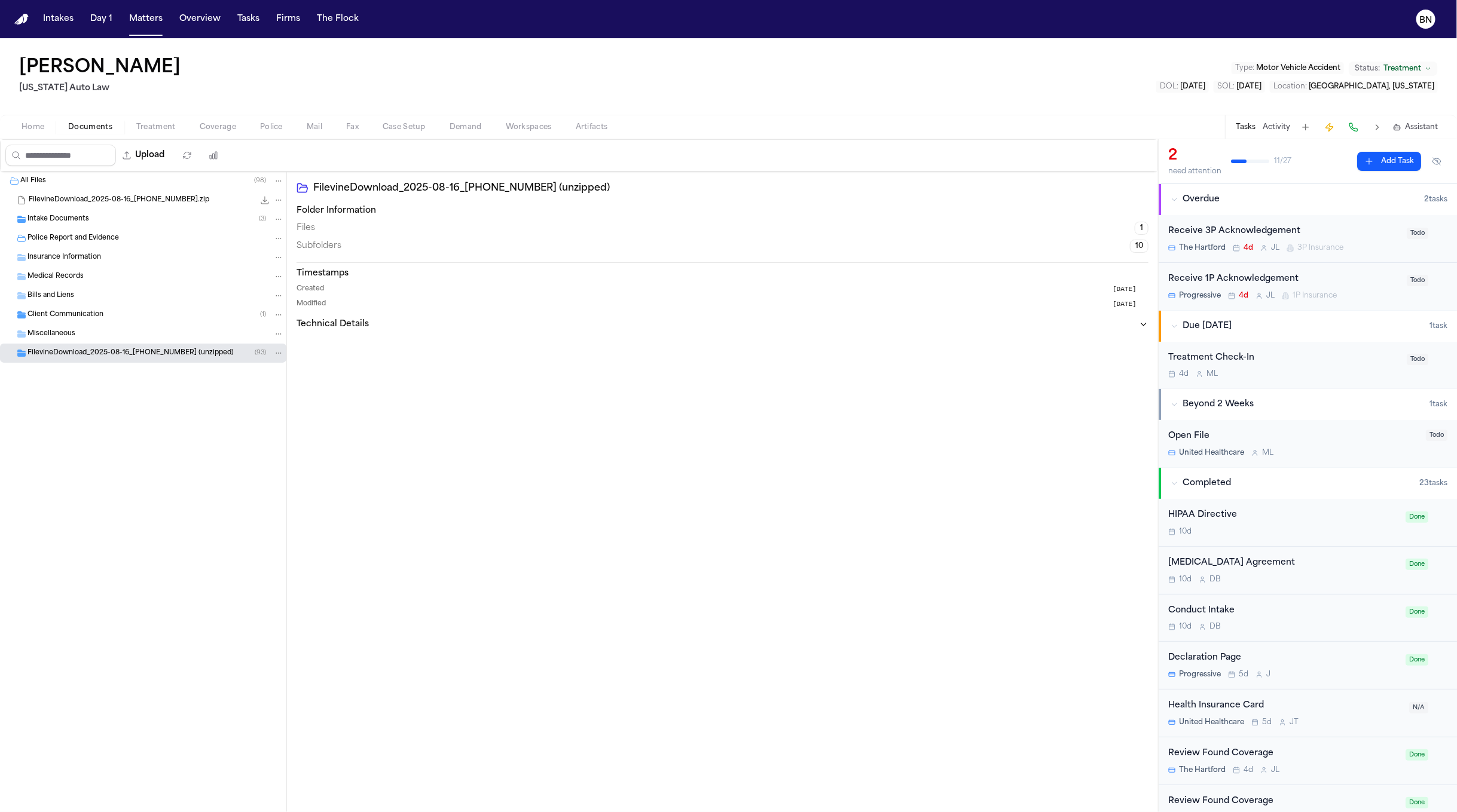
click at [124, 357] on span "FilevineDownload_2025-08-16_20-08-57-077 (unzipped)" at bounding box center [130, 354] width 206 height 10
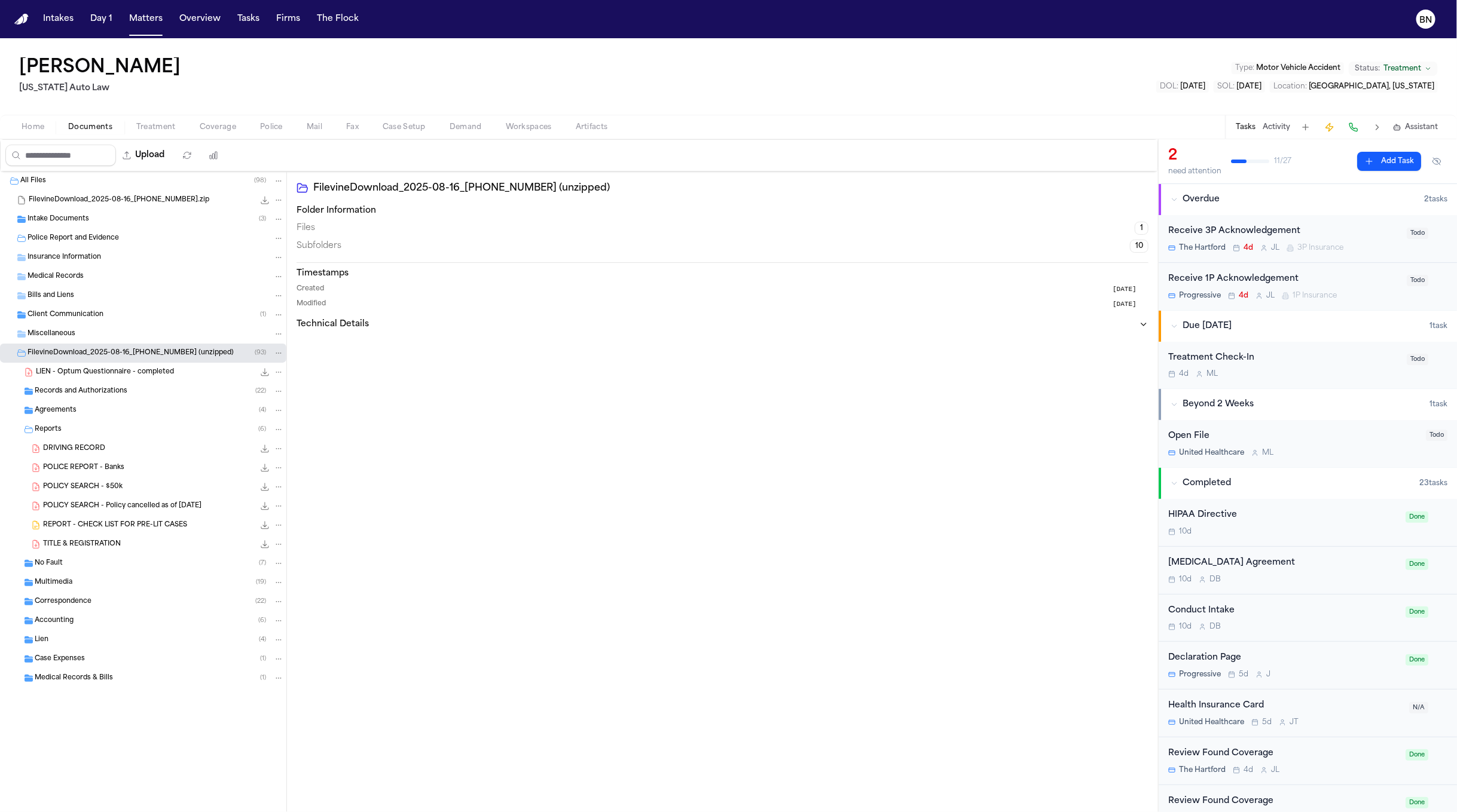
click at [128, 471] on div "POLICE REPORT - Banks 733.7 KB • PDF" at bounding box center [163, 468] width 241 height 12
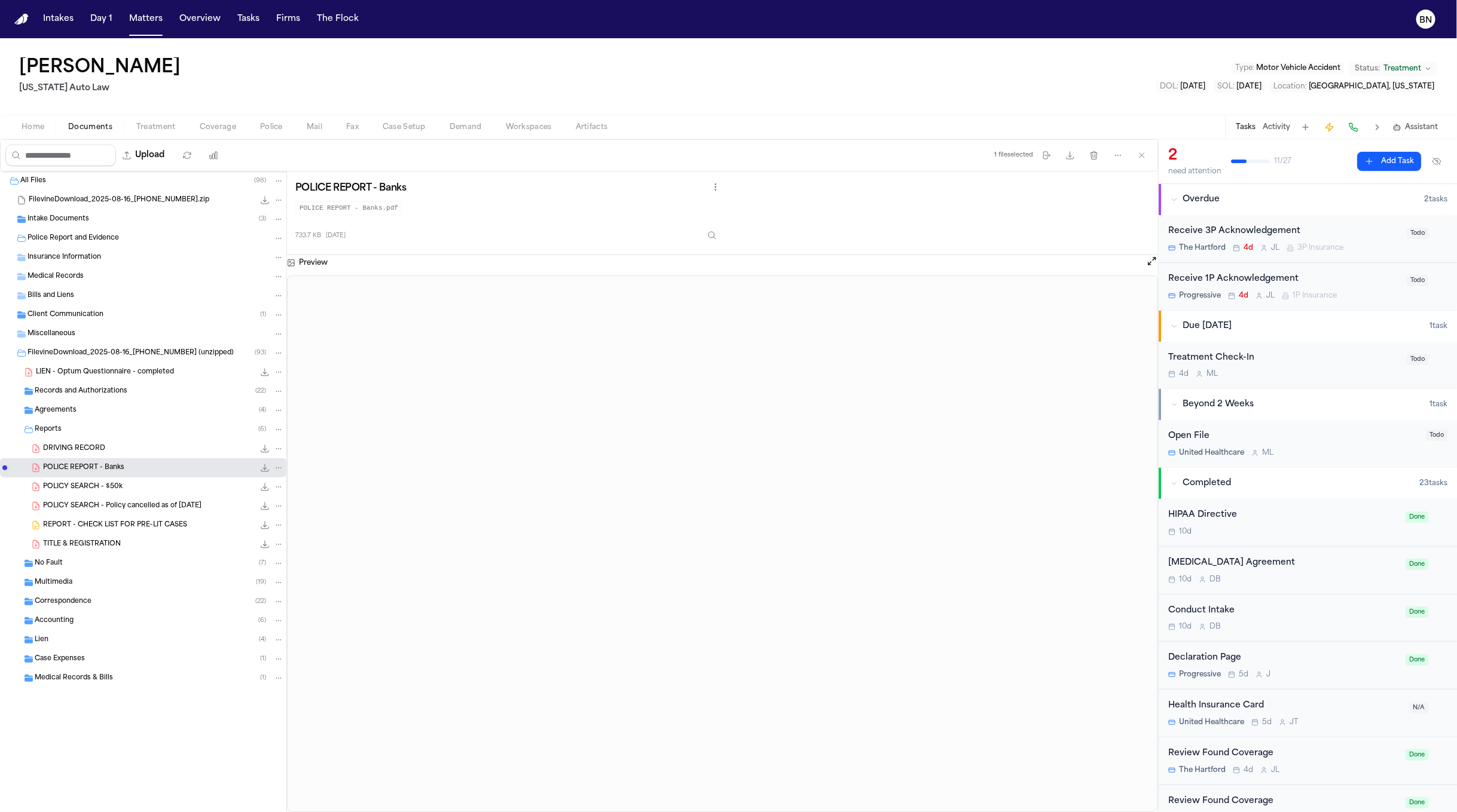
click at [112, 349] on span "FilevineDownload_2025-08-16_20-08-57-077 (unzipped)" at bounding box center [130, 354] width 206 height 10
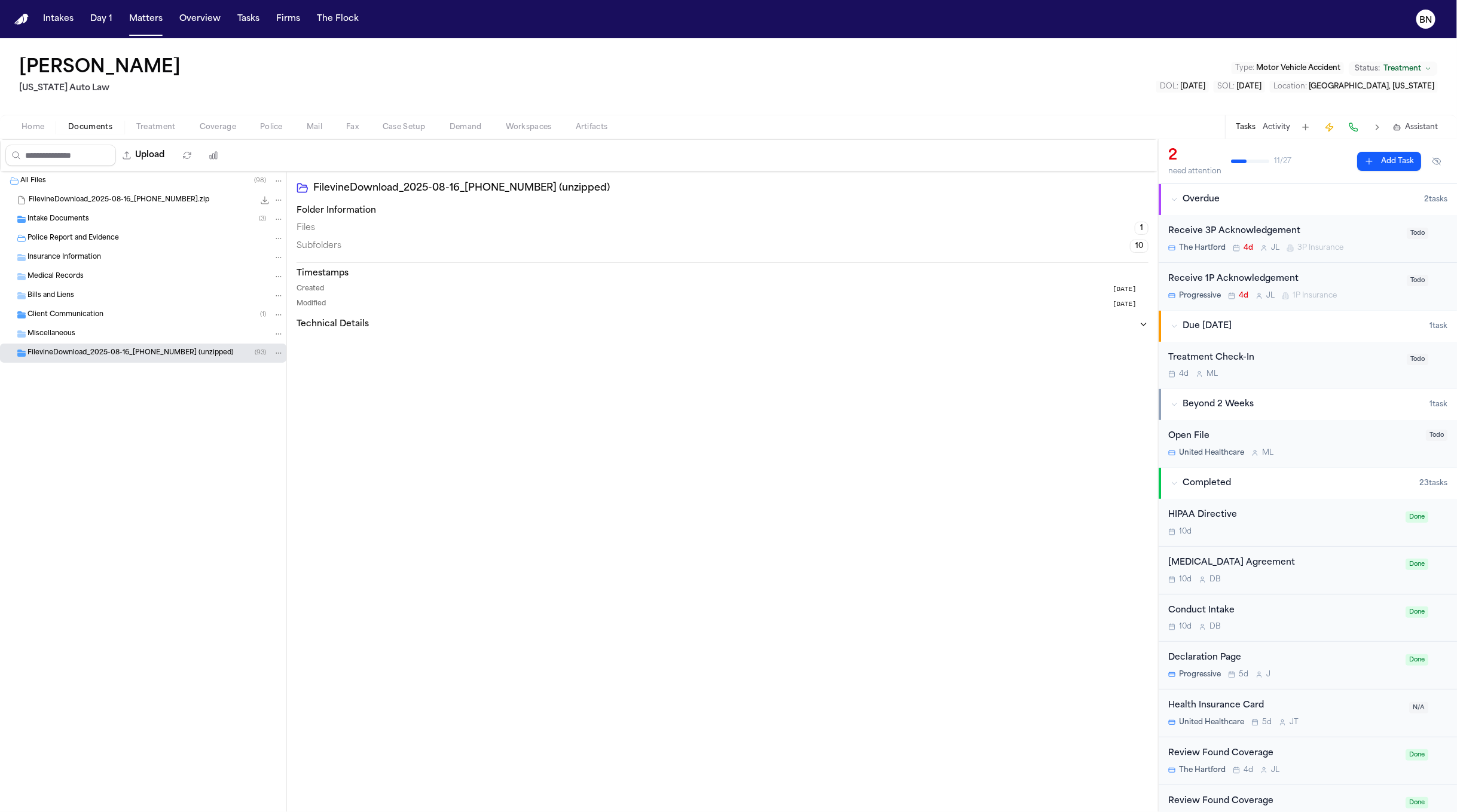
click at [112, 349] on span "FilevineDownload_2025-08-16_20-08-57-077 (unzipped)" at bounding box center [130, 354] width 206 height 10
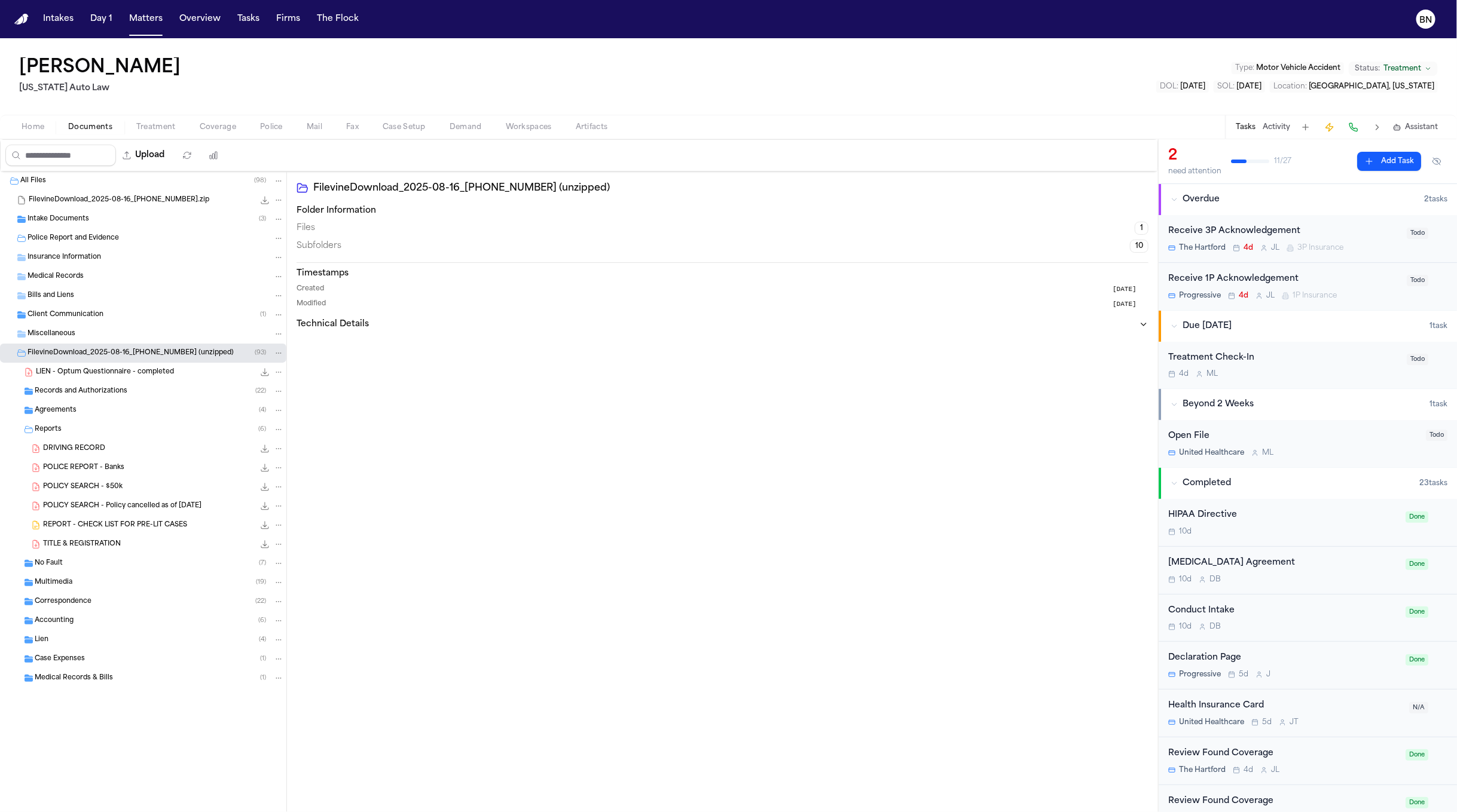
click at [274, 351] on icon "Folder: FilevineDownload_2025-08-16_20-08-57-077 (unzipped)" at bounding box center [278, 353] width 8 height 8
click at [179, 356] on div "FilevineDownload_2025-08-16_20-08-57-077 (unzipped) ( 93 )" at bounding box center [155, 353] width 256 height 11
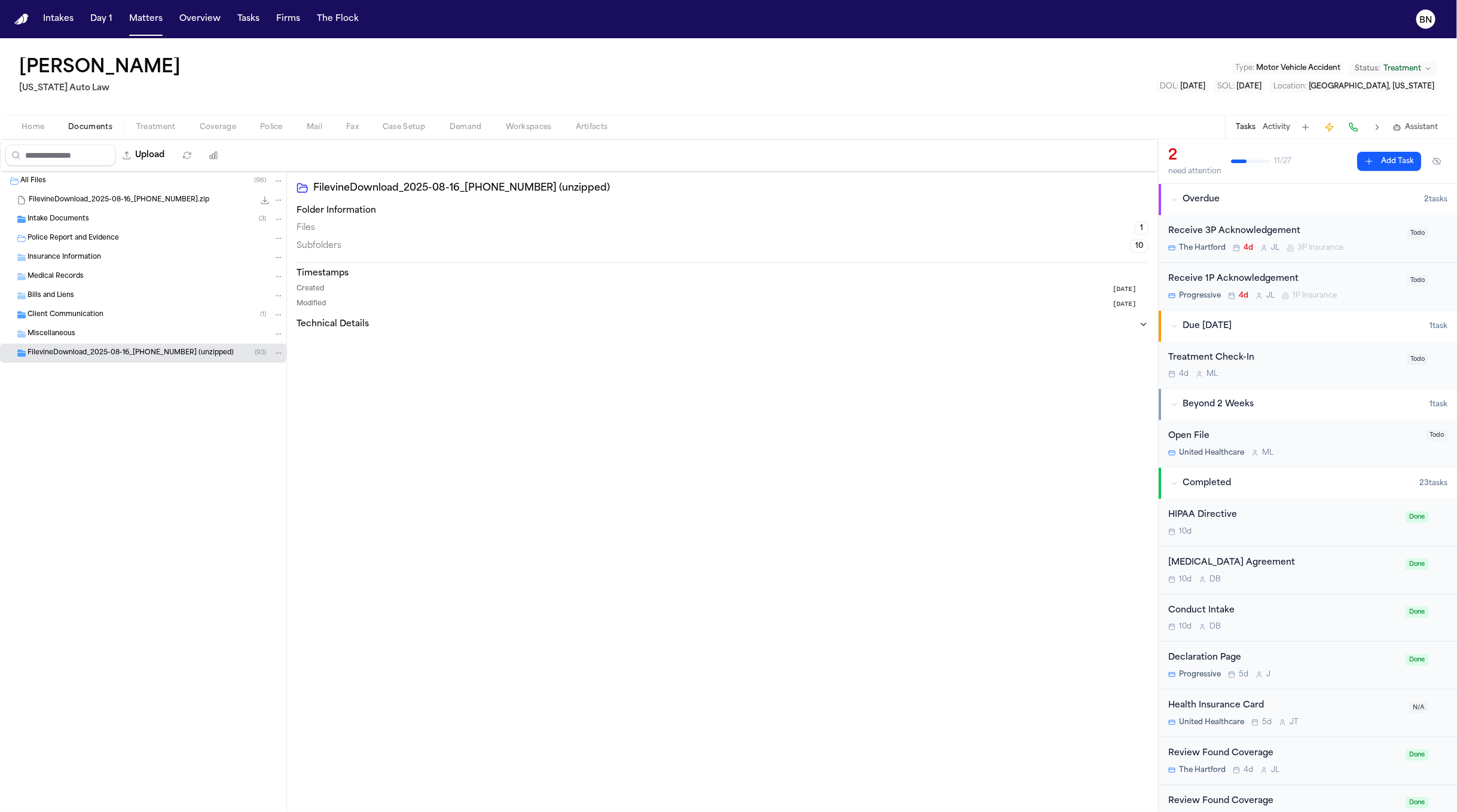
click at [172, 355] on span "FilevineDownload_2025-08-16_20-08-57-077 (unzipped)" at bounding box center [130, 354] width 206 height 10
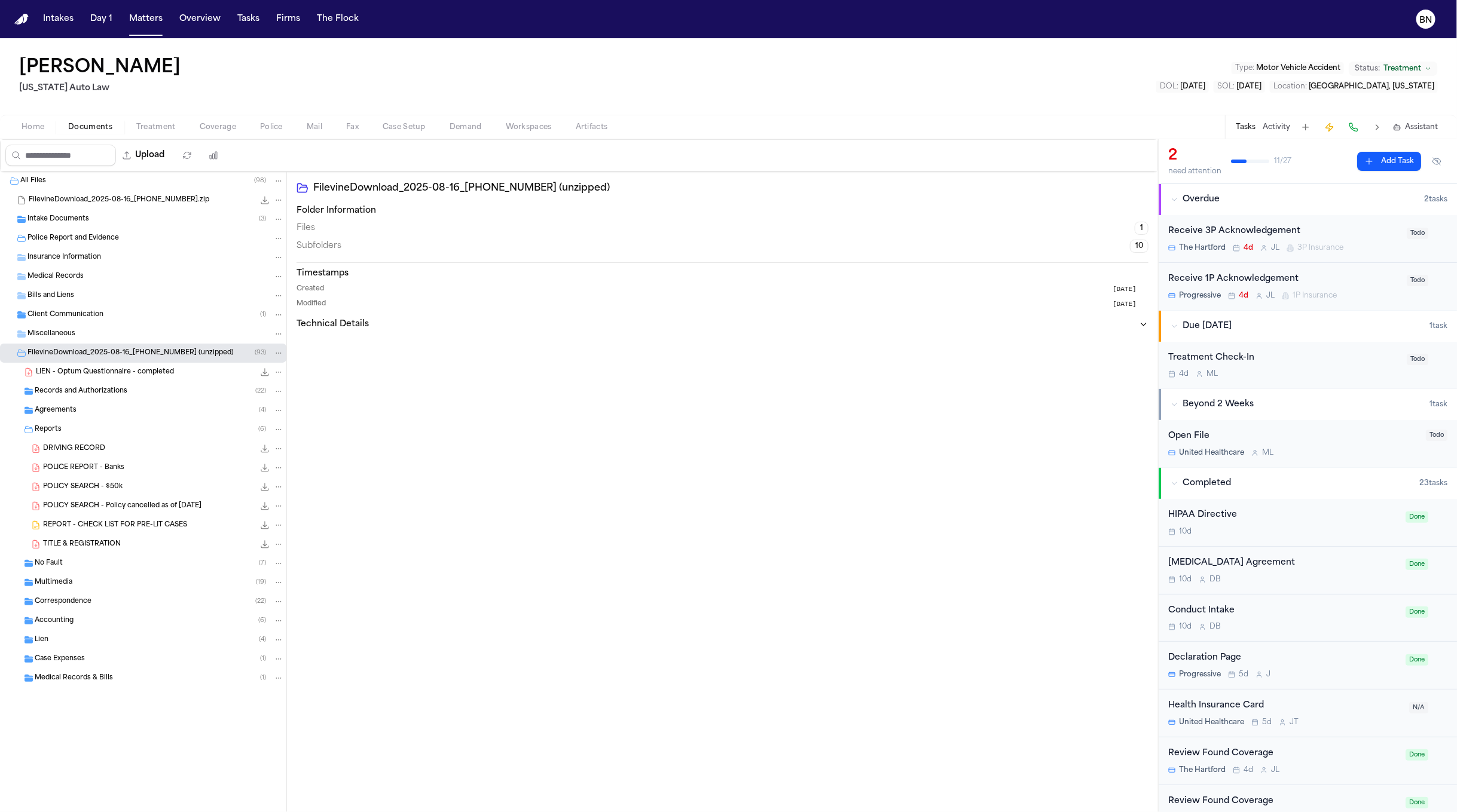
click at [128, 465] on div "POLICE REPORT - Banks 733.7 KB • PDF" at bounding box center [163, 468] width 241 height 12
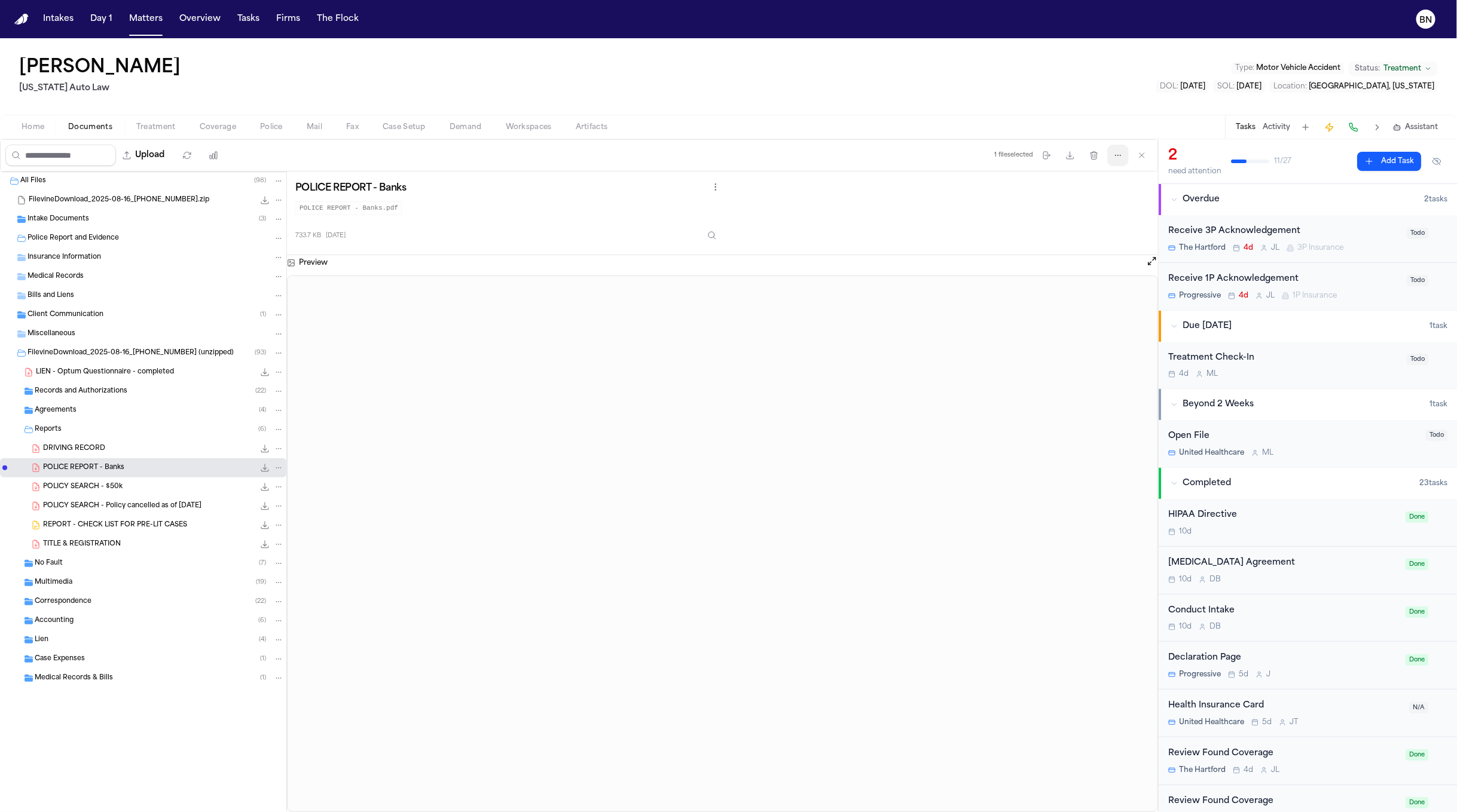
click at [1113, 160] on icon "button" at bounding box center [1118, 156] width 10 height 10
click at [231, 128] on div "Marcus Banks Michigan Auto Law Type : Motor Vehicle Accident Status: Treatment …" at bounding box center [728, 425] width 1457 height 774
click at [220, 130] on span "Coverage" at bounding box center [218, 128] width 36 height 10
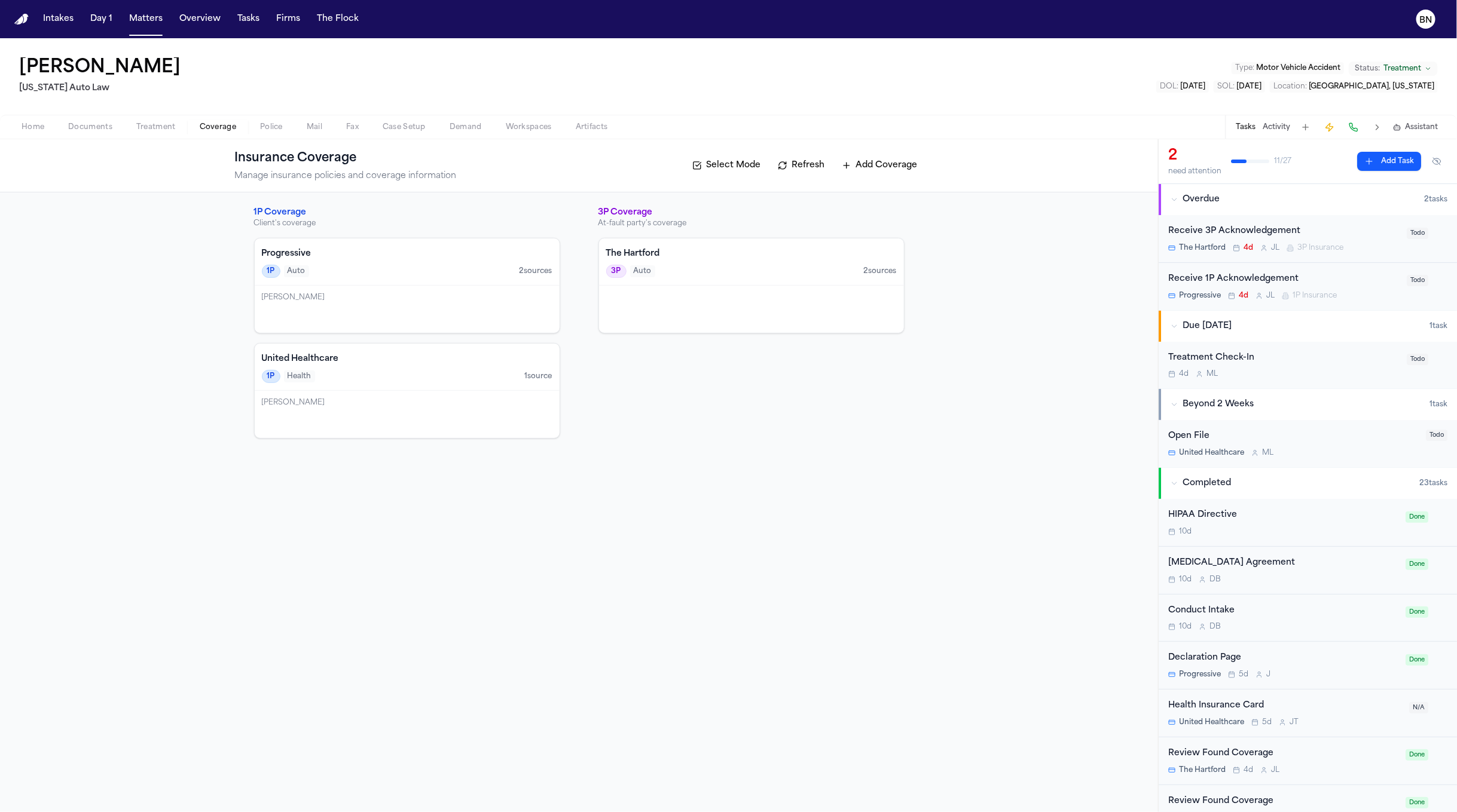
click at [268, 123] on span "Police" at bounding box center [271, 128] width 22 height 10
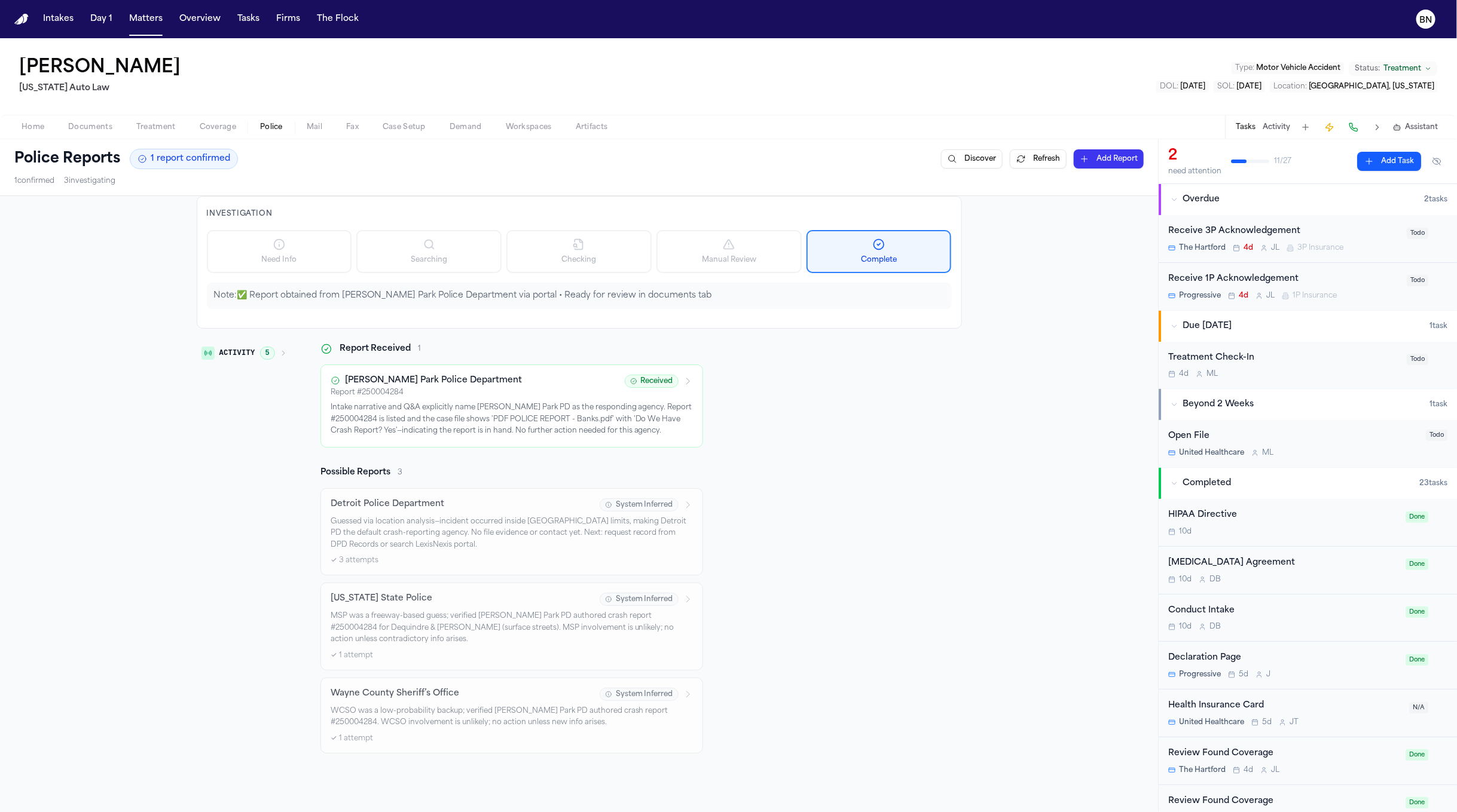
click at [267, 346] on button "Activity 5" at bounding box center [244, 353] width 95 height 21
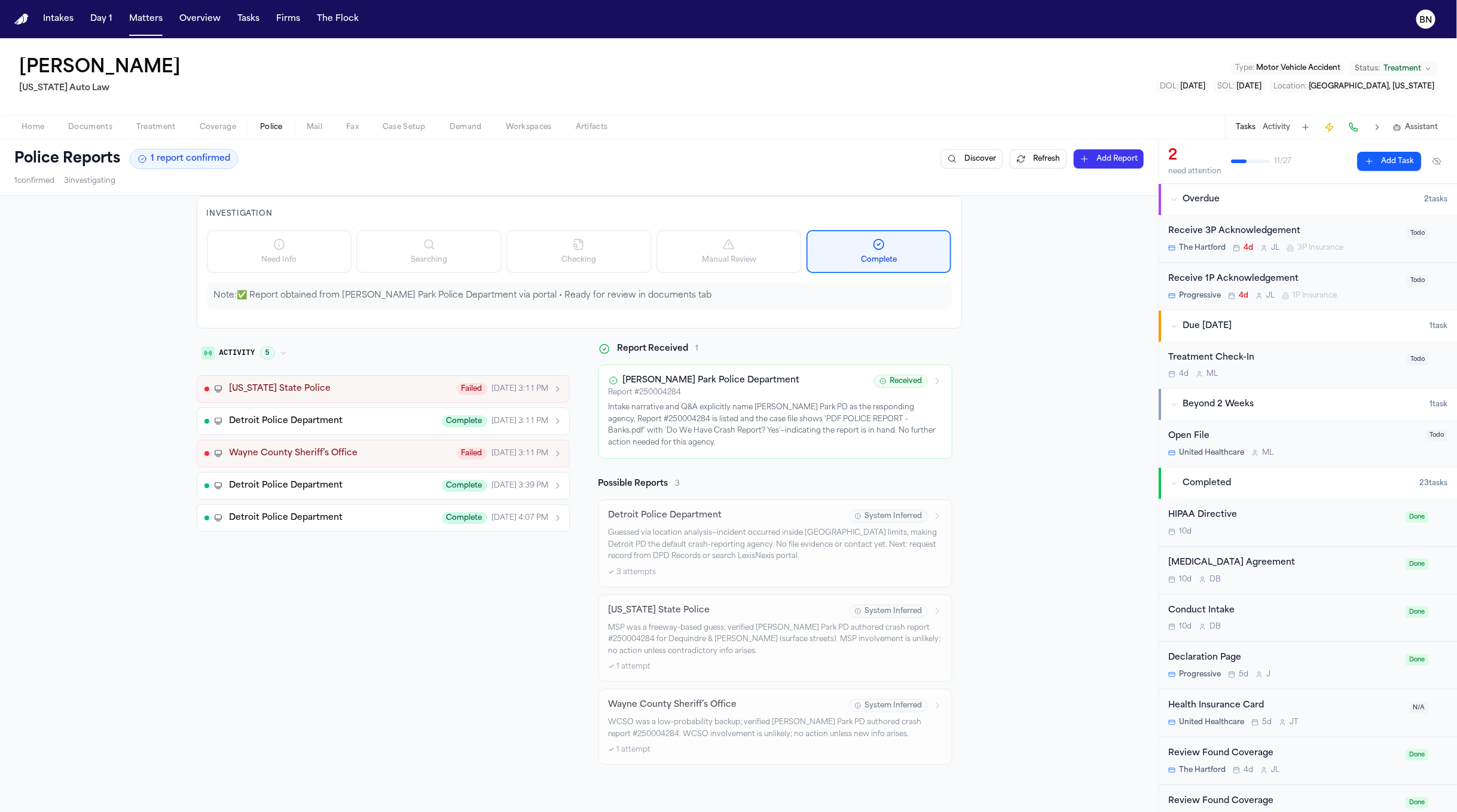
click at [280, 355] on icon "button" at bounding box center [283, 353] width 7 height 7
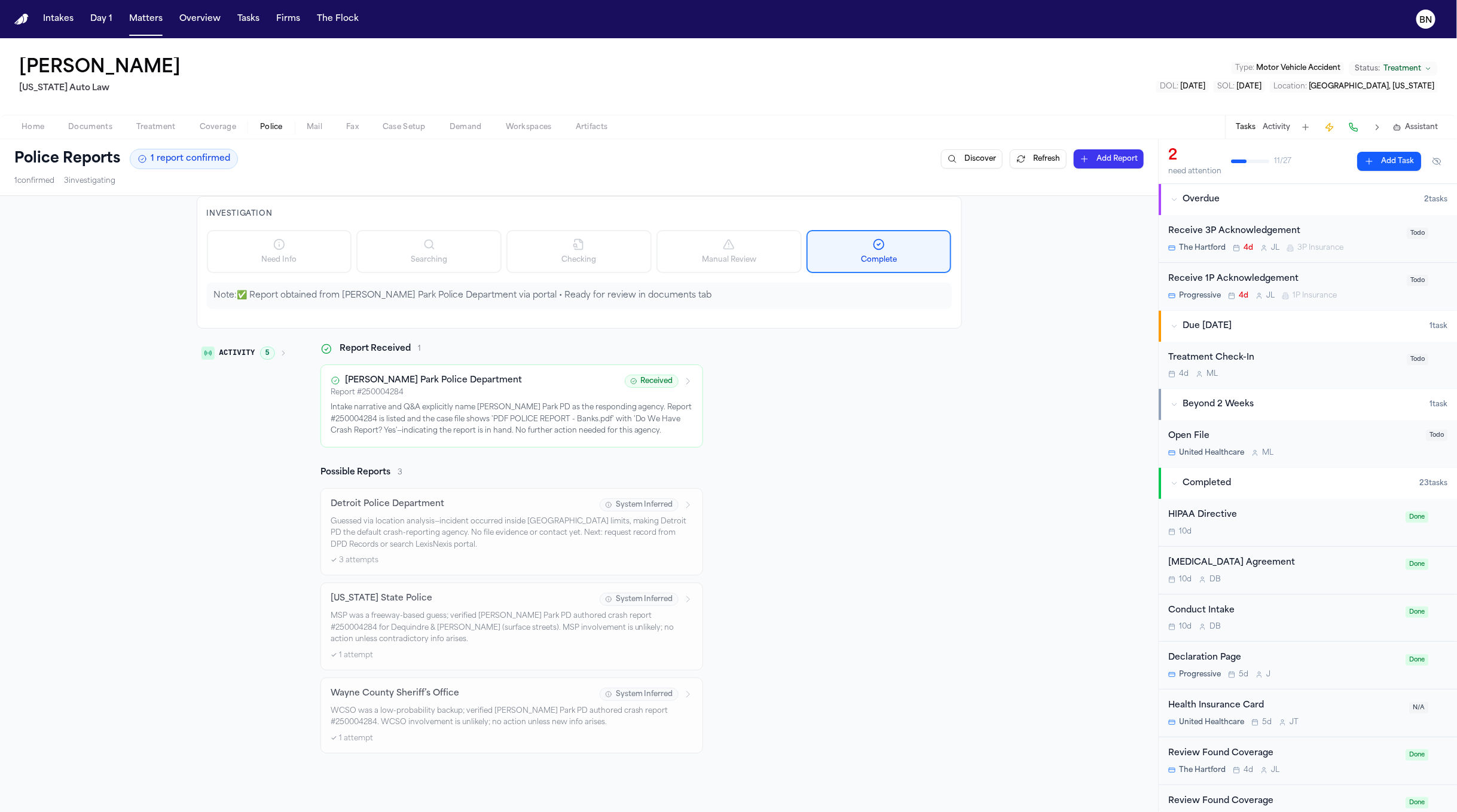
click at [472, 428] on p "Intake narrative and Q&A explicitly name Hazel Park PD as the responding agency…" at bounding box center [511, 419] width 362 height 36
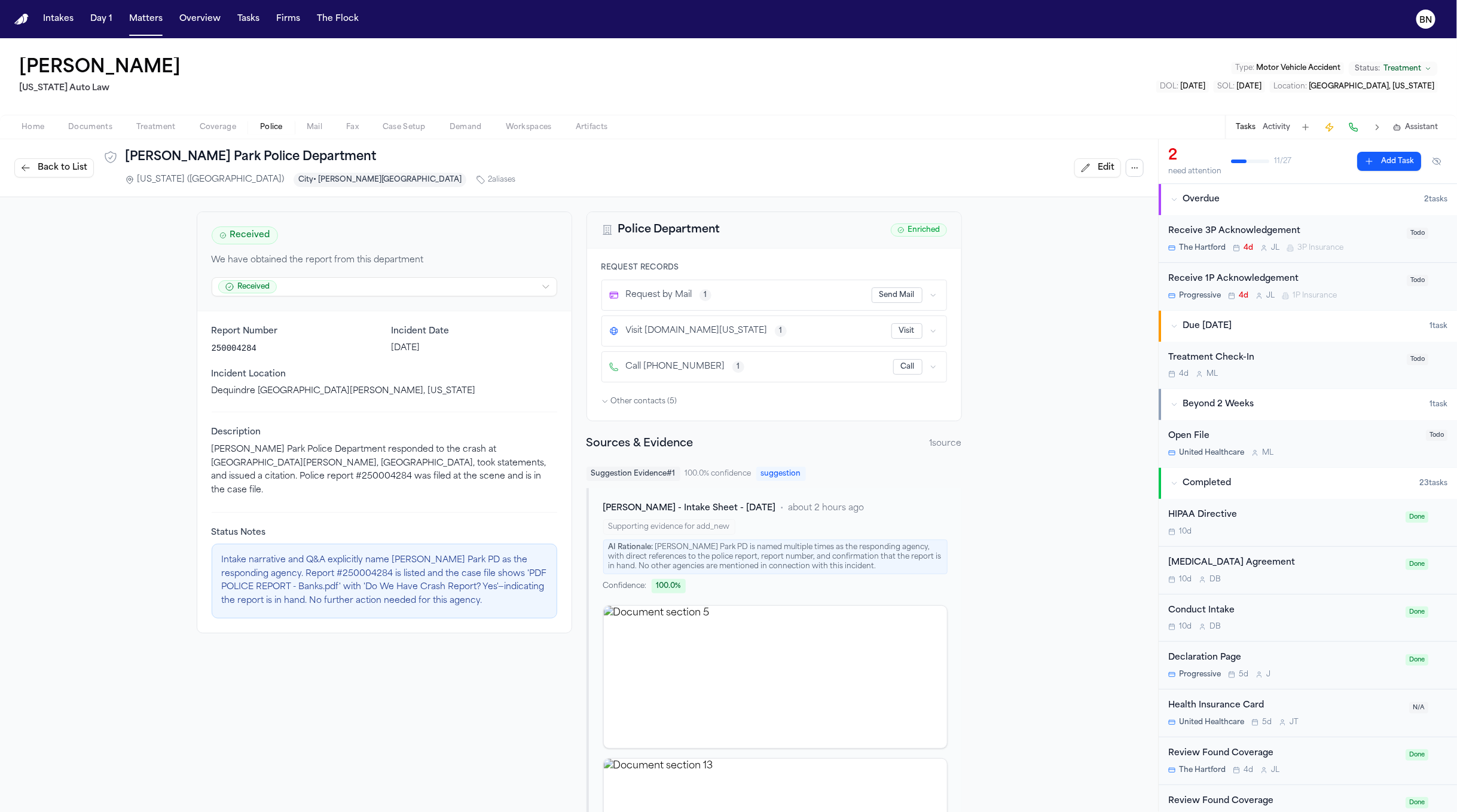
click at [685, 510] on span "M. Banks - Intake Sheet - 3.4.25" at bounding box center [690, 509] width 172 height 12
click at [635, 480] on span "Suggestion Evidence # 1" at bounding box center [633, 473] width 94 height 14
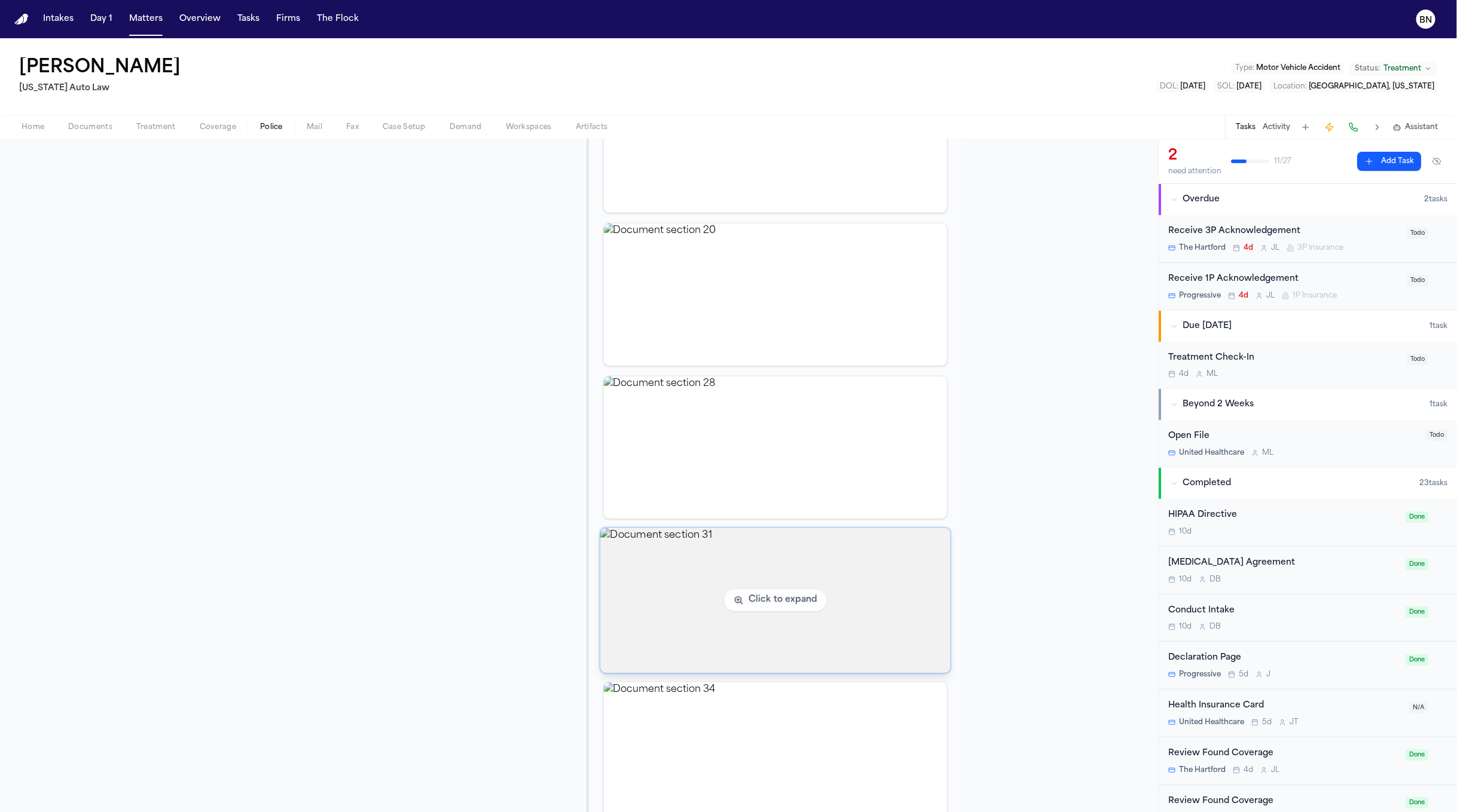
scroll to position [736, 0]
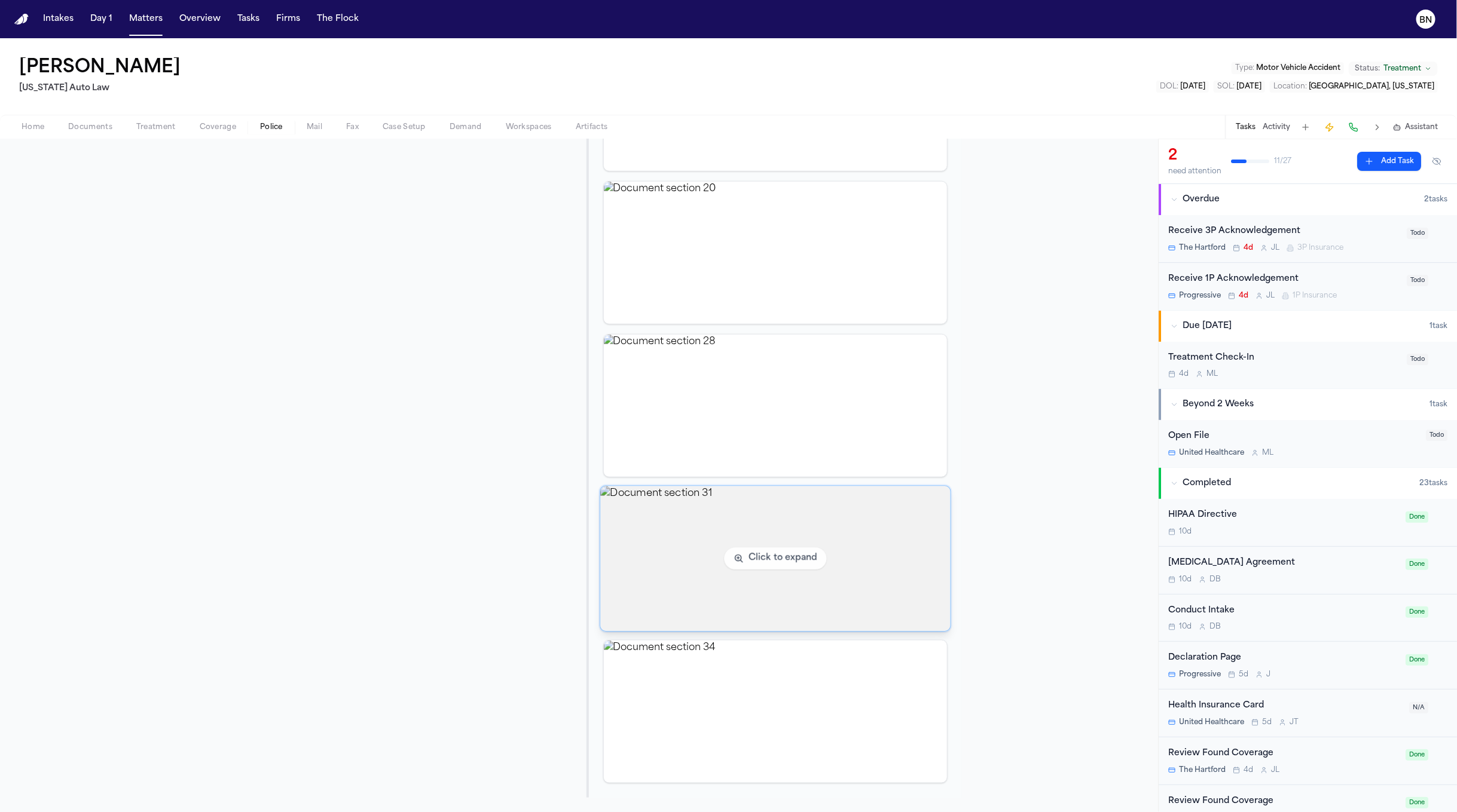
click at [819, 523] on img "View document section 31" at bounding box center [775, 558] width 350 height 145
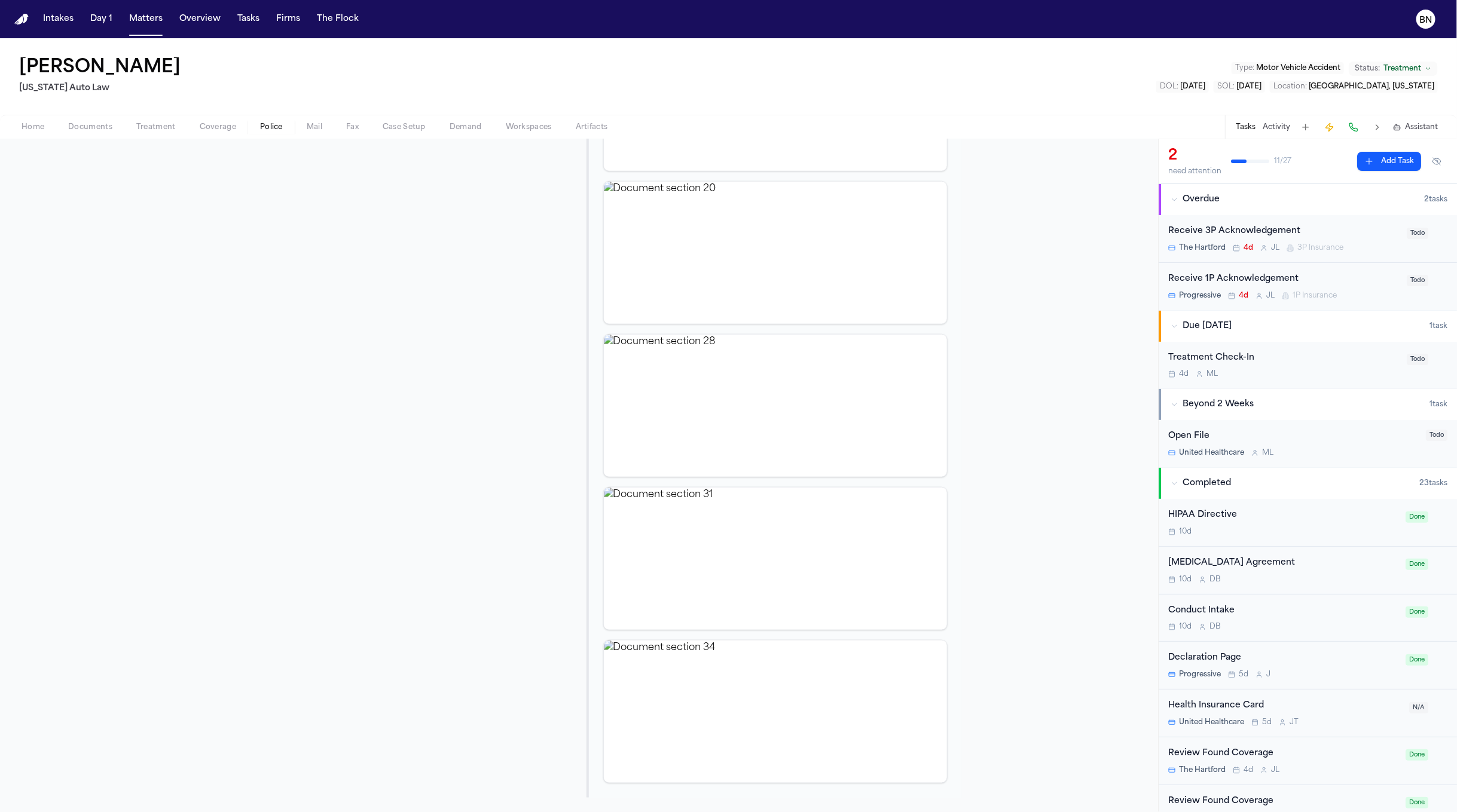
scroll to position [0, 0]
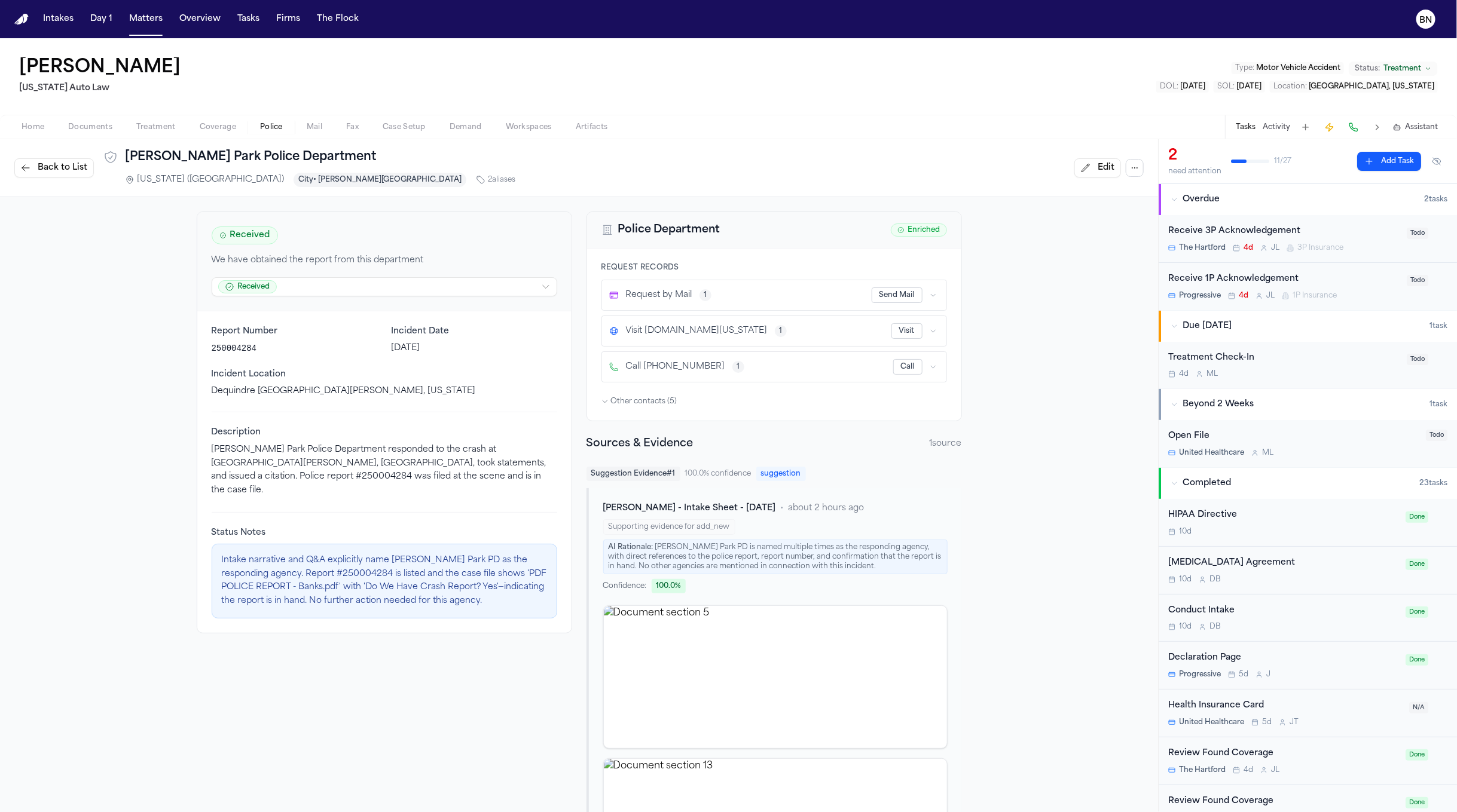
drag, startPoint x: 722, startPoint y: 555, endPoint x: 693, endPoint y: 538, distance: 33.6
click at [717, 552] on div "AI Rationale: Hazel Park PD is named multiple times as the responding agency, w…" at bounding box center [775, 557] width 344 height 35
click at [670, 515] on span "M. Banks - Intake Sheet - 3.4.25" at bounding box center [690, 509] width 172 height 12
click at [80, 128] on span "Documents" at bounding box center [90, 128] width 44 height 10
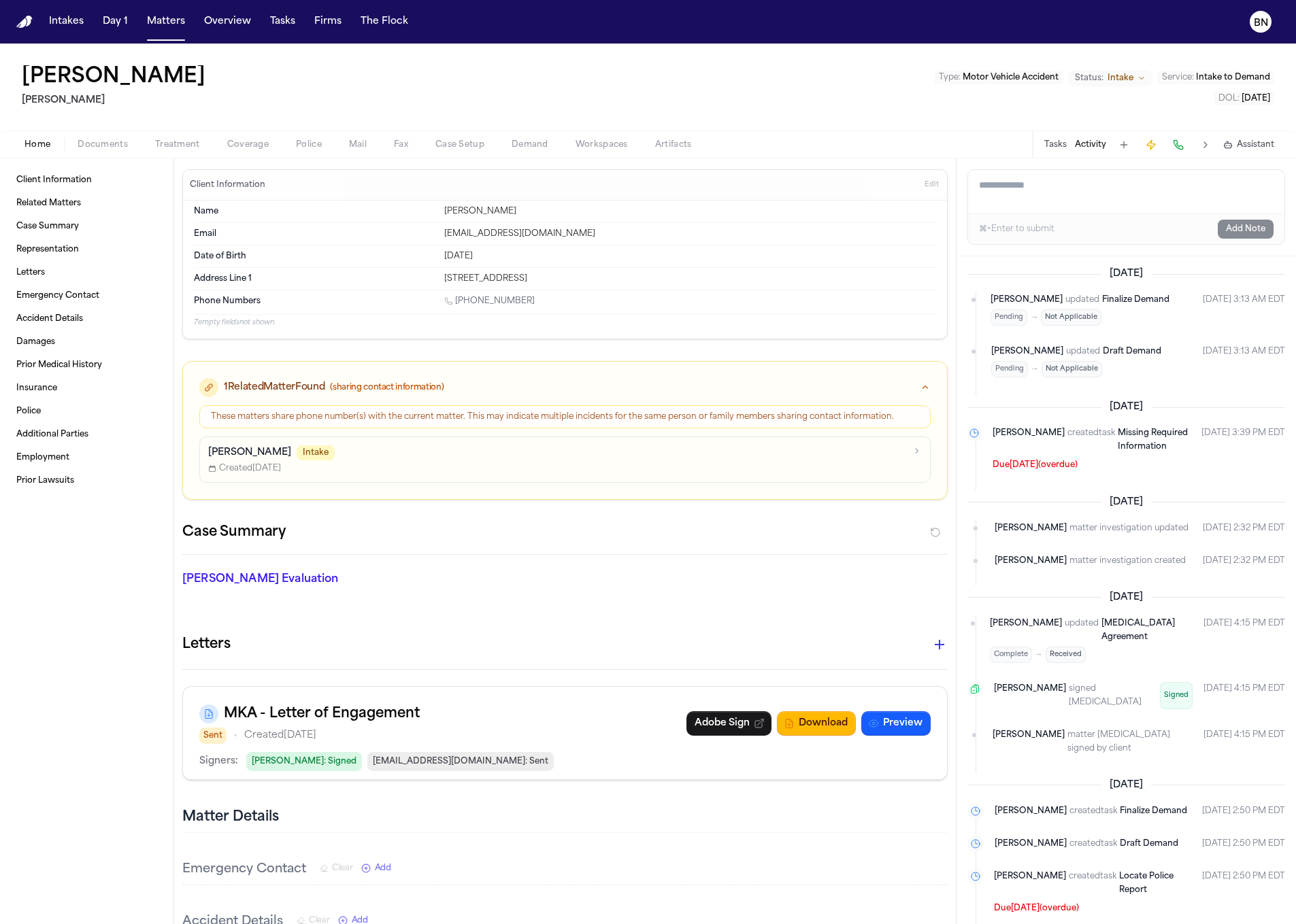
scroll to position [592, 0]
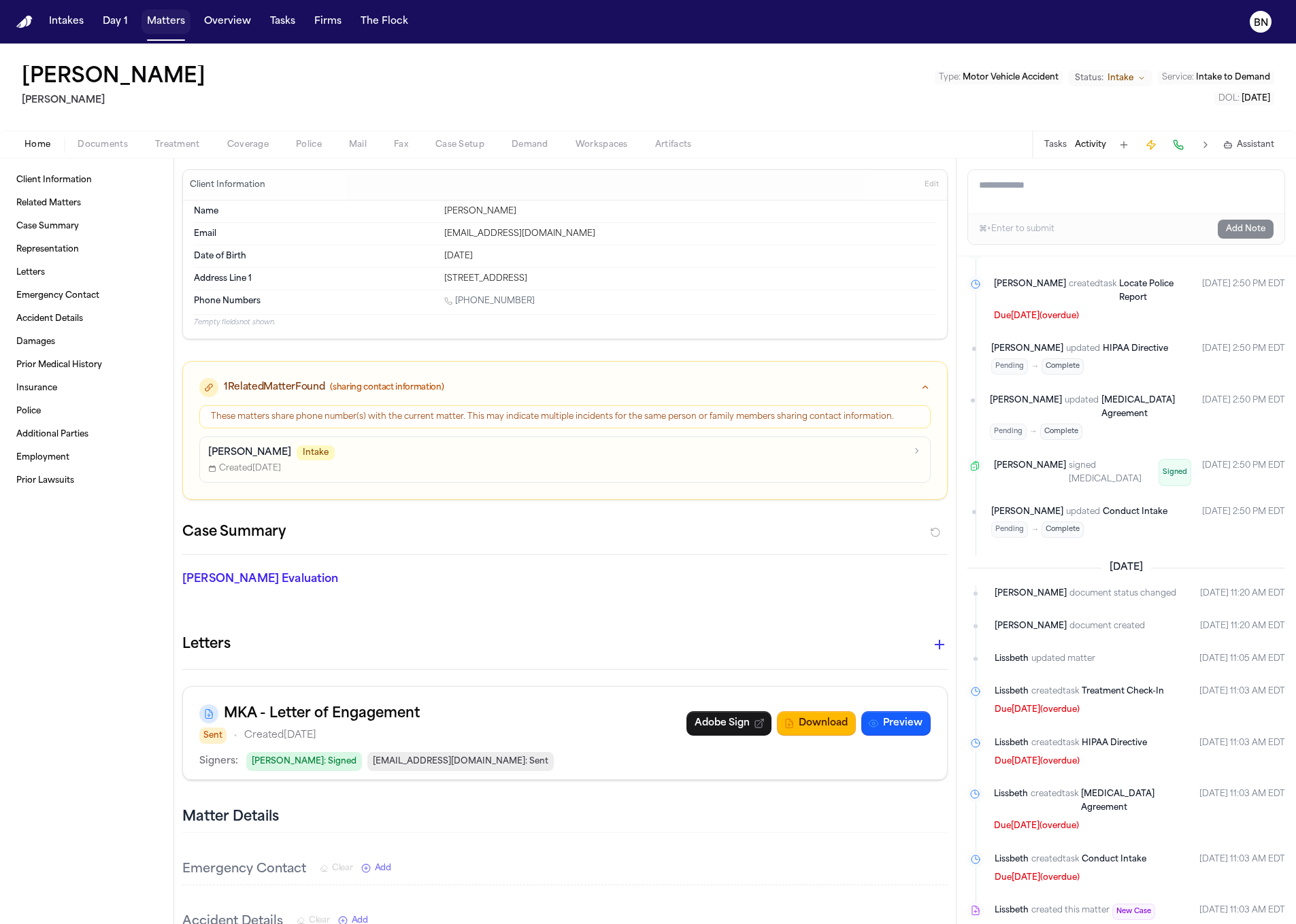
click at [153, 25] on button "Matters" at bounding box center [166, 22] width 49 height 25
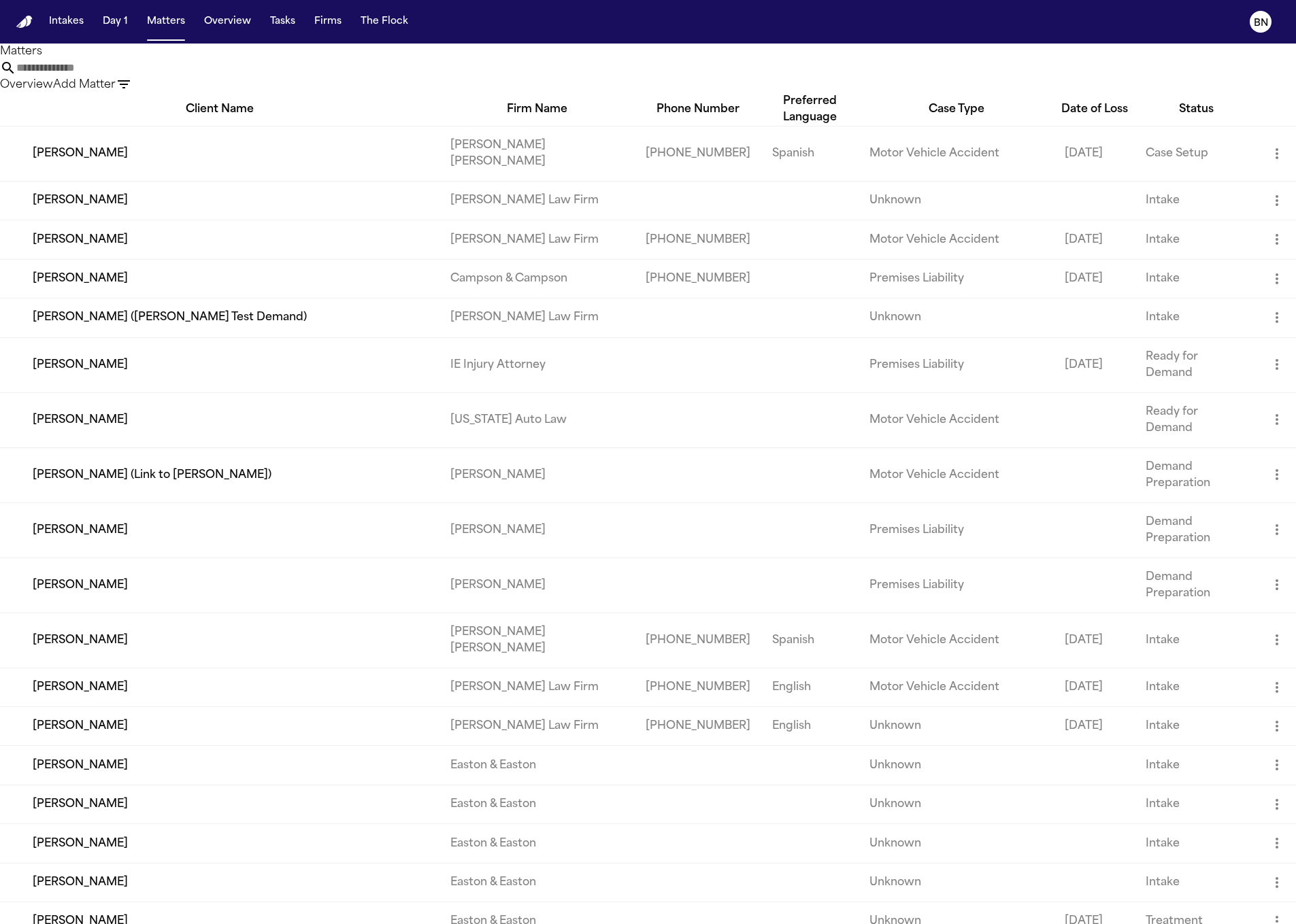
click at [125, 76] on input "text" at bounding box center [70, 67] width 108 height 16
paste input "**********"
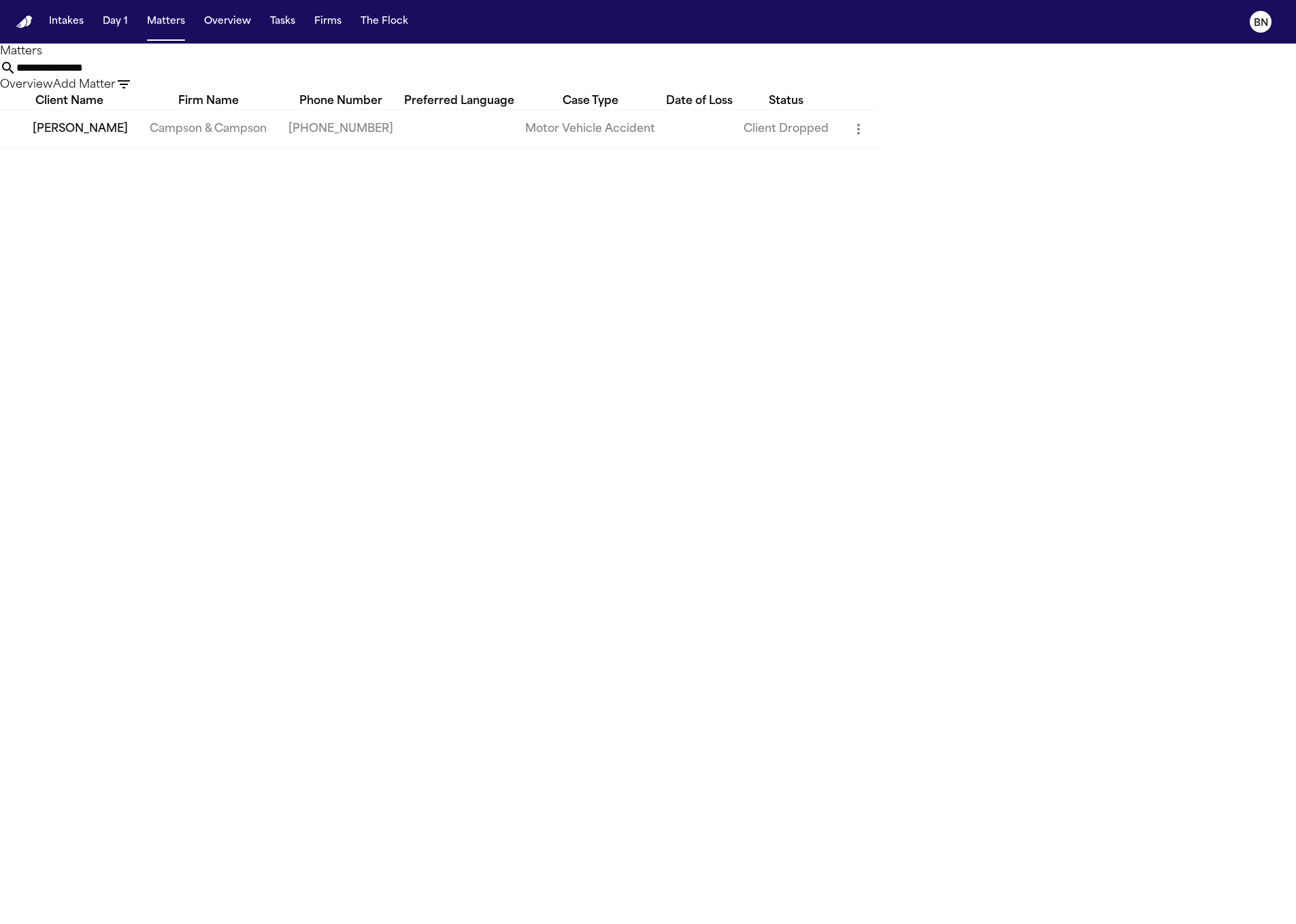
type input "**********"
click at [258, 140] on td "Campson & Campson" at bounding box center [208, 128] width 139 height 39
click at [139, 148] on td "[PERSON_NAME]" at bounding box center [69, 128] width 139 height 39
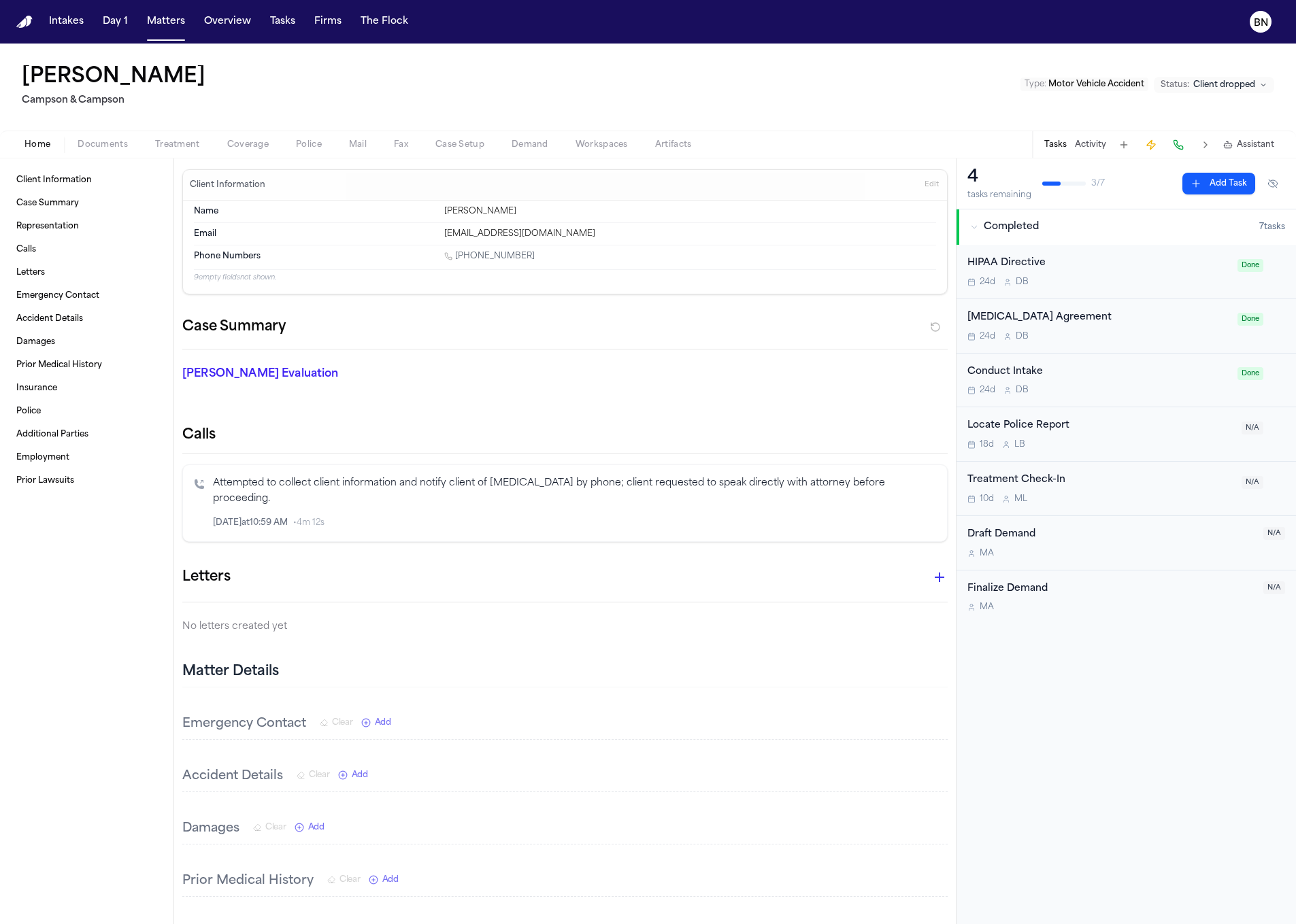
click at [1088, 152] on div "Tasks Activity Assistant" at bounding box center [1158, 144] width 253 height 26
click at [1087, 149] on button "Activity" at bounding box center [1090, 145] width 31 height 11
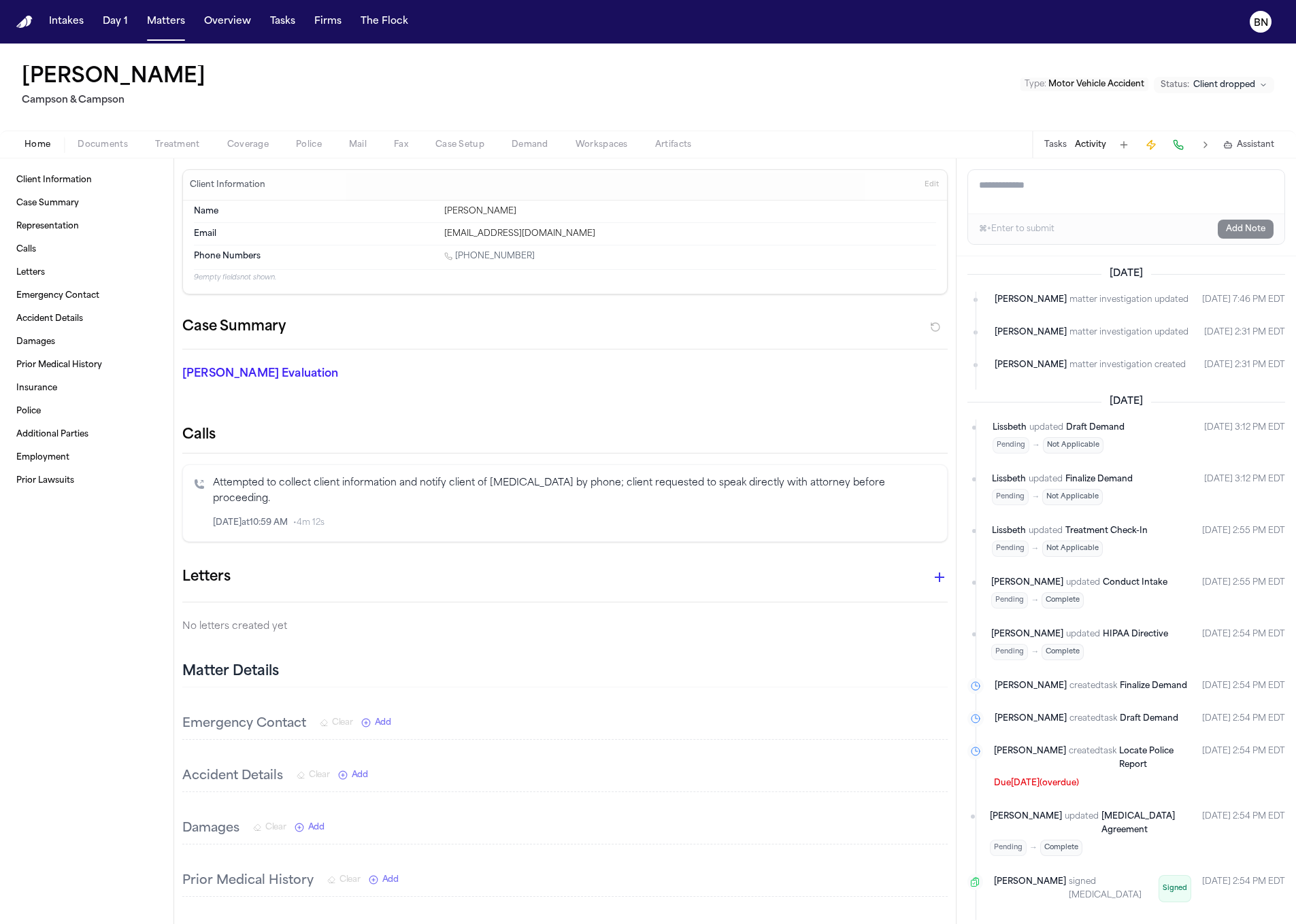
click at [1046, 140] on button "Tasks" at bounding box center [1055, 145] width 23 height 11
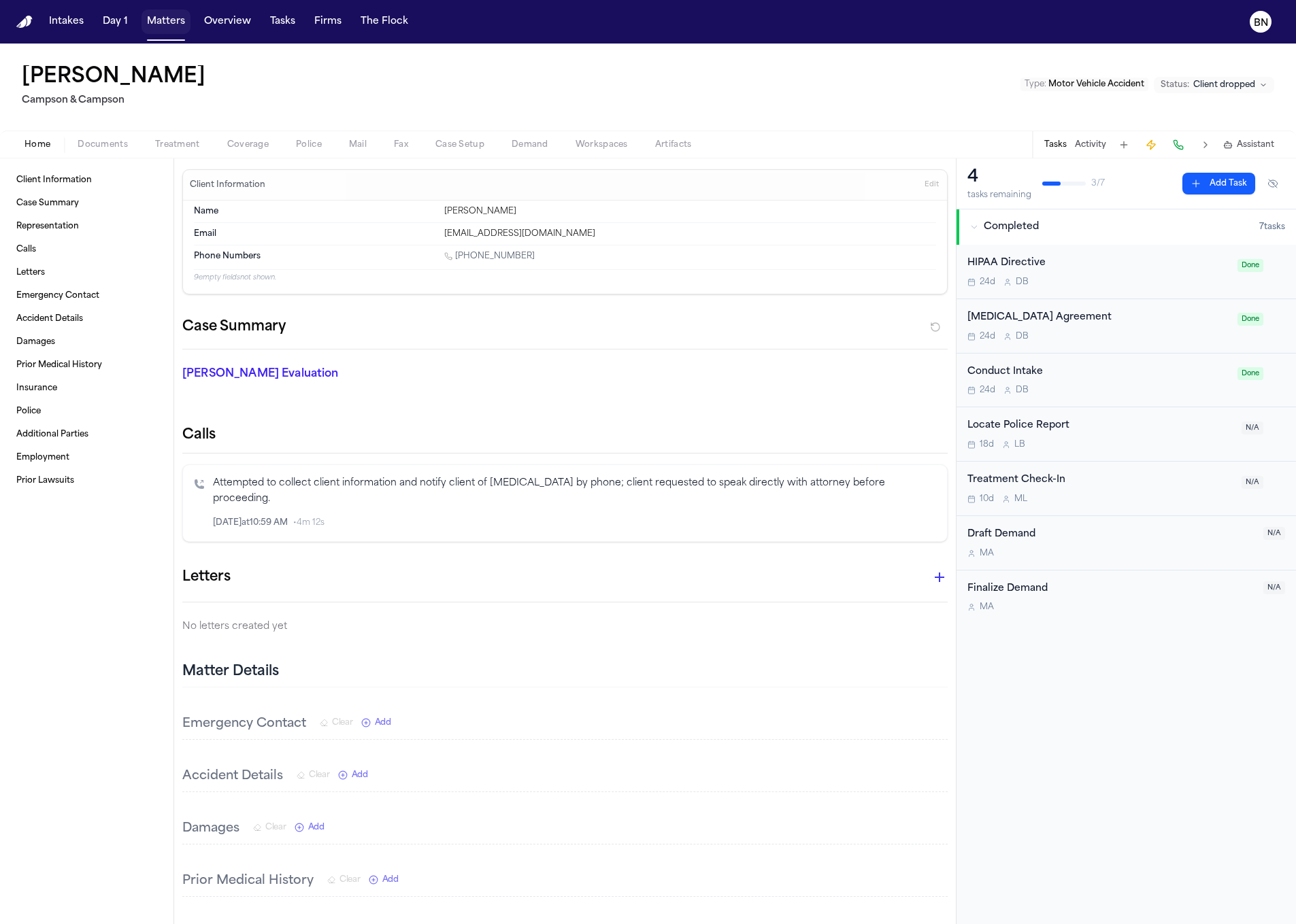
click at [158, 24] on button "Matters" at bounding box center [166, 22] width 49 height 25
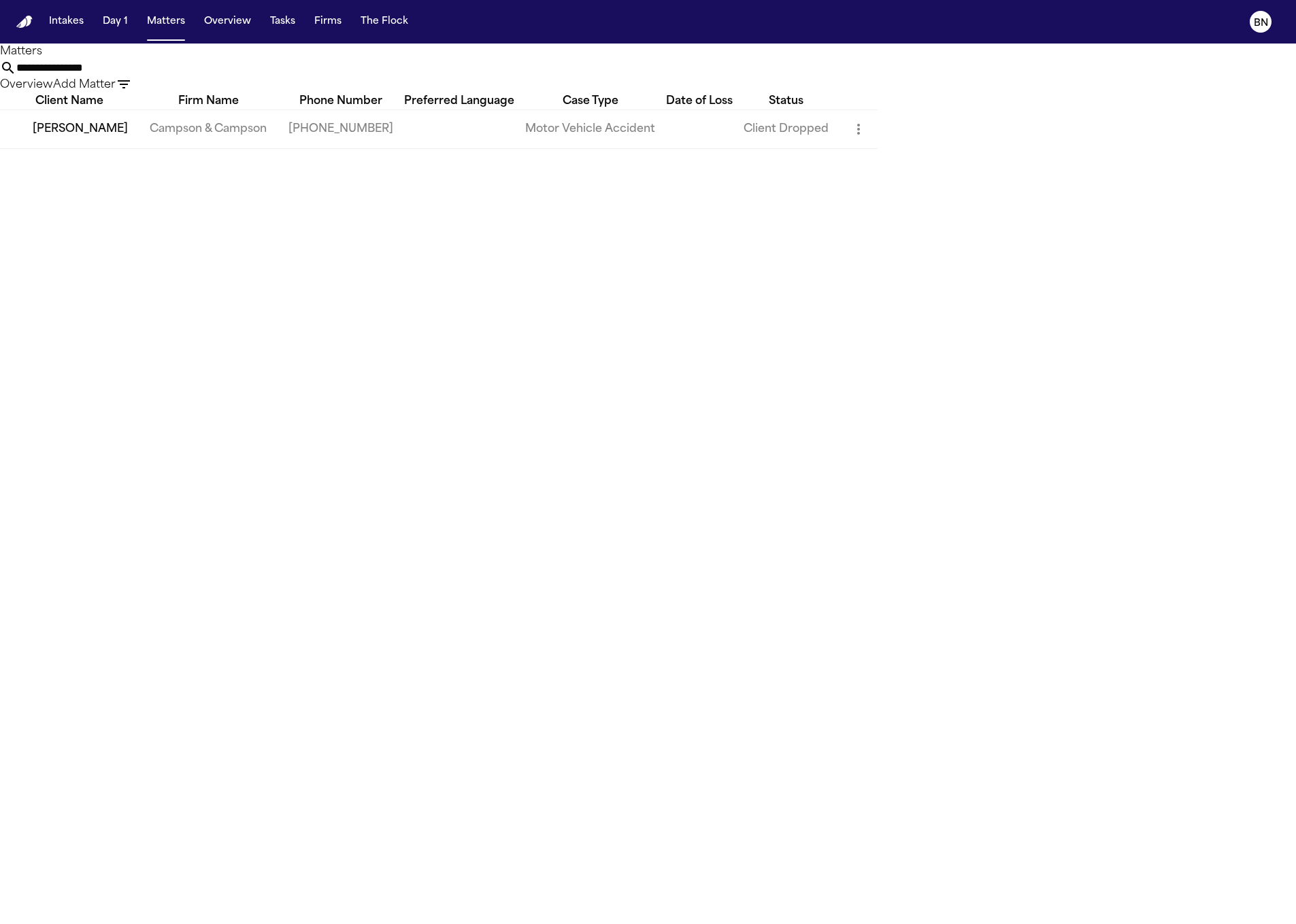
click at [125, 76] on input "**********" at bounding box center [70, 67] width 108 height 16
paste input "text"
type input "**********"
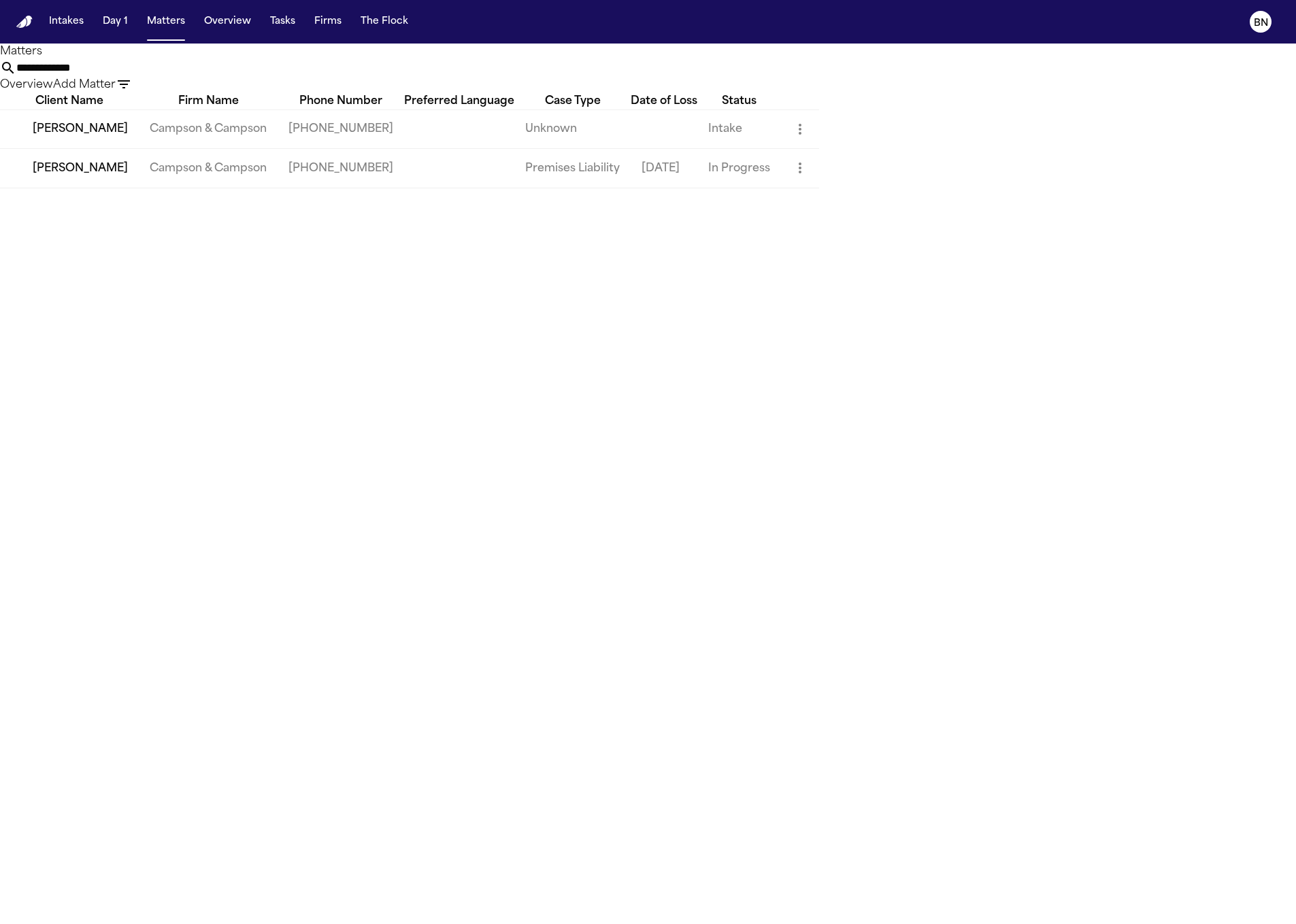
click at [139, 188] on td "[PERSON_NAME]" at bounding box center [69, 168] width 139 height 39
click at [108, 148] on td "[PERSON_NAME]" at bounding box center [69, 128] width 139 height 39
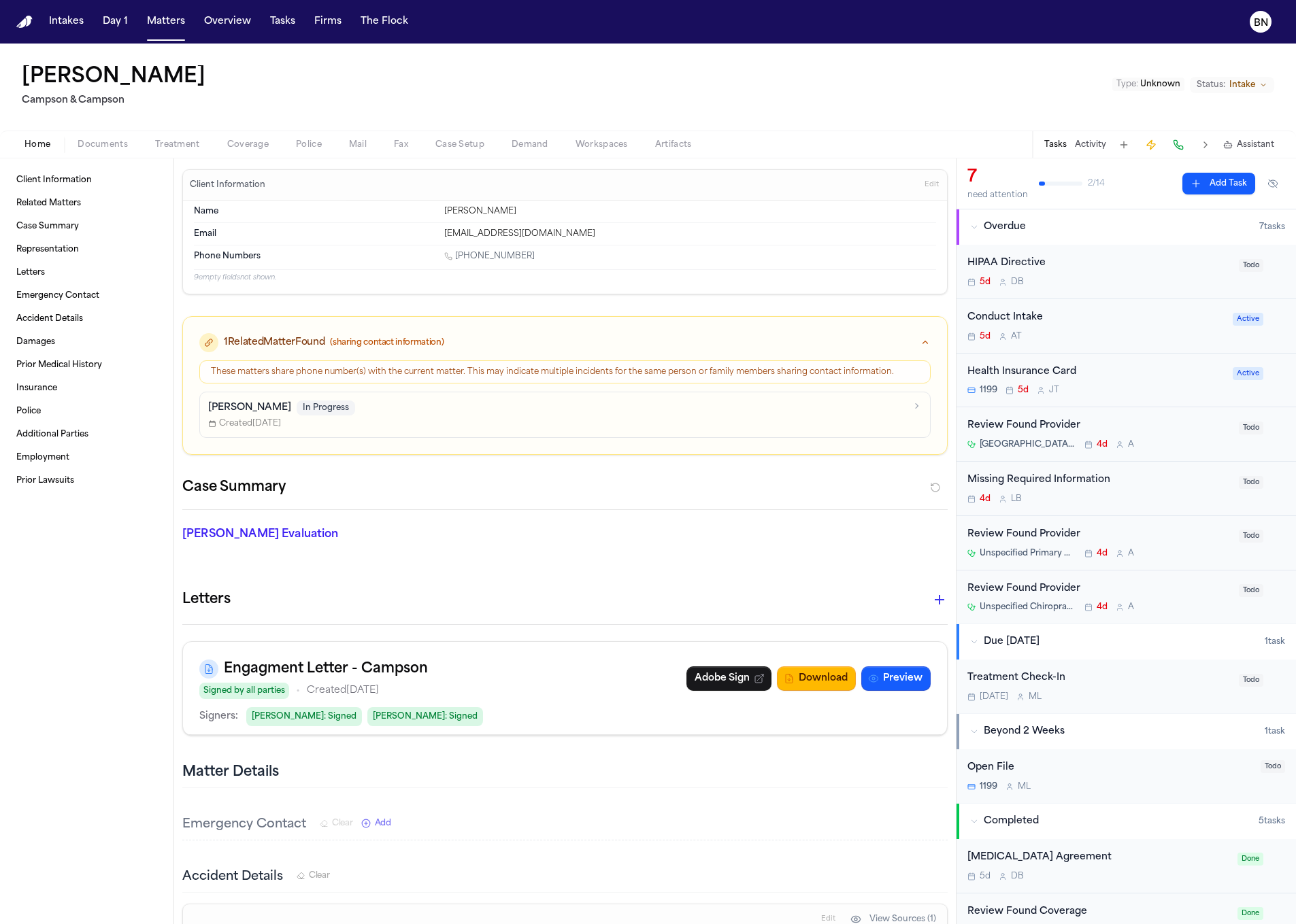
click at [158, 34] on nav "Intakes Day 1 Matters Overview Tasks Firms The Flock BN" at bounding box center [648, 22] width 1296 height 43
click at [161, 25] on button "Matters" at bounding box center [166, 22] width 49 height 25
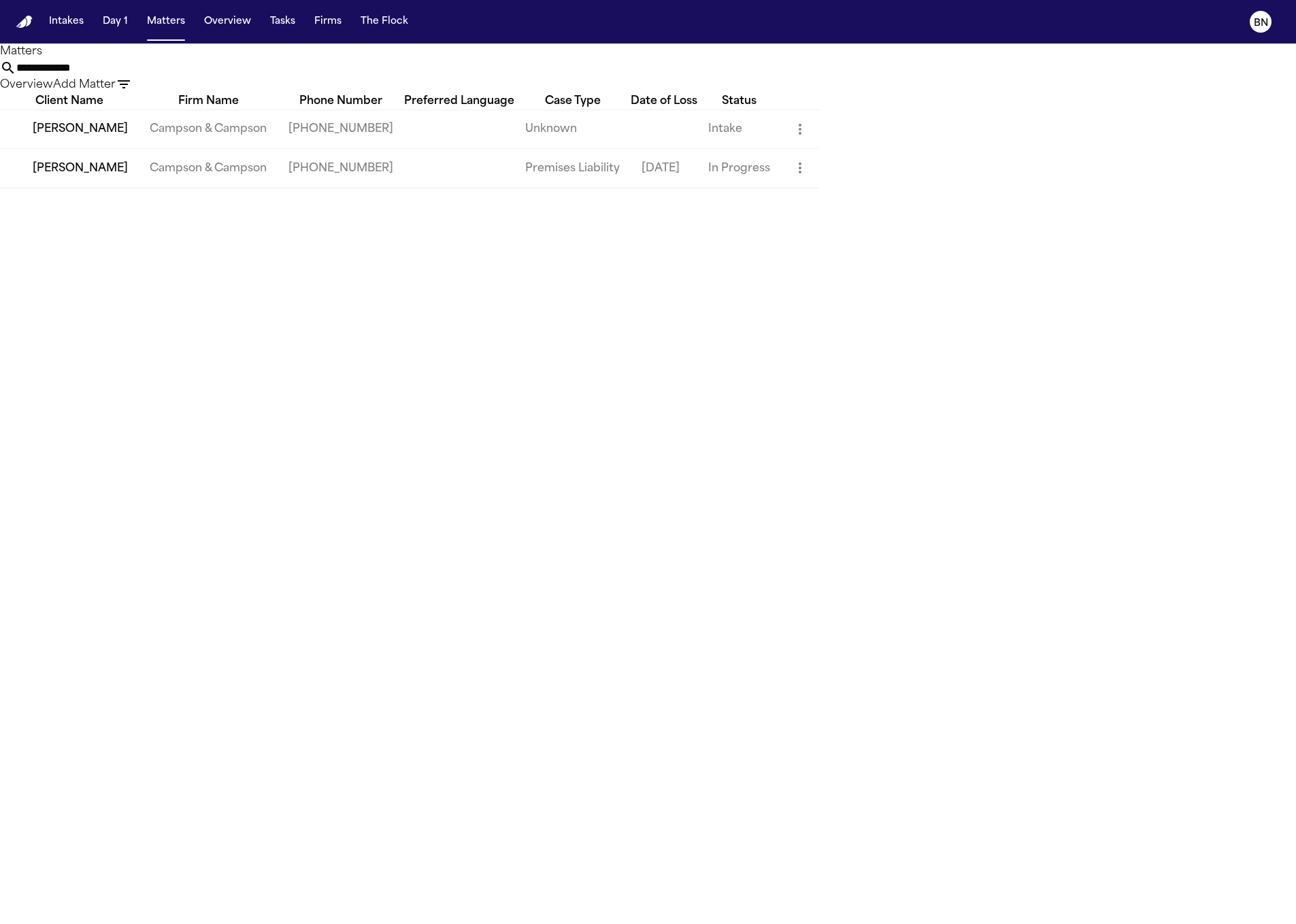
click at [125, 67] on input "**********" at bounding box center [70, 67] width 108 height 16
paste input "text"
type input "**********"
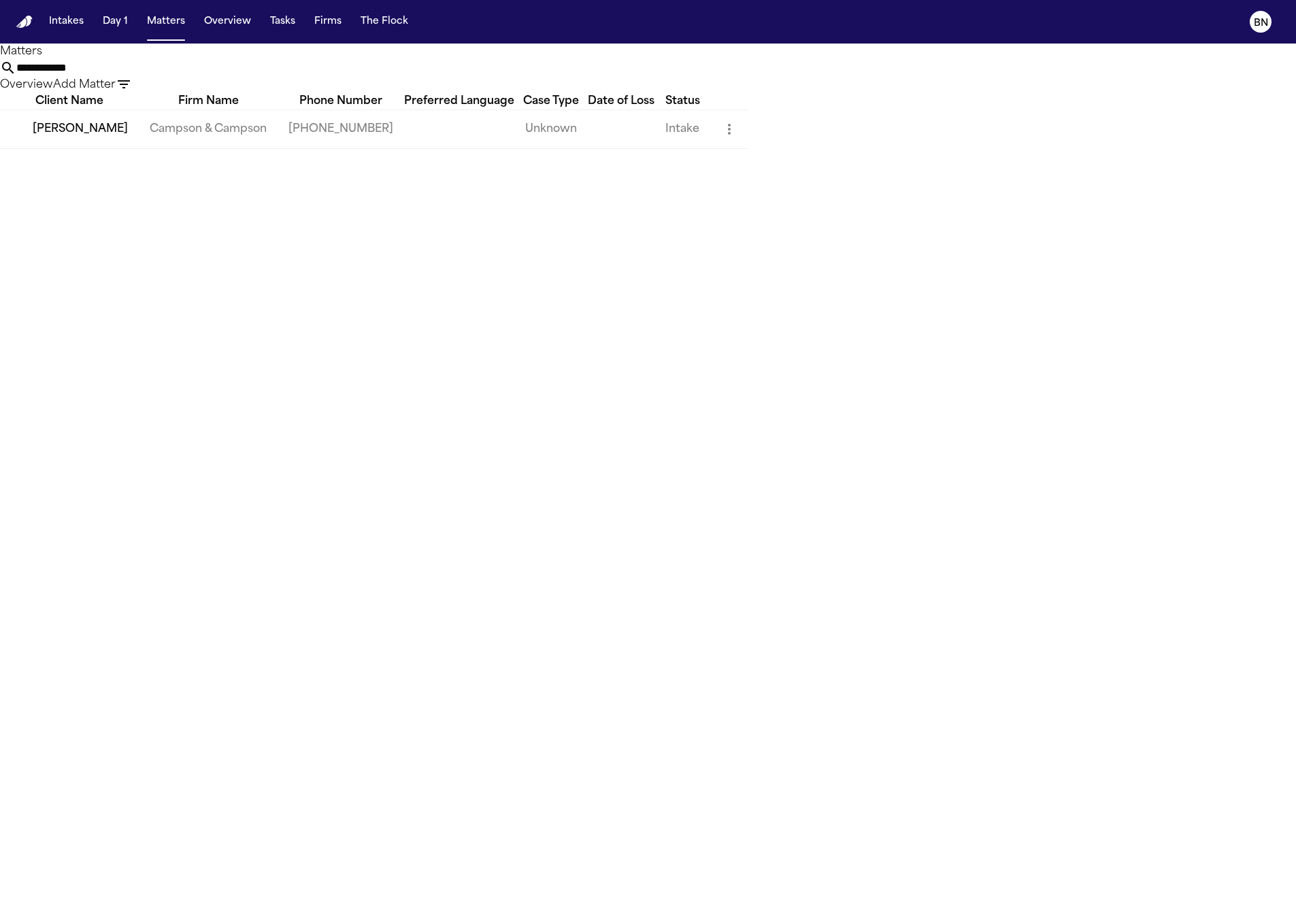
click at [139, 148] on td "[PERSON_NAME]" at bounding box center [69, 128] width 139 height 39
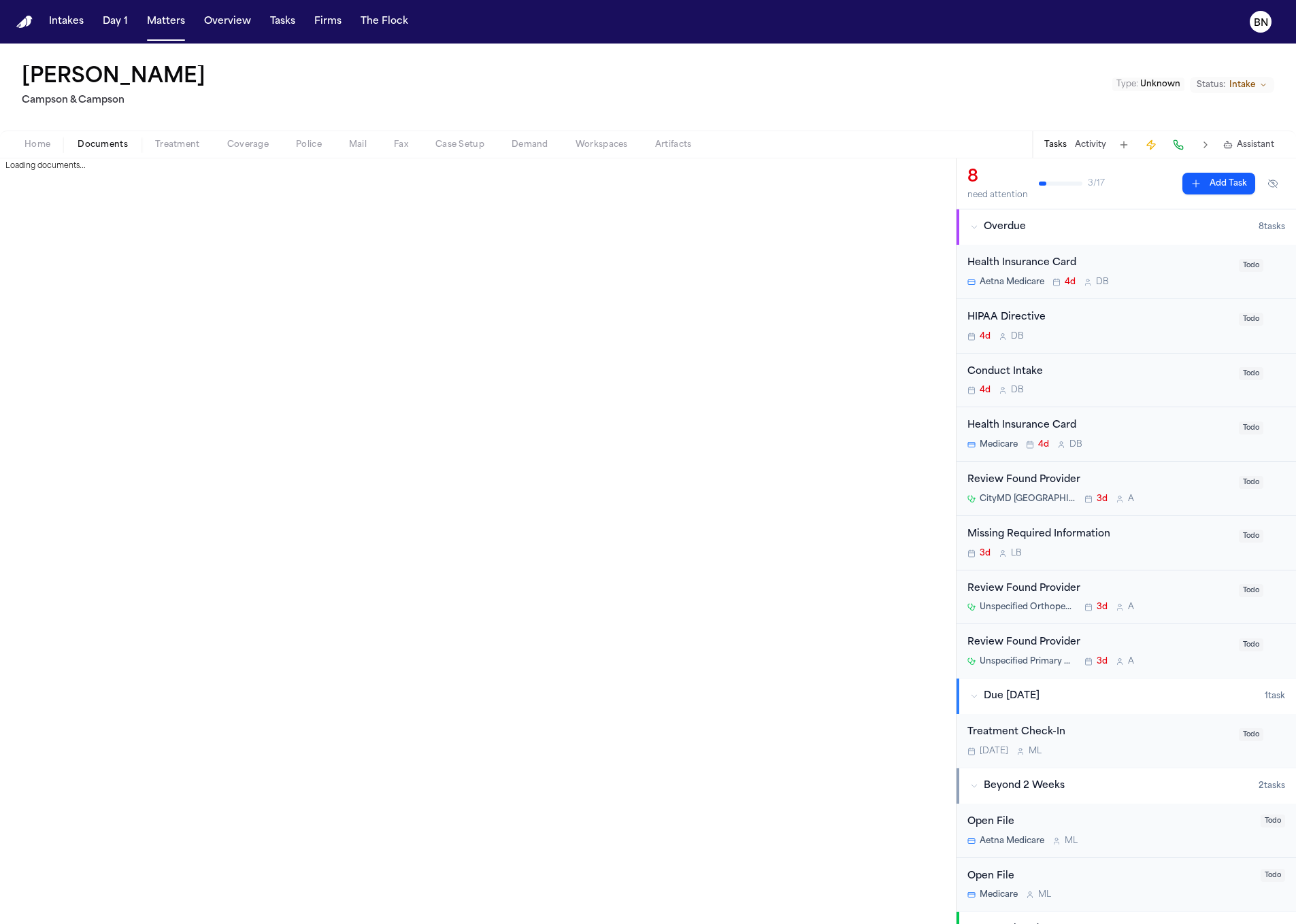
click at [122, 145] on span "Documents" at bounding box center [102, 145] width 50 height 11
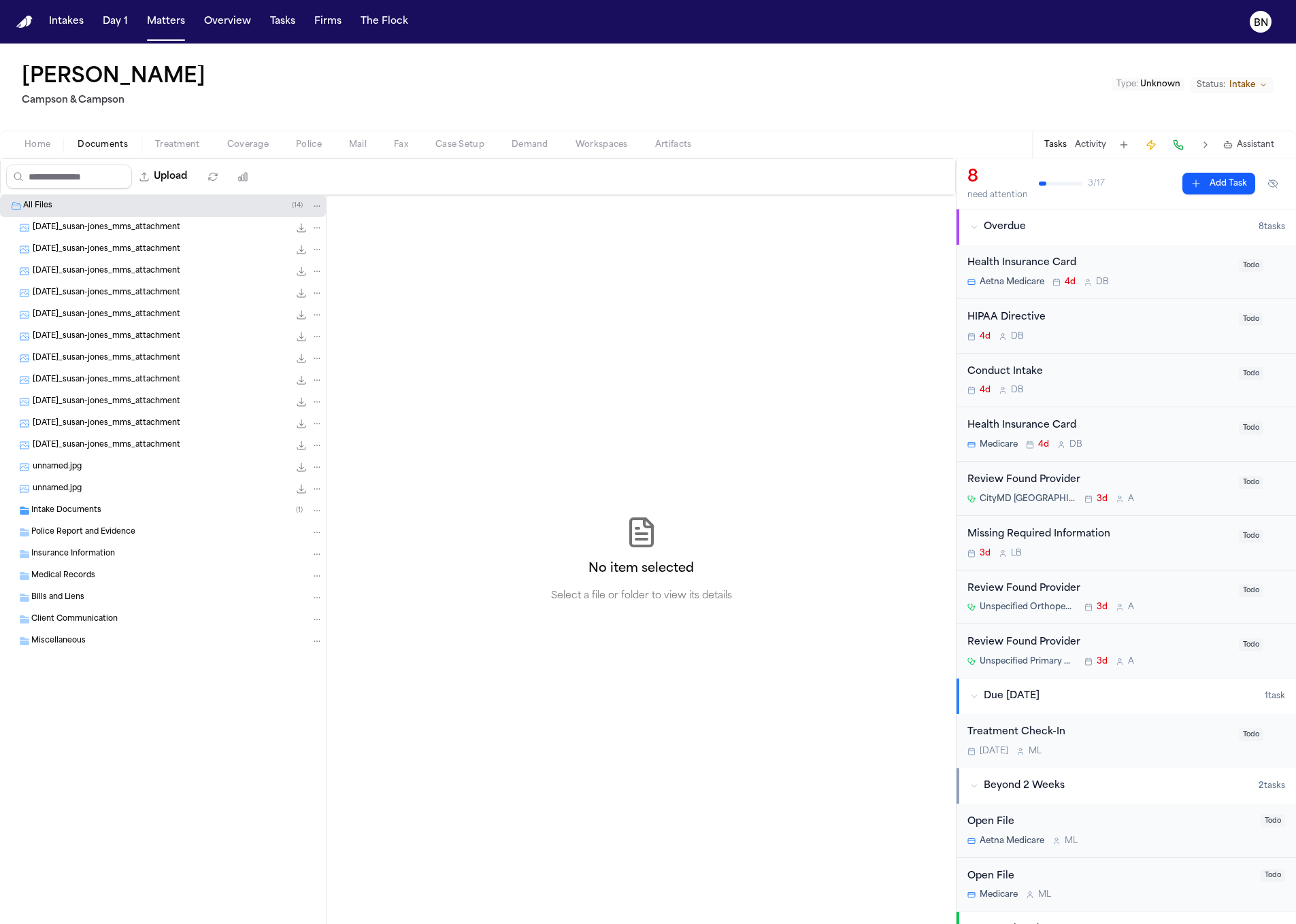
click at [138, 523] on div "Police Report and Evidence" at bounding box center [163, 532] width 326 height 22
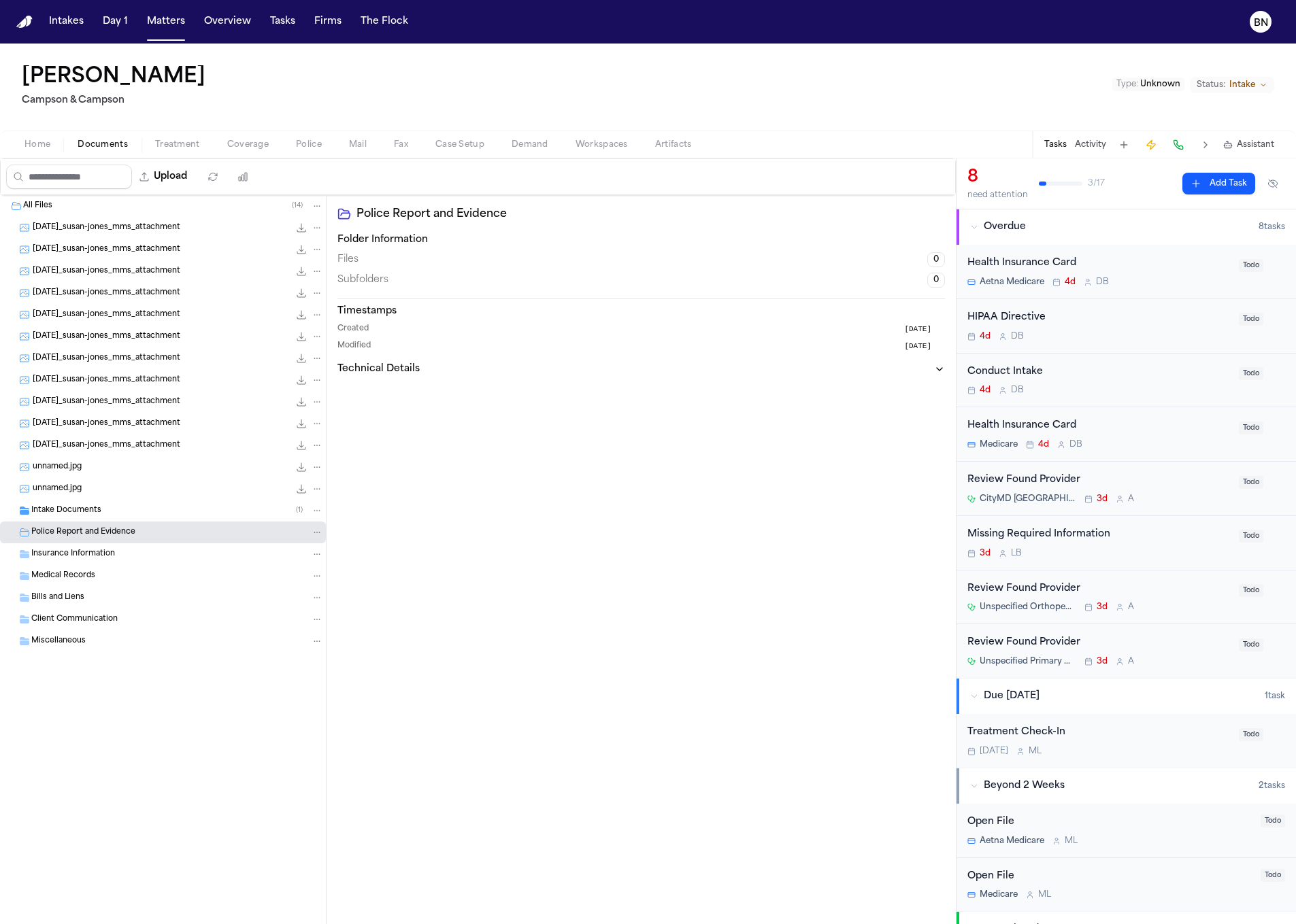
click at [133, 514] on div "Intake Documents ( 1 )" at bounding box center [176, 510] width 291 height 12
click at [1097, 143] on button "Activity" at bounding box center [1090, 145] width 31 height 11
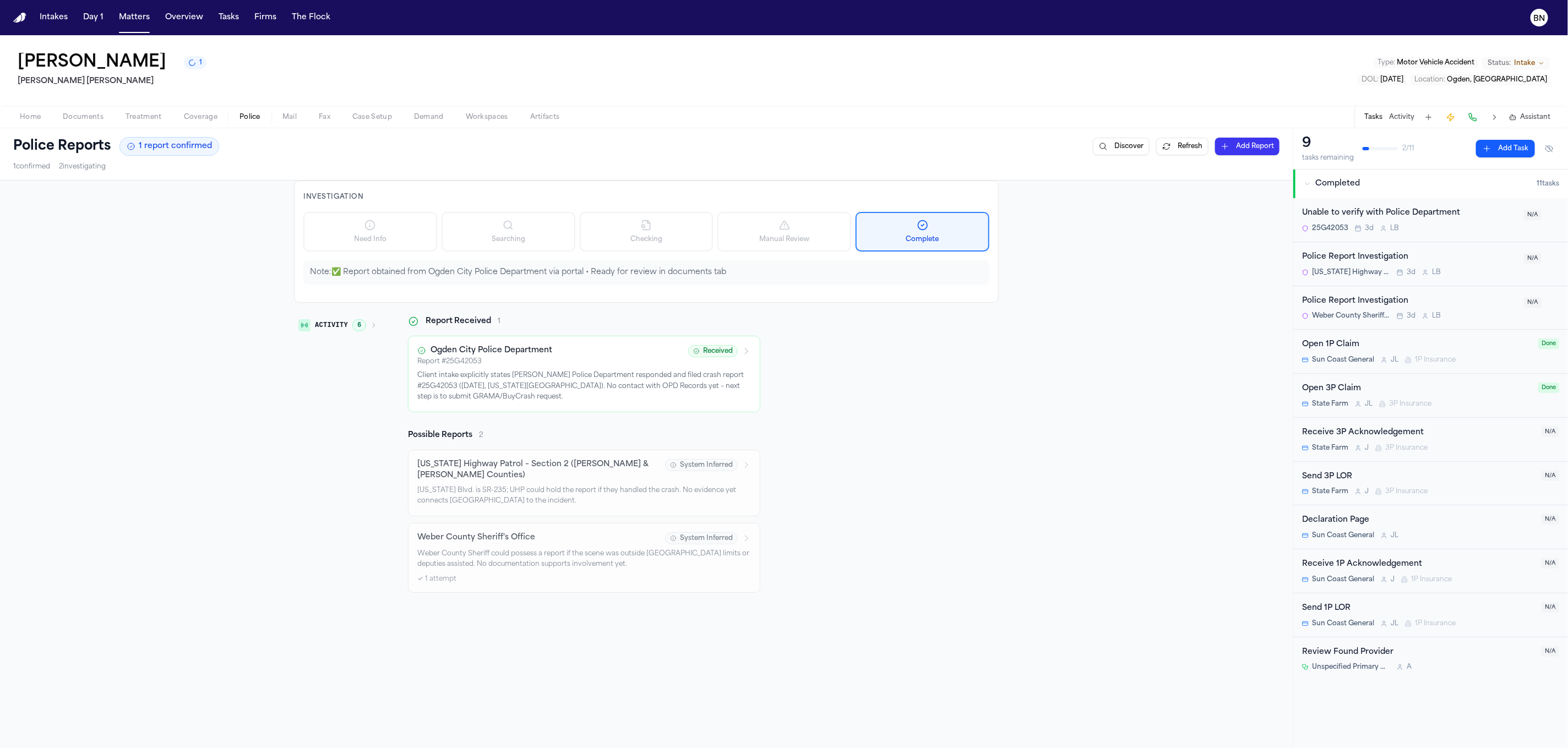
click at [144, 32] on span at bounding box center [134, 32] width 31 height 1
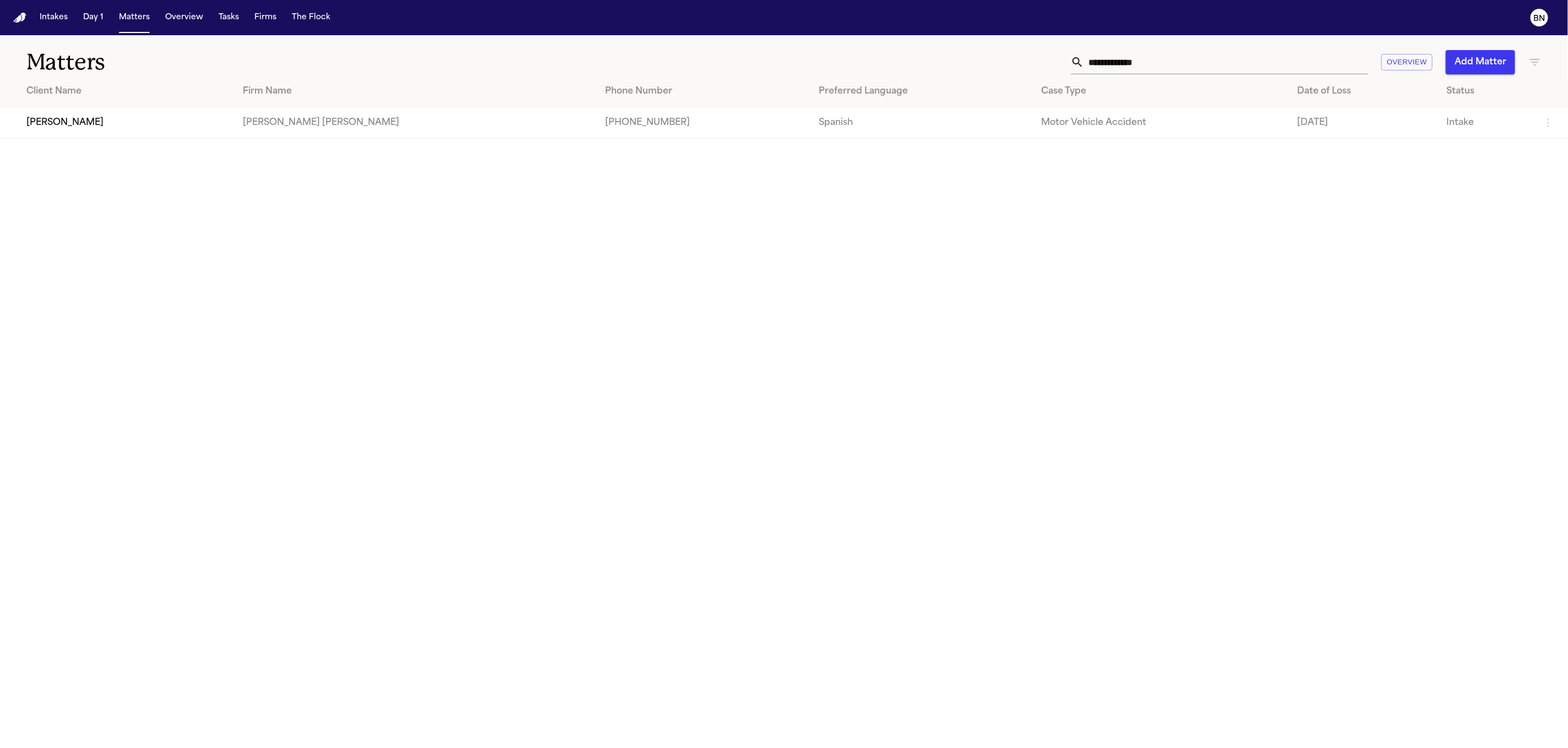
click at [142, 30] on nav "Intakes Day 1 Matters Overview Tasks Firms The Flock BN" at bounding box center [784, 18] width 1568 height 35
click at [1095, 59] on input "**********" at bounding box center [1226, 63] width 284 height 24
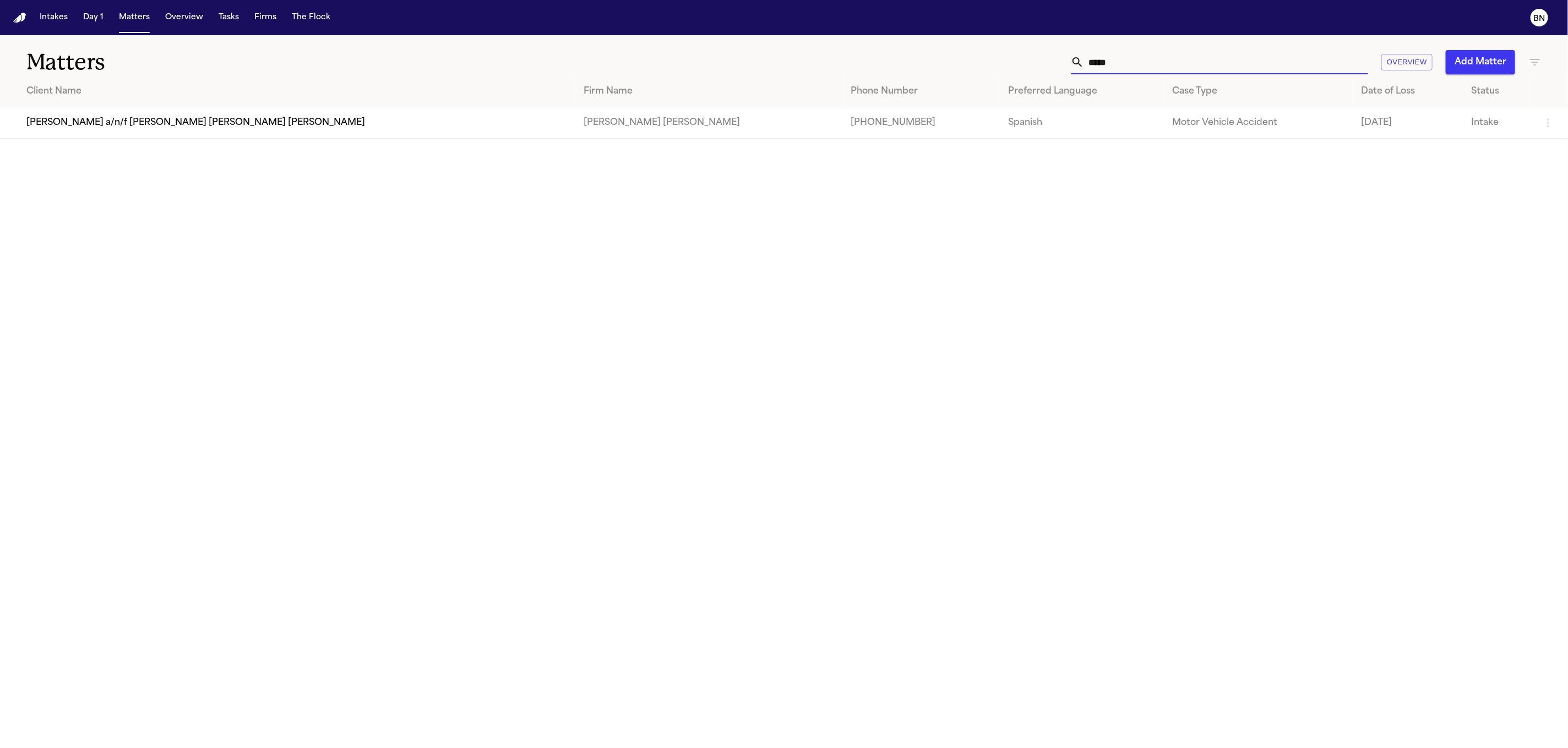
click at [1131, 66] on input "*****" at bounding box center [1226, 63] width 284 height 24
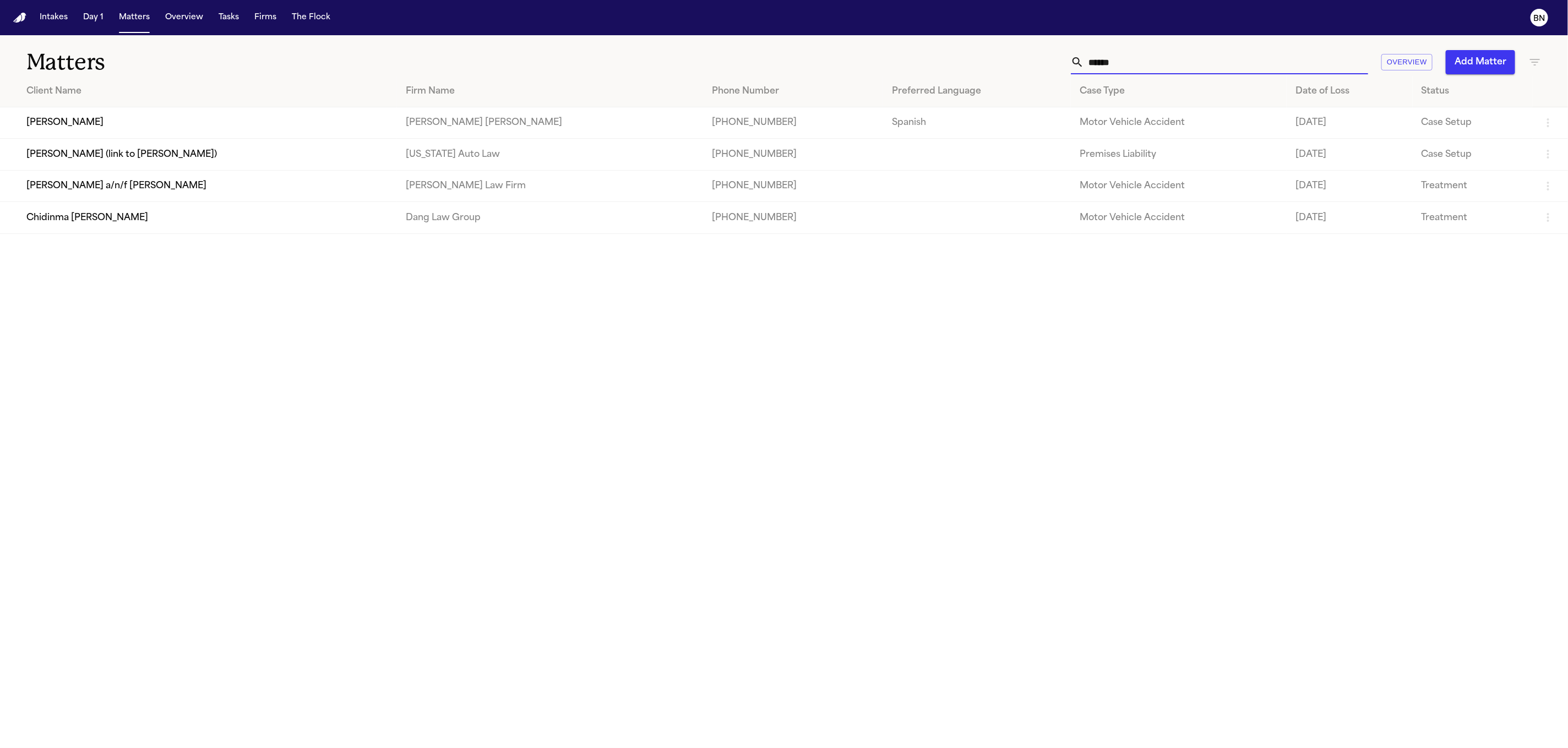
type input "******"
click at [65, 120] on td "[PERSON_NAME]" at bounding box center [198, 123] width 397 height 31
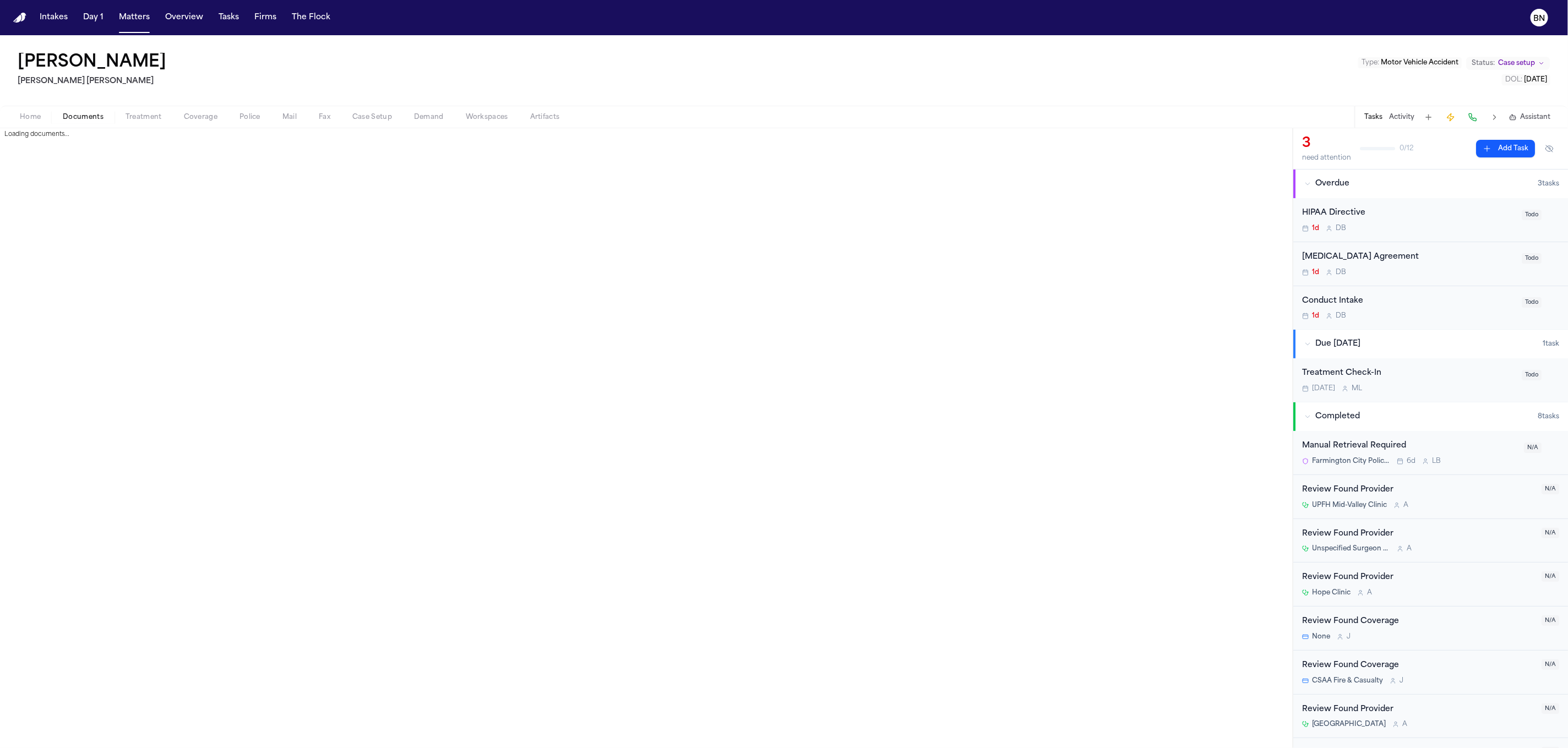
click at [76, 120] on span "Documents" at bounding box center [82, 118] width 40 height 9
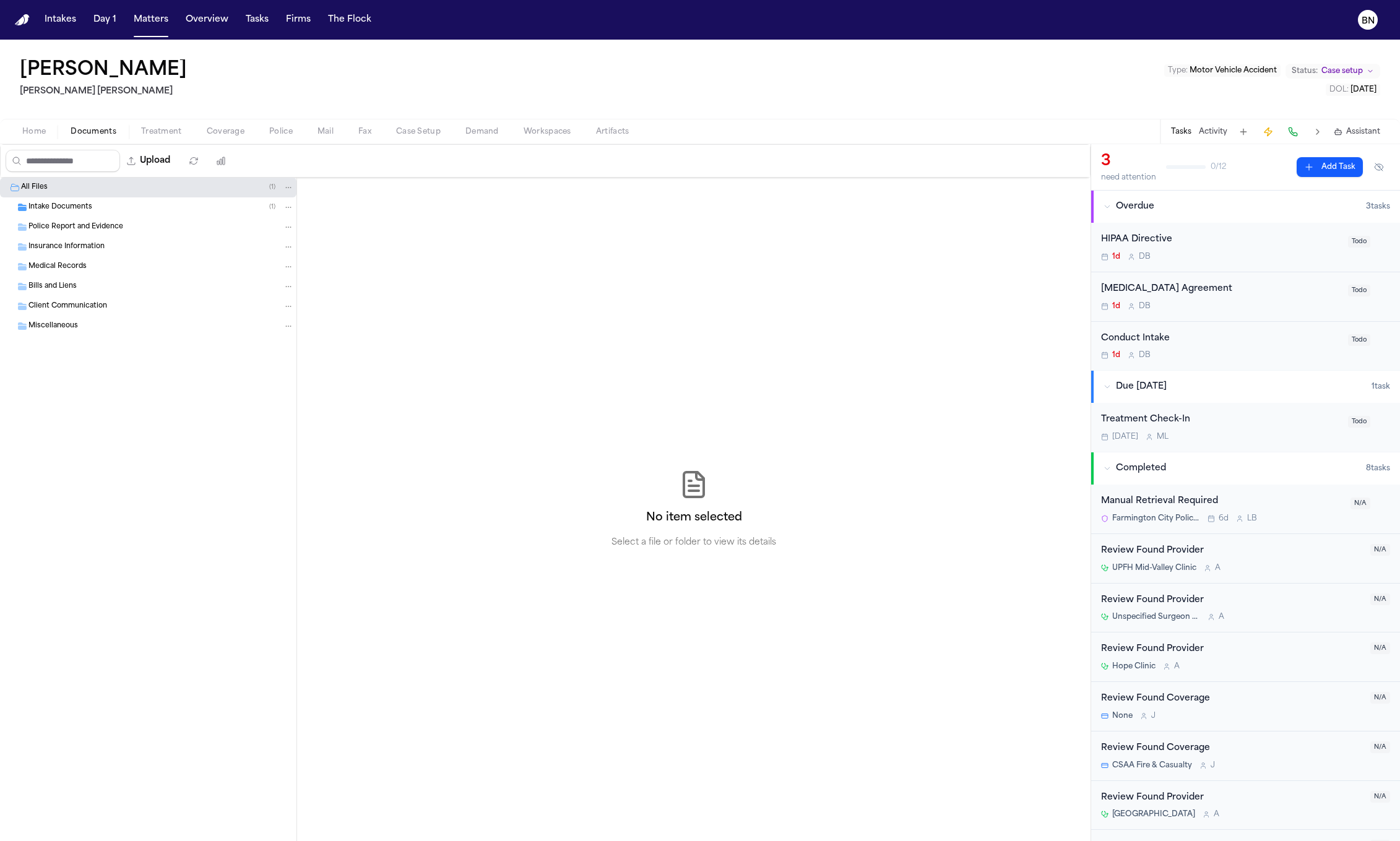
scroll to position [37, 0]
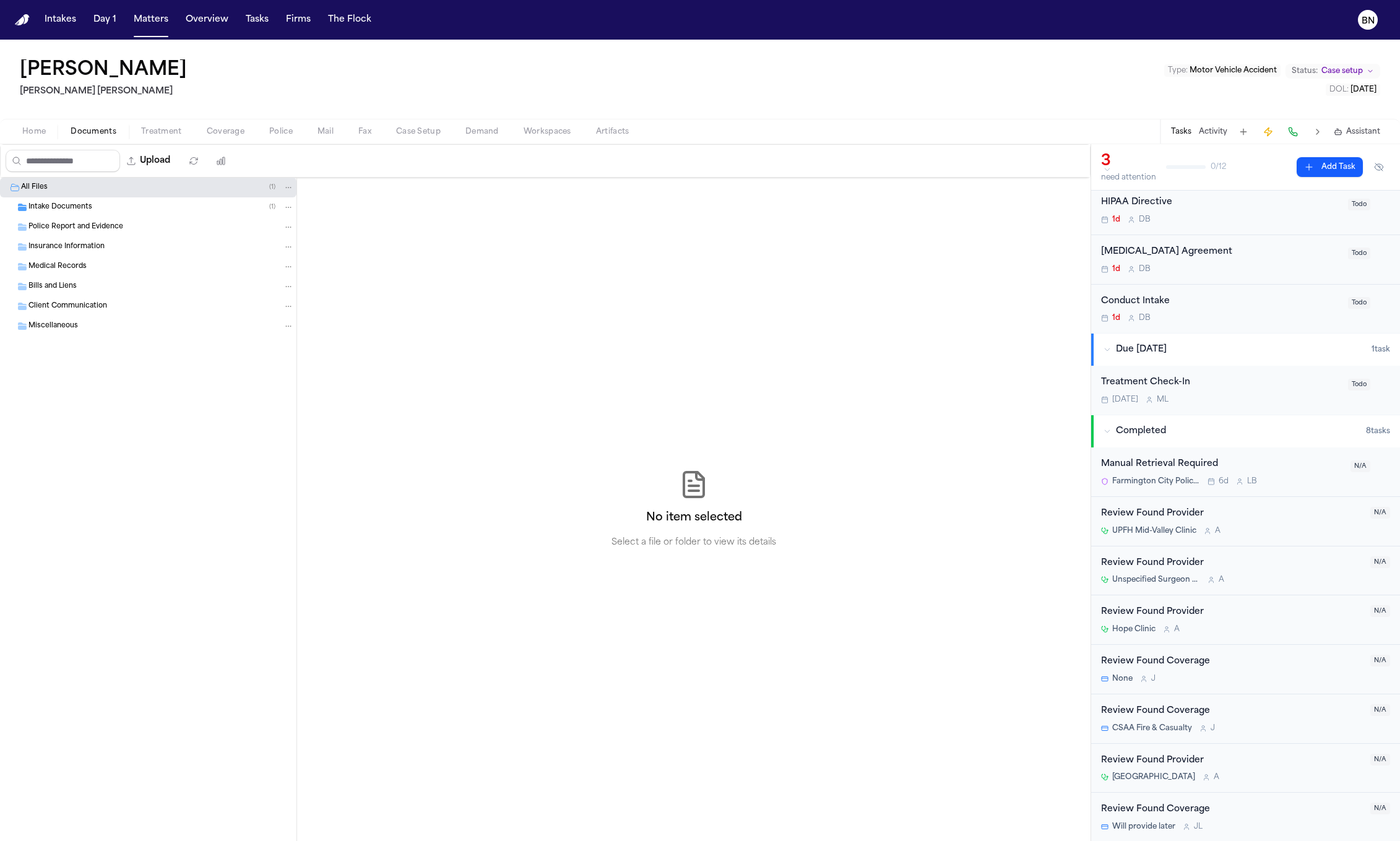
click at [290, 130] on button "Police" at bounding box center [281, 131] width 48 height 15
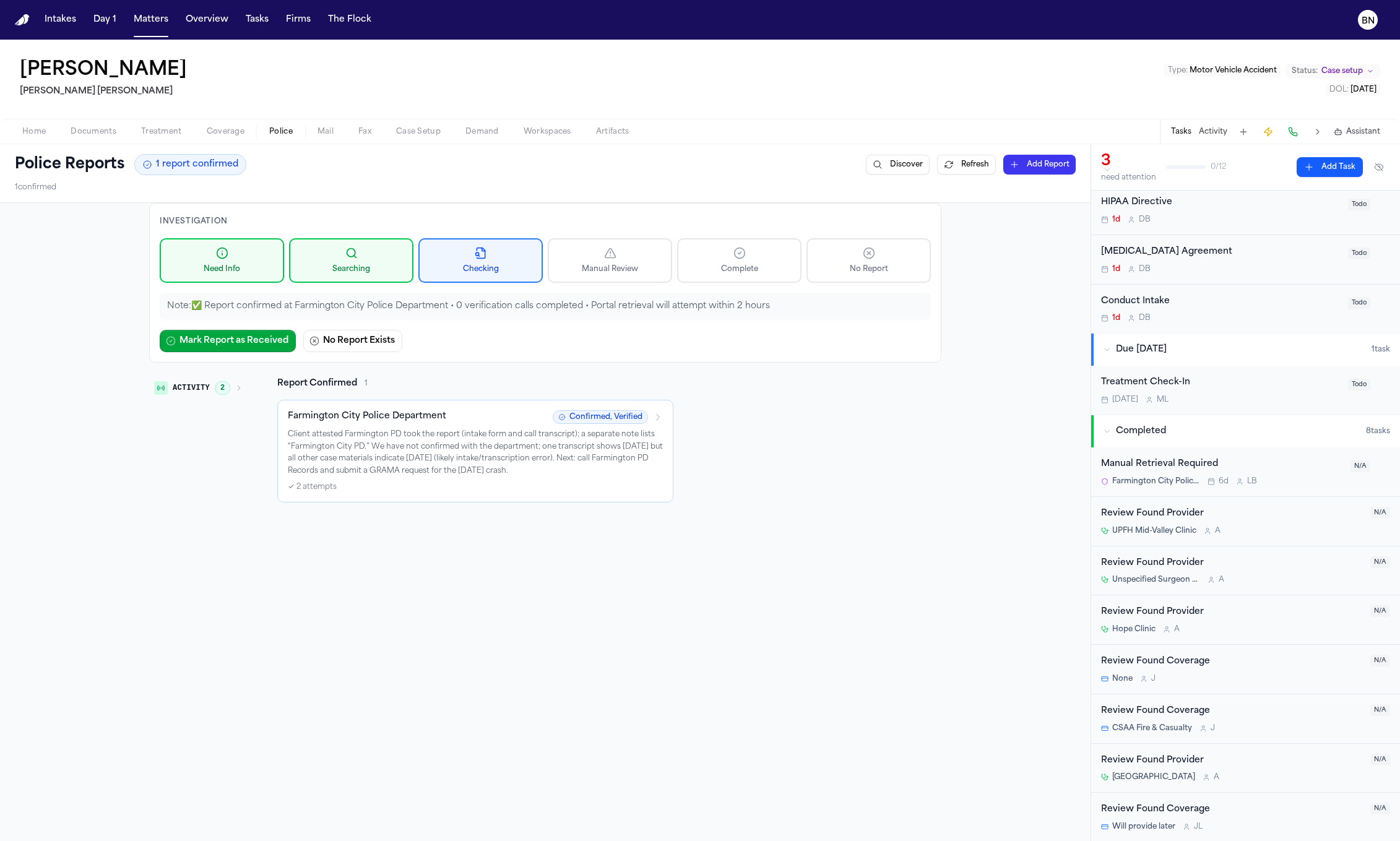
click at [94, 133] on span "Documents" at bounding box center [93, 132] width 45 height 10
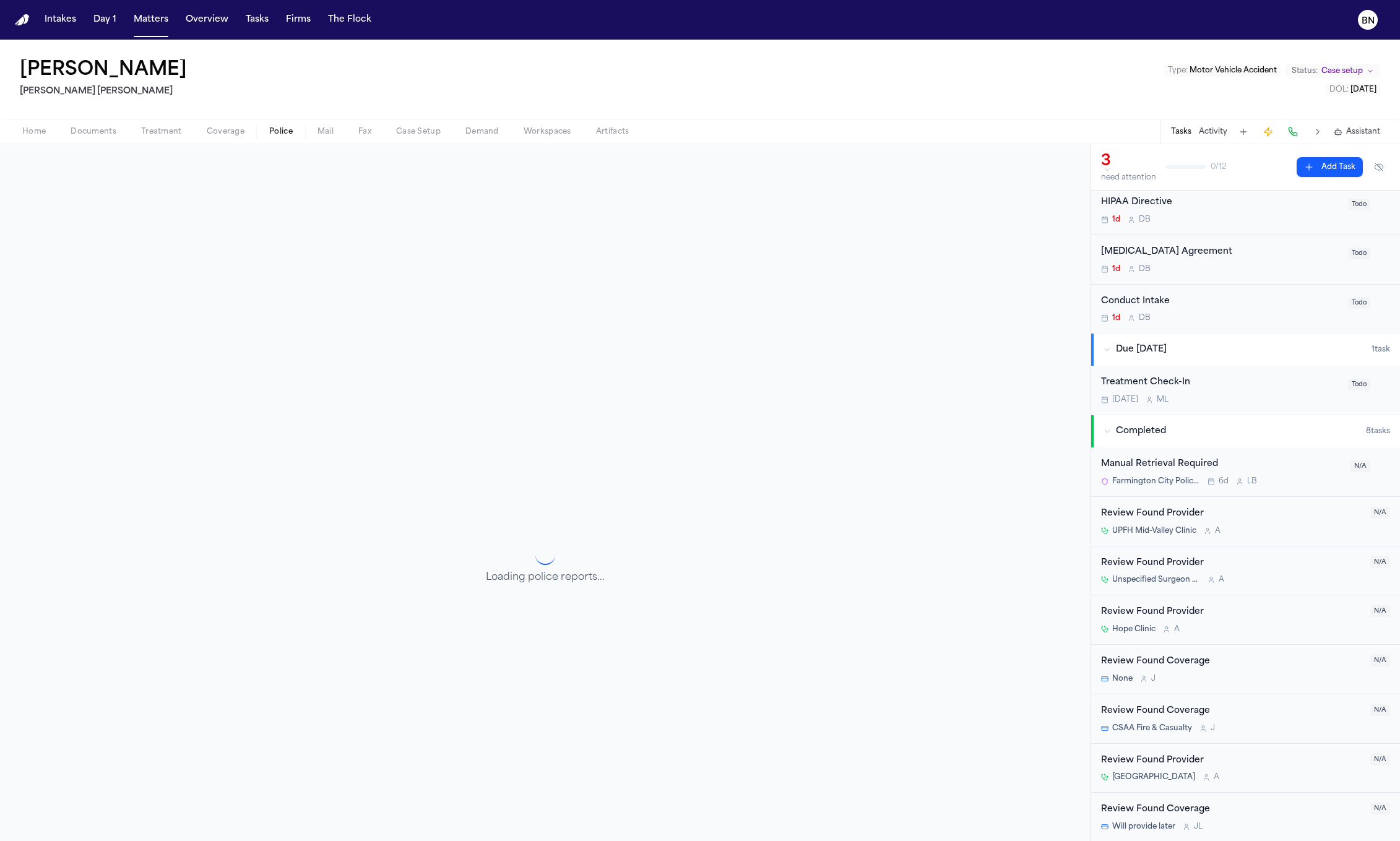
click at [275, 132] on span "Police" at bounding box center [281, 132] width 23 height 10
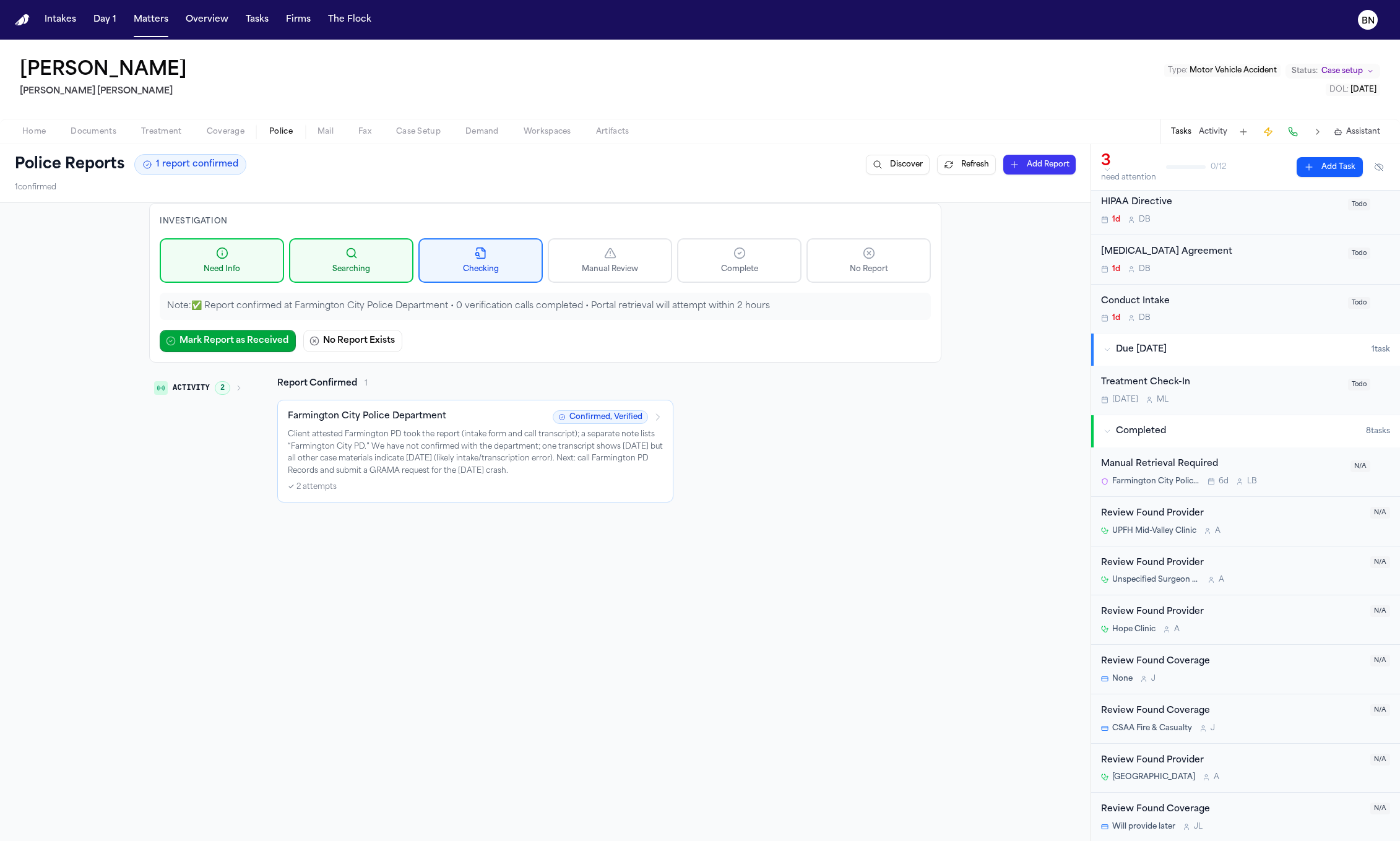
click at [399, 456] on p "Client attested Farmington PD took the report (intake form and call transcript)…" at bounding box center [474, 453] width 375 height 48
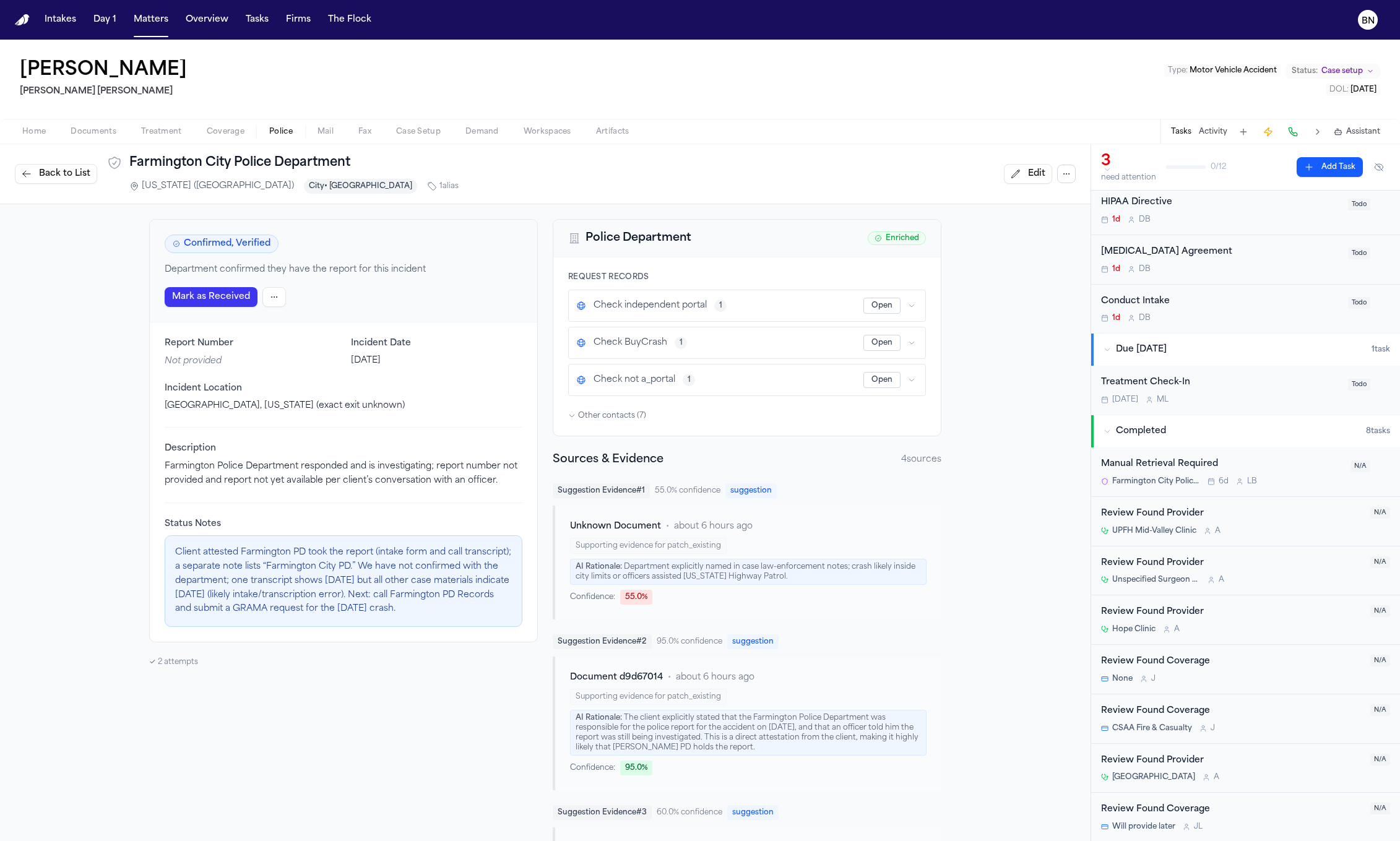
click at [271, 298] on html "Intakes Day 1 Matters Overview Tasks Firms The Flock BN Jose Buezo Steele Adams…" at bounding box center [700, 420] width 1400 height 841
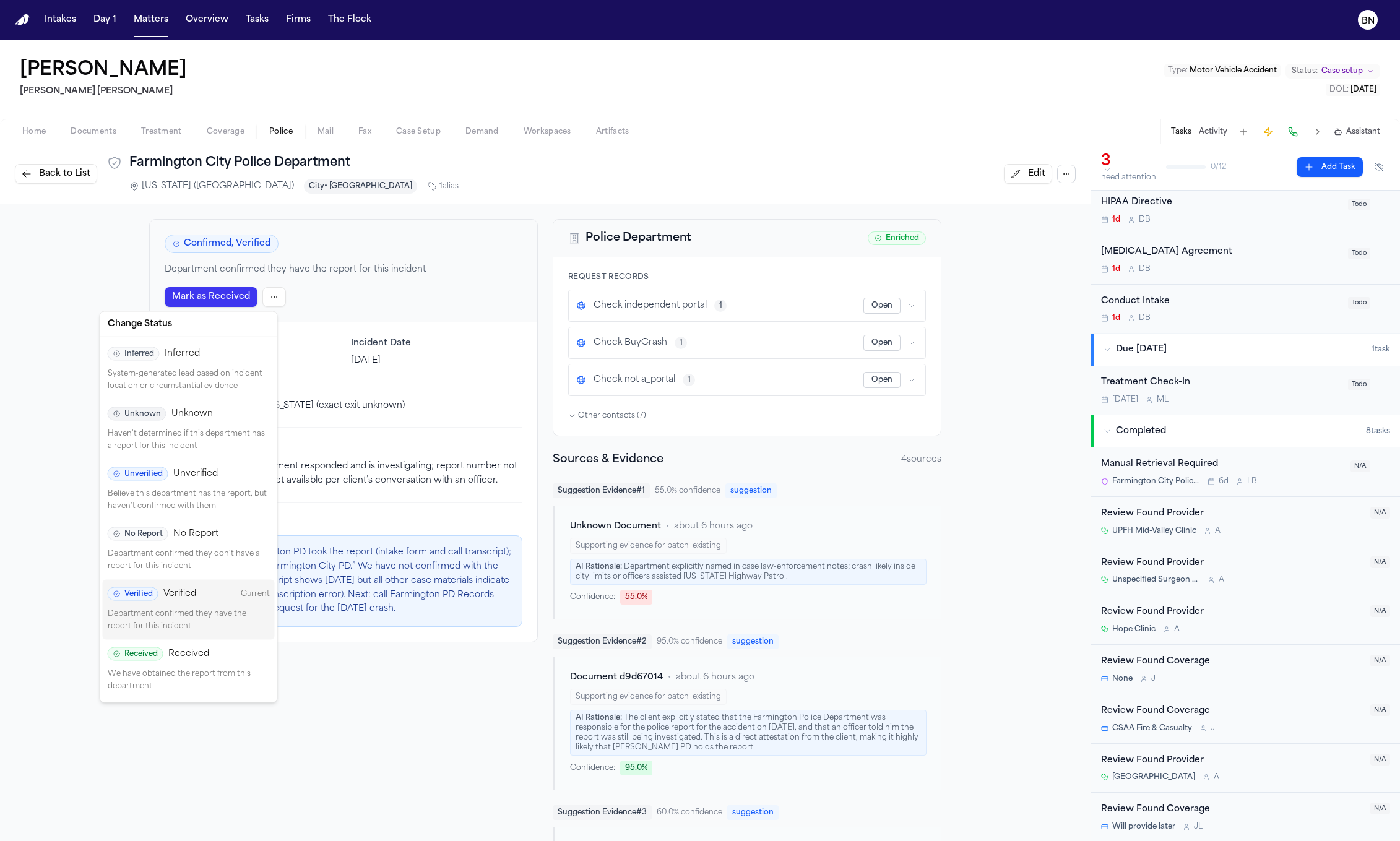
click at [226, 661] on div "Received Received" at bounding box center [189, 655] width 162 height 14
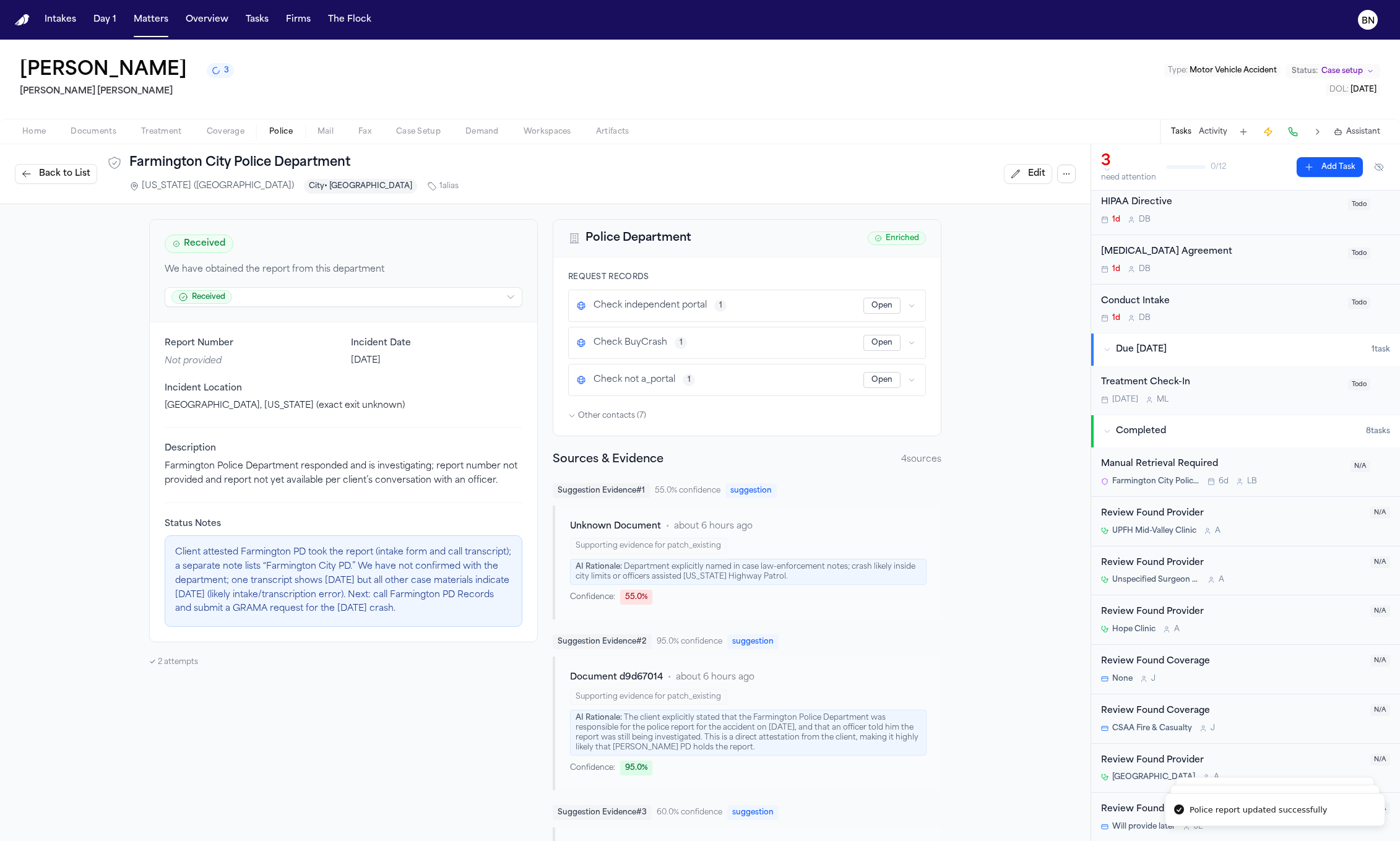
click at [67, 182] on button "Back to List" at bounding box center [56, 173] width 82 height 20
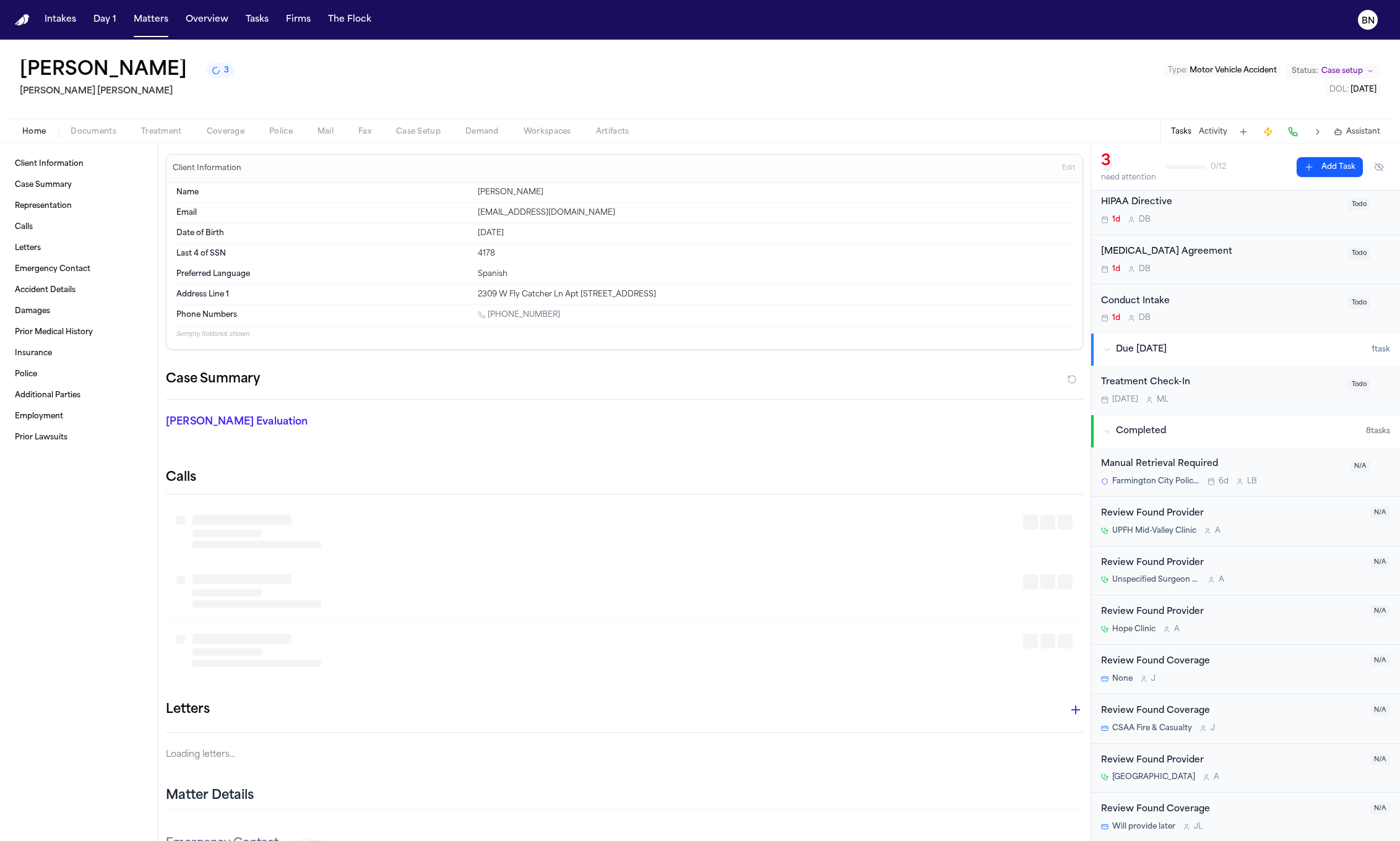
click at [41, 132] on span "Home" at bounding box center [33, 132] width 23 height 10
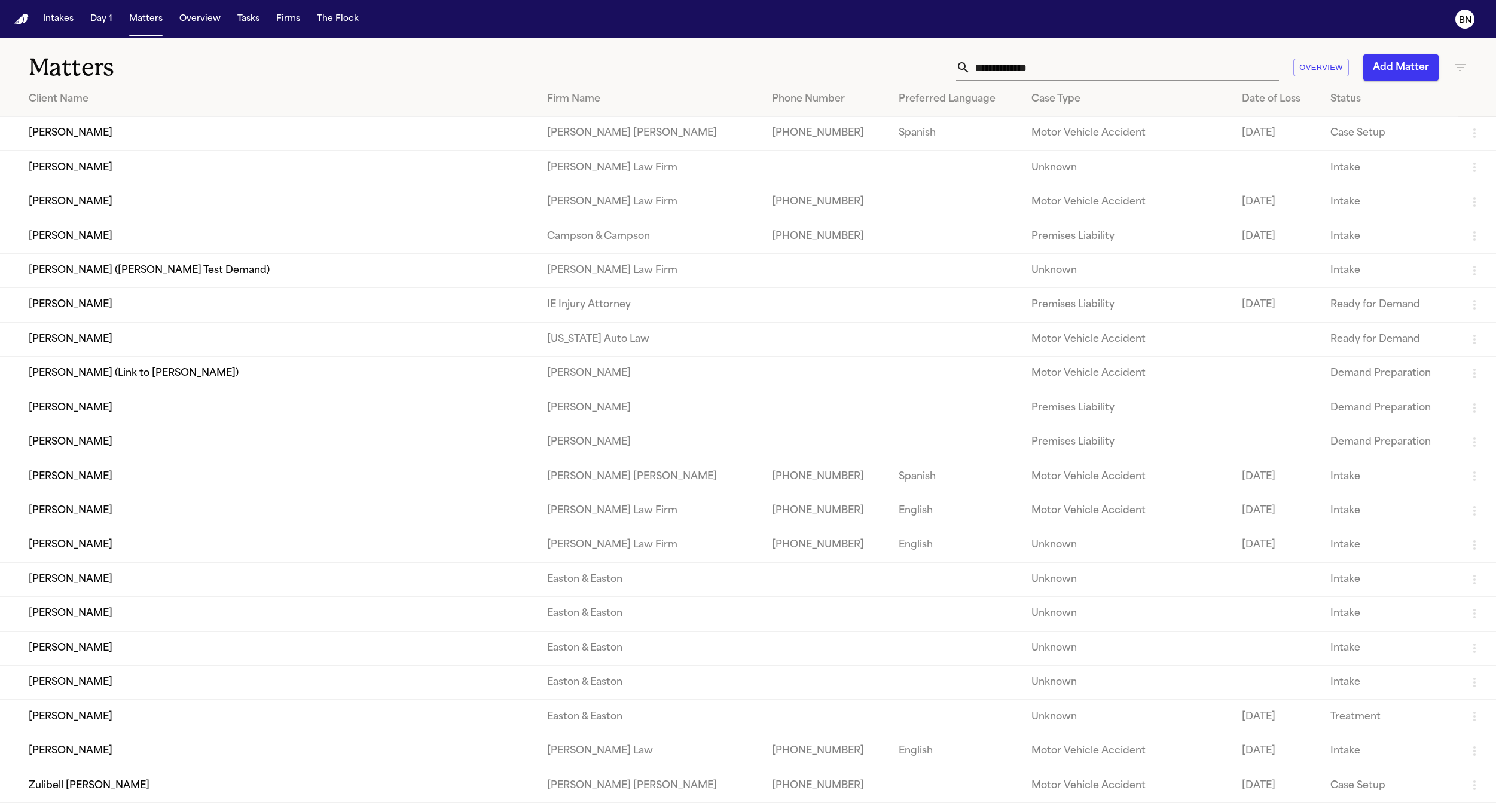
click at [1005, 70] on input "text" at bounding box center [1125, 68] width 308 height 27
paste input "**********"
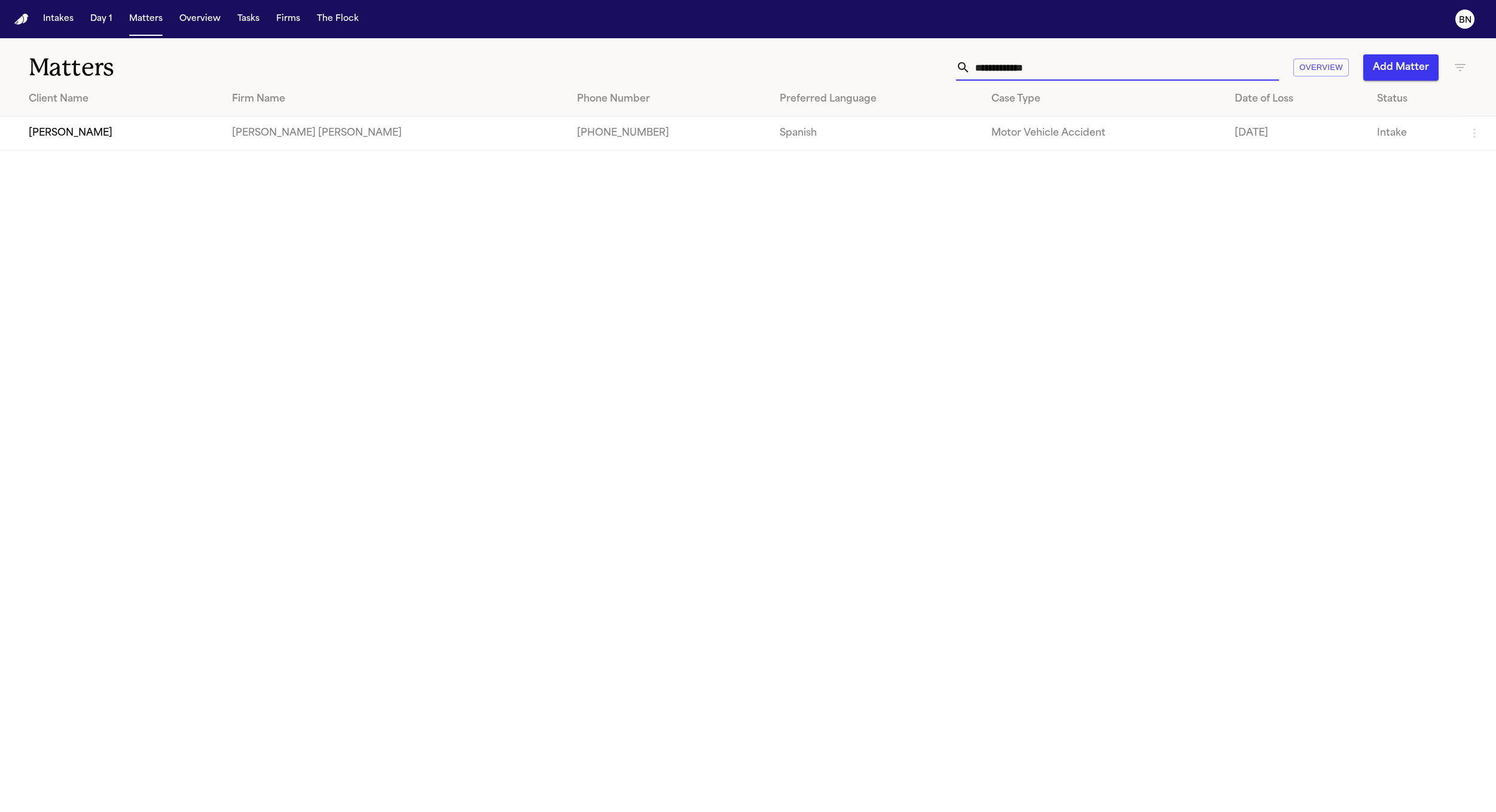
type input "**********"
click at [98, 146] on td "[PERSON_NAME]" at bounding box center [111, 133] width 222 height 34
